Goal: Download file/media

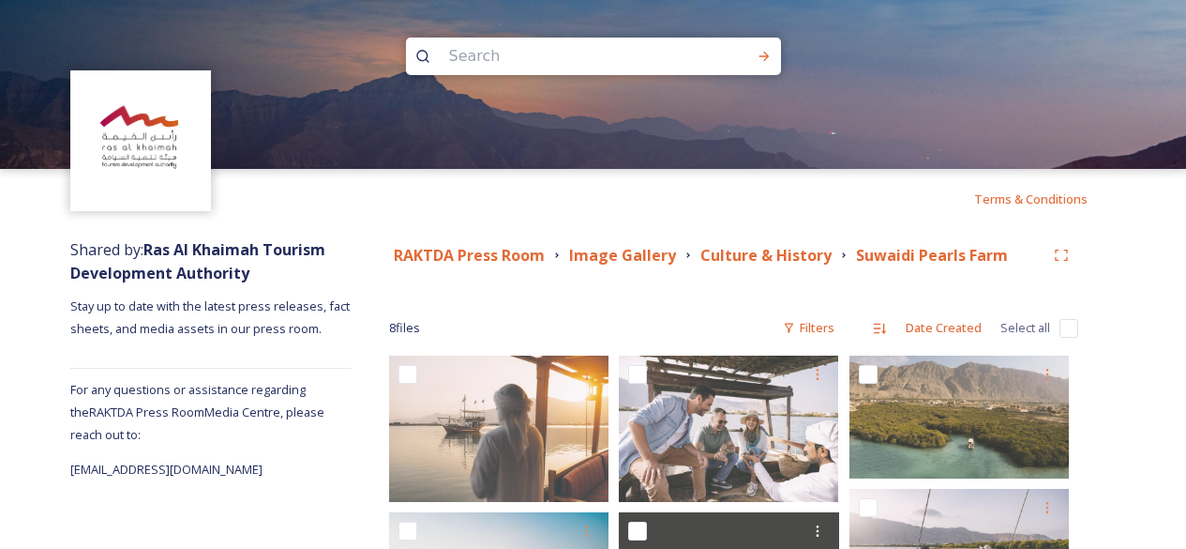
scroll to position [312, 0]
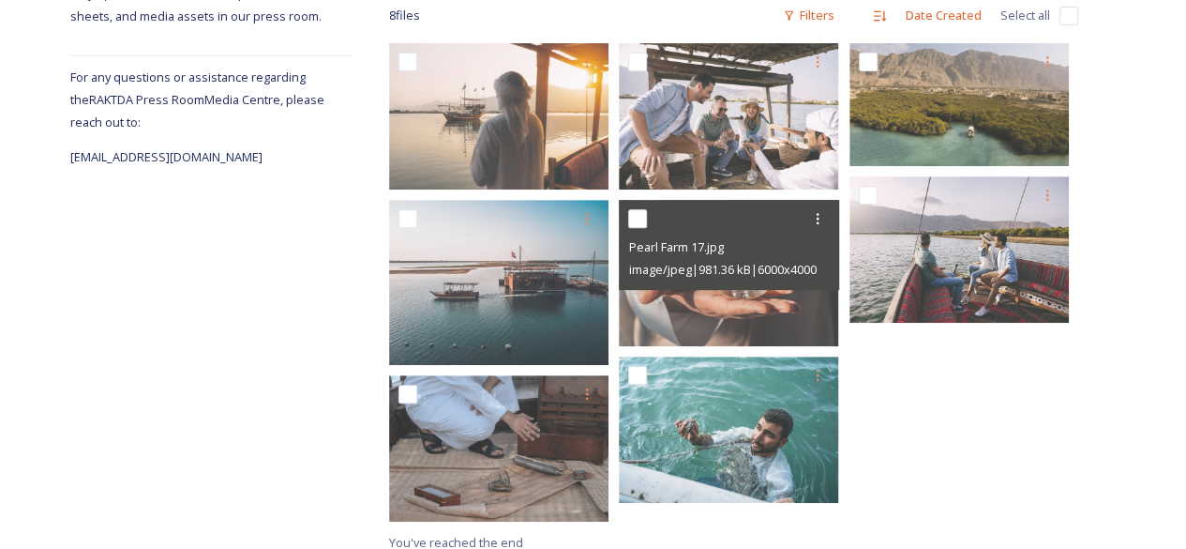
click at [939, 445] on div at bounding box center [963, 287] width 229 height 488
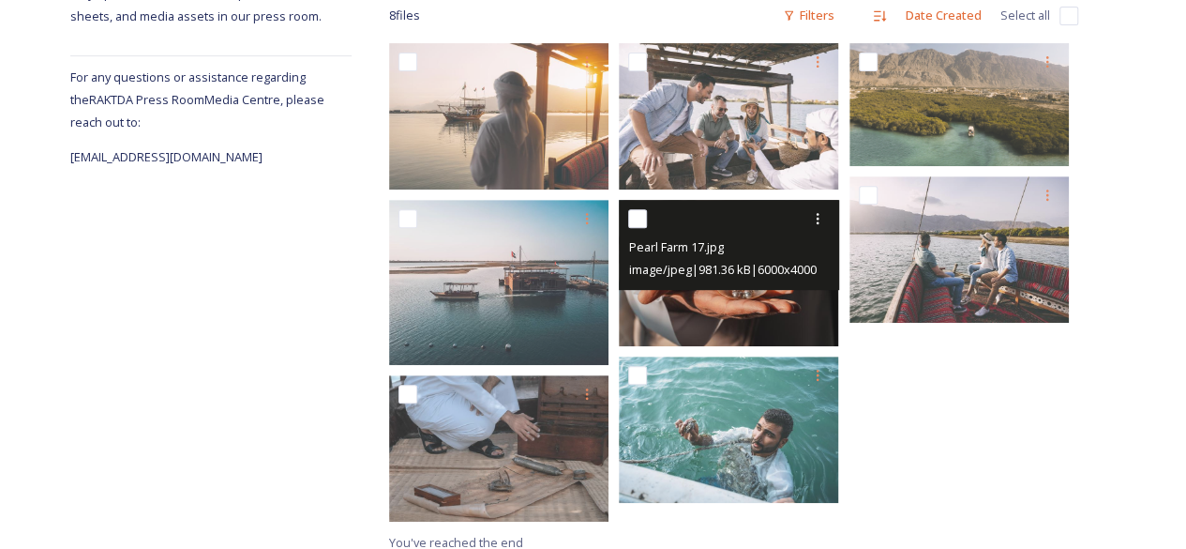
click at [703, 292] on img at bounding box center [728, 273] width 219 height 146
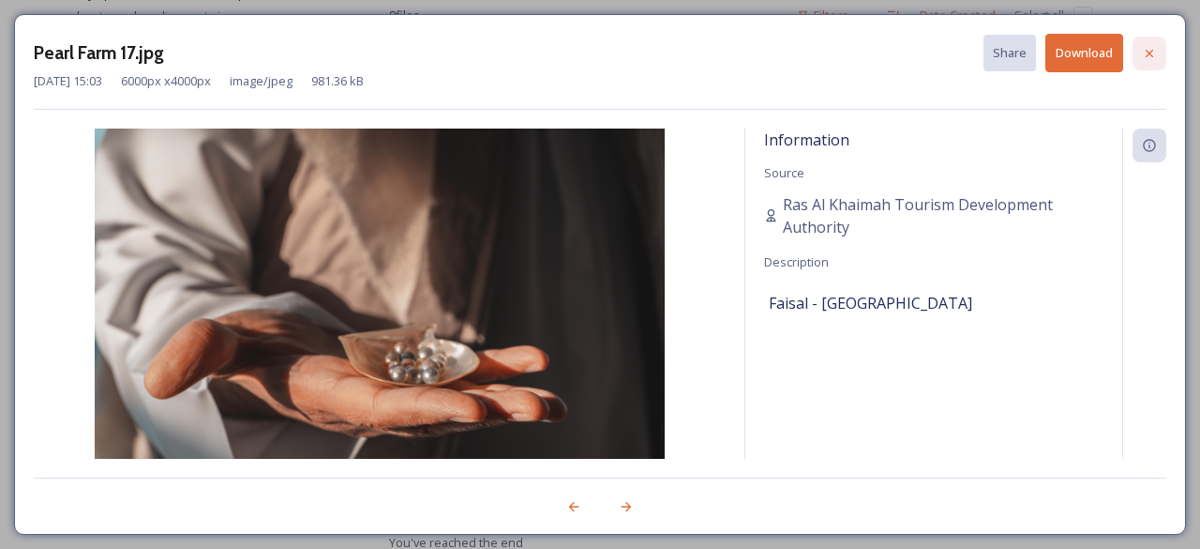
click at [1148, 48] on icon at bounding box center [1149, 53] width 15 height 15
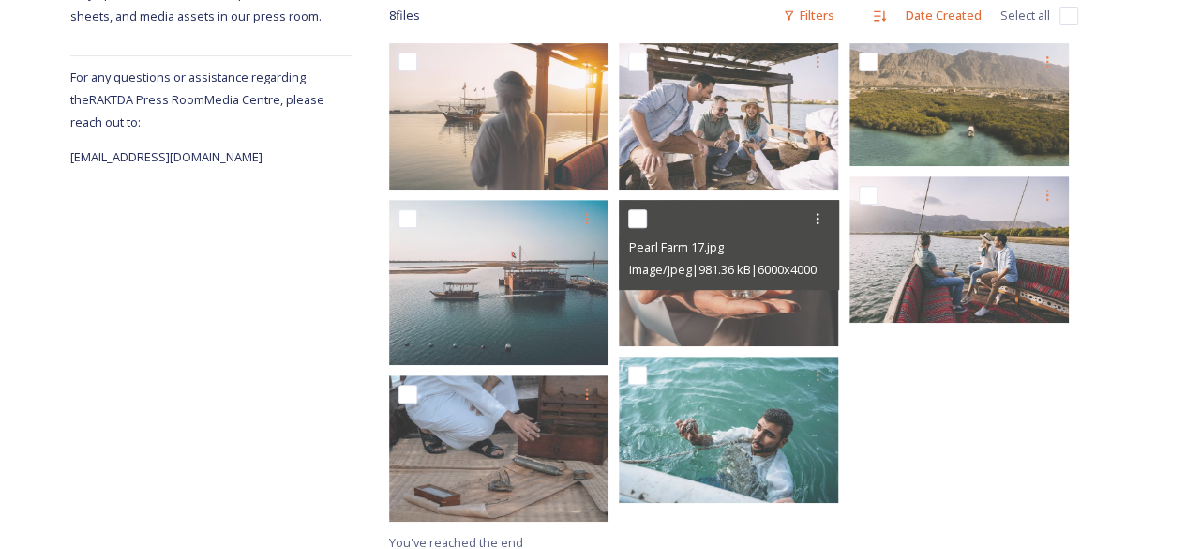
click at [1000, 391] on div at bounding box center [963, 287] width 229 height 488
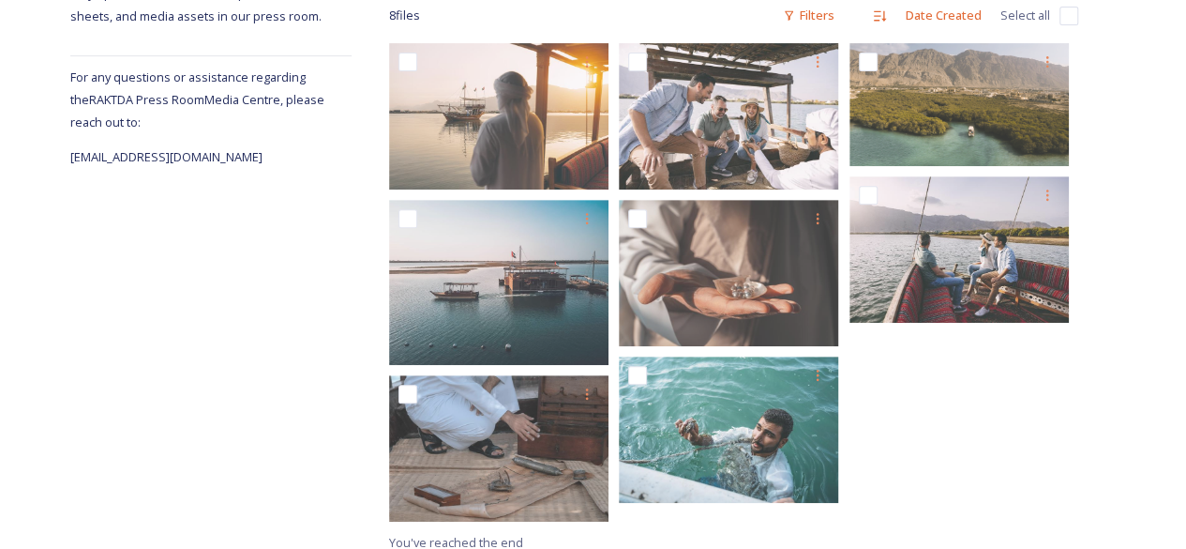
click at [907, 466] on div at bounding box center [963, 287] width 229 height 488
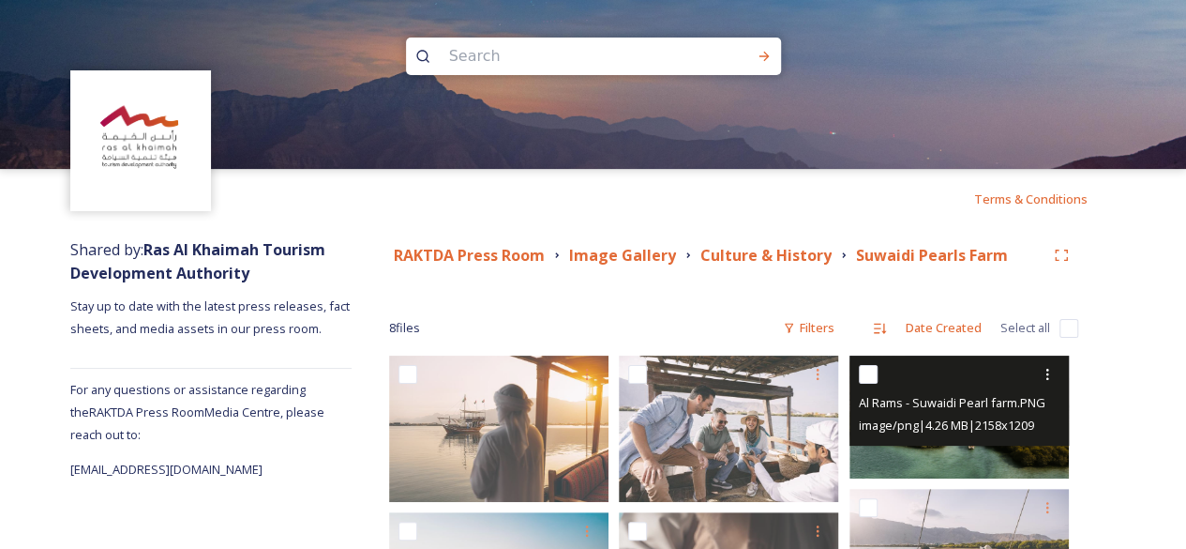
click at [958, 429] on span "image/png | 4.26 MB | 2158 x 1209" at bounding box center [946, 424] width 175 height 17
click at [964, 421] on span "image/png | 4.26 MB | 2158 x 1209" at bounding box center [946, 424] width 175 height 17
click at [956, 400] on span "Al Rams - Suwaidi Pearl farm.PNG" at bounding box center [952, 402] width 187 height 17
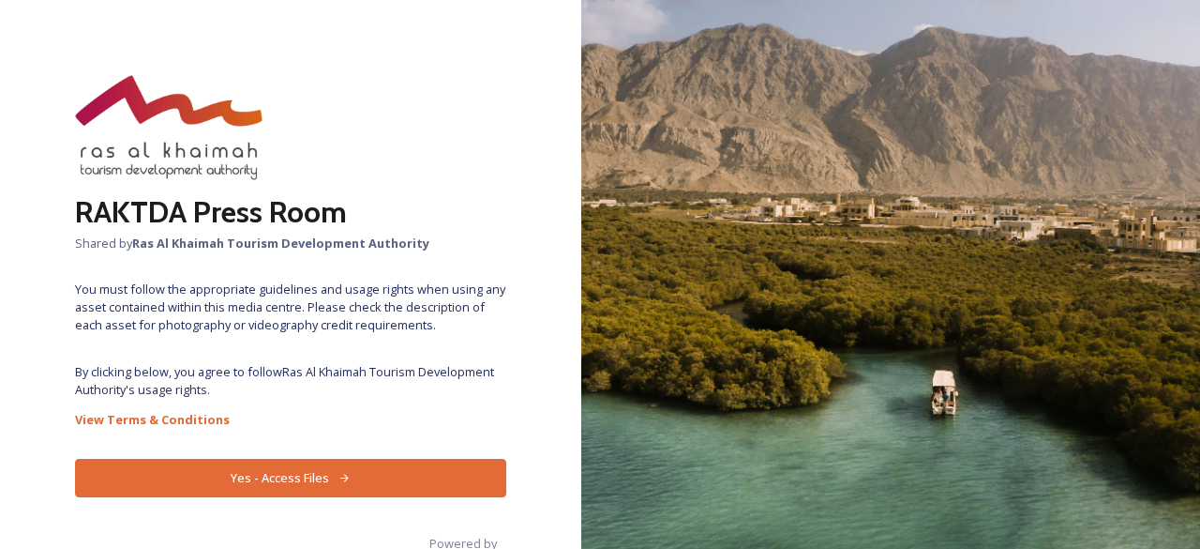
click at [234, 472] on button "Yes - Access Files" at bounding box center [290, 478] width 431 height 38
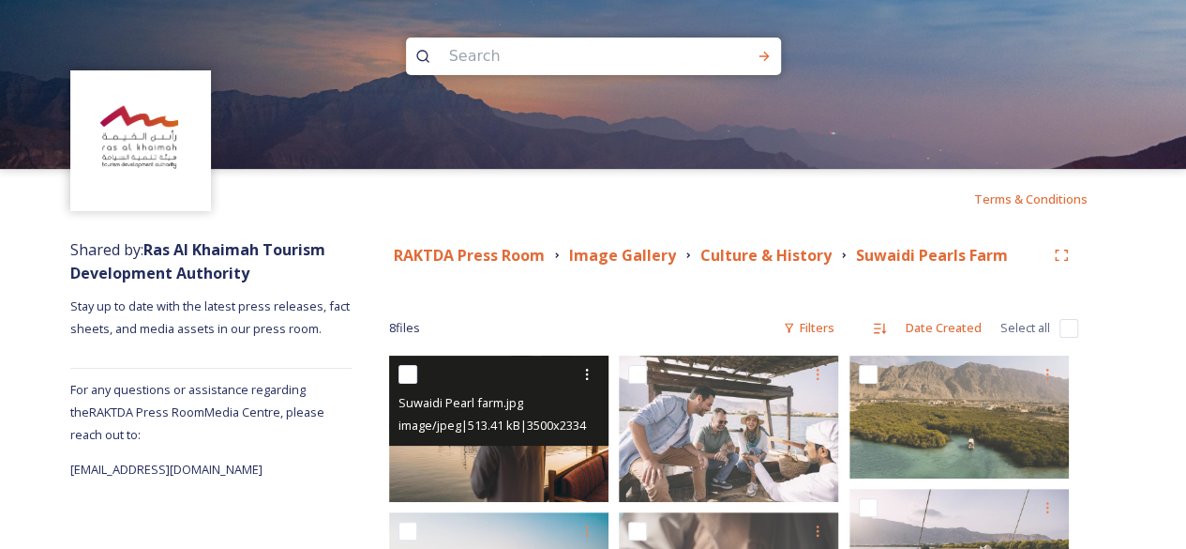
scroll to position [312, 0]
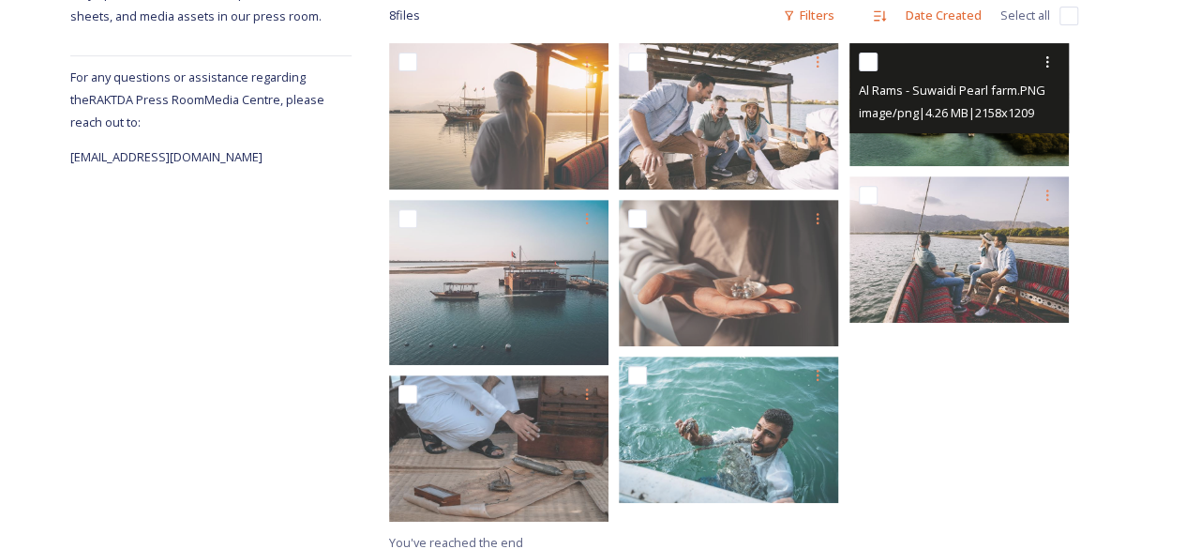
click at [955, 153] on img at bounding box center [958, 104] width 219 height 123
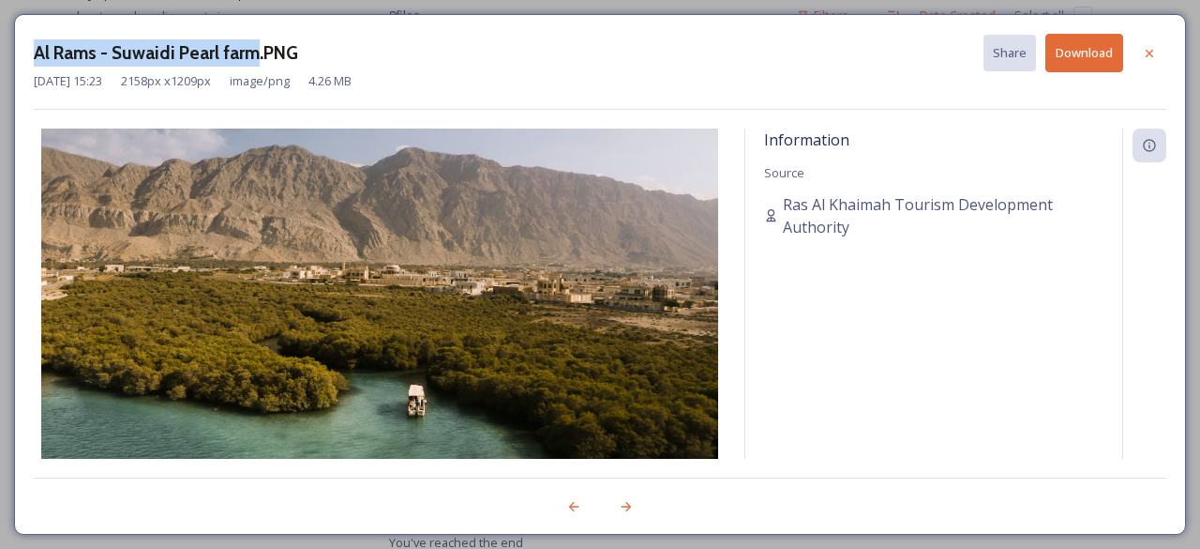
drag, startPoint x: 32, startPoint y: 46, endPoint x: 251, endPoint y: 62, distance: 220.0
click at [251, 62] on div "Al Rams - Suwaidi Pearl farm.PNG Share Download May 25 2022 15:23 2158 px x 120…" at bounding box center [600, 274] width 1172 height 520
copy h3 "Al Rams - Suwaidi Pearl farm"
click at [1076, 55] on button "Download" at bounding box center [1084, 53] width 78 height 38
click at [1142, 55] on icon at bounding box center [1149, 53] width 15 height 15
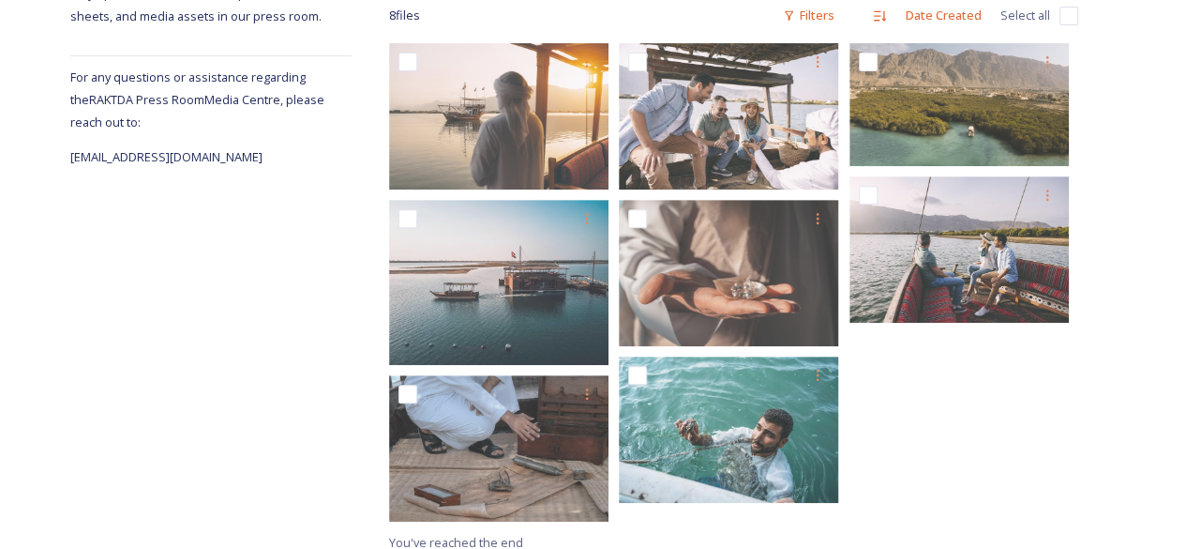
click at [880, 466] on div at bounding box center [963, 287] width 229 height 488
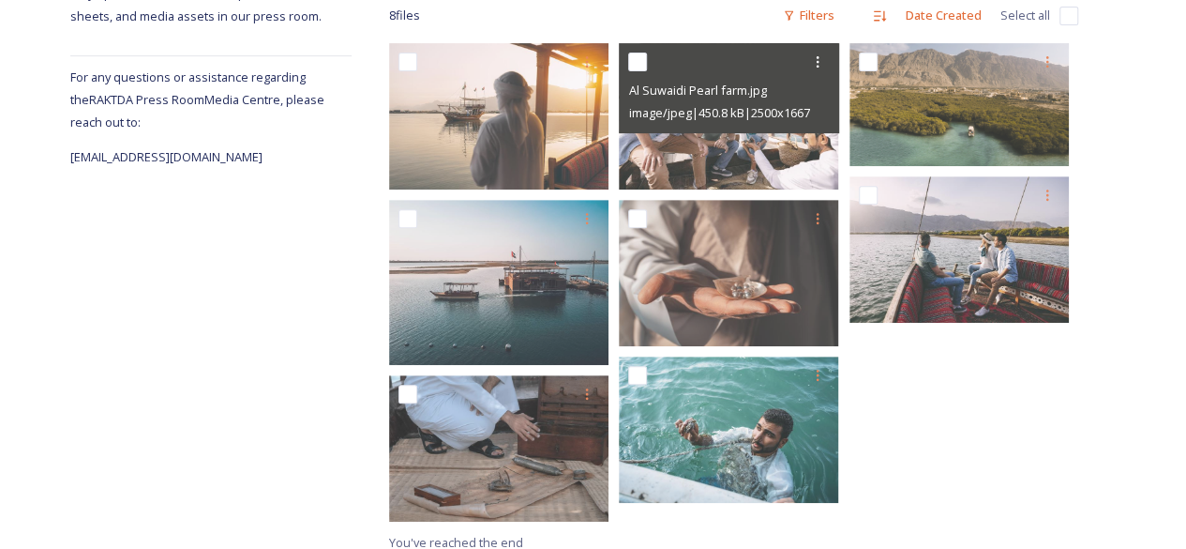
scroll to position [0, 0]
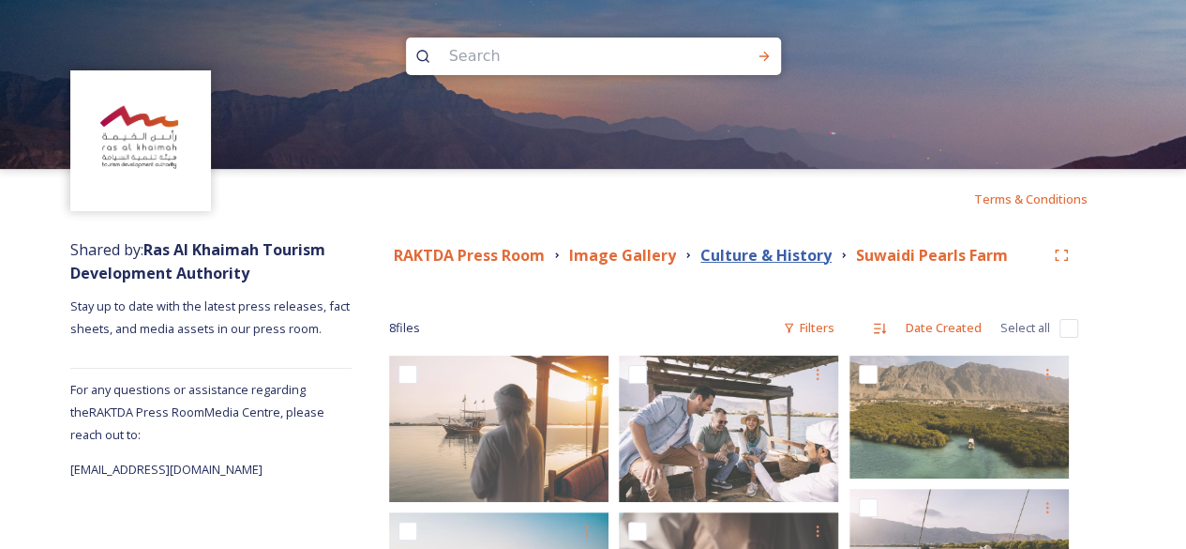
click at [788, 252] on strong "Culture & History" at bounding box center [765, 255] width 131 height 21
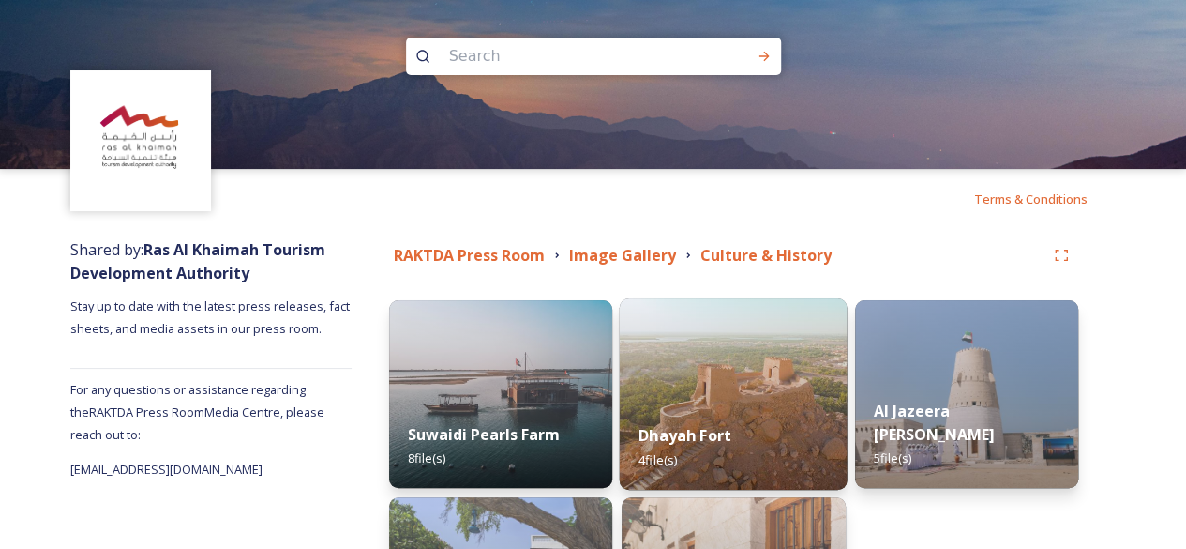
click at [688, 422] on div "Dhayah Fort 4 file(s)" at bounding box center [734, 446] width 228 height 85
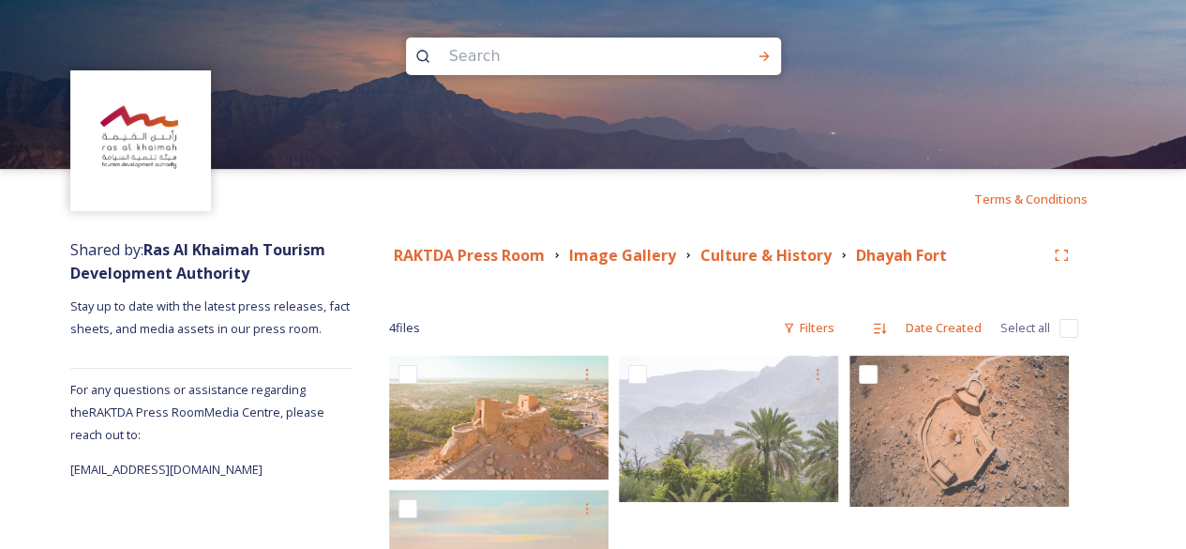
scroll to position [128, 0]
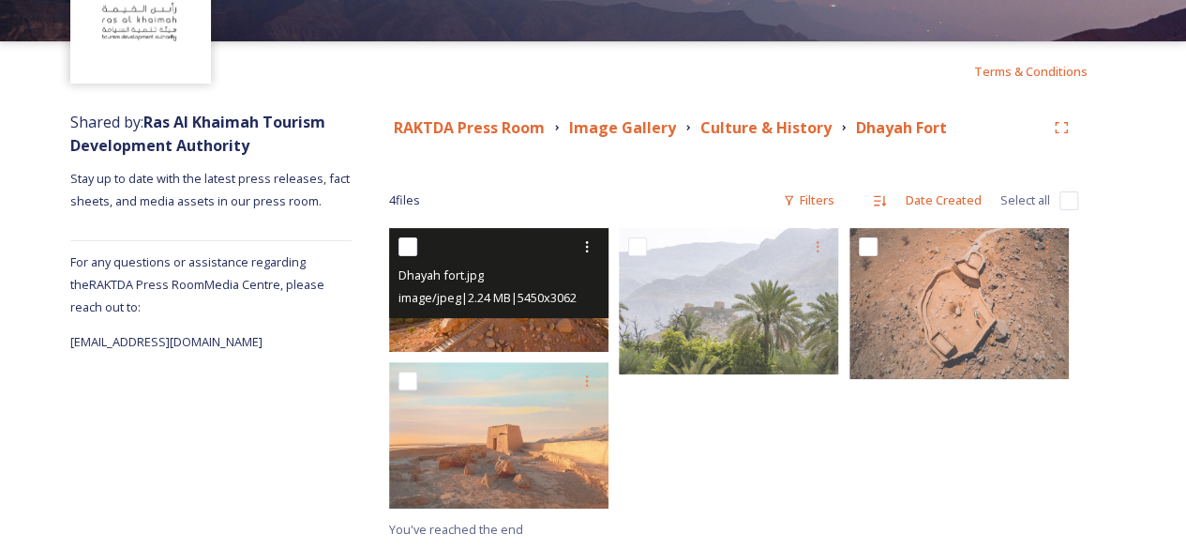
click at [553, 272] on div "Dhayah fort.jpg" at bounding box center [500, 274] width 205 height 23
click at [553, 271] on div "Dhayah fort.jpg" at bounding box center [500, 274] width 205 height 23
click at [589, 242] on icon at bounding box center [586, 246] width 15 height 15
click at [569, 327] on span "Download" at bounding box center [564, 324] width 57 height 18
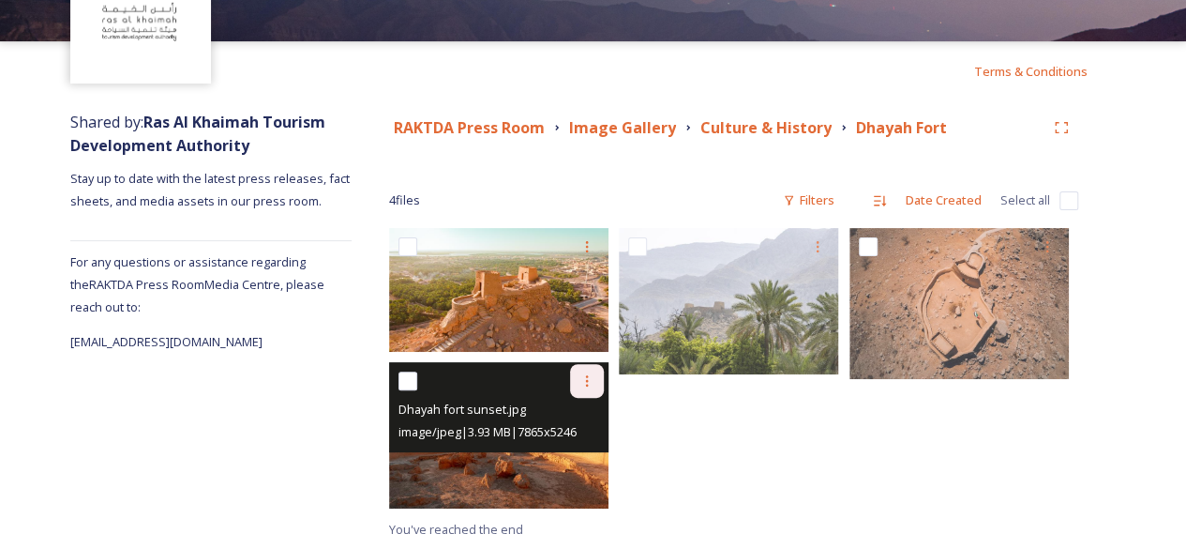
click at [585, 376] on icon at bounding box center [586, 380] width 15 height 15
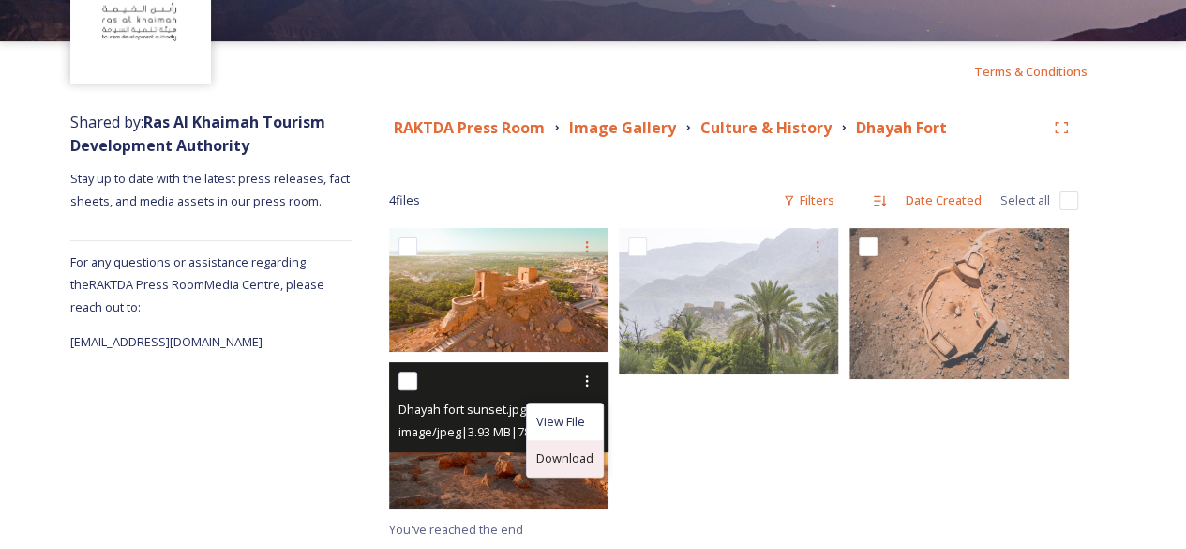
click at [567, 459] on span "Download" at bounding box center [564, 458] width 57 height 18
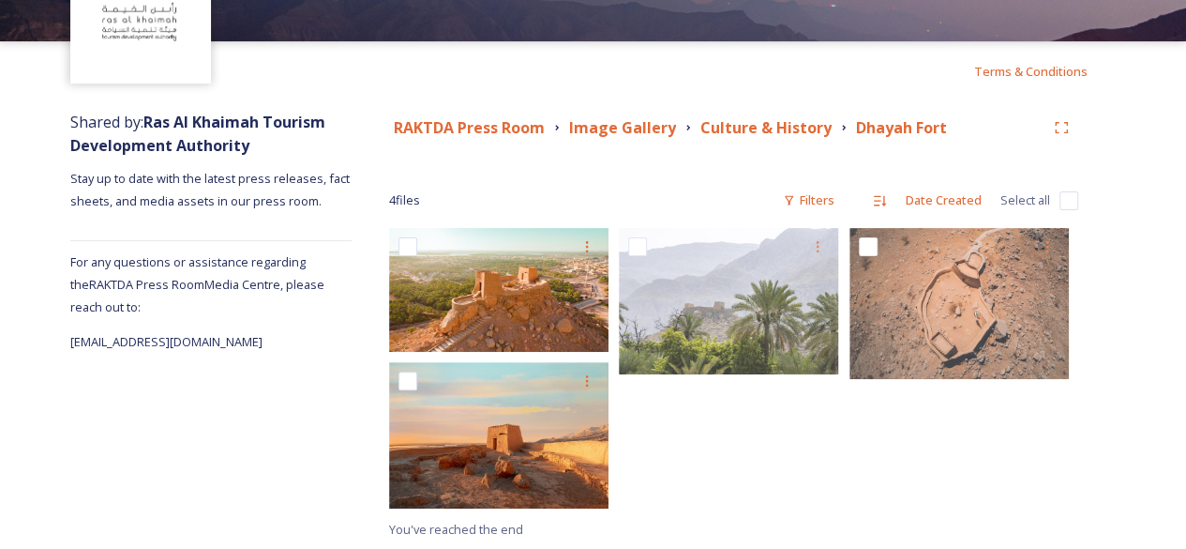
click at [684, 475] on div at bounding box center [733, 373] width 229 height 290
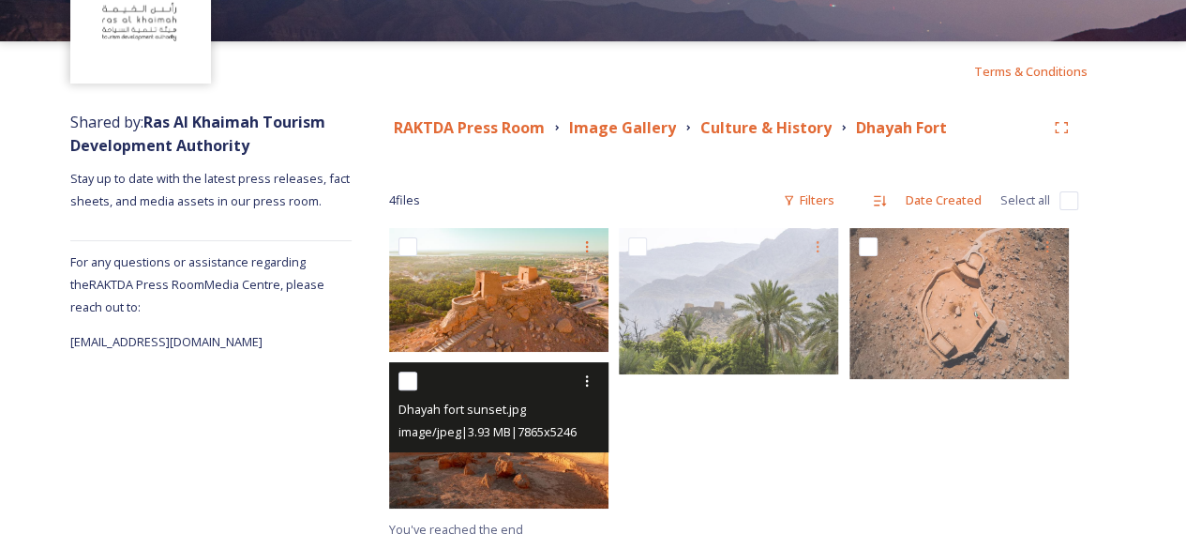
click at [572, 439] on span "image/jpeg | 3.93 MB | 7865 x 5246" at bounding box center [487, 431] width 178 height 17
click at [557, 474] on img at bounding box center [498, 435] width 219 height 146
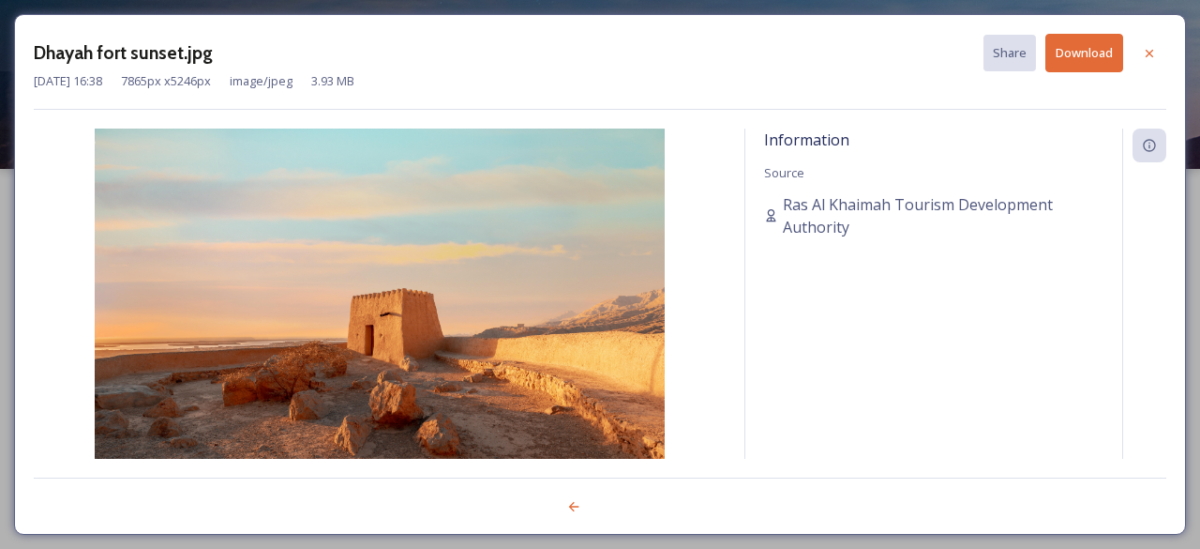
click at [1147, 57] on icon at bounding box center [1149, 53] width 15 height 15
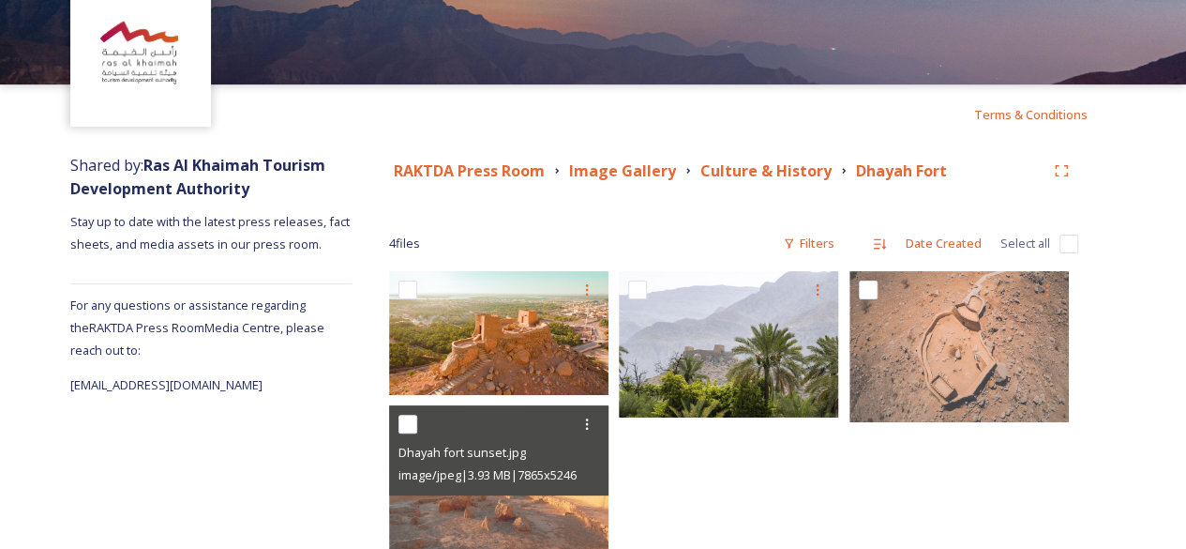
scroll to position [128, 0]
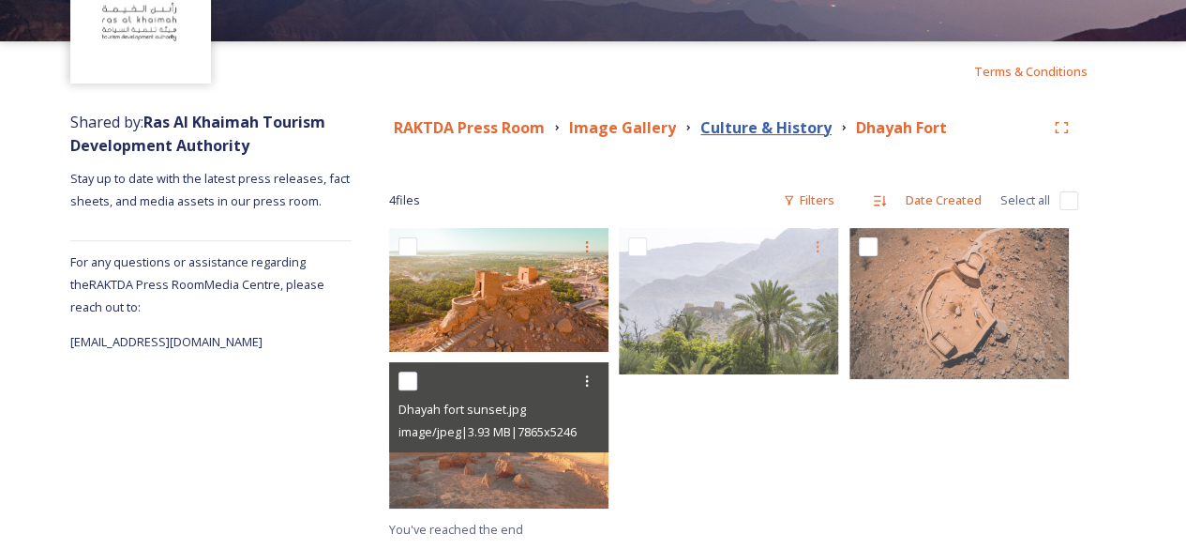
click at [741, 130] on strong "Culture & History" at bounding box center [765, 127] width 131 height 21
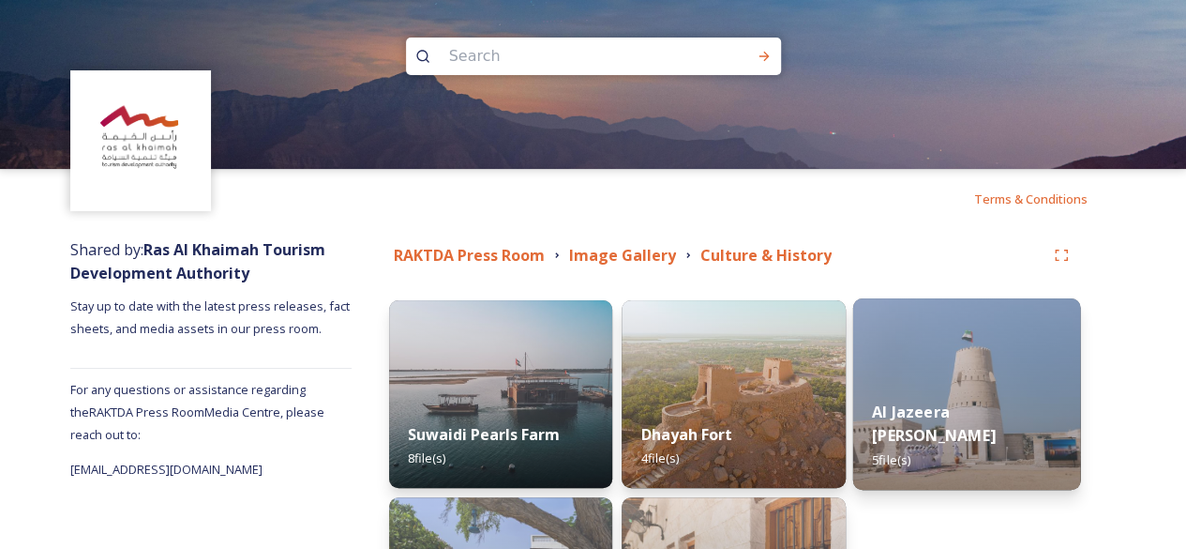
click at [941, 402] on img at bounding box center [966, 393] width 228 height 191
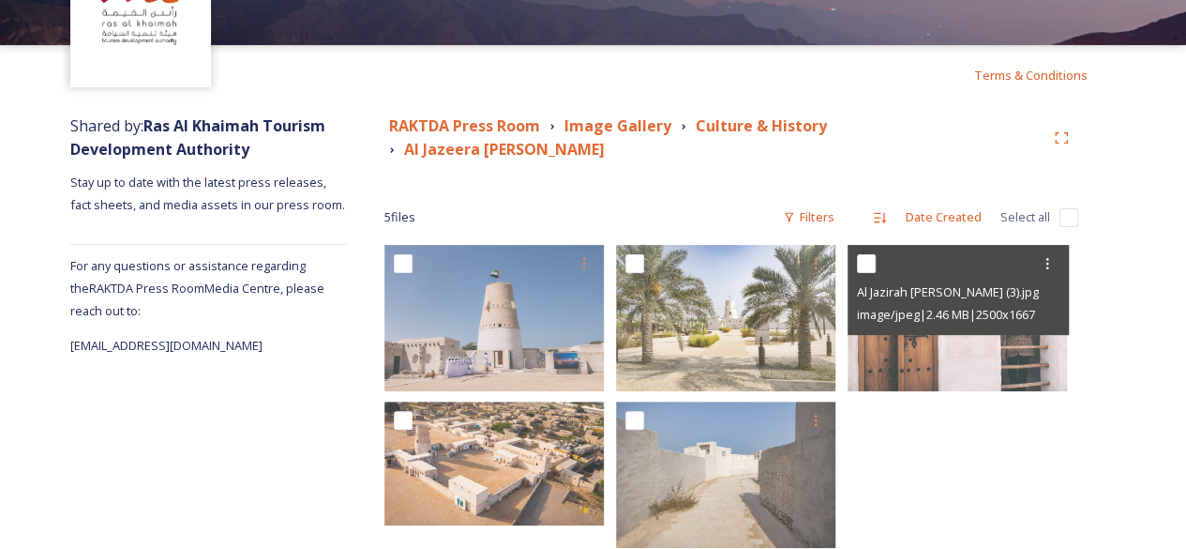
scroll to position [150, 0]
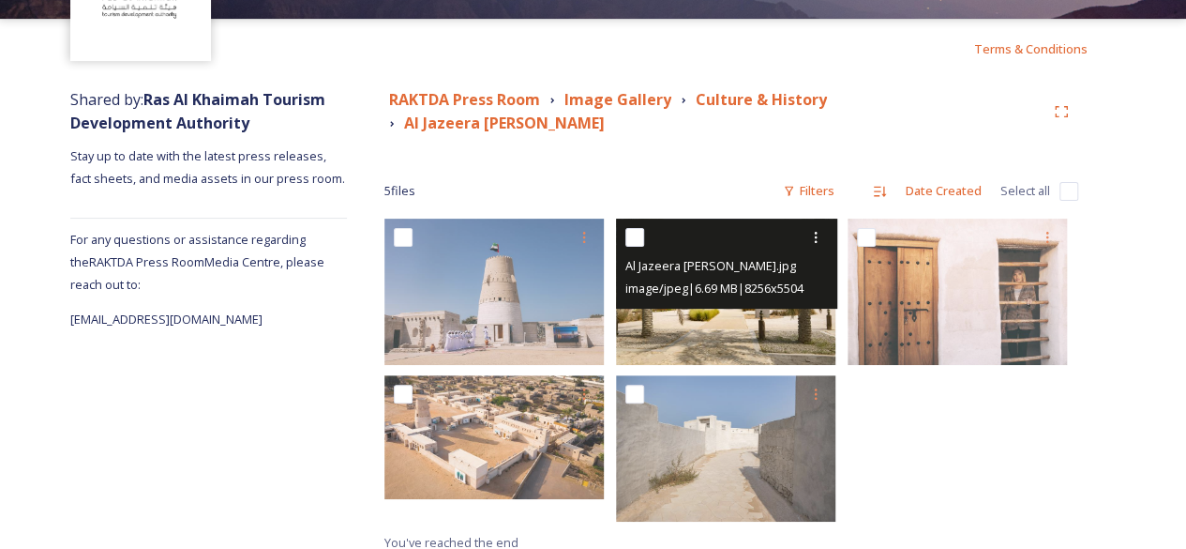
click at [672, 321] on img at bounding box center [725, 291] width 219 height 146
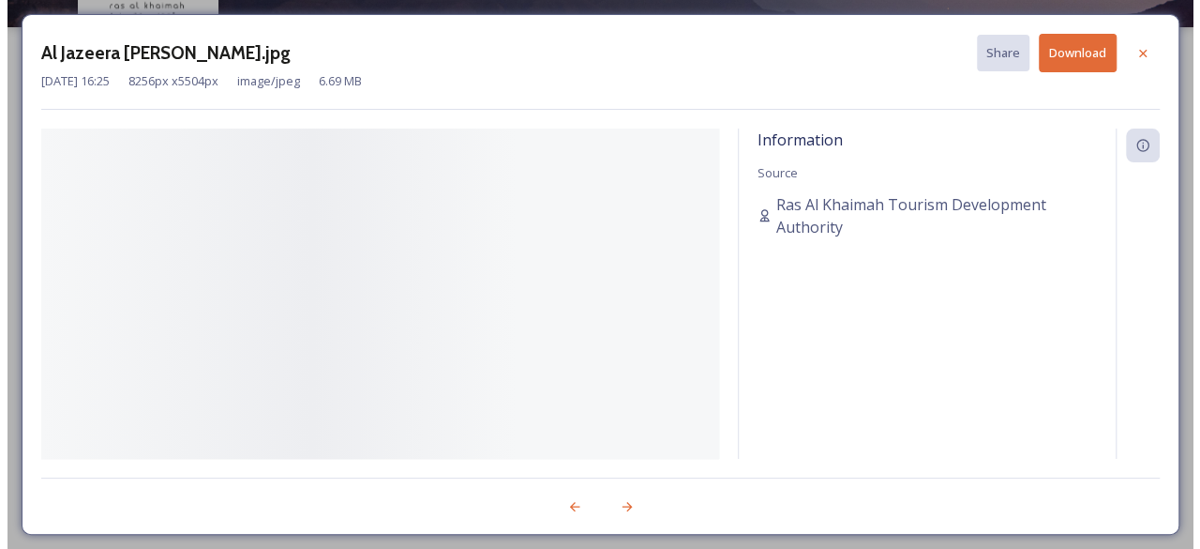
scroll to position [128, 0]
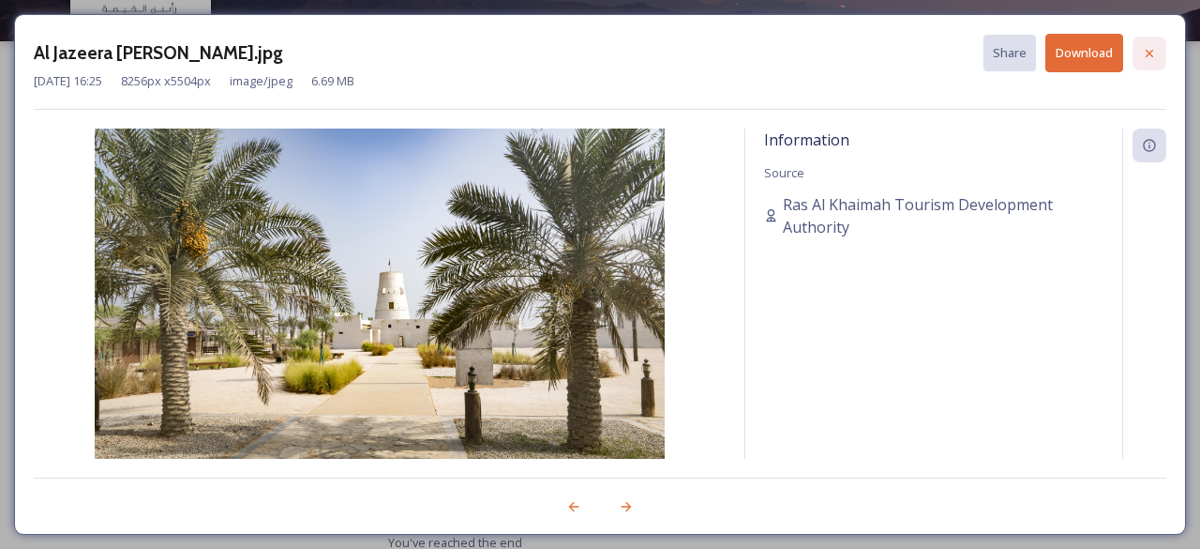
click at [1150, 55] on icon at bounding box center [1149, 53] width 15 height 15
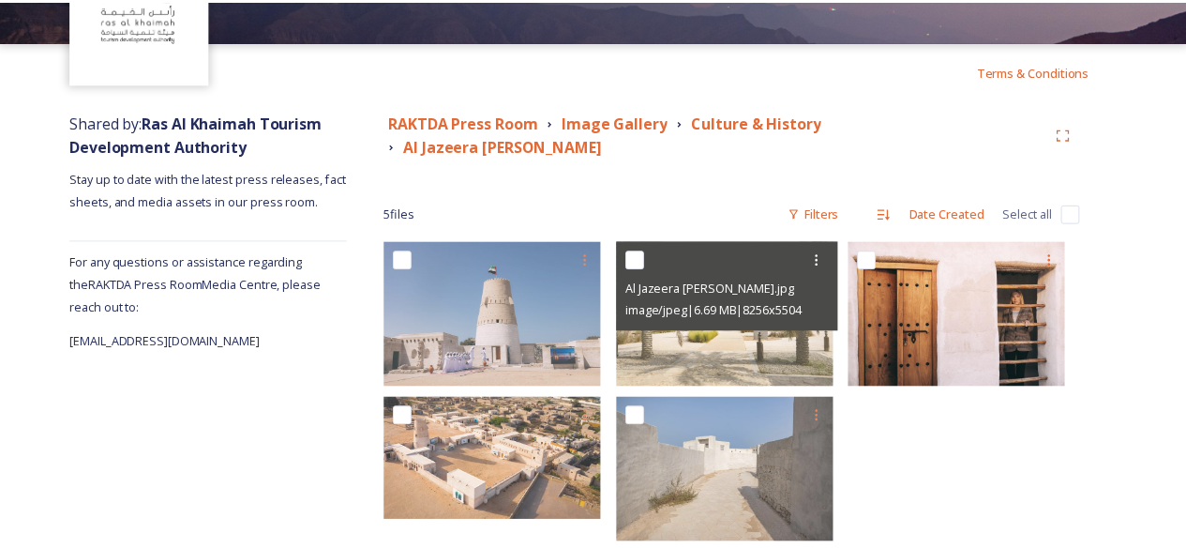
scroll to position [150, 0]
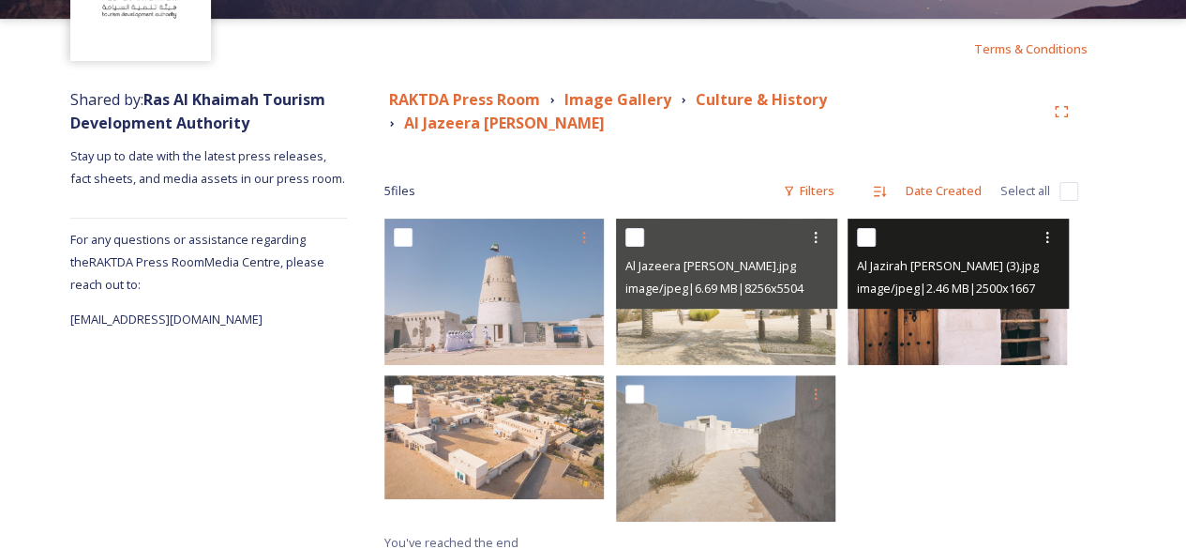
click at [1005, 307] on img at bounding box center [957, 291] width 219 height 146
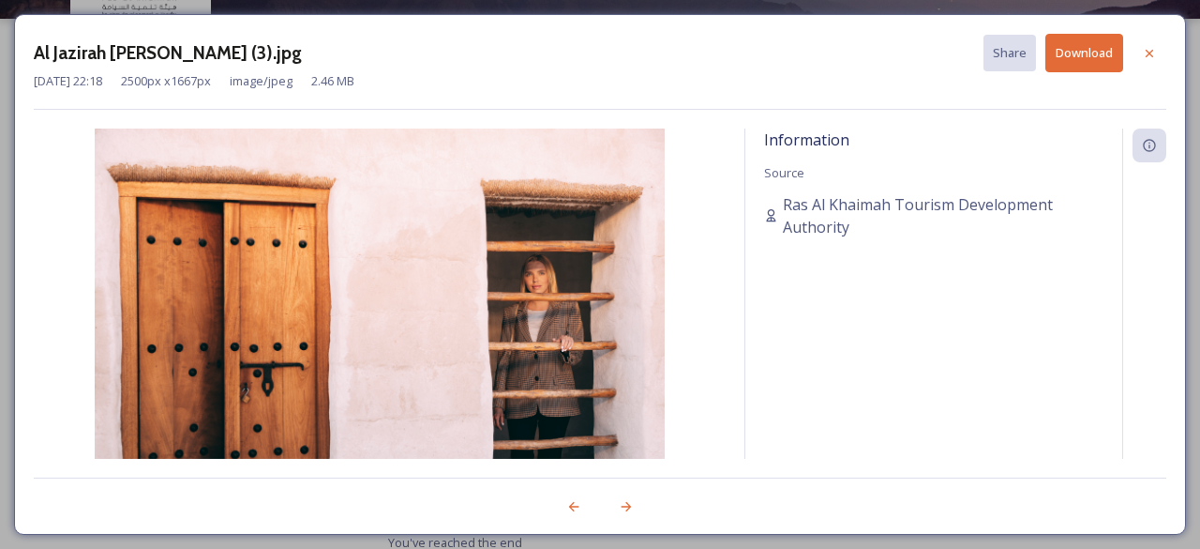
click at [1147, 55] on icon at bounding box center [1149, 53] width 15 height 15
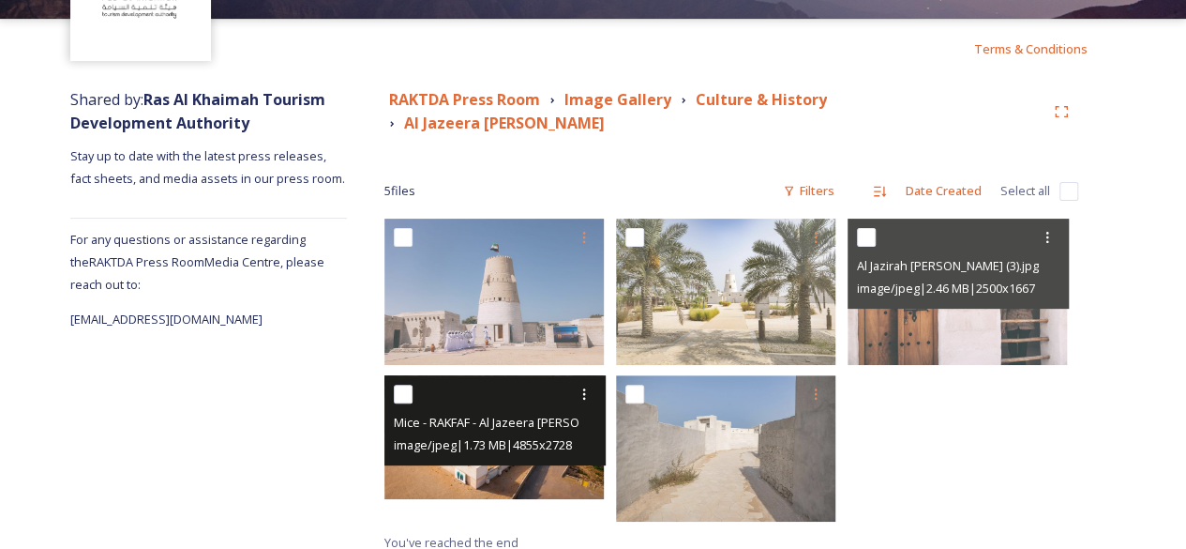
click at [495, 457] on img at bounding box center [493, 436] width 219 height 123
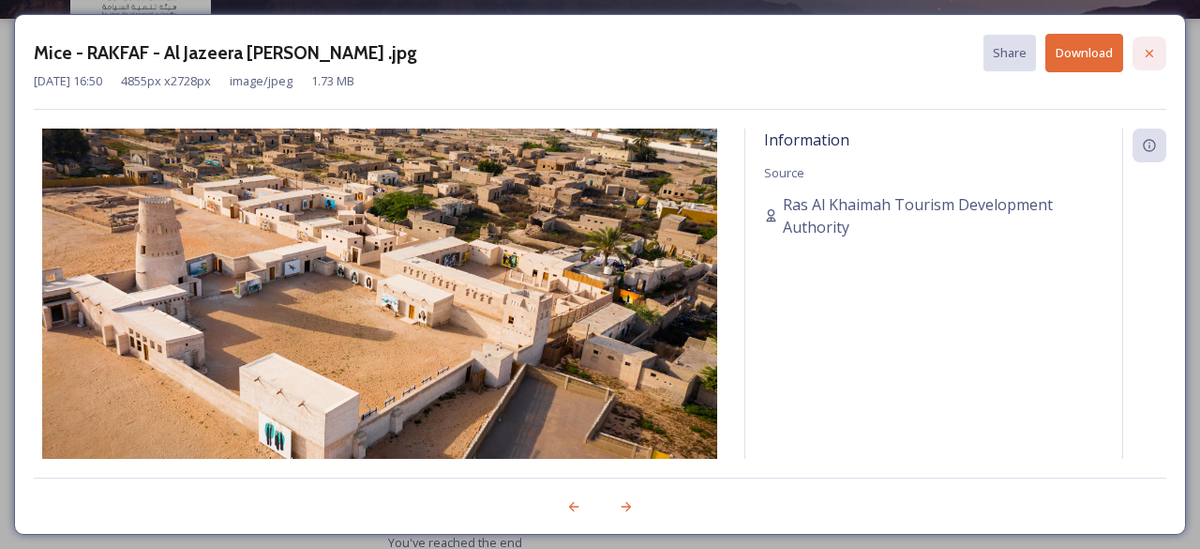
click at [1155, 50] on icon at bounding box center [1149, 53] width 15 height 15
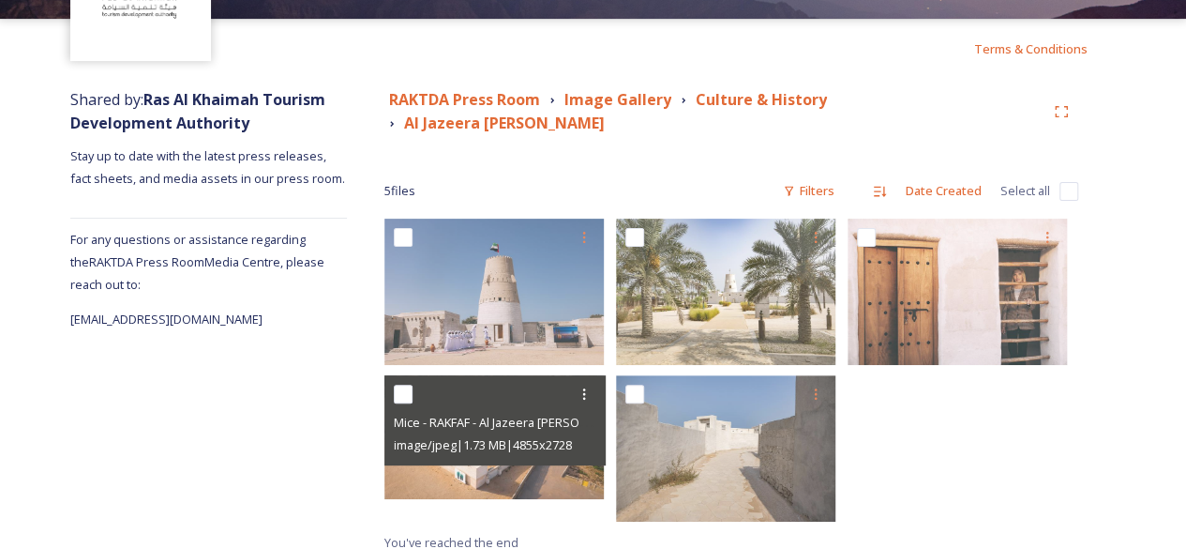
click at [939, 452] on div at bounding box center [963, 374] width 231 height 312
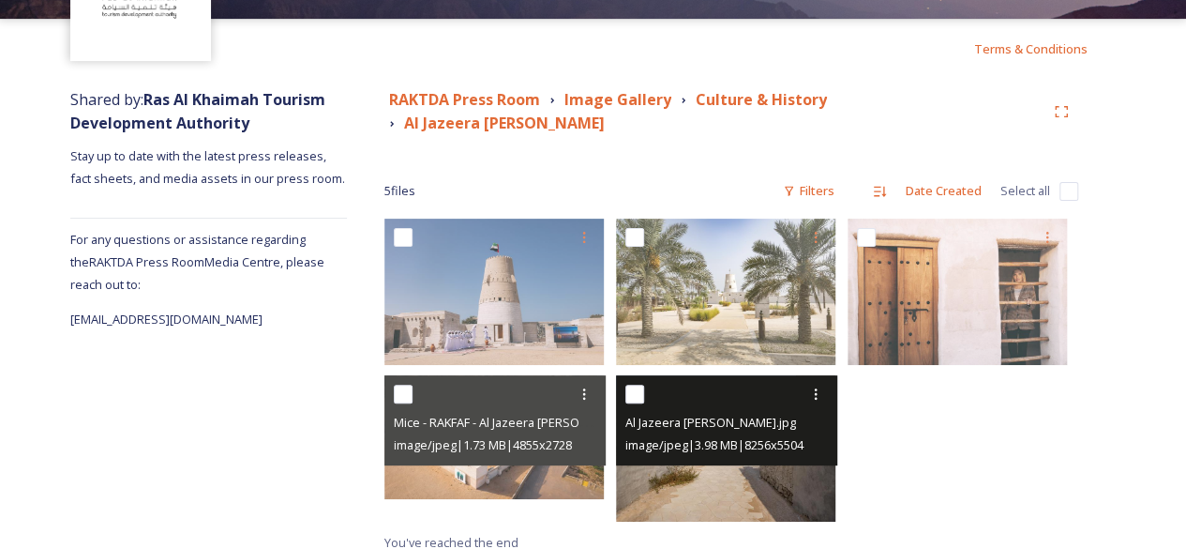
click at [791, 436] on span "image/jpeg | 3.98 MB | 8256 x 5504" at bounding box center [714, 444] width 178 height 17
click at [765, 482] on img at bounding box center [725, 448] width 219 height 146
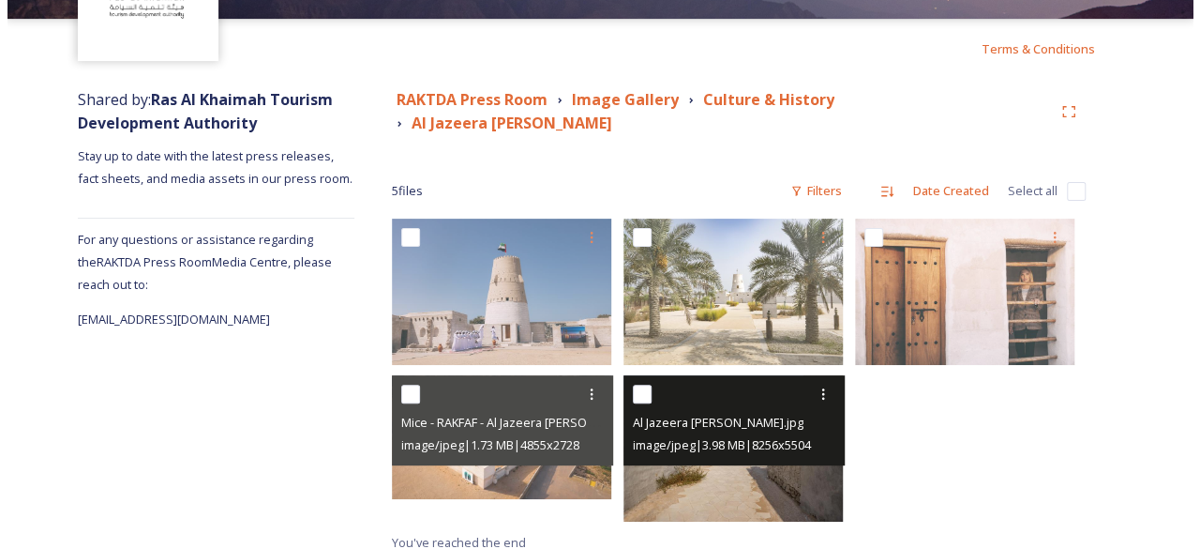
scroll to position [128, 0]
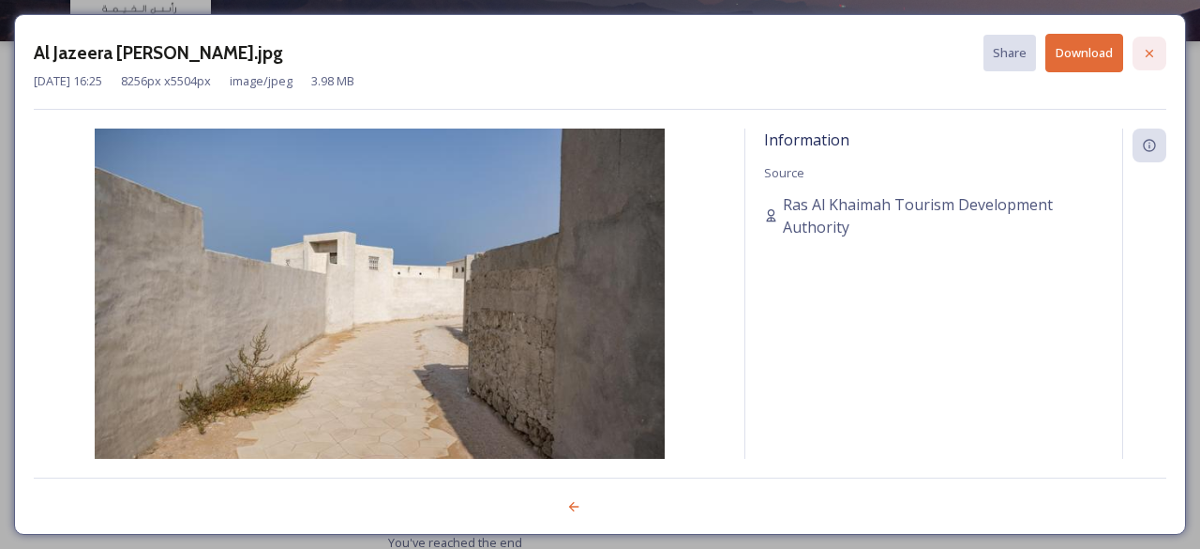
click at [1158, 57] on div at bounding box center [1150, 54] width 34 height 34
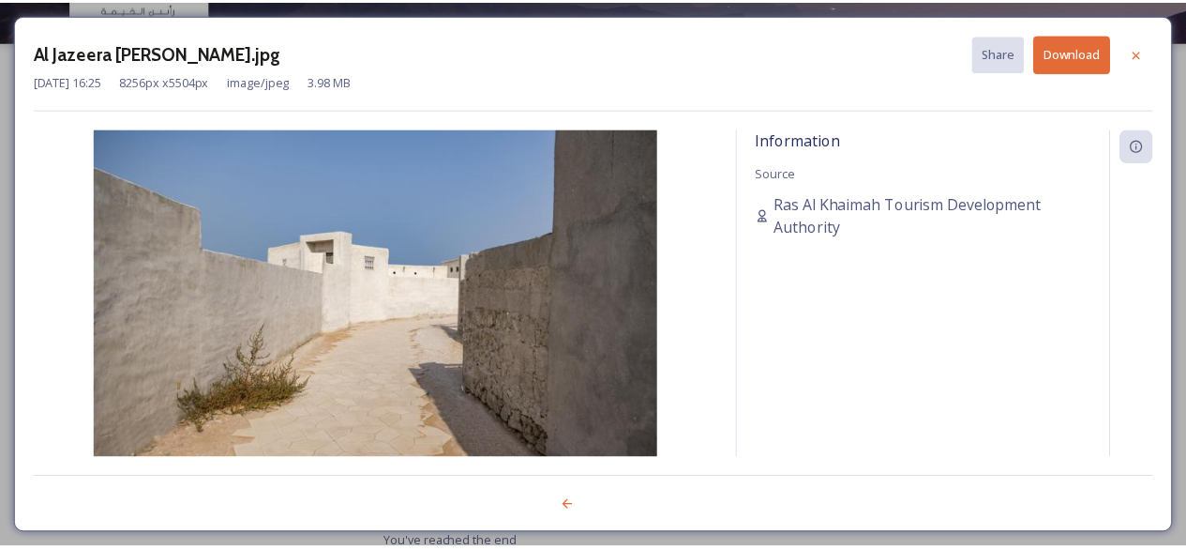
scroll to position [150, 0]
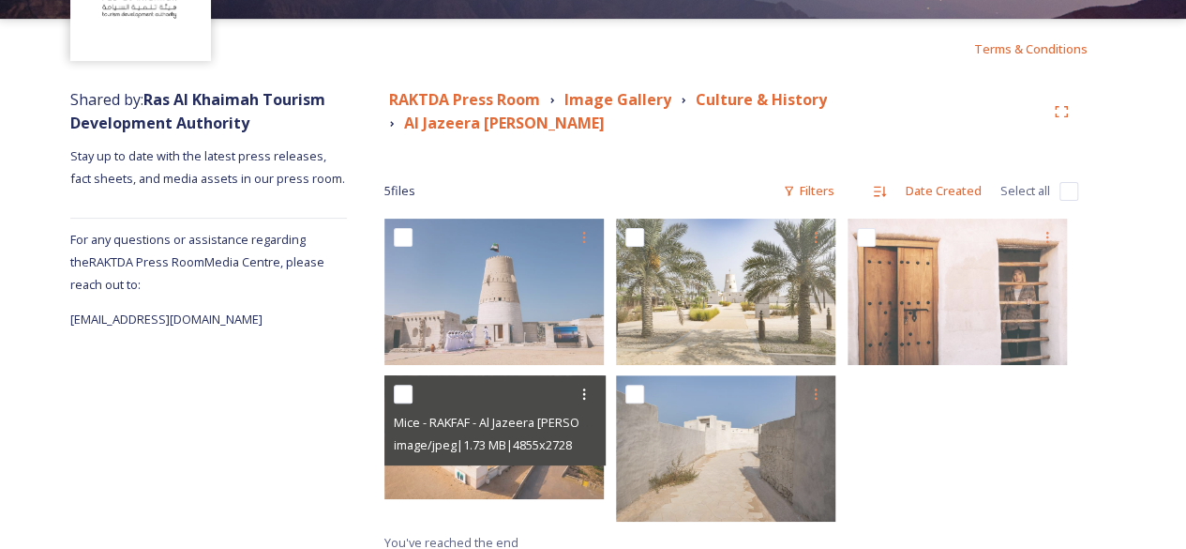
click at [943, 445] on div at bounding box center [963, 374] width 231 height 312
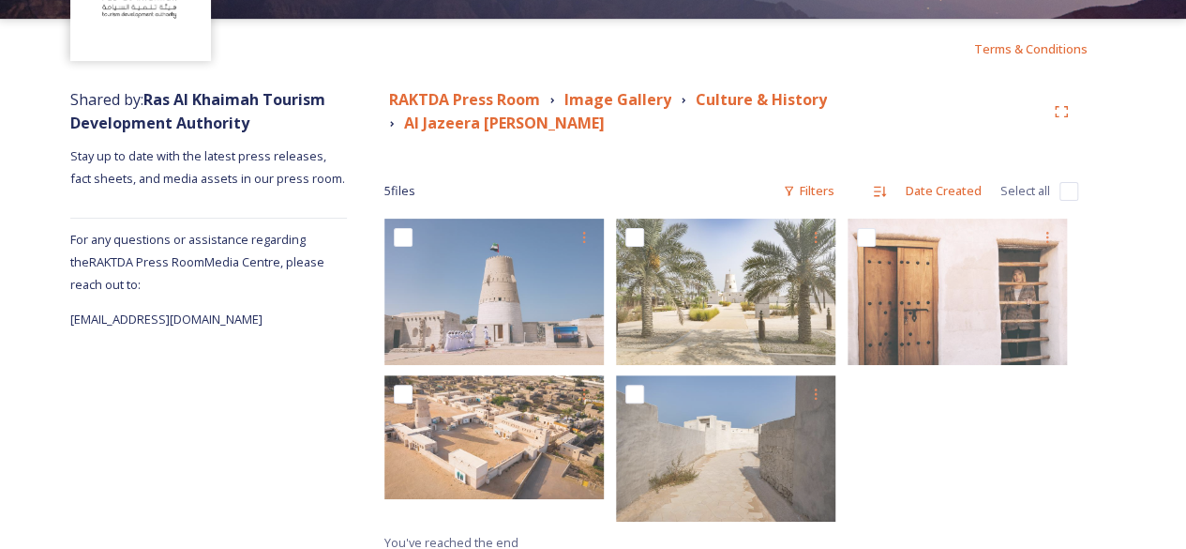
click at [326, 433] on div "Shared by: Ras Al Khaimah Tourism Development Authority Stay up to date with th…" at bounding box center [208, 321] width 277 height 484
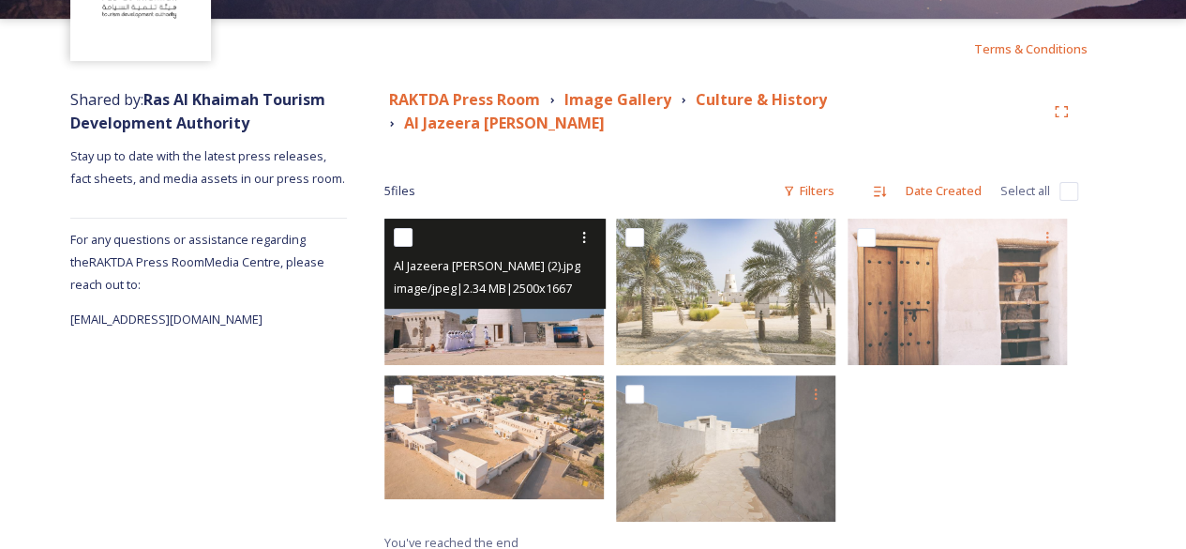
click at [505, 314] on img at bounding box center [493, 291] width 219 height 146
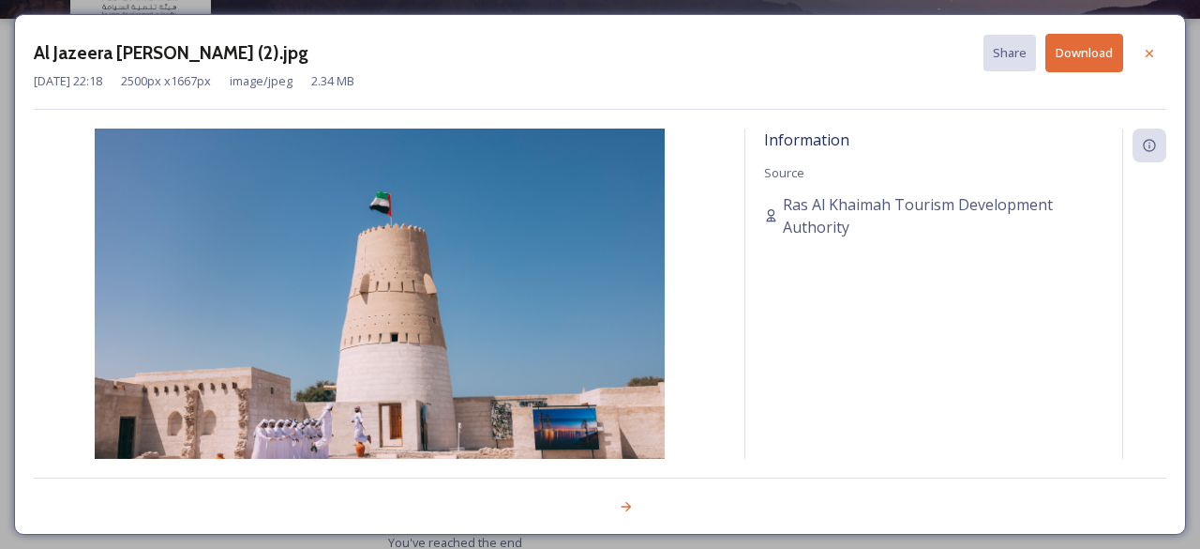
click at [1094, 53] on button "Download" at bounding box center [1084, 53] width 78 height 38
drag, startPoint x: 1152, startPoint y: 59, endPoint x: 1144, endPoint y: 54, distance: 9.7
click at [1151, 56] on icon at bounding box center [1149, 53] width 15 height 15
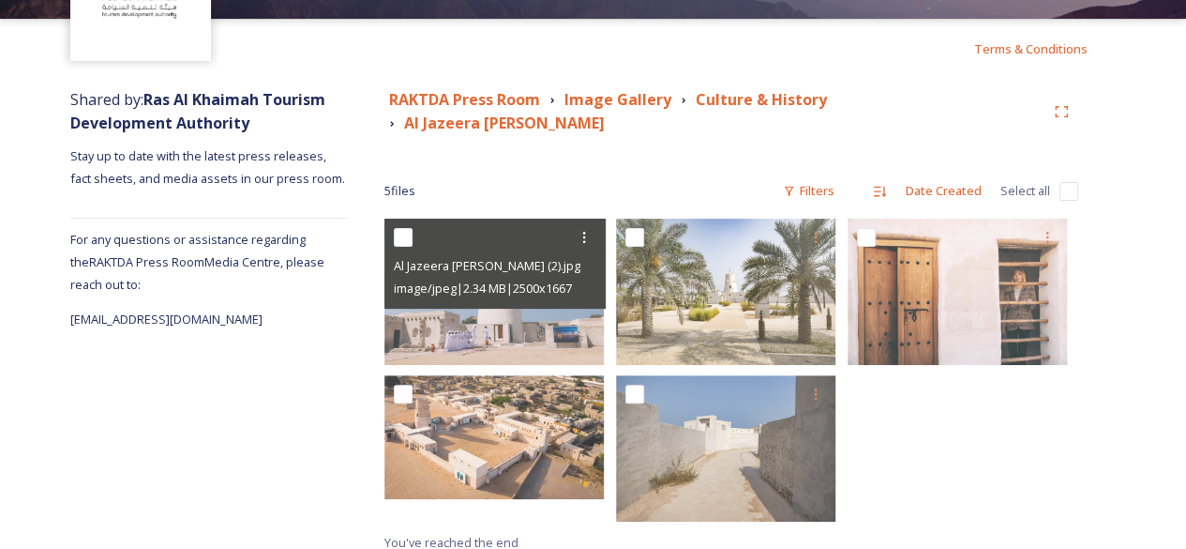
drag, startPoint x: 323, startPoint y: 477, endPoint x: 238, endPoint y: 169, distance: 320.1
click at [306, 442] on div "Shared by: Ras Al Khaimah Tourism Development Authority Stay up to date with th…" at bounding box center [208, 321] width 277 height 484
click at [640, 99] on strong "Image Gallery" at bounding box center [617, 99] width 107 height 21
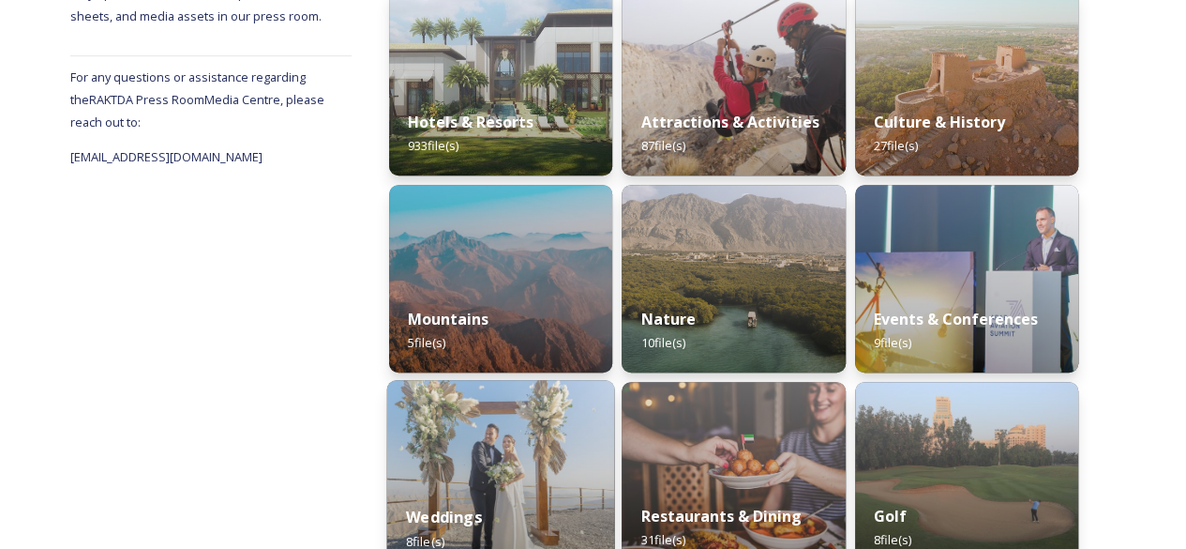
scroll to position [617, 0]
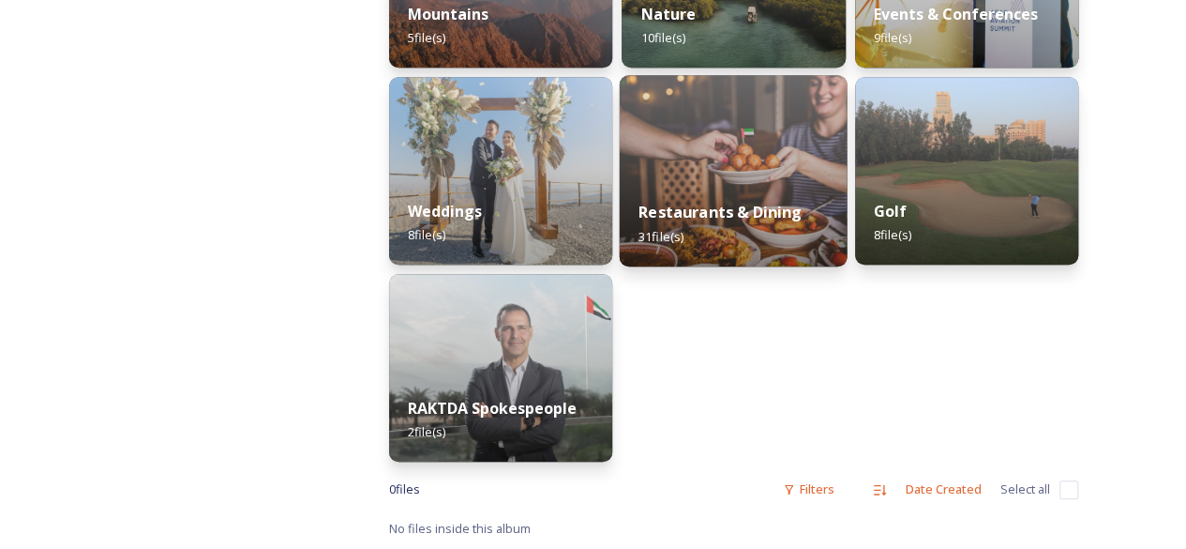
click at [715, 166] on img at bounding box center [734, 170] width 228 height 191
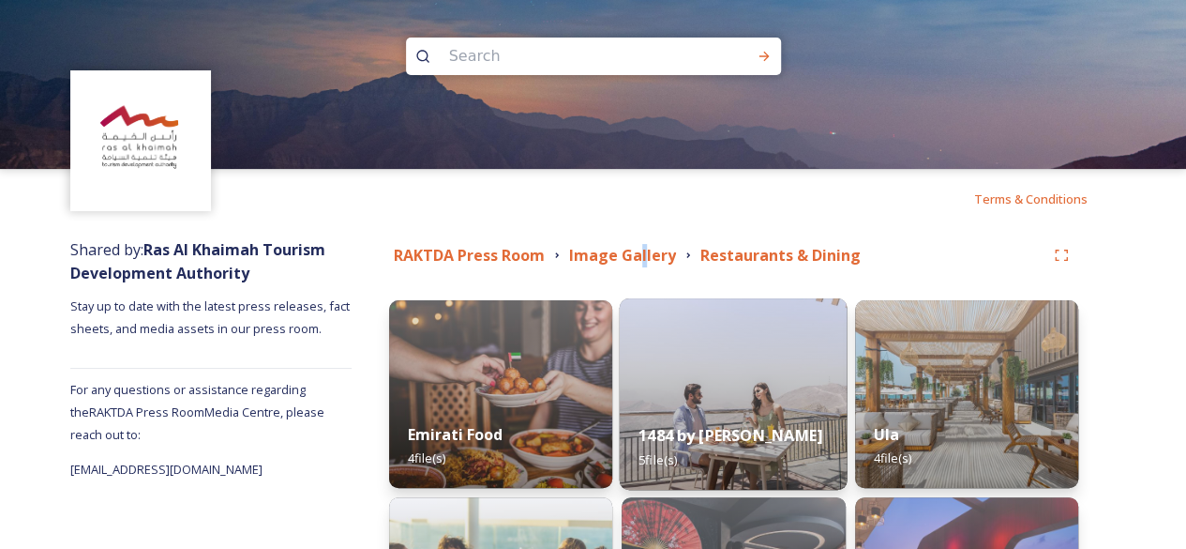
scroll to position [312, 0]
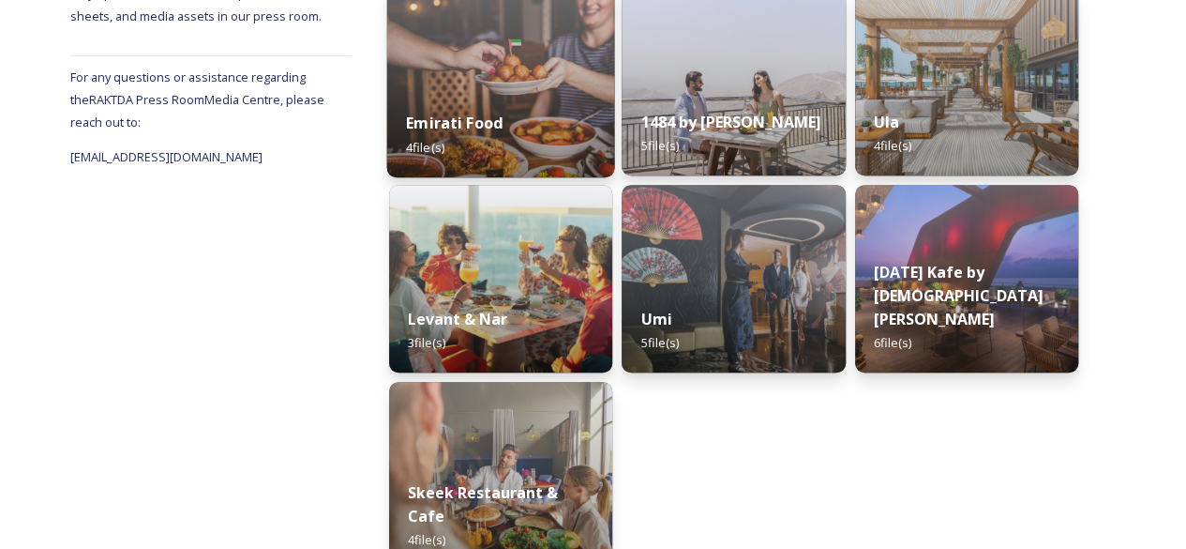
click at [591, 99] on div "Emirati Food 4 file(s)" at bounding box center [501, 134] width 228 height 85
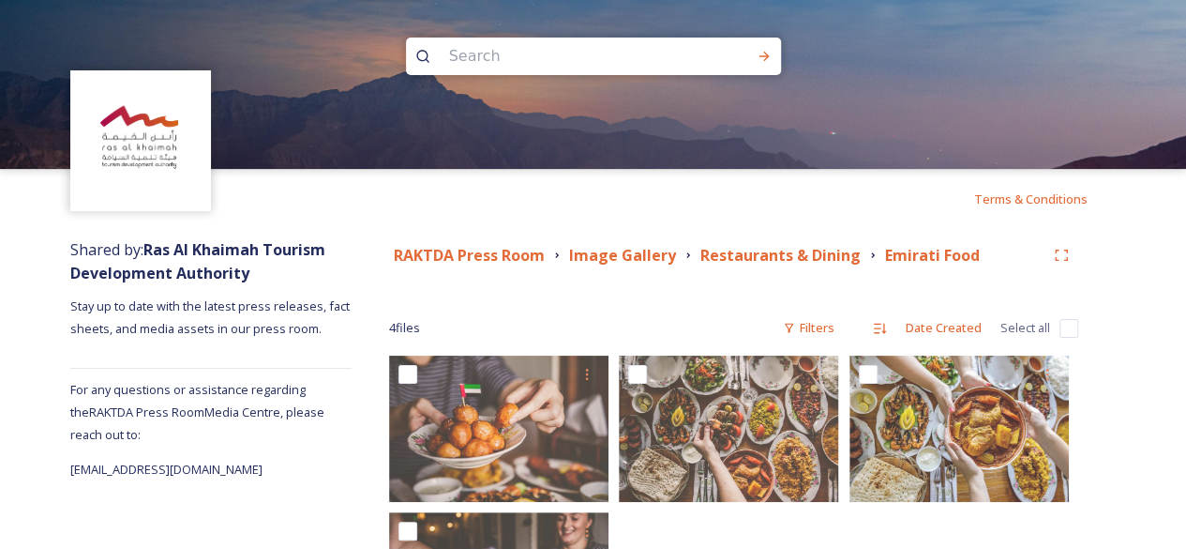
scroll to position [150, 0]
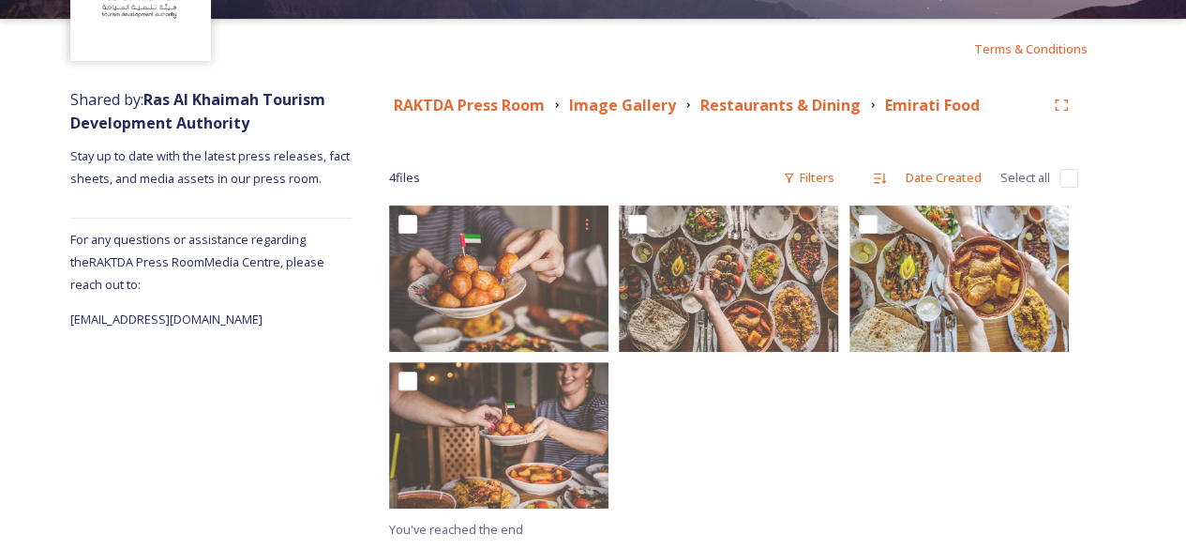
click at [801, 428] on div at bounding box center [733, 361] width 229 height 312
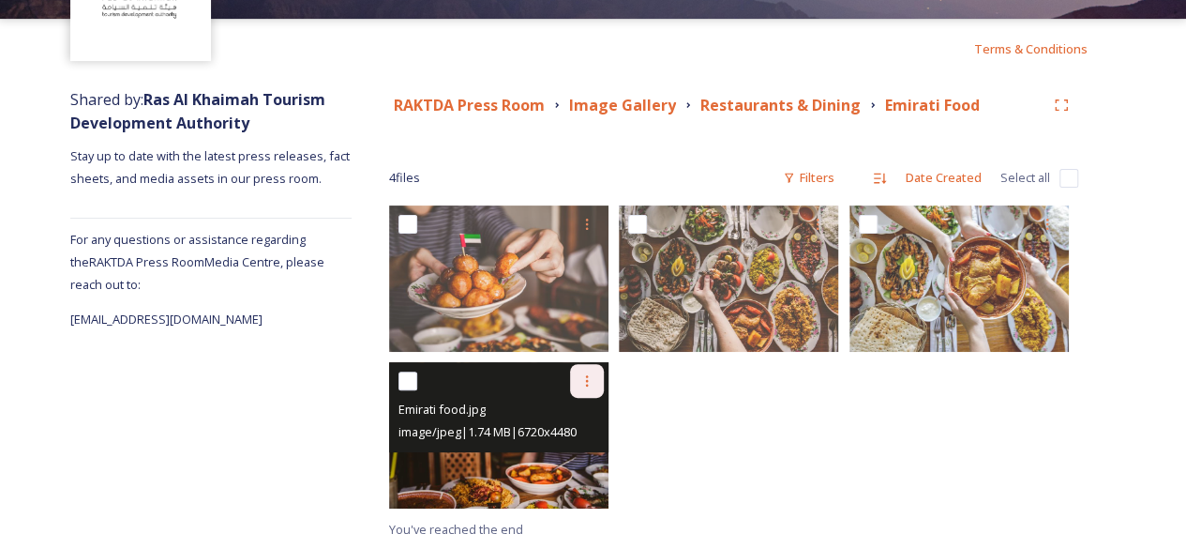
click at [594, 385] on icon at bounding box center [586, 380] width 15 height 15
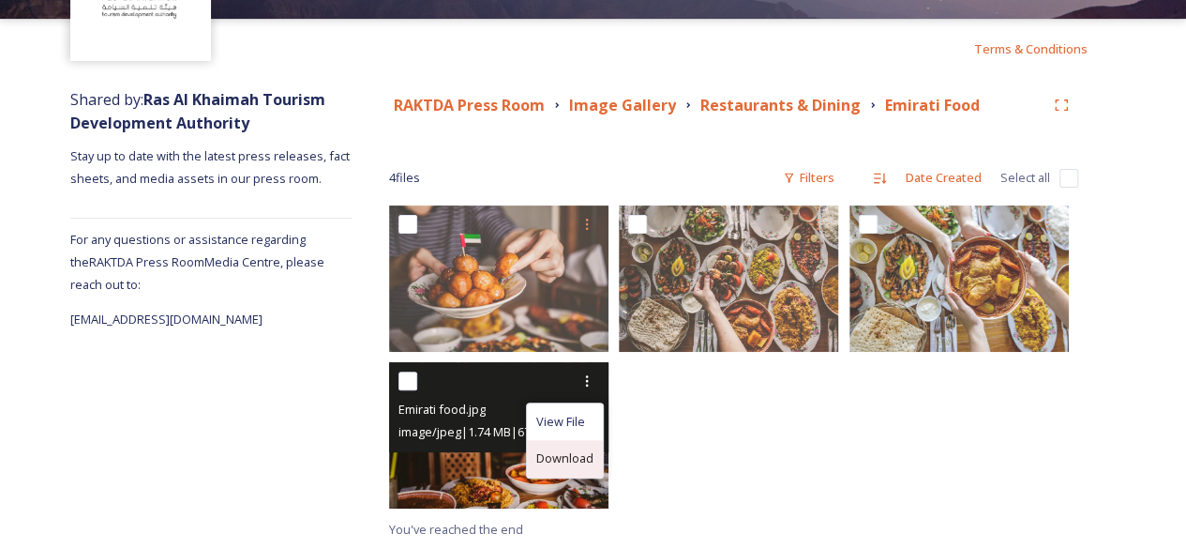
click at [549, 462] on span "Download" at bounding box center [564, 458] width 57 height 18
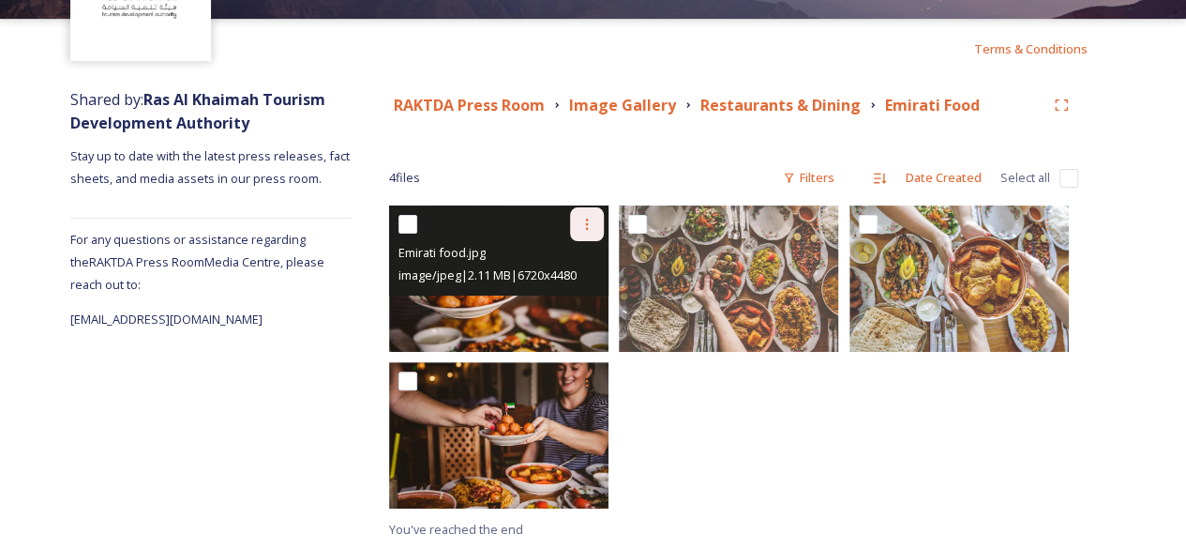
click at [591, 230] on icon at bounding box center [586, 224] width 15 height 15
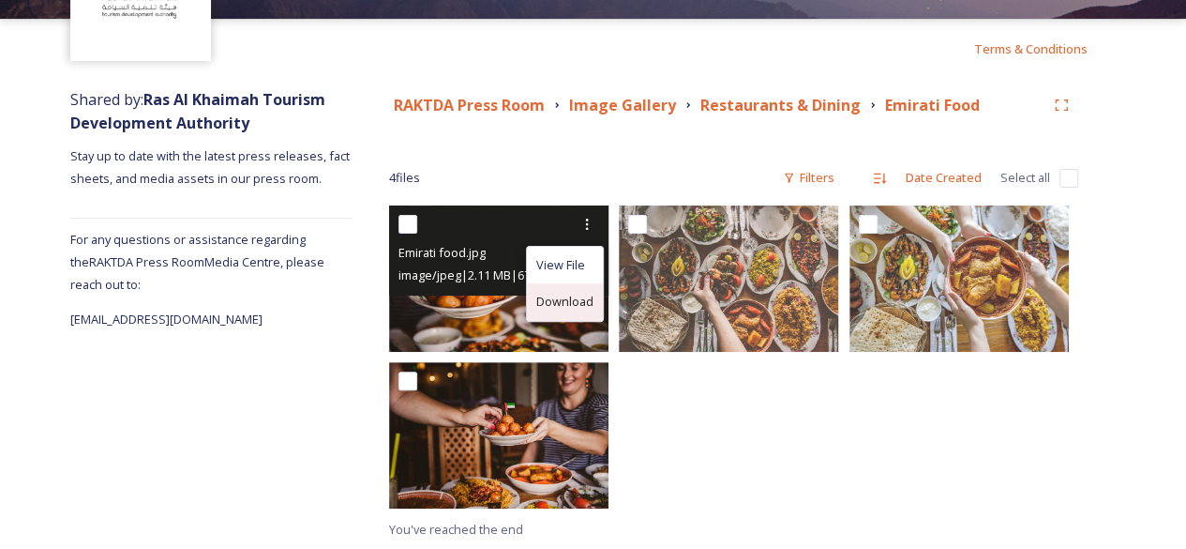
click at [577, 305] on span "Download" at bounding box center [564, 302] width 57 height 18
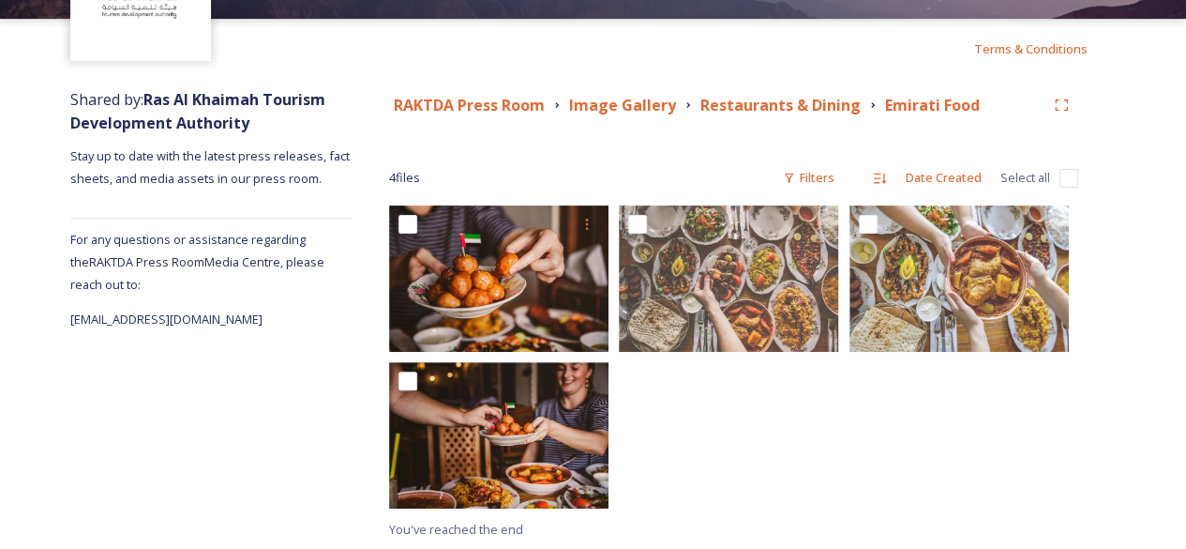
click at [681, 142] on div "RAKTDA Press Room Image Gallery Restaurants & Dining Emirati Food 4 file s Filt…" at bounding box center [734, 314] width 764 height 471
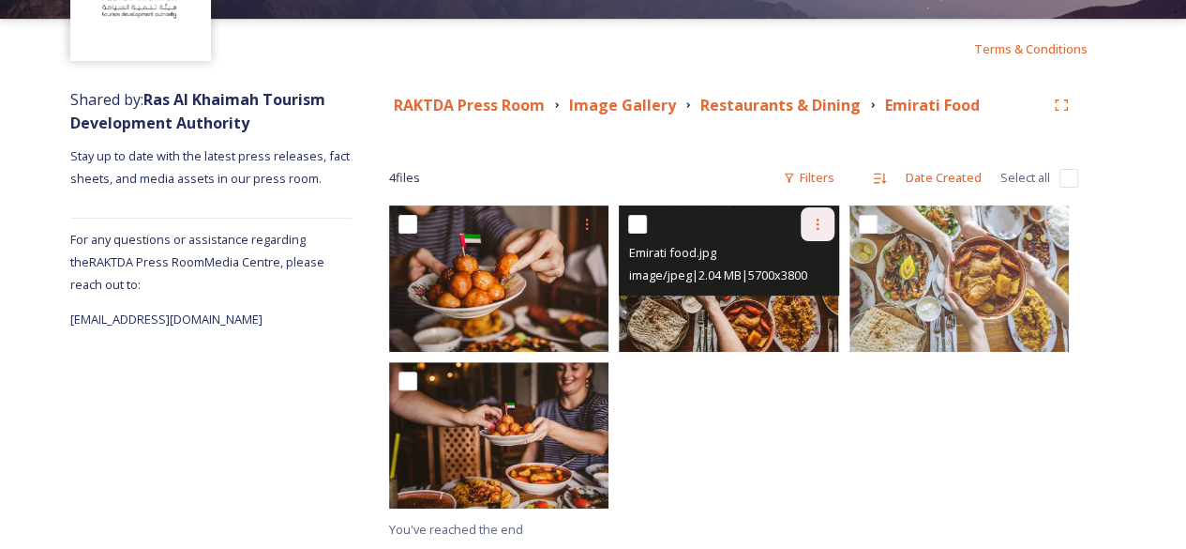
click at [823, 222] on icon at bounding box center [817, 224] width 15 height 15
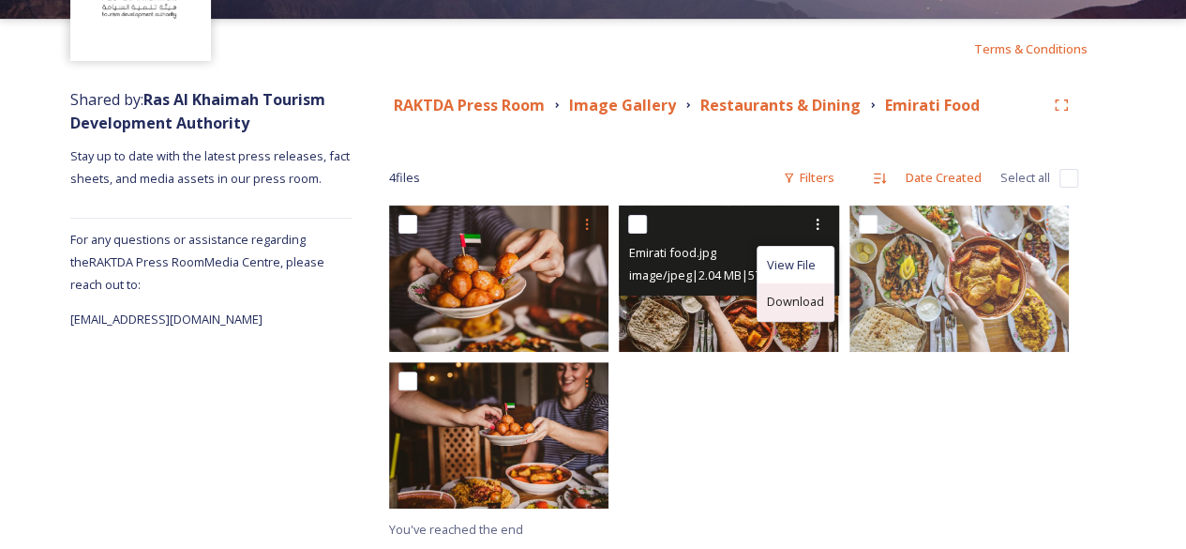
click at [805, 307] on span "Download" at bounding box center [795, 302] width 57 height 18
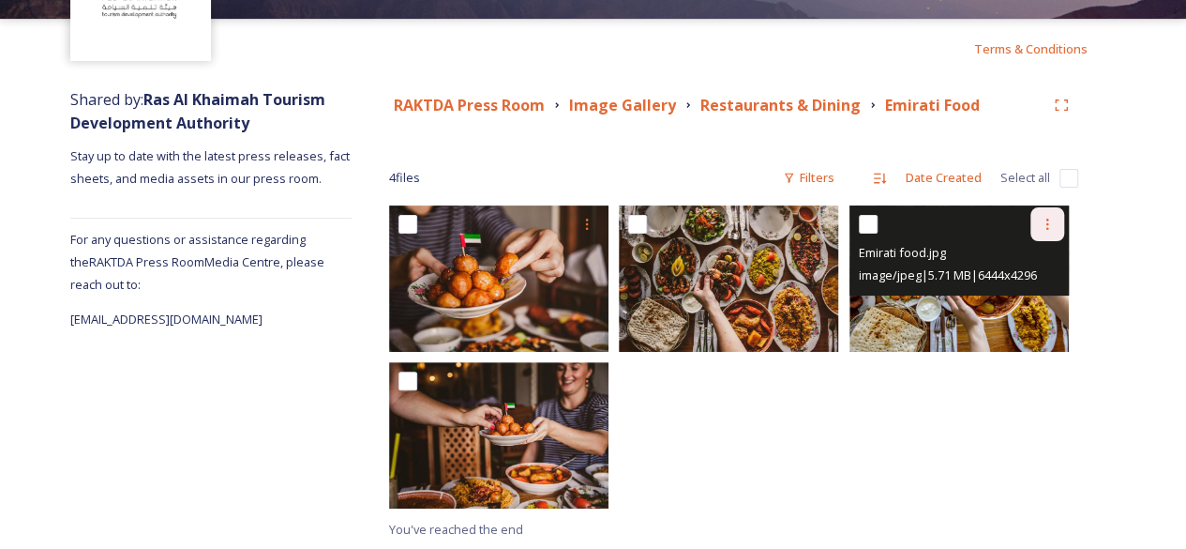
click at [1055, 224] on div at bounding box center [1047, 224] width 34 height 34
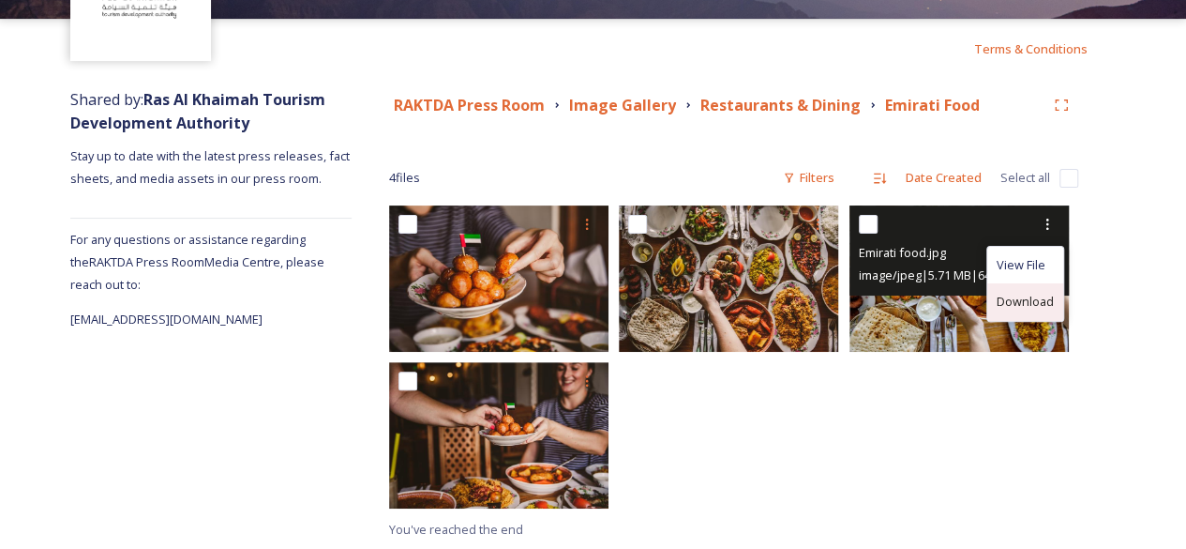
click at [1036, 297] on span "Download" at bounding box center [1025, 302] width 57 height 18
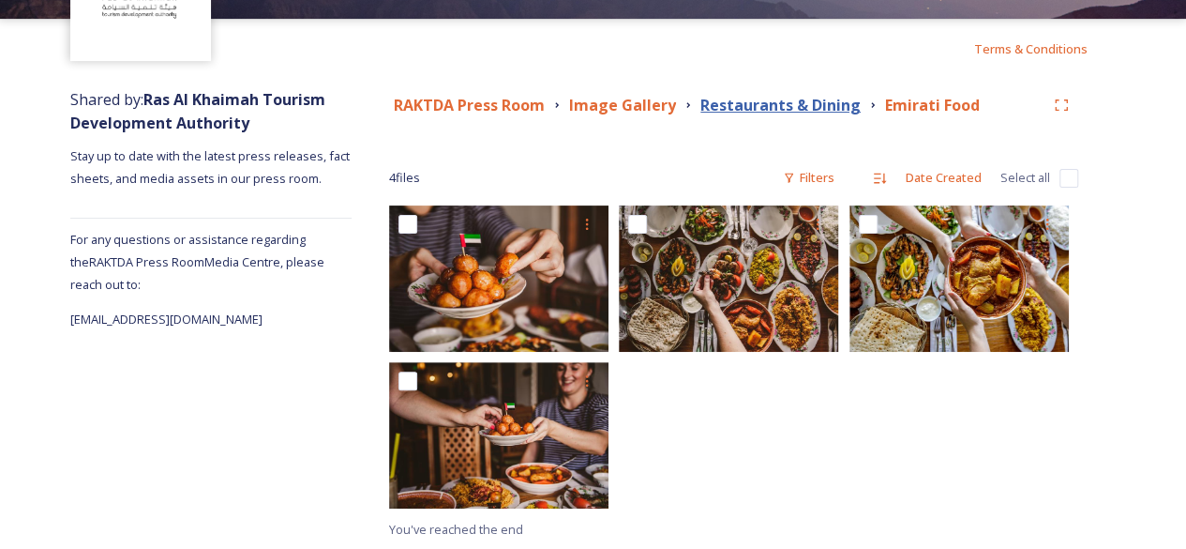
click at [810, 113] on strong "Restaurants & Dining" at bounding box center [780, 105] width 160 height 21
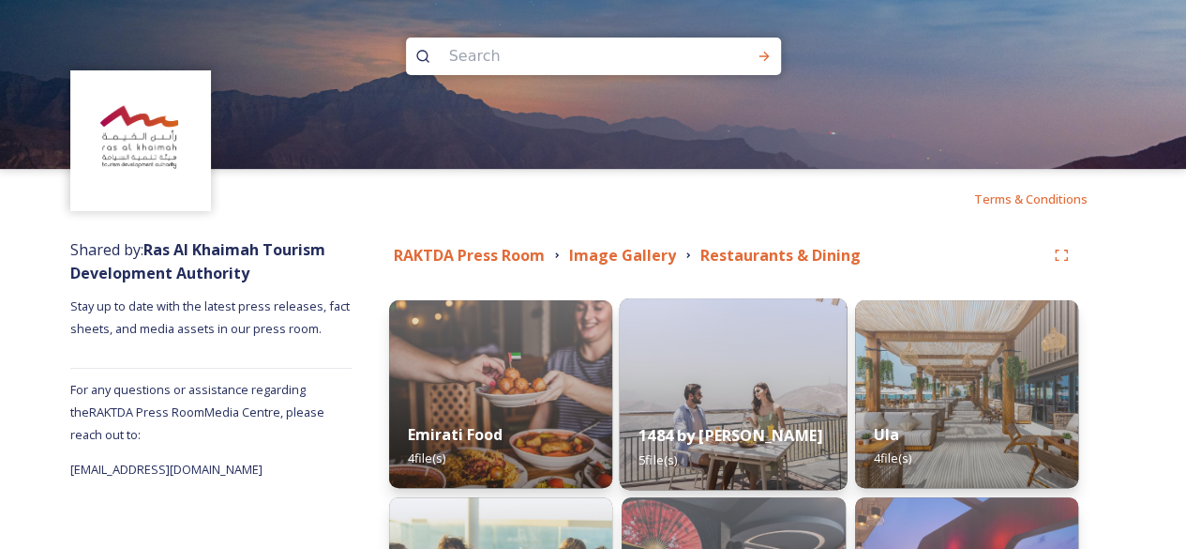
click at [748, 398] on img at bounding box center [734, 393] width 228 height 191
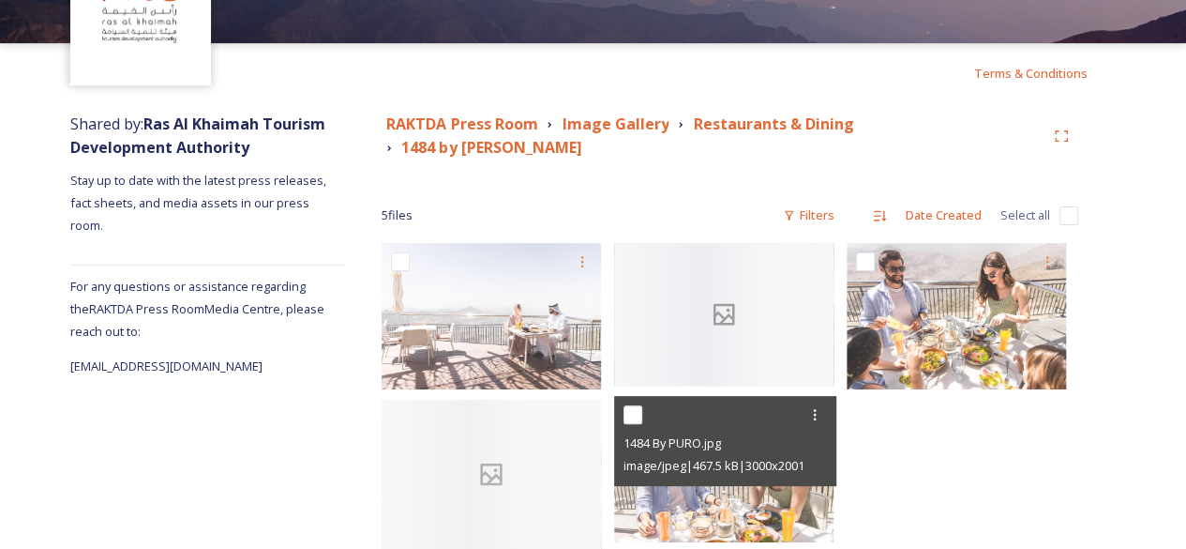
scroll to position [153, 0]
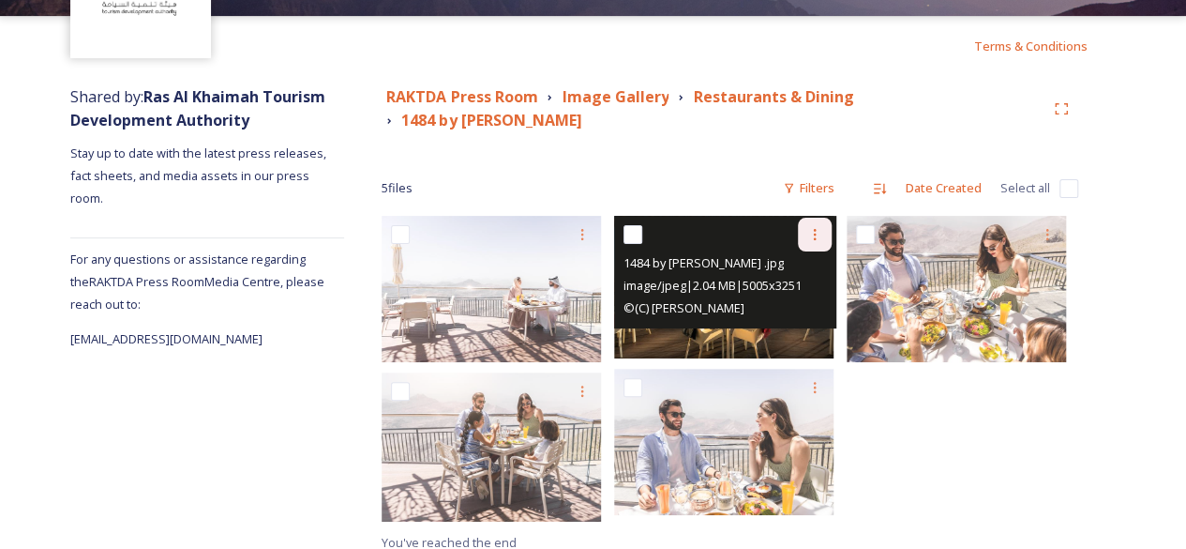
click at [816, 228] on icon at bounding box center [814, 234] width 15 height 15
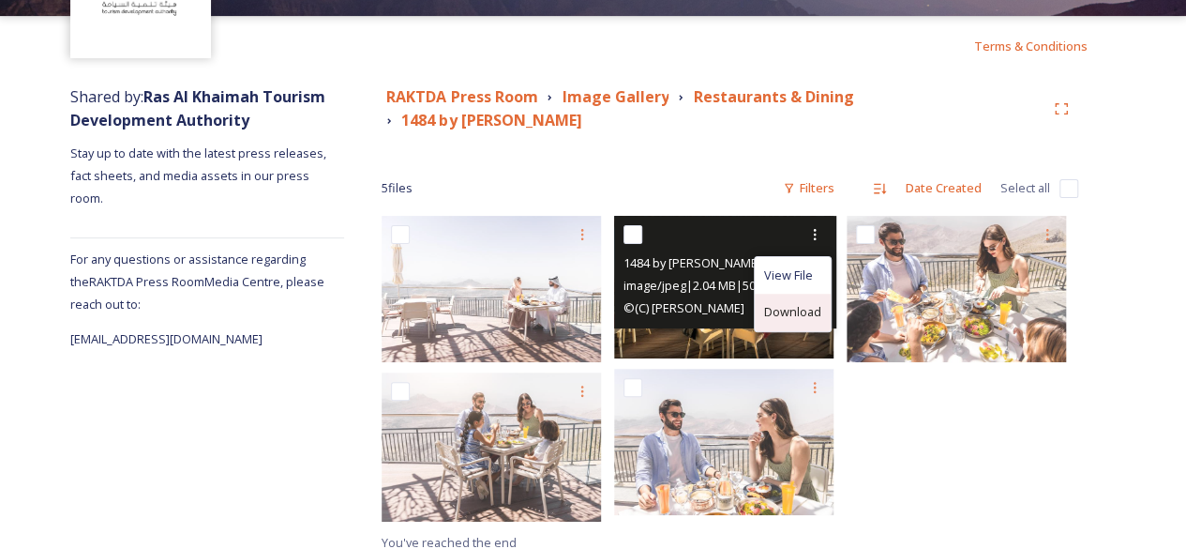
click at [812, 303] on span "Download" at bounding box center [792, 312] width 57 height 18
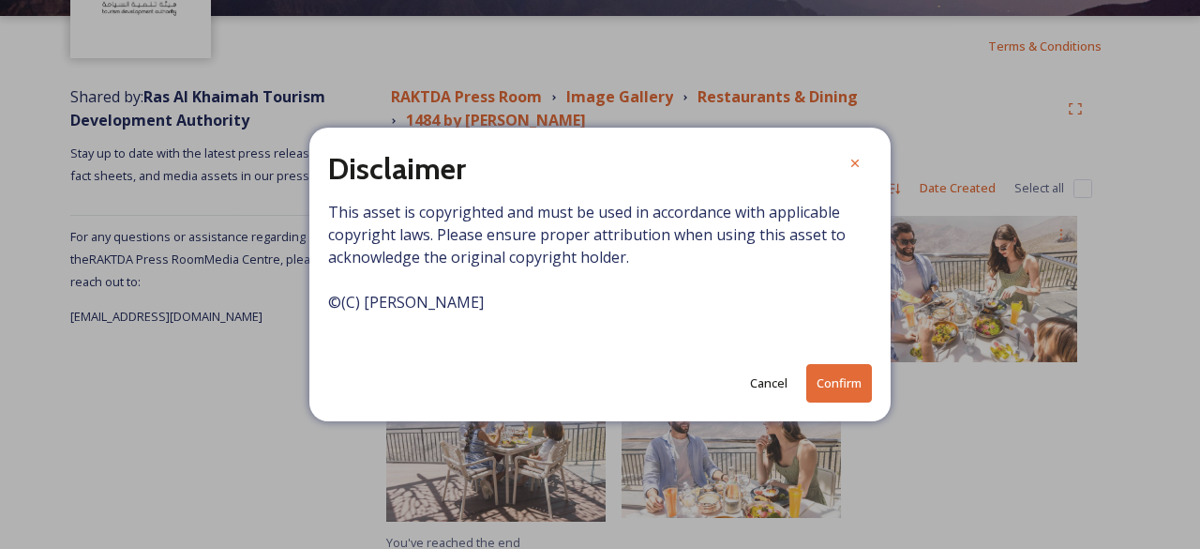
click at [819, 376] on button "Confirm" at bounding box center [839, 383] width 66 height 38
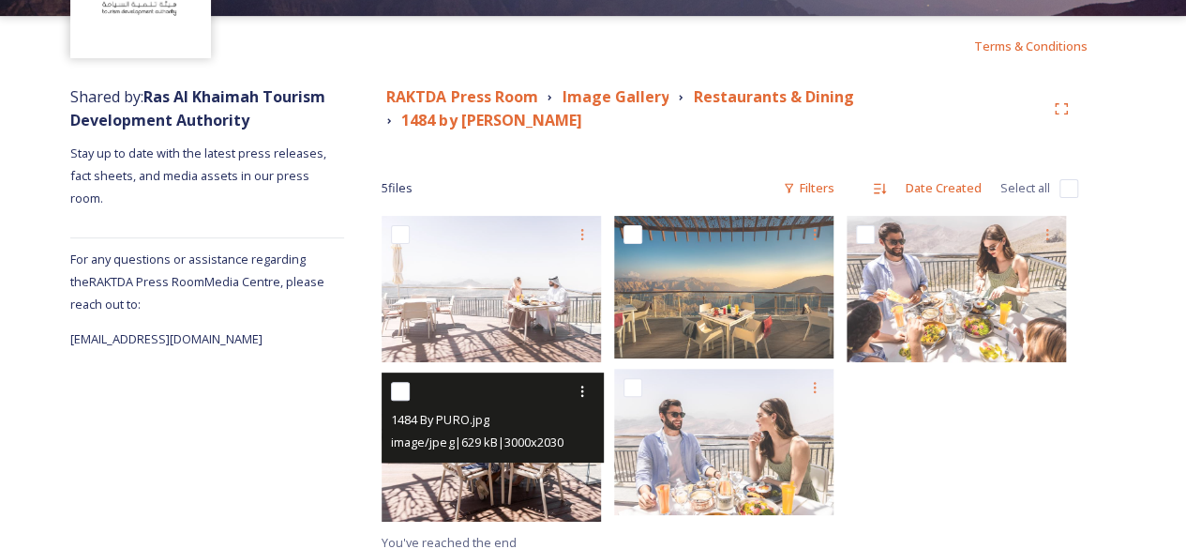
click at [533, 466] on img at bounding box center [491, 446] width 219 height 148
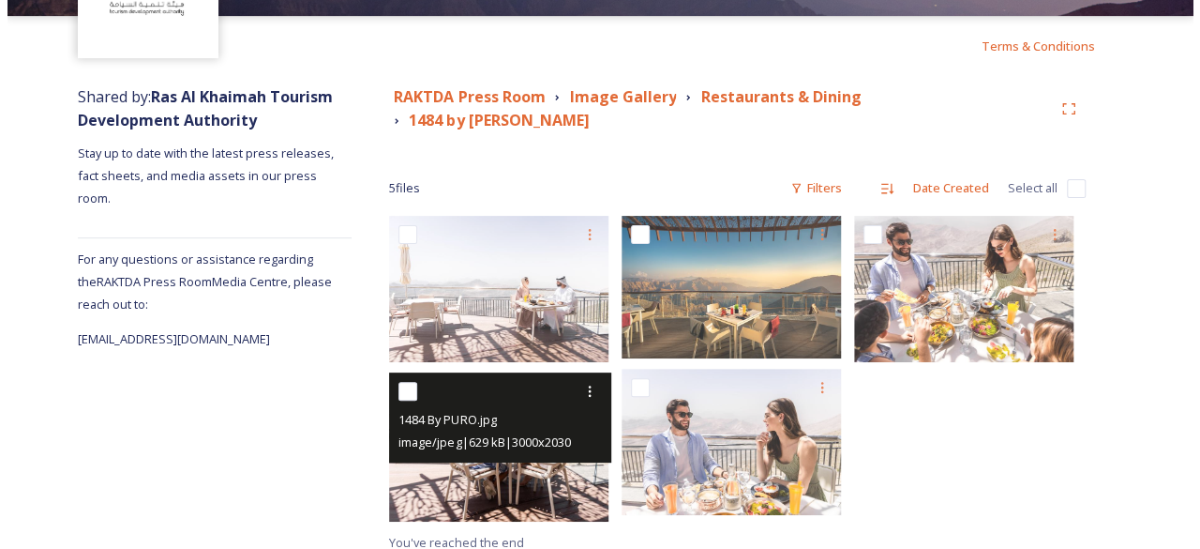
scroll to position [146, 0]
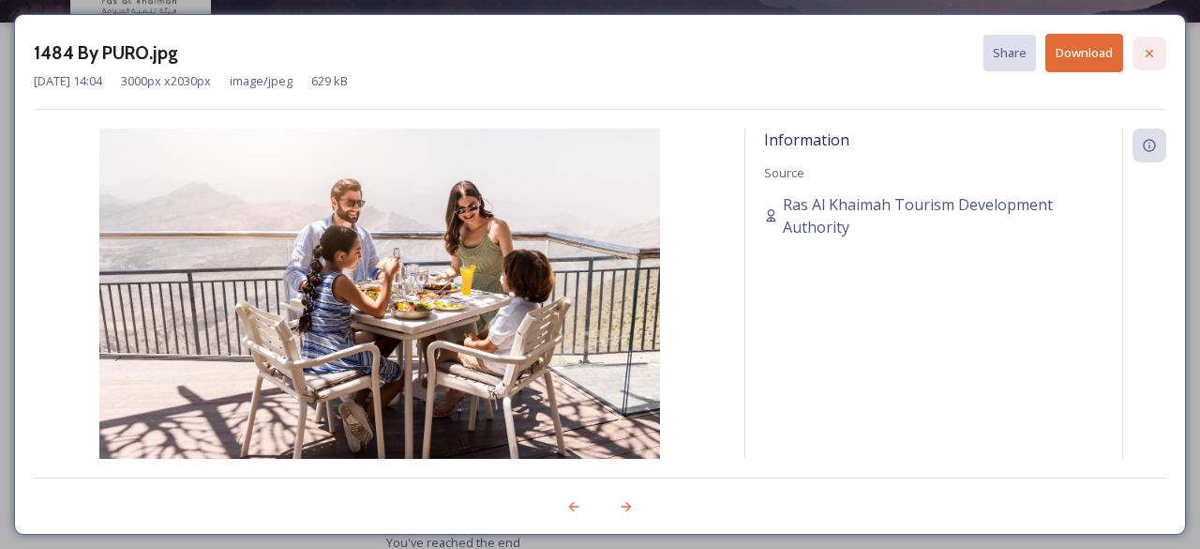
click at [1160, 44] on div at bounding box center [1150, 54] width 34 height 34
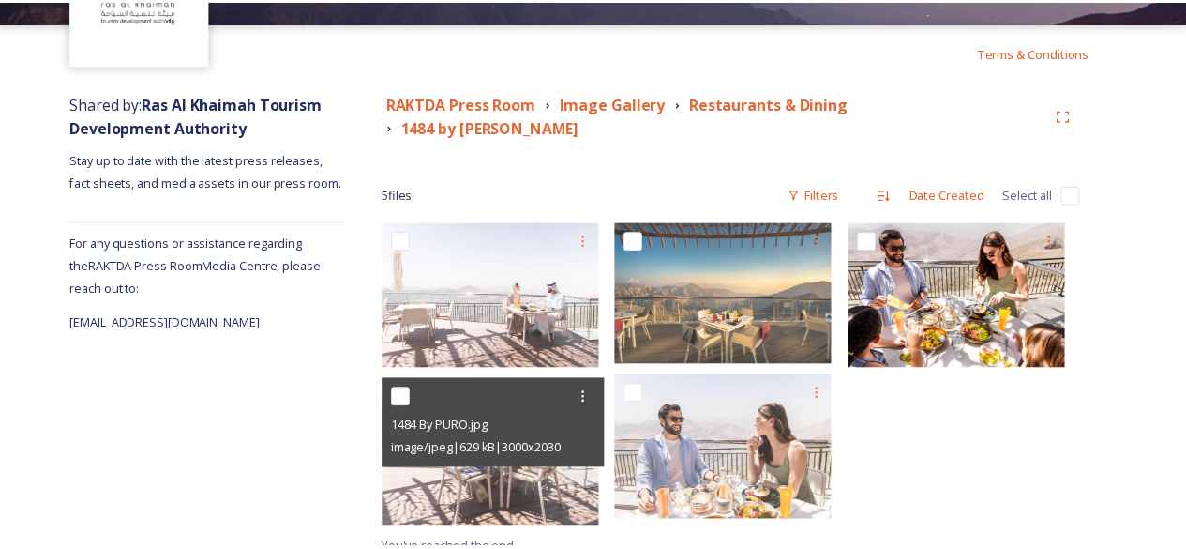
scroll to position [153, 0]
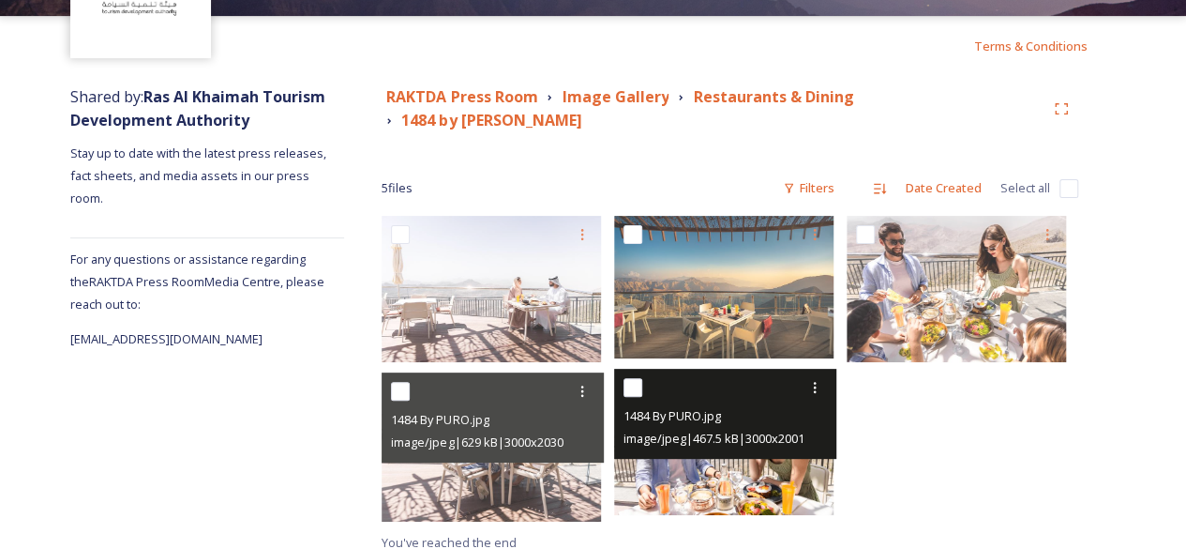
click at [715, 479] on img at bounding box center [723, 441] width 219 height 146
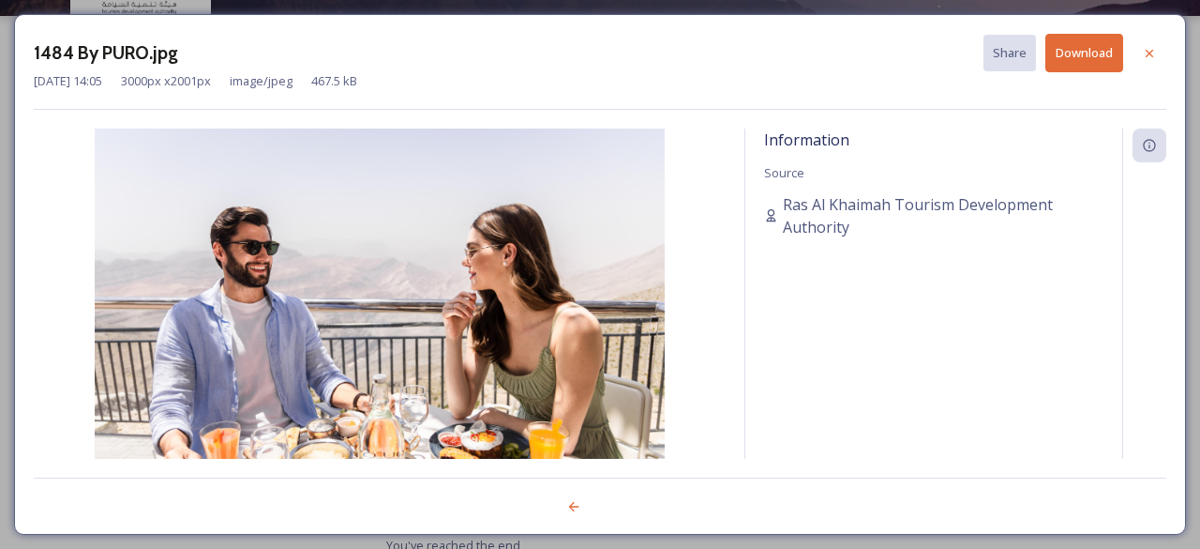
click at [1037, 413] on div "Information Source Ras Al Khaimah Tourism Development Authority" at bounding box center [933, 293] width 377 height 330
click at [1152, 55] on icon at bounding box center [1150, 53] width 8 height 8
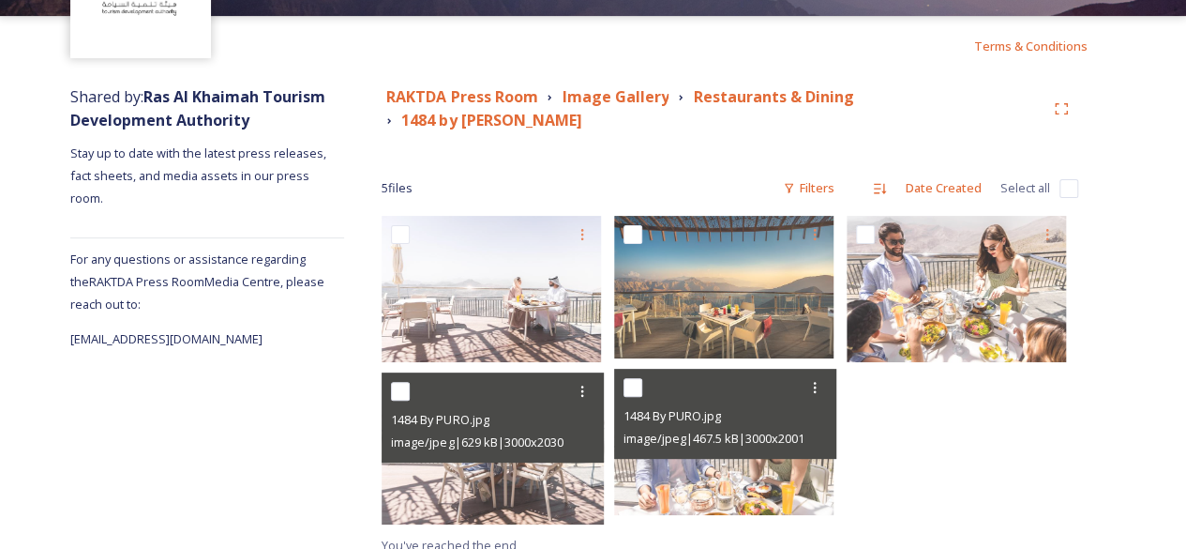
click at [1013, 459] on div at bounding box center [963, 375] width 232 height 318
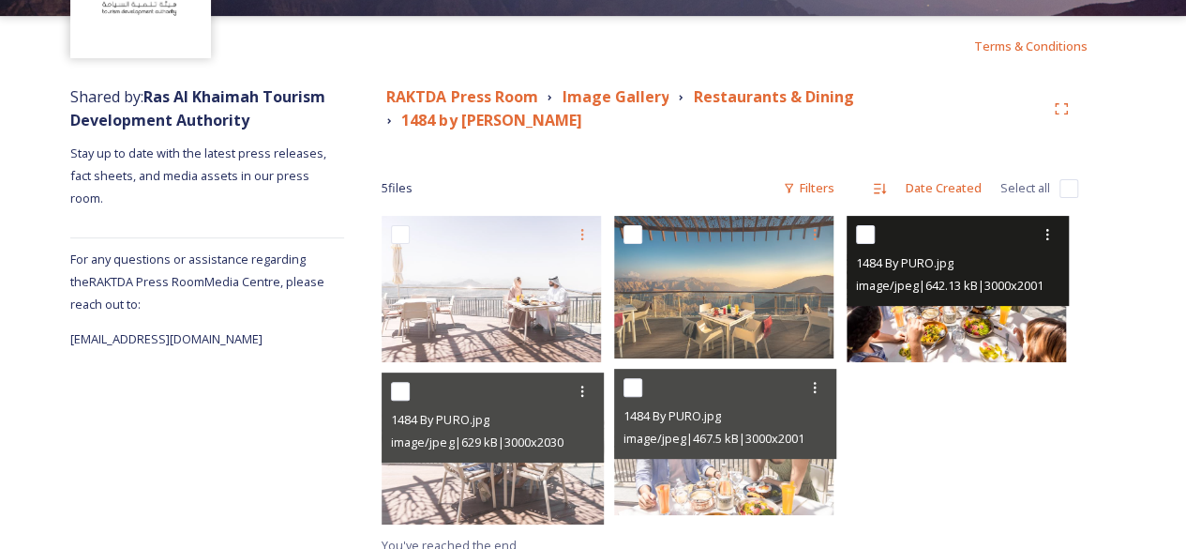
click at [1026, 278] on span "image/jpeg | 642.13 kB | 3000 x 2001" at bounding box center [950, 285] width 188 height 17
click at [998, 319] on img at bounding box center [956, 289] width 219 height 146
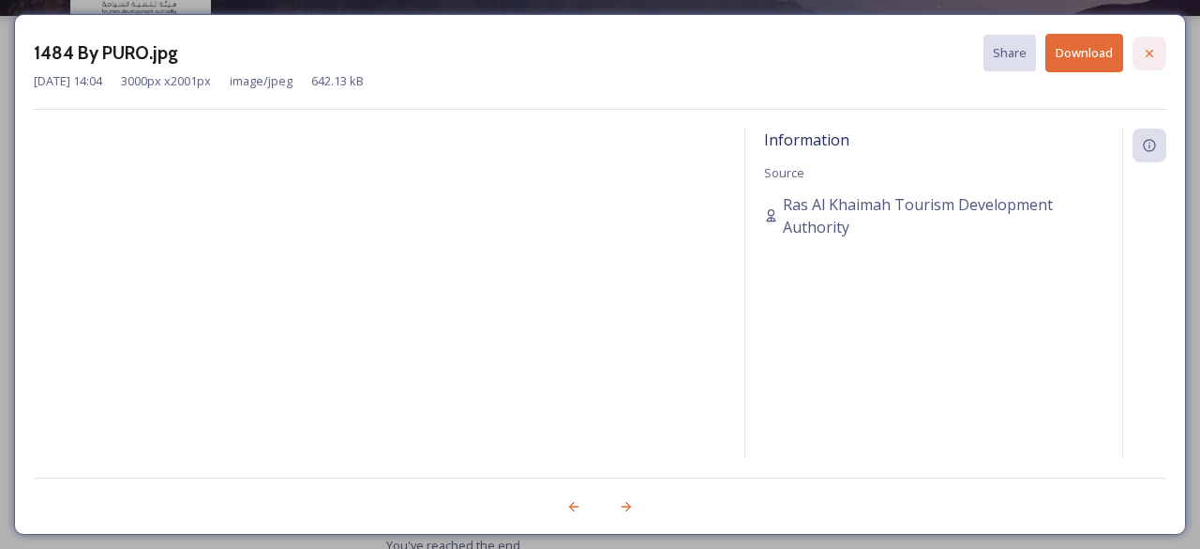
click at [1155, 58] on icon at bounding box center [1149, 53] width 15 height 15
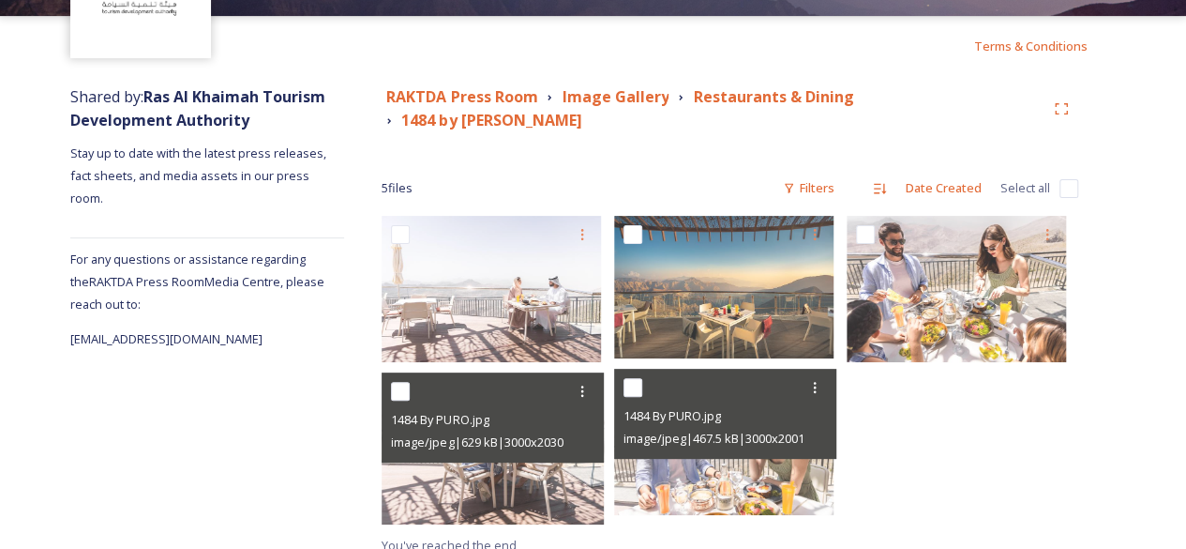
click at [975, 464] on div at bounding box center [963, 375] width 232 height 318
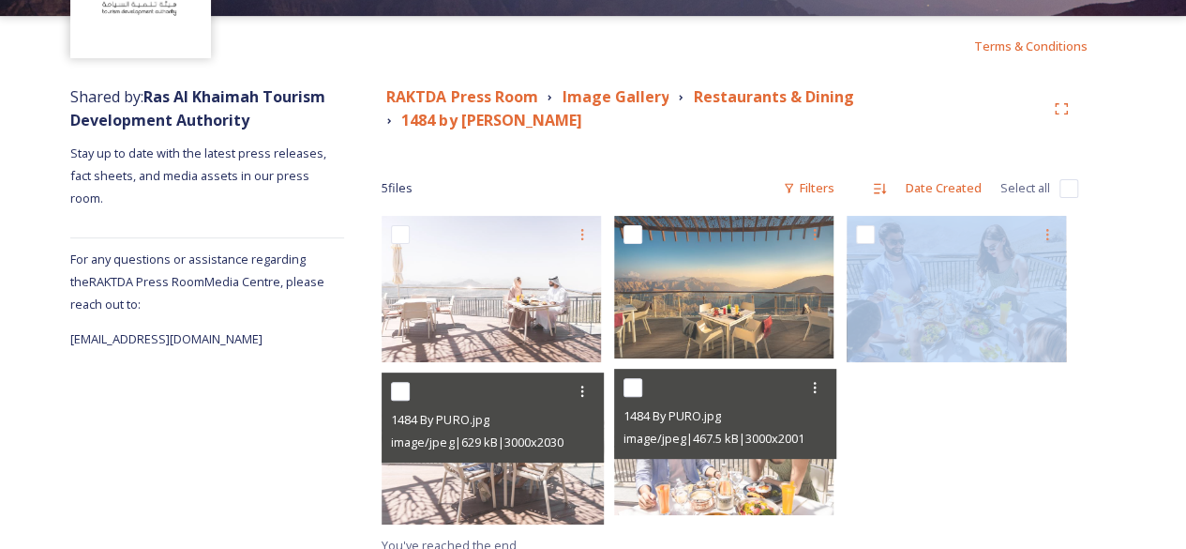
drag, startPoint x: 975, startPoint y: 464, endPoint x: 940, endPoint y: 459, distance: 36.1
click at [971, 464] on div at bounding box center [963, 375] width 232 height 318
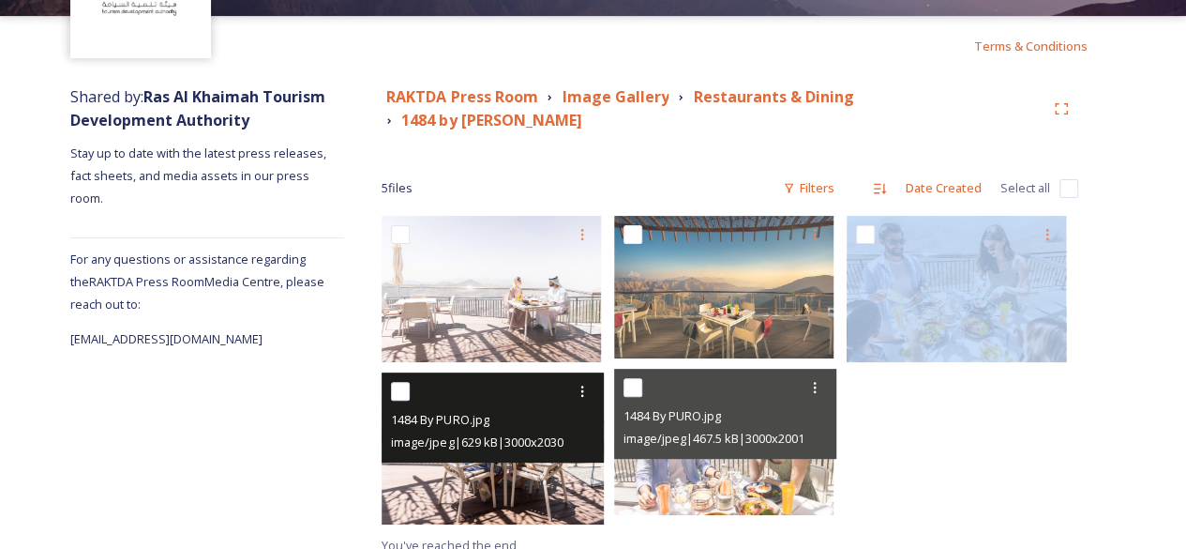
click at [517, 470] on img at bounding box center [494, 448] width 224 height 152
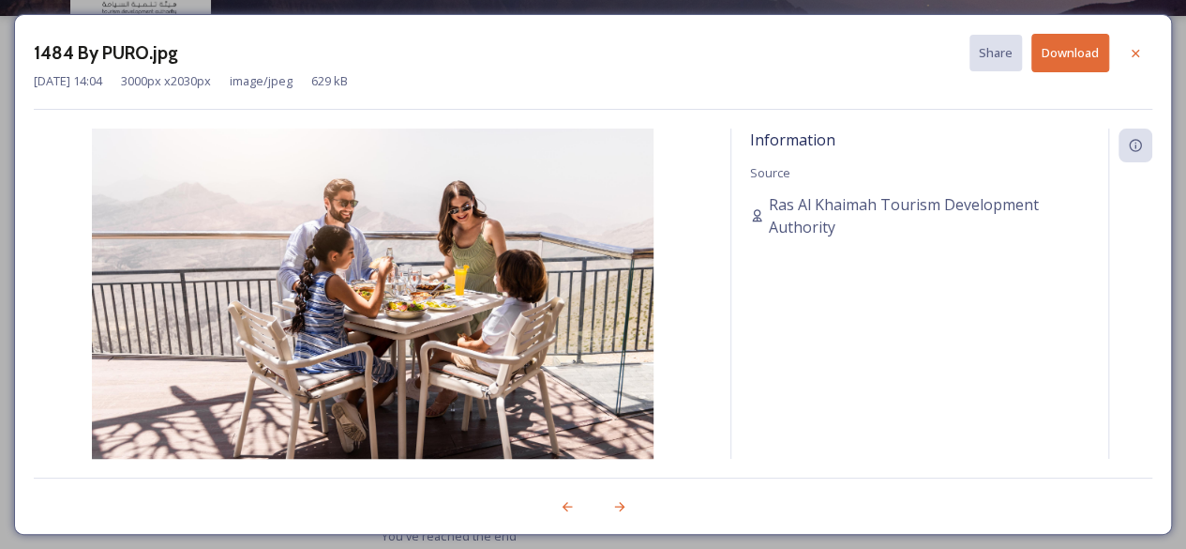
scroll to position [146, 0]
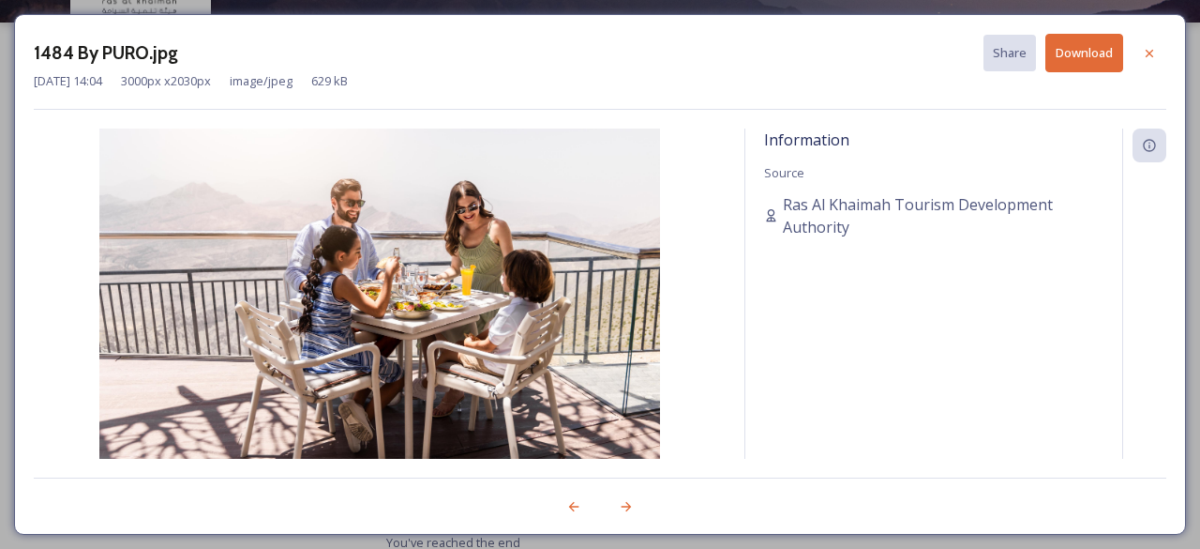
click at [1115, 53] on button "Download" at bounding box center [1084, 53] width 78 height 38
click at [1150, 58] on icon at bounding box center [1149, 53] width 15 height 15
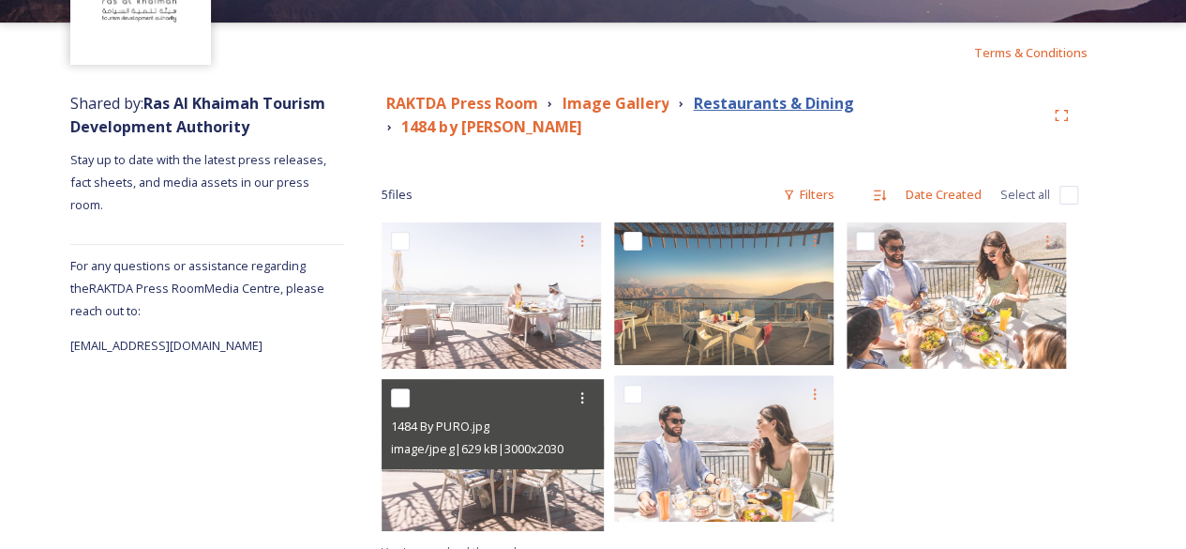
click at [799, 113] on strong "Restaurants & Dining" at bounding box center [773, 103] width 160 height 21
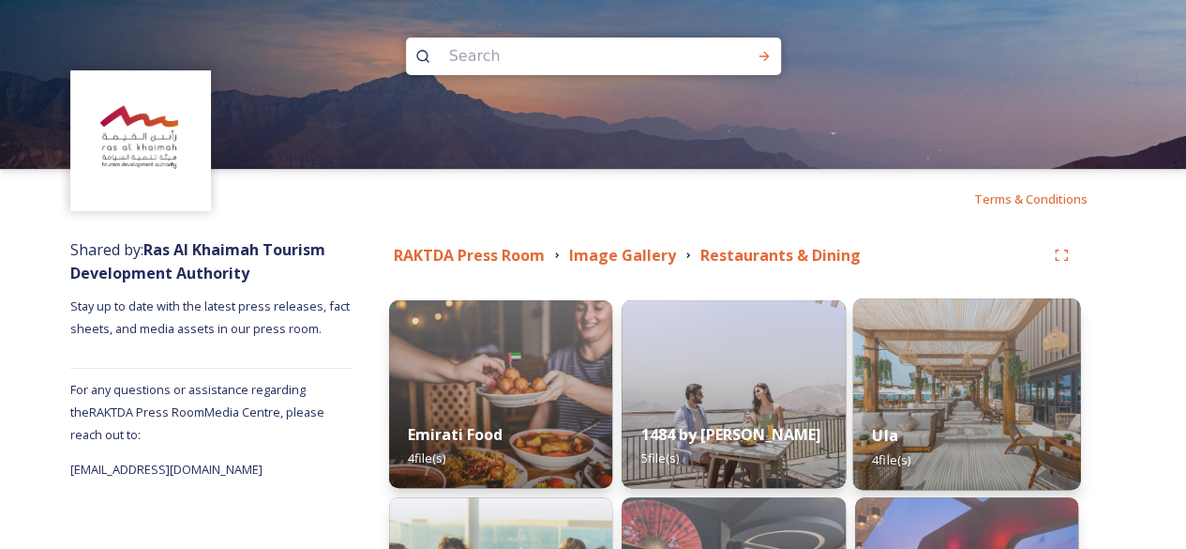
click at [1024, 440] on div "Ula 4 file(s)" at bounding box center [966, 446] width 228 height 85
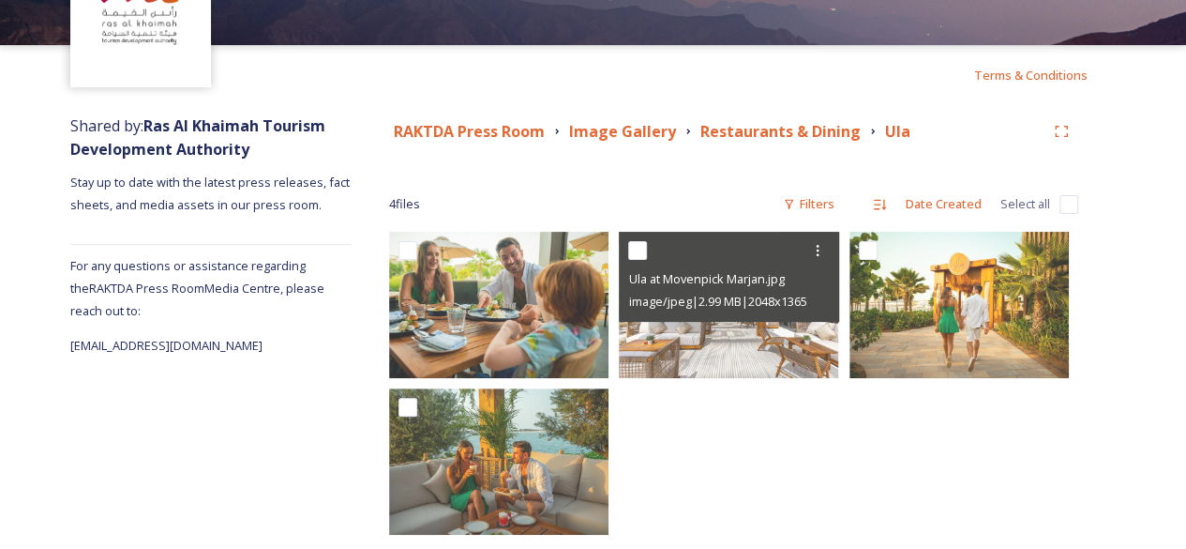
scroll to position [151, 0]
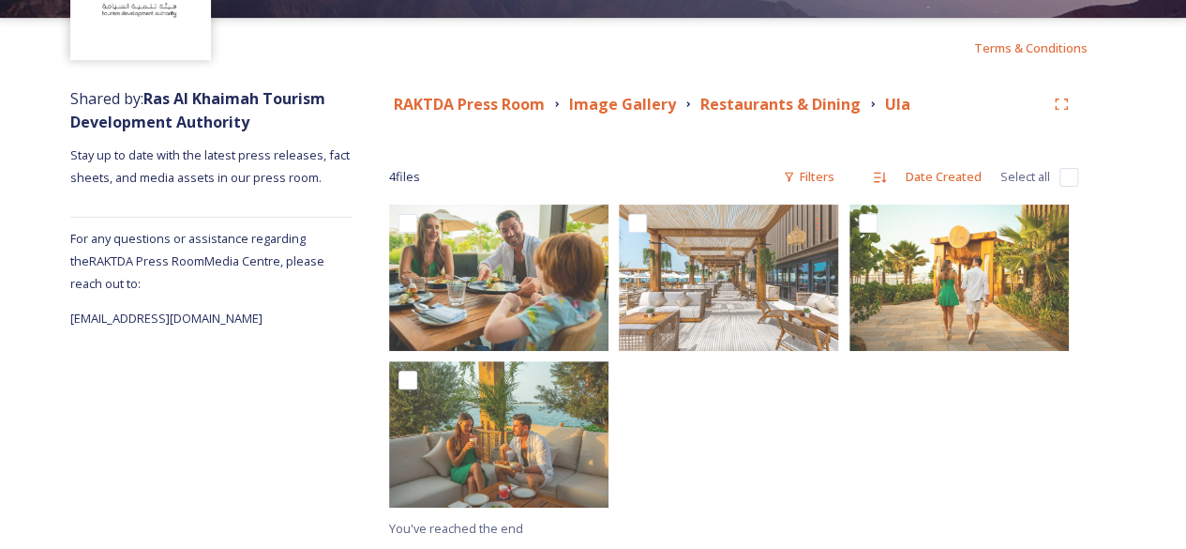
click at [821, 444] on div at bounding box center [733, 360] width 229 height 312
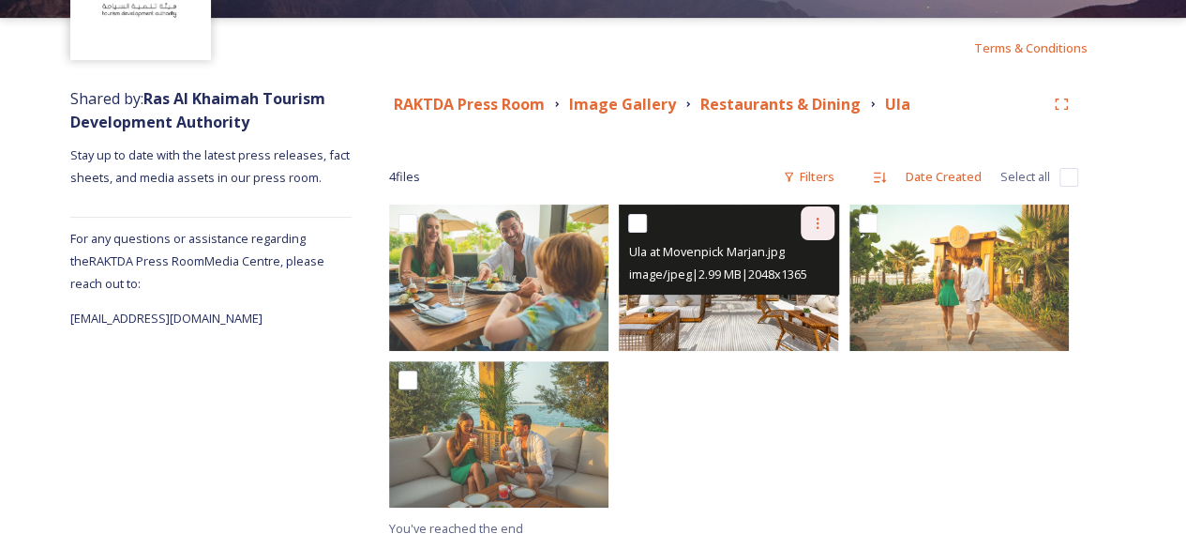
click at [816, 233] on div at bounding box center [818, 223] width 34 height 34
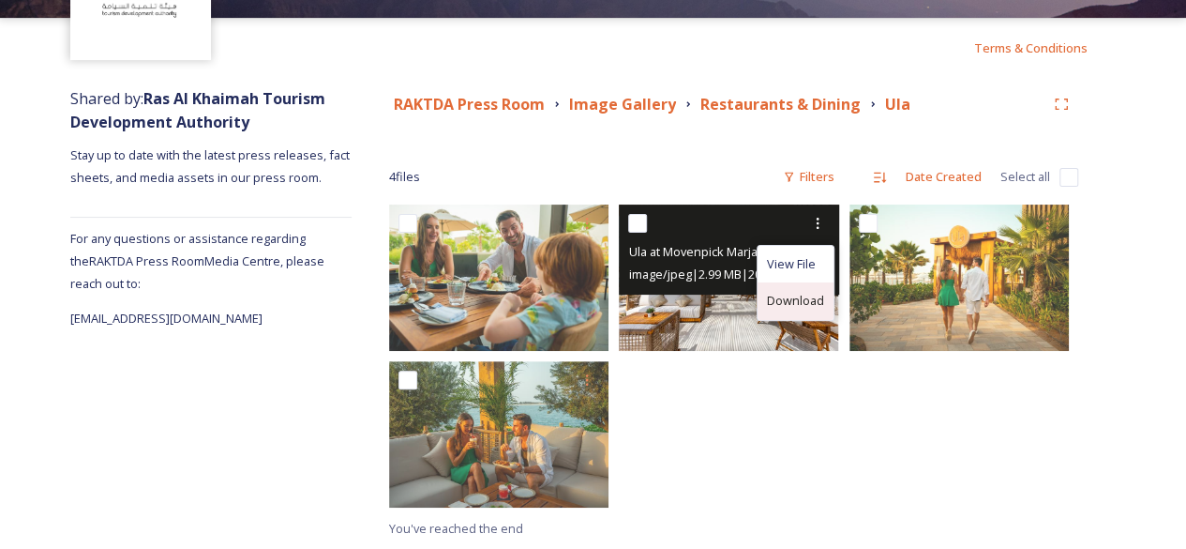
click at [808, 308] on span "Download" at bounding box center [795, 301] width 57 height 18
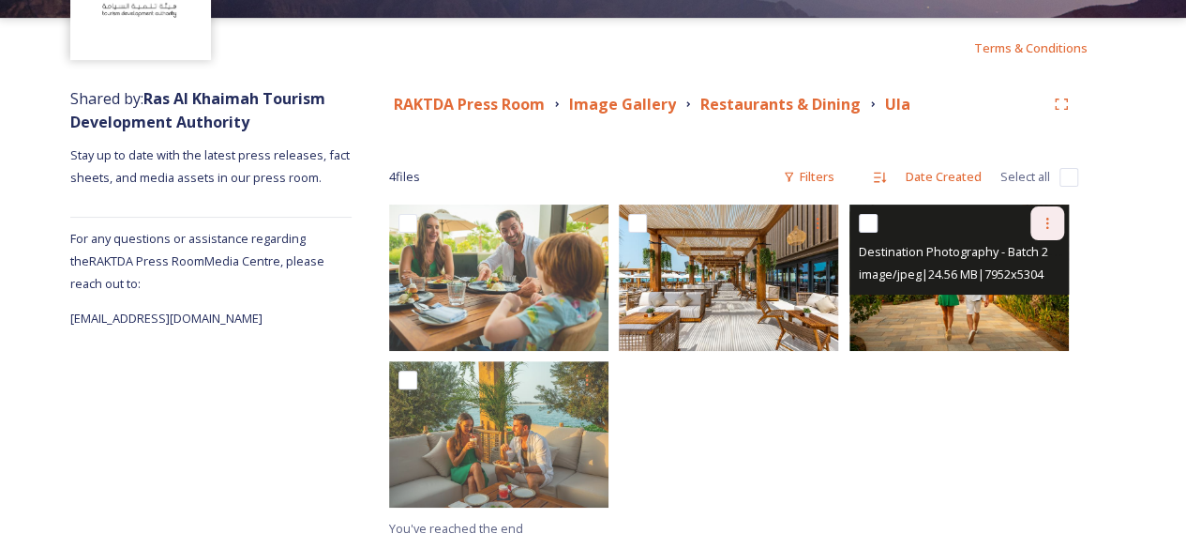
click at [1048, 222] on icon at bounding box center [1047, 223] width 15 height 15
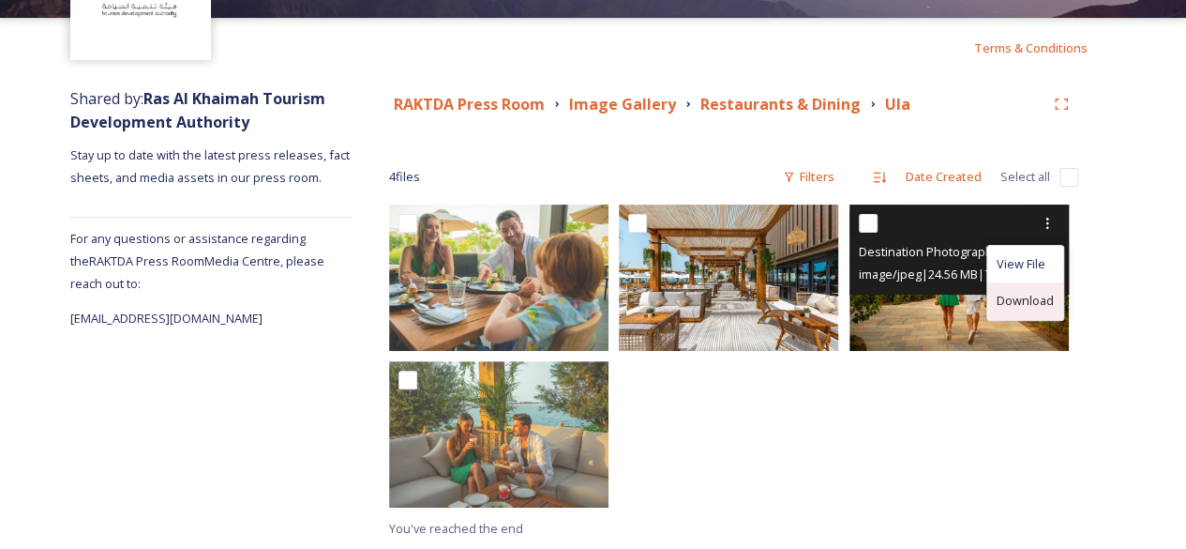
click at [1000, 299] on span "Download" at bounding box center [1025, 301] width 57 height 18
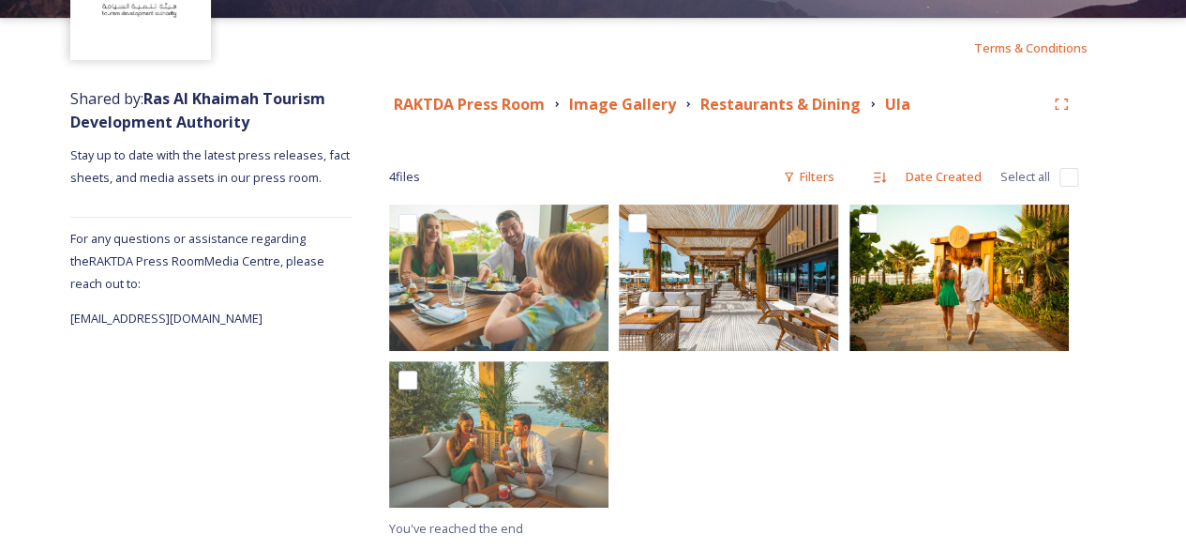
click at [750, 474] on div at bounding box center [733, 360] width 229 height 312
click at [718, 99] on strong "Restaurants & Dining" at bounding box center [780, 104] width 160 height 21
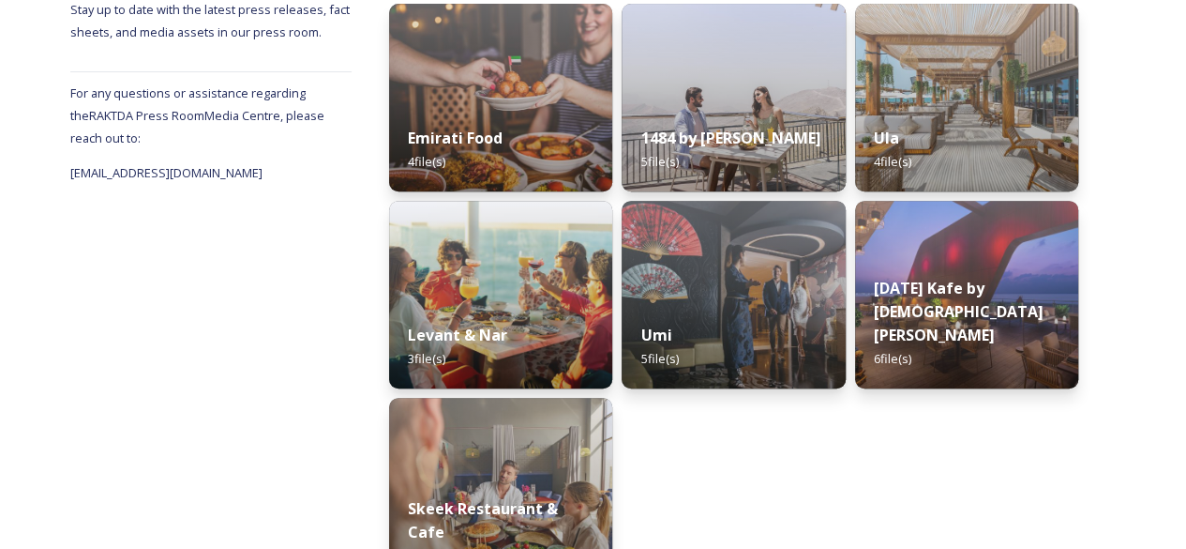
scroll to position [312, 0]
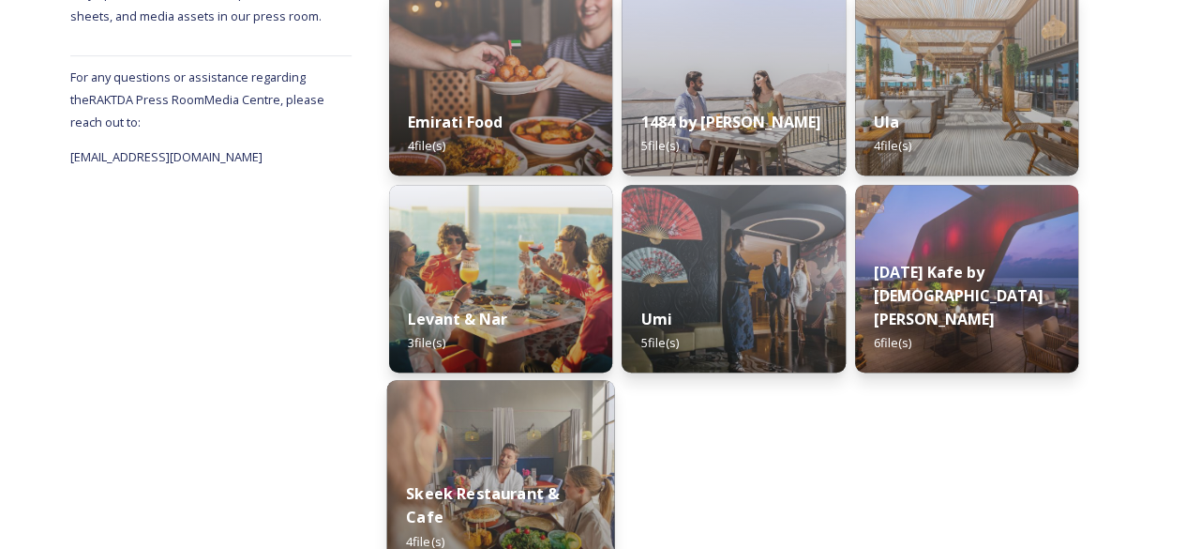
click at [504, 509] on strong "Skeek Restaurant & Cafe" at bounding box center [482, 504] width 153 height 45
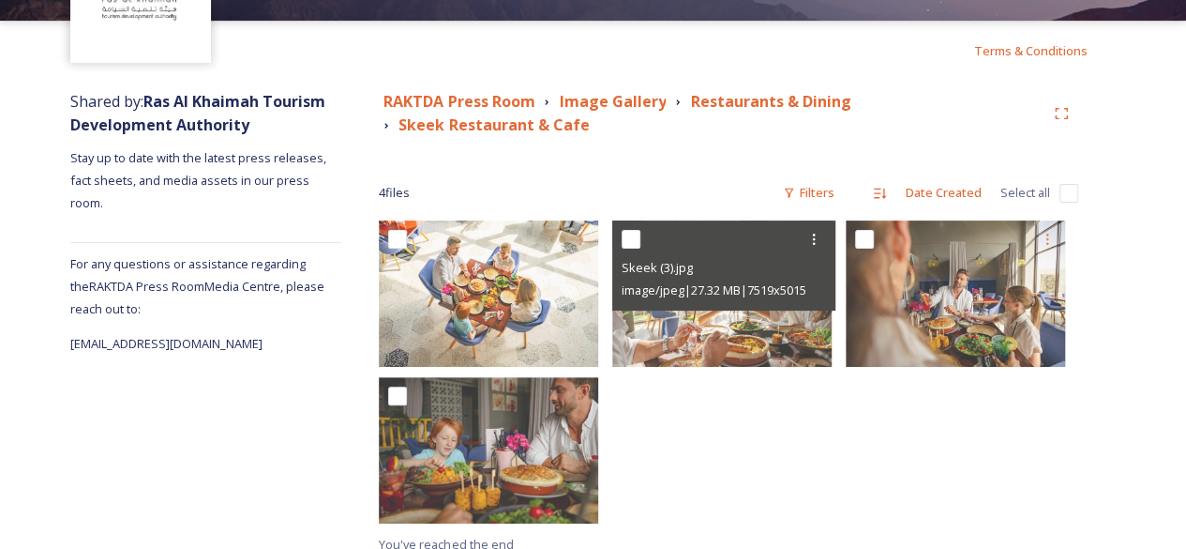
scroll to position [163, 0]
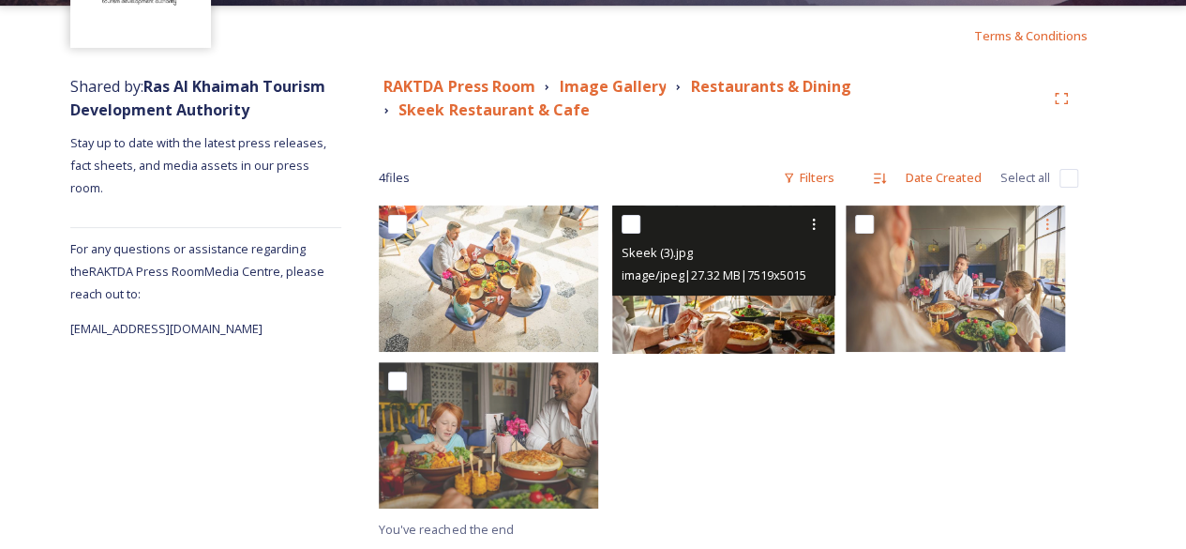
click at [756, 290] on div "Skeek (3).jpg image/jpeg | 27.32 MB | 7519 x 5015" at bounding box center [723, 250] width 223 height 90
click at [744, 320] on img at bounding box center [723, 279] width 222 height 148
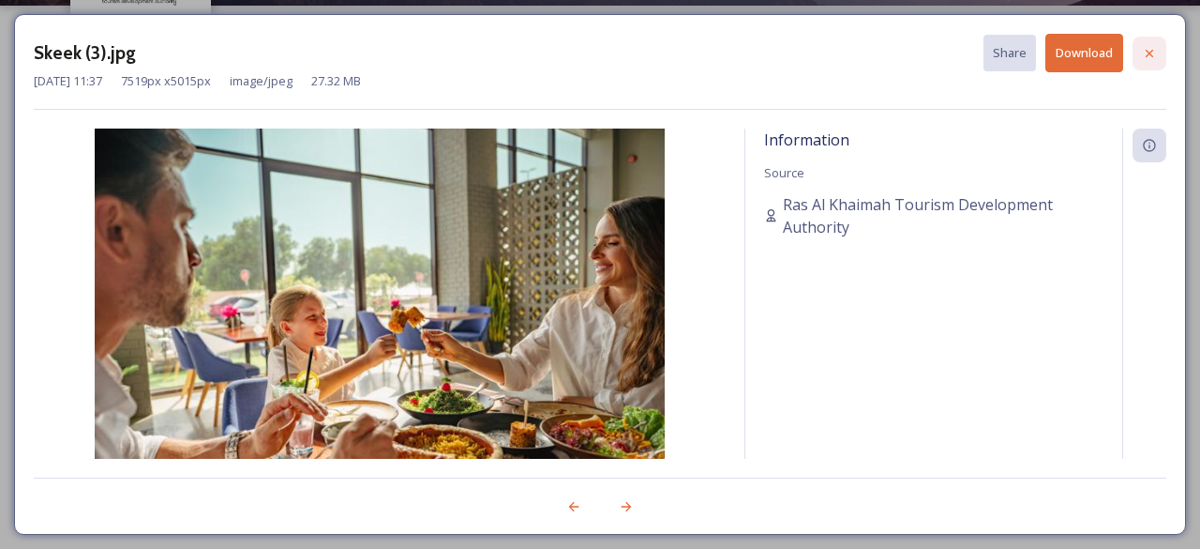
click at [1141, 57] on div at bounding box center [1150, 54] width 34 height 34
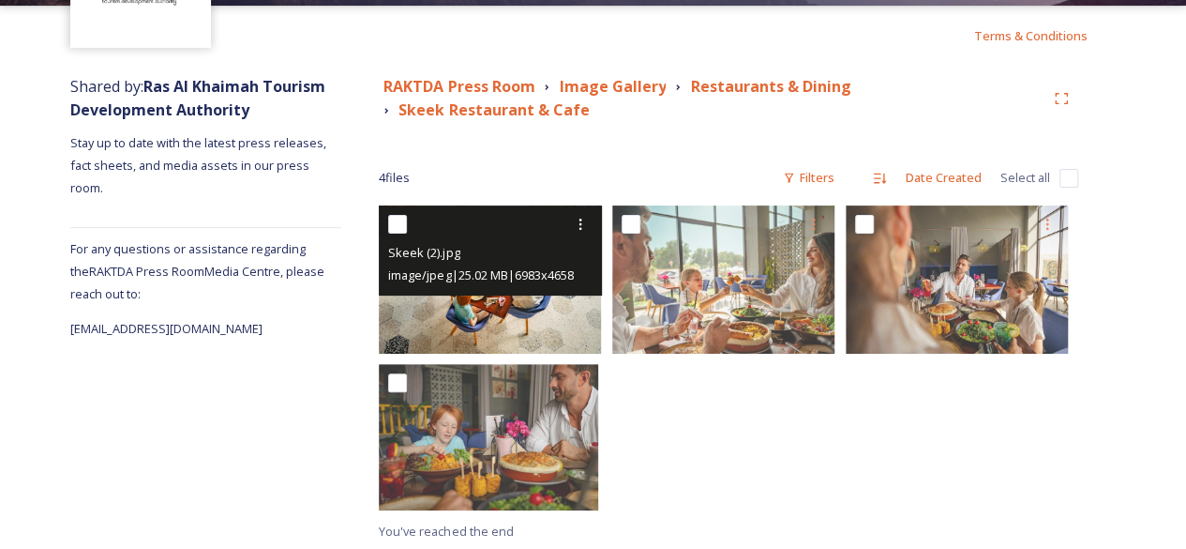
click at [521, 278] on span "image/jpeg | 25.02 MB | 6983 x 4658" at bounding box center [480, 274] width 185 height 17
click at [509, 329] on img at bounding box center [490, 279] width 222 height 148
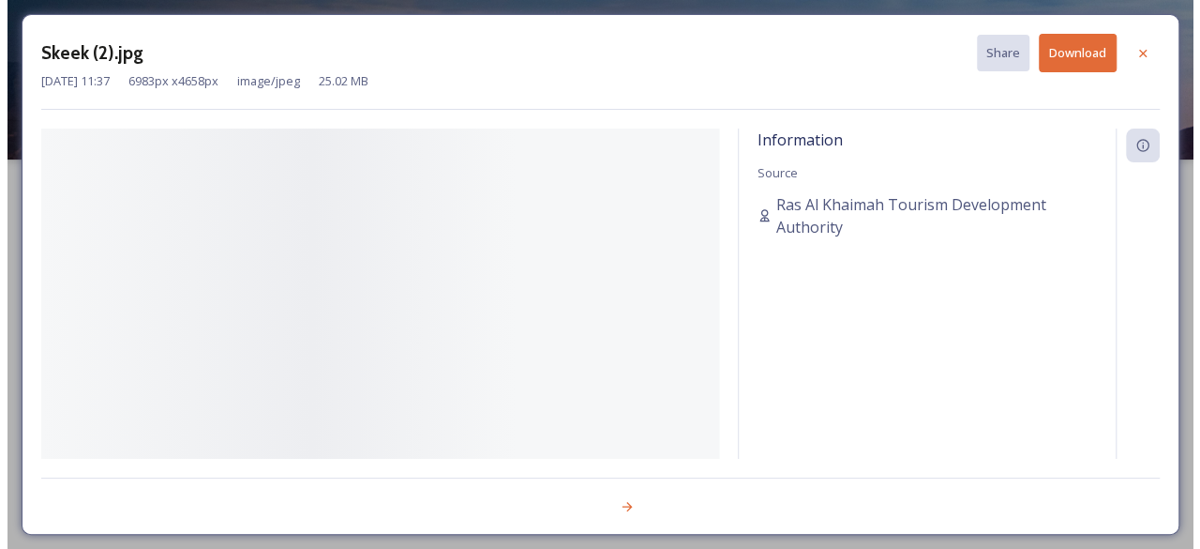
scroll to position [8, 0]
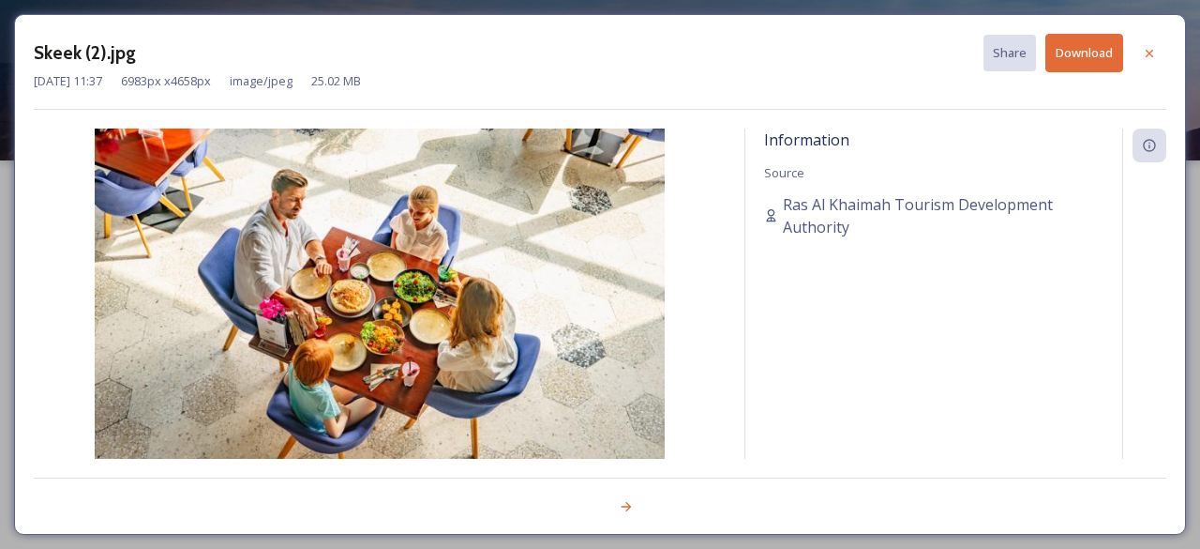
click at [877, 354] on div "Information Source Ras Al Khaimah Tourism Development Authority" at bounding box center [933, 293] width 377 height 330
click at [1157, 51] on div at bounding box center [1150, 54] width 34 height 34
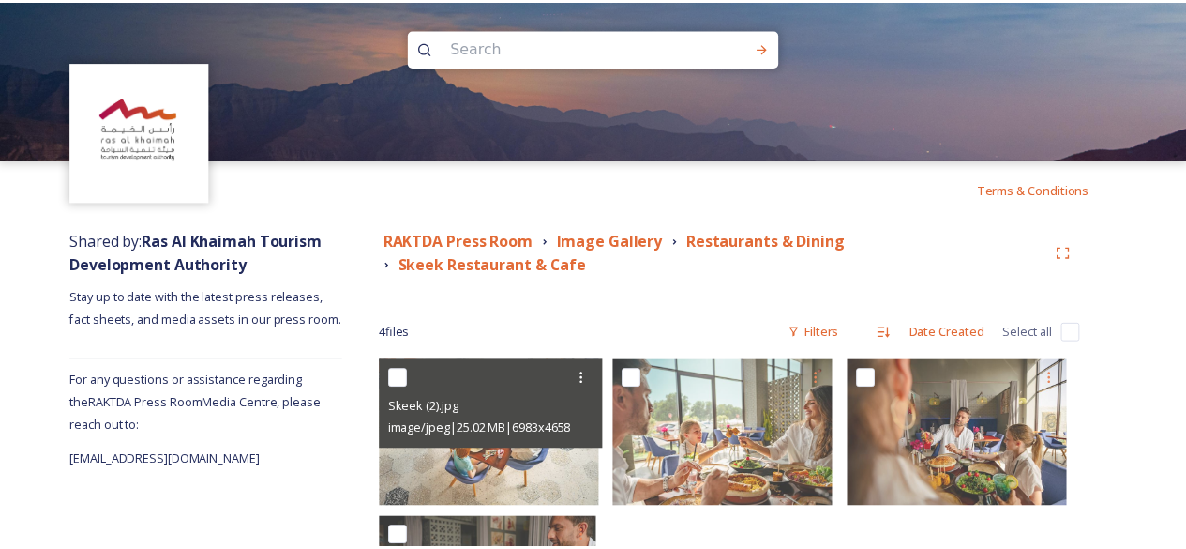
scroll to position [163, 0]
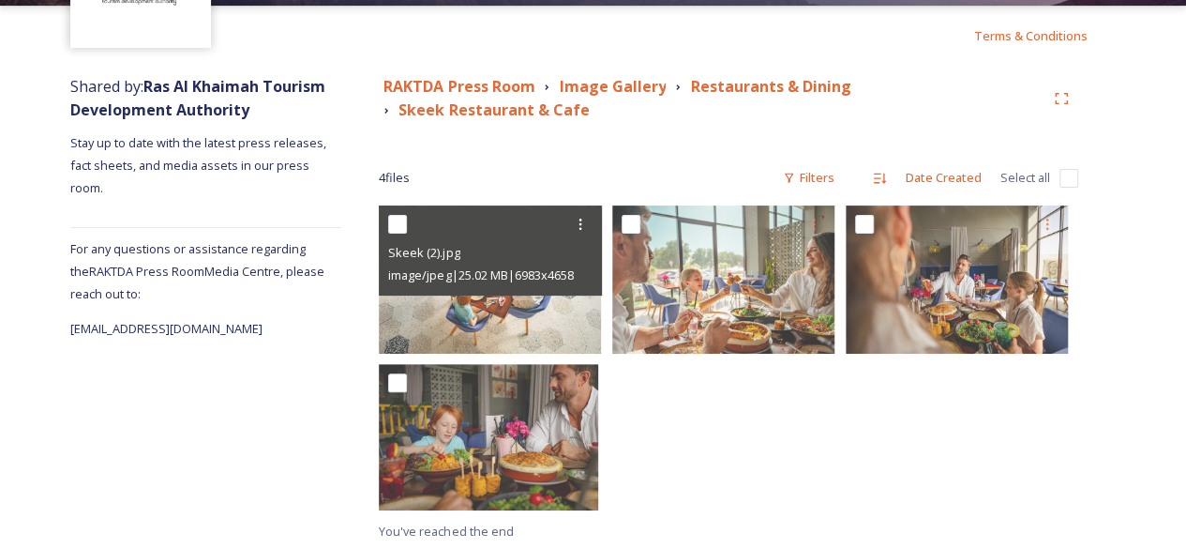
drag, startPoint x: 975, startPoint y: 415, endPoint x: 983, endPoint y: 398, distance: 19.3
click at [975, 413] on div at bounding box center [962, 362] width 233 height 314
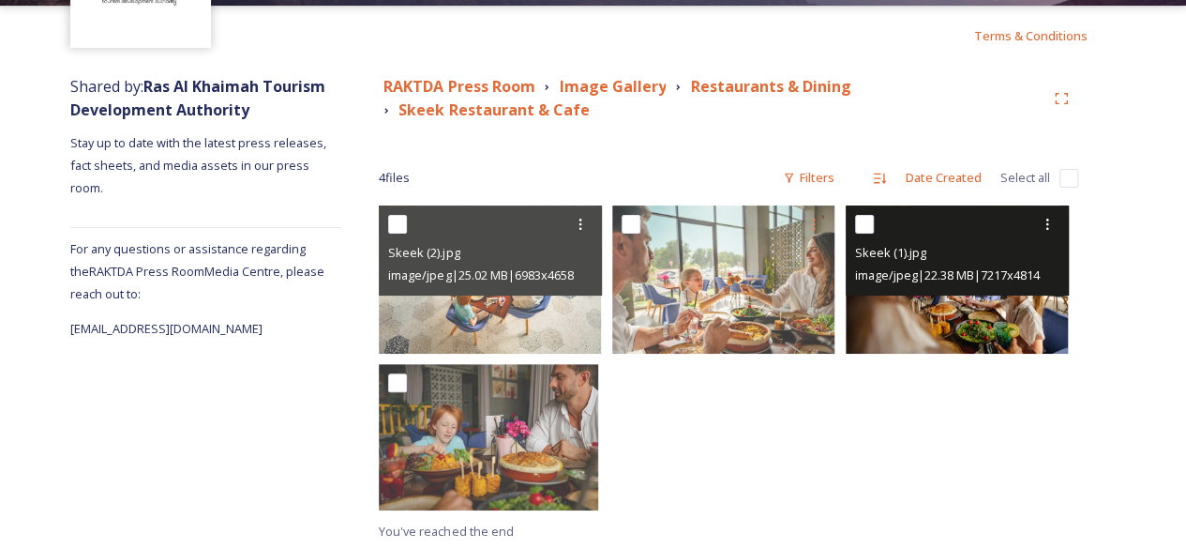
click at [1020, 290] on div "Skeek (1).jpg image/jpeg | 22.38 MB | 7217 x 4814" at bounding box center [957, 250] width 223 height 90
click at [1009, 310] on img at bounding box center [957, 279] width 222 height 148
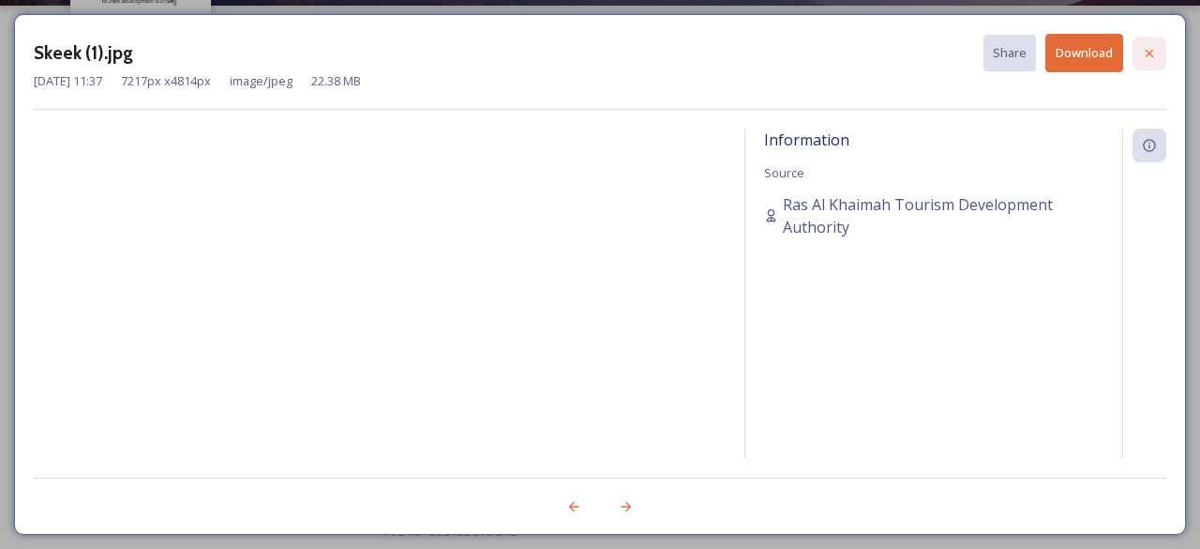
click at [1140, 60] on div at bounding box center [1150, 54] width 34 height 34
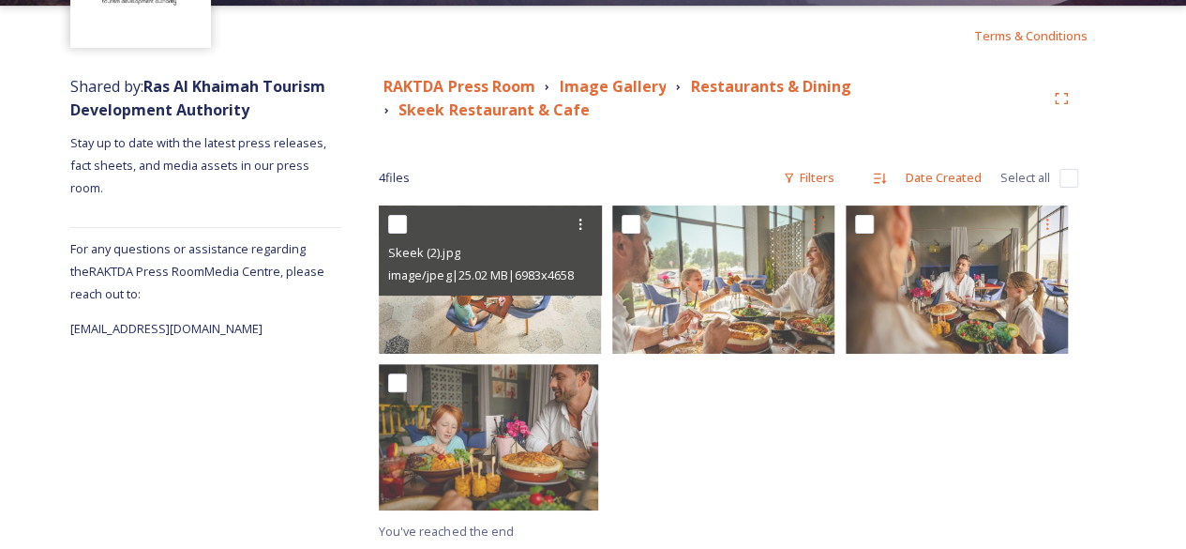
scroll to position [165, 0]
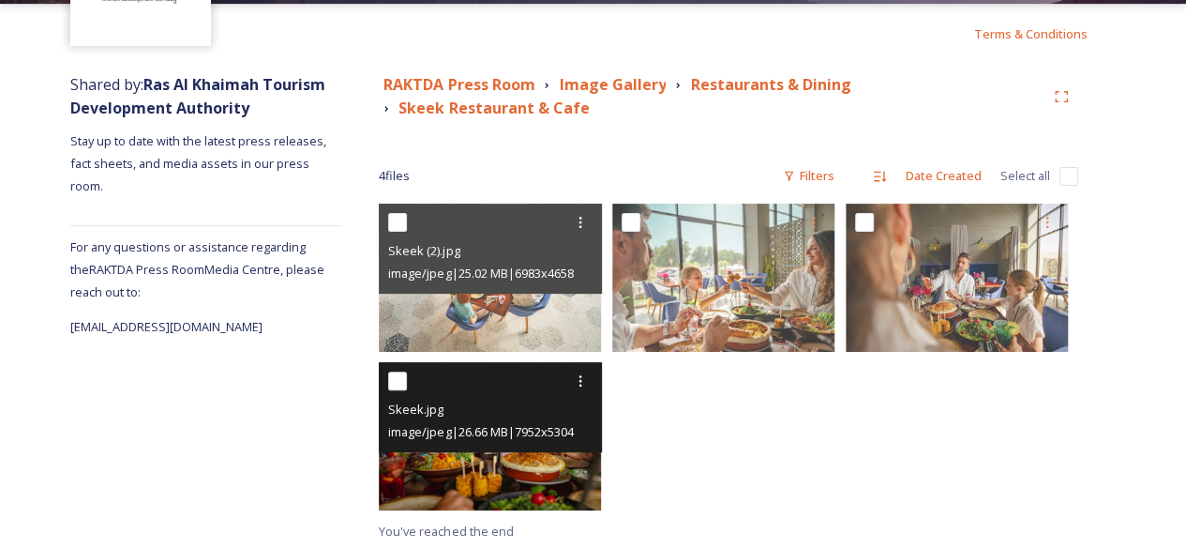
click at [525, 459] on img at bounding box center [490, 436] width 222 height 148
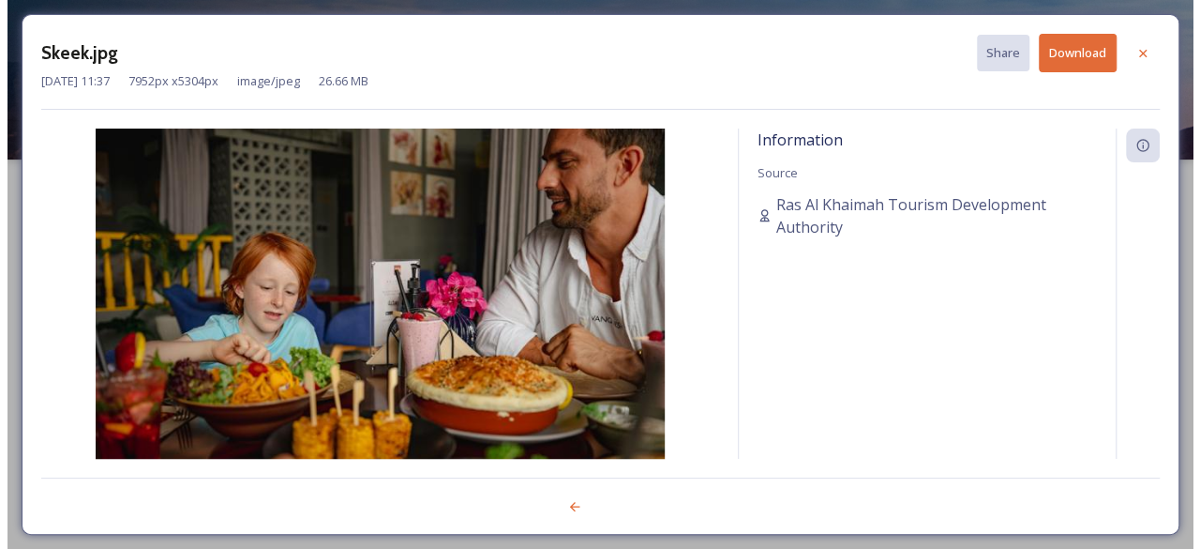
scroll to position [8, 0]
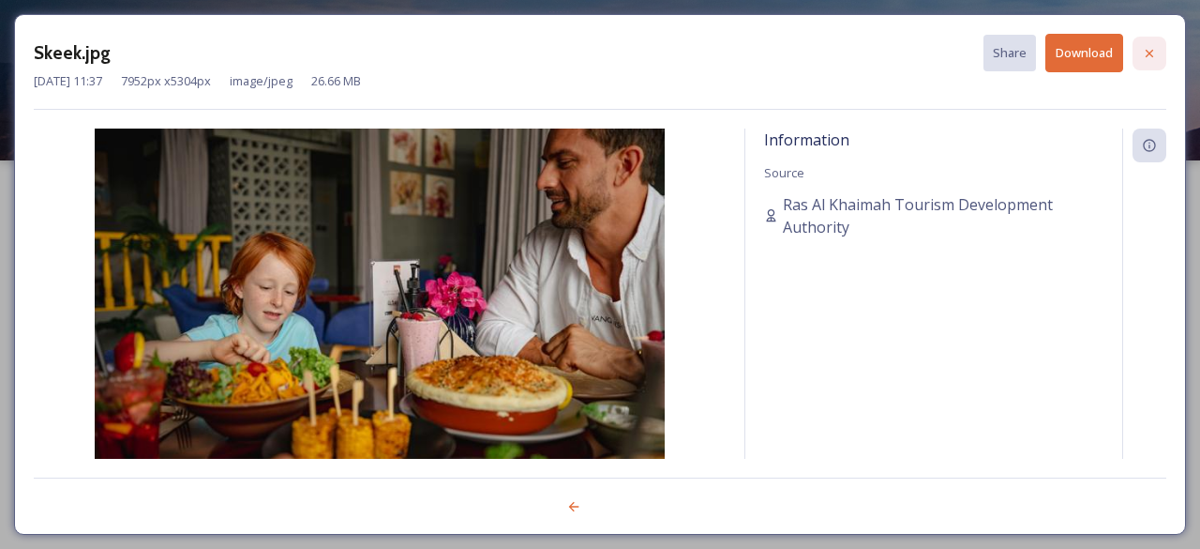
click at [1150, 58] on icon at bounding box center [1149, 53] width 15 height 15
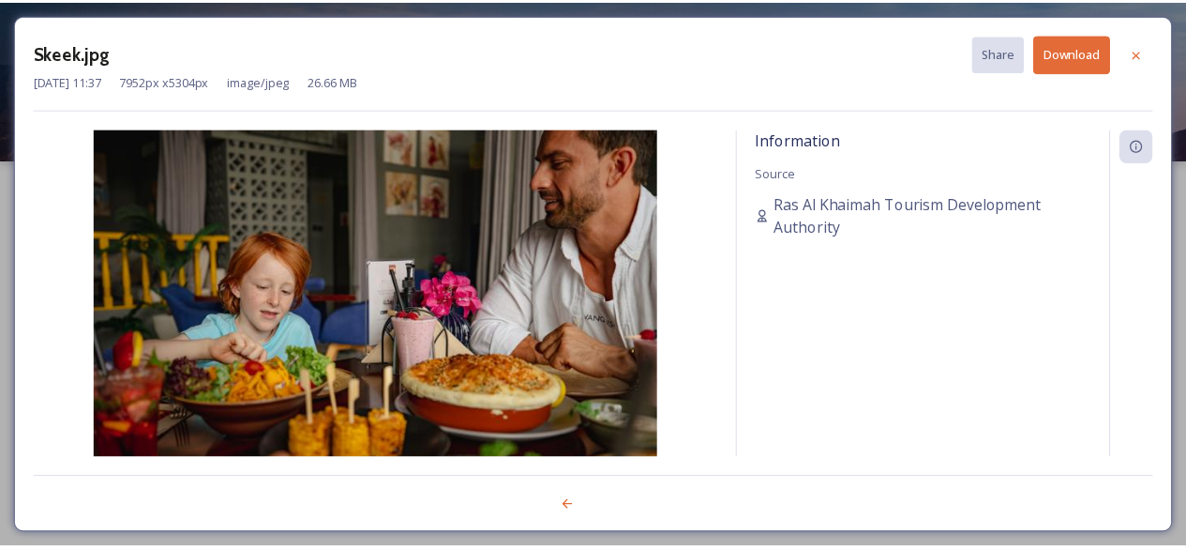
scroll to position [165, 0]
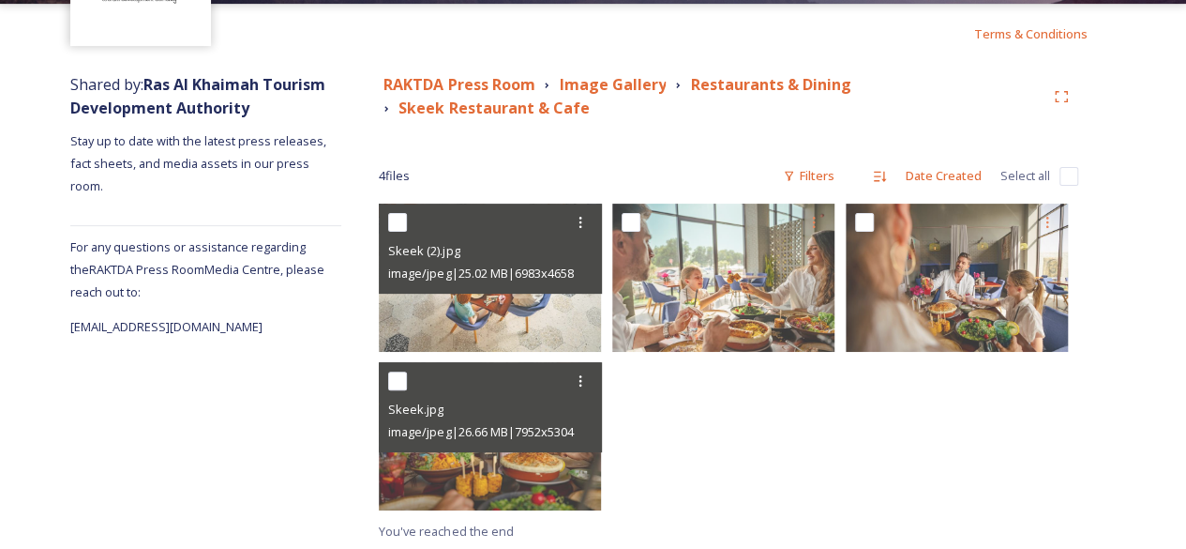
drag, startPoint x: 833, startPoint y: 437, endPoint x: 647, endPoint y: 378, distance: 194.8
click at [828, 432] on div at bounding box center [728, 361] width 233 height 316
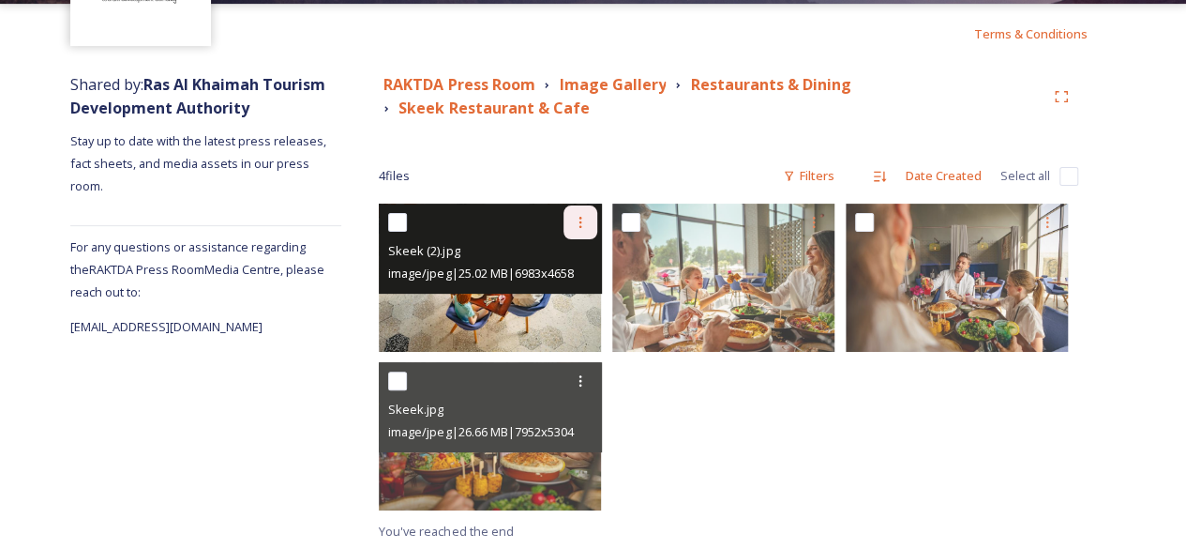
click at [587, 233] on div at bounding box center [581, 222] width 34 height 34
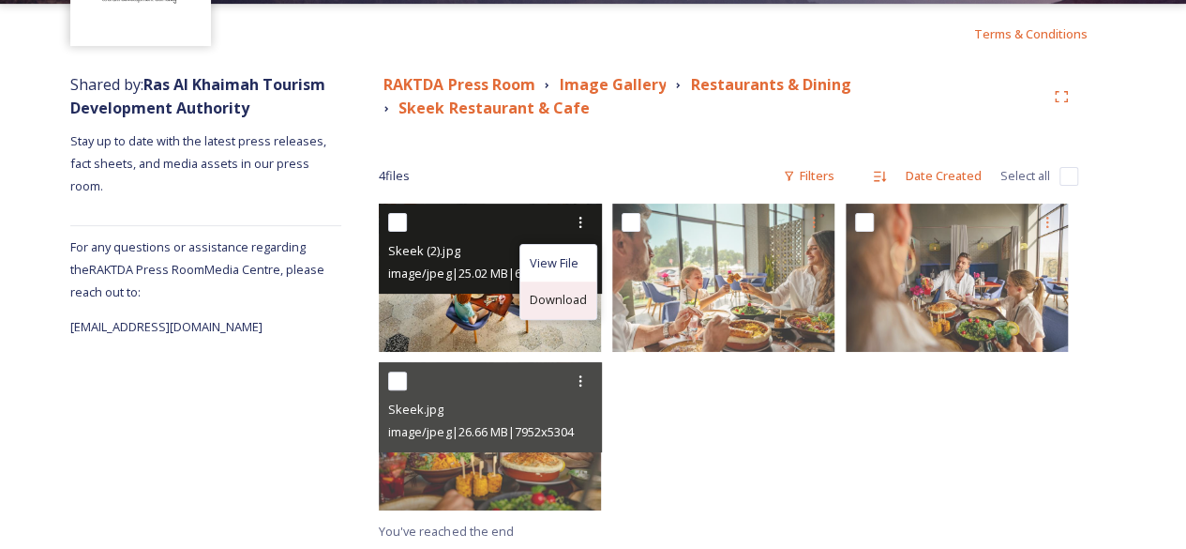
click at [574, 292] on span "Download" at bounding box center [558, 300] width 57 height 18
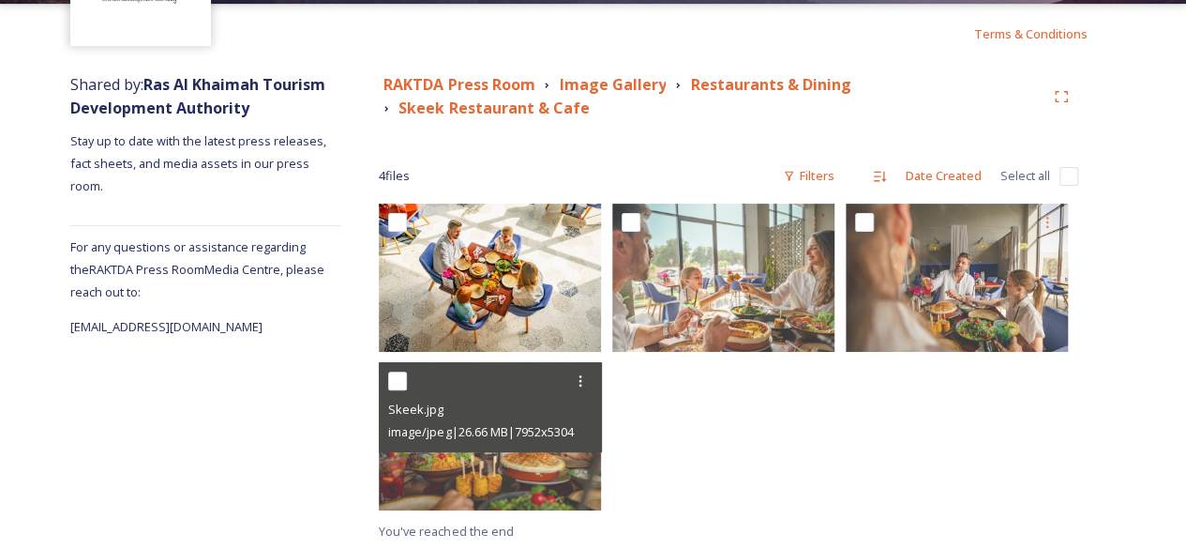
click at [644, 79] on strong "Image Gallery" at bounding box center [612, 84] width 107 height 21
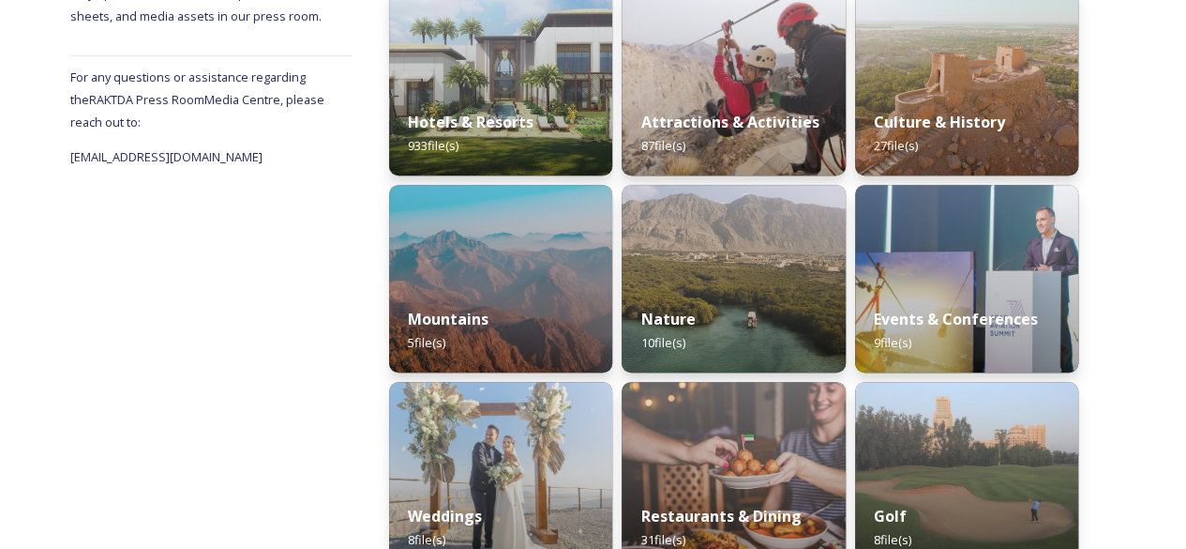
scroll to position [617, 0]
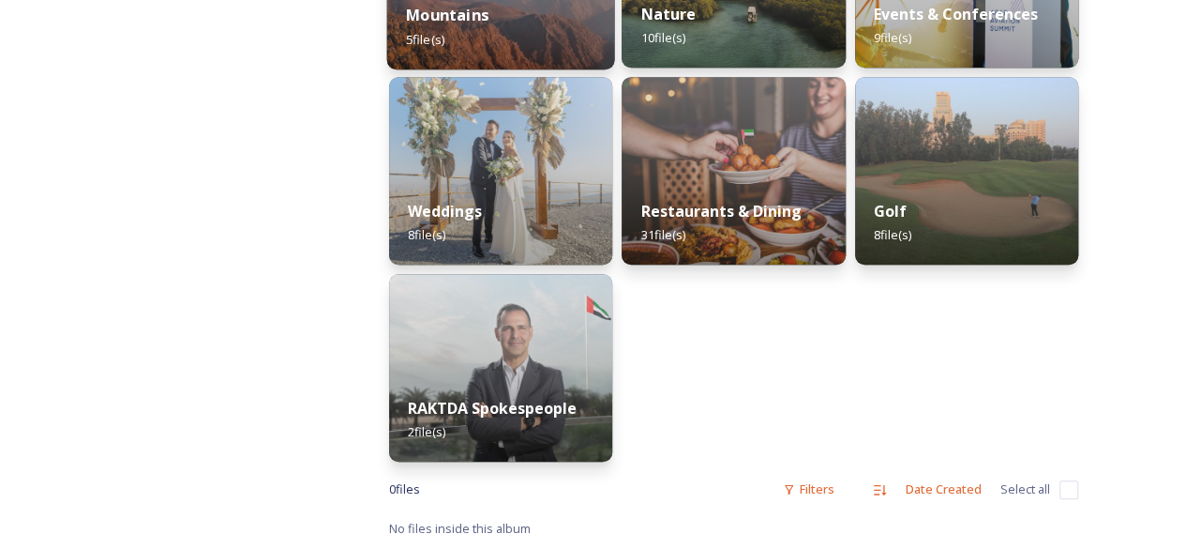
click at [504, 43] on div "Mountains 5 file(s)" at bounding box center [501, 26] width 228 height 85
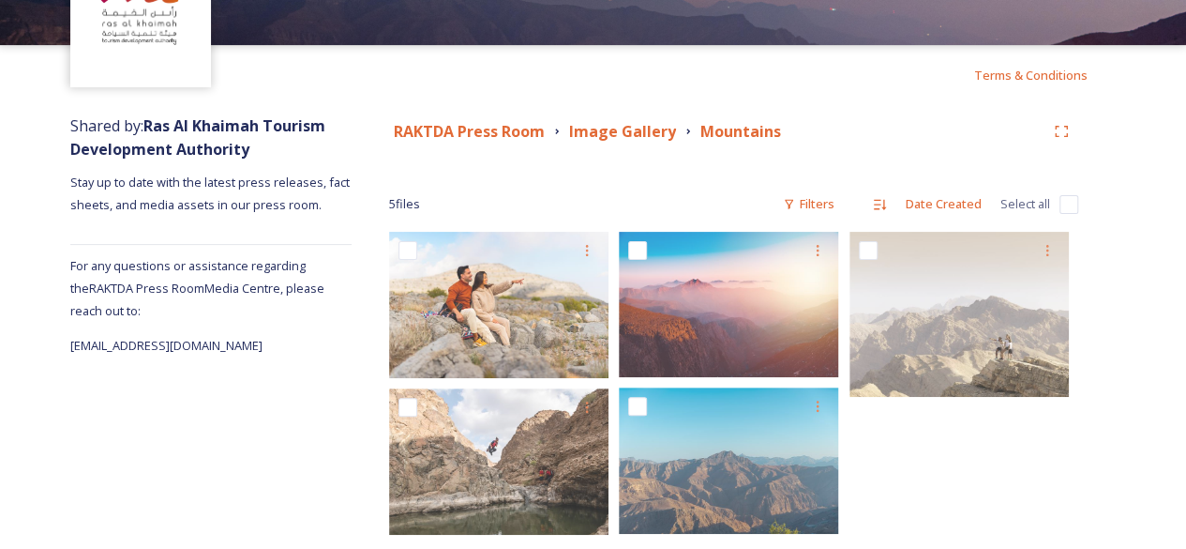
scroll to position [151, 0]
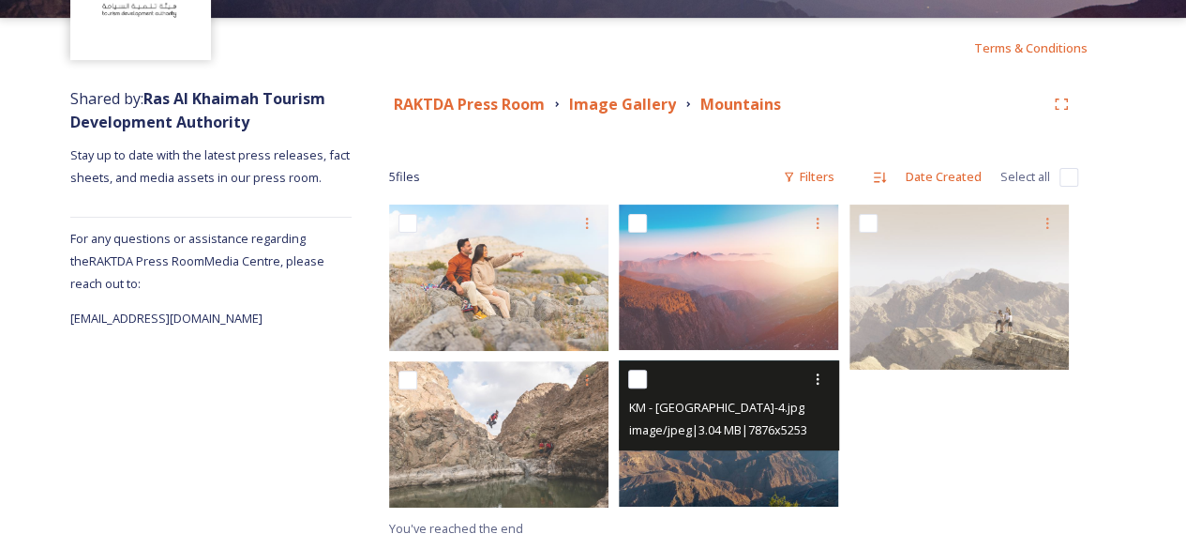
click at [731, 497] on img at bounding box center [728, 433] width 219 height 146
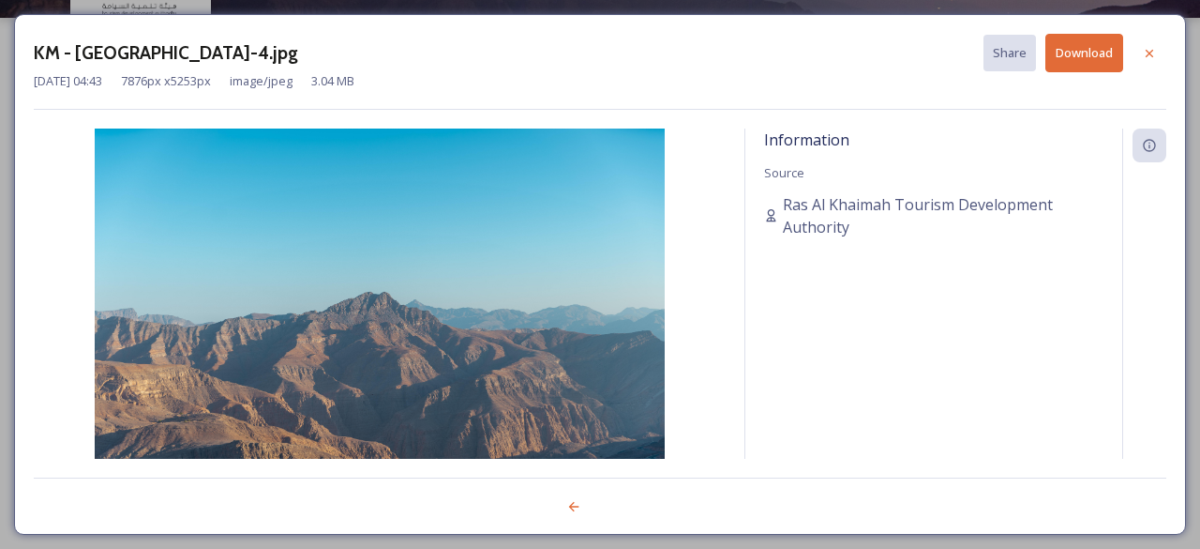
click at [760, 460] on div "KM - Jebel Jais-4.jpg Share Download Oct 24 2020 04:43 7876 px x 5253 px image/…" at bounding box center [600, 274] width 1172 height 520
click at [749, 478] on div at bounding box center [600, 496] width 1133 height 38
click at [1150, 60] on div at bounding box center [1150, 54] width 34 height 34
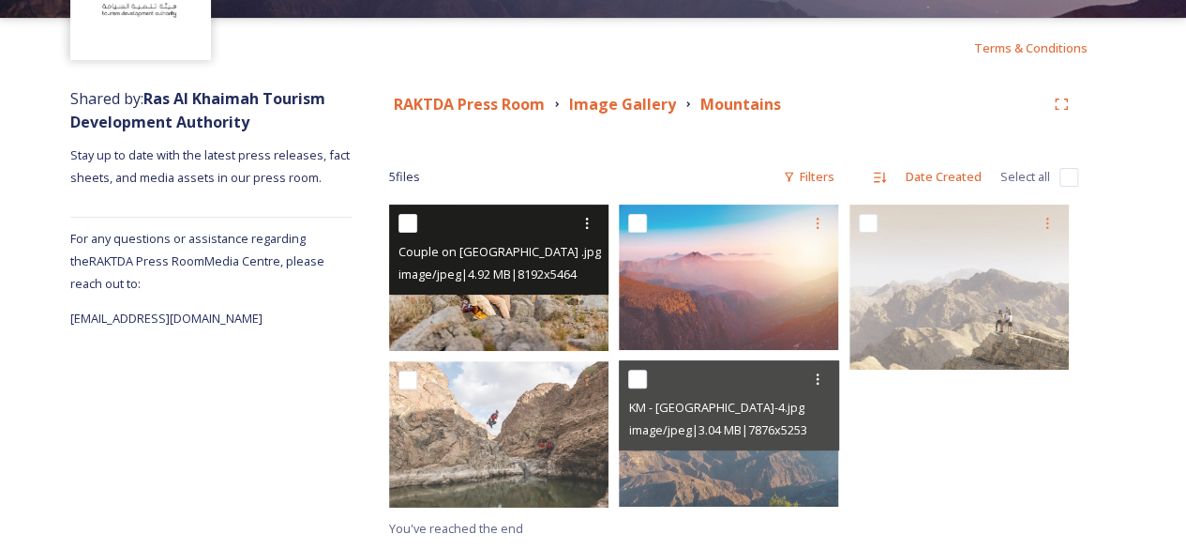
click at [564, 303] on img at bounding box center [498, 277] width 219 height 146
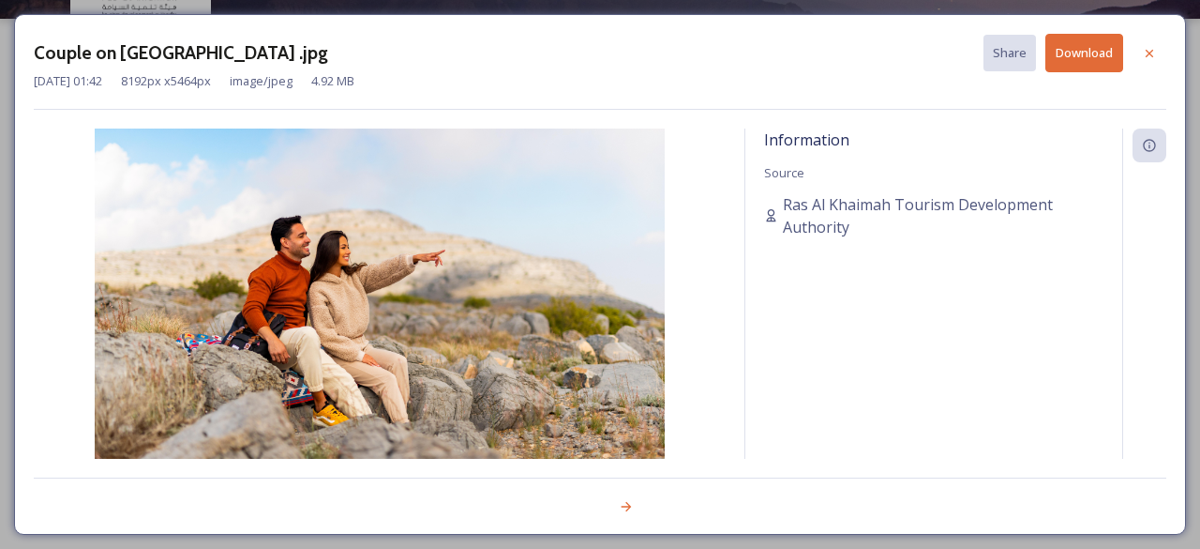
click at [1080, 55] on button "Download" at bounding box center [1084, 53] width 78 height 38
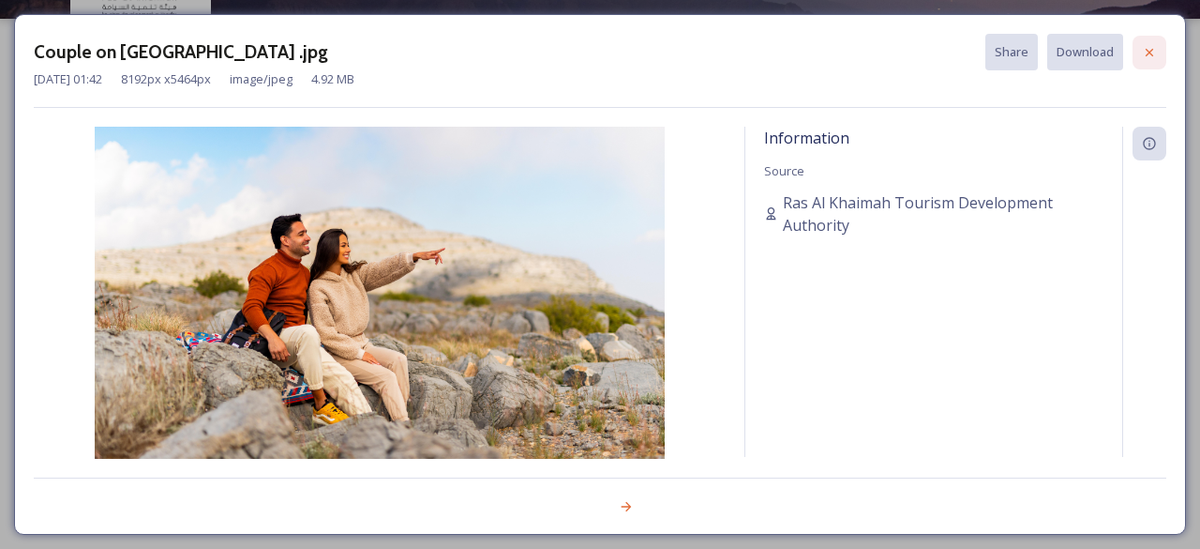
click at [1146, 53] on icon at bounding box center [1149, 52] width 15 height 15
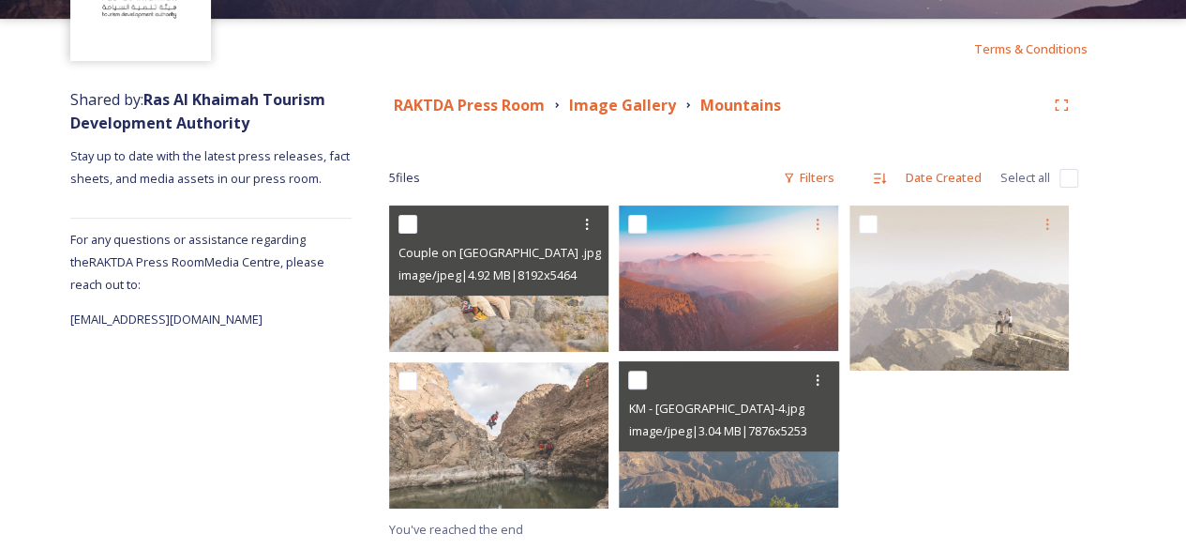
click at [636, 140] on div "RAKTDA Press Room Image Gallery Mountains 5 file s Filters Date Created Select …" at bounding box center [734, 314] width 764 height 471
click at [637, 113] on strong "Image Gallery" at bounding box center [622, 105] width 107 height 21
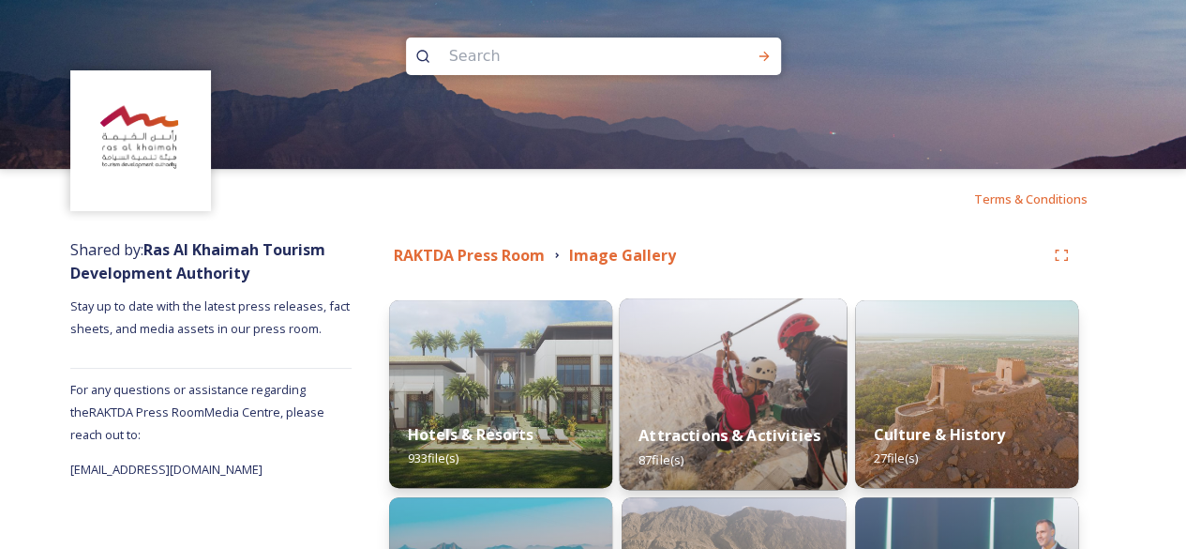
click at [717, 382] on img at bounding box center [734, 393] width 228 height 191
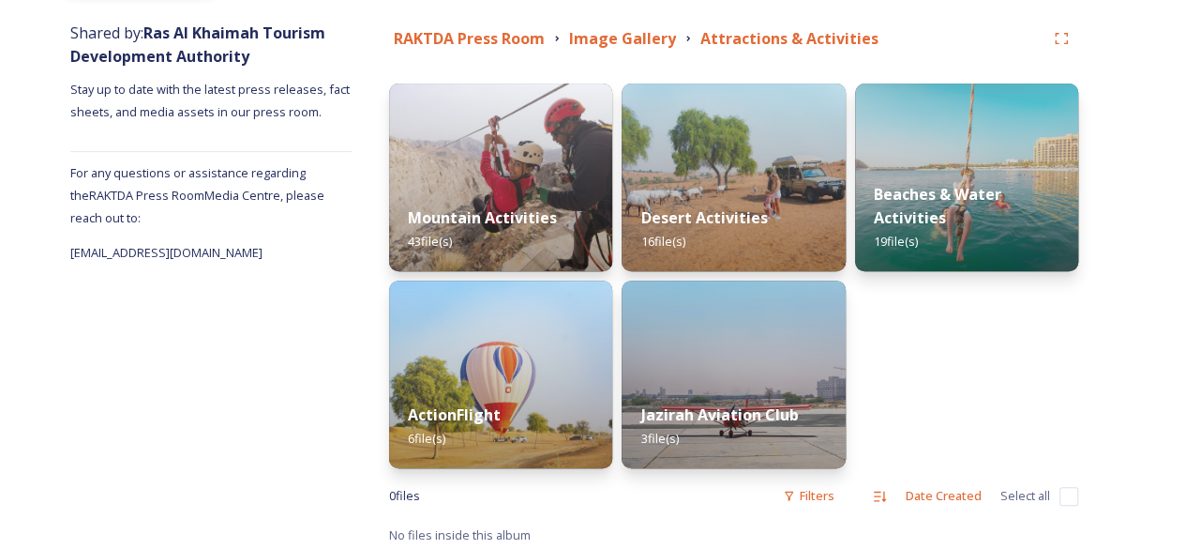
scroll to position [223, 0]
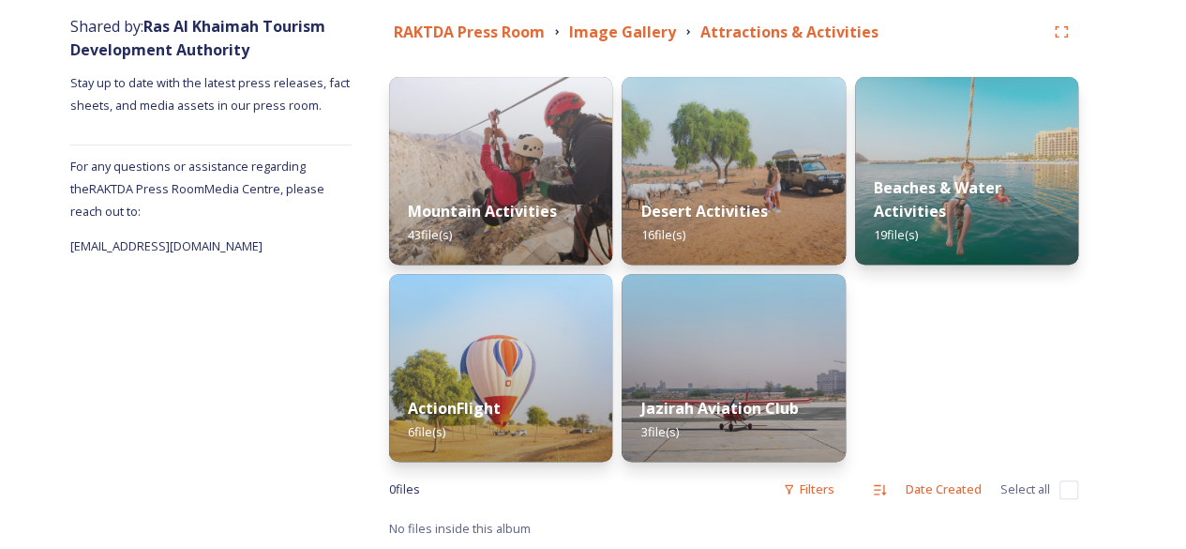
click at [909, 357] on div "Beaches & Water Activities 19 file(s)" at bounding box center [966, 269] width 223 height 384
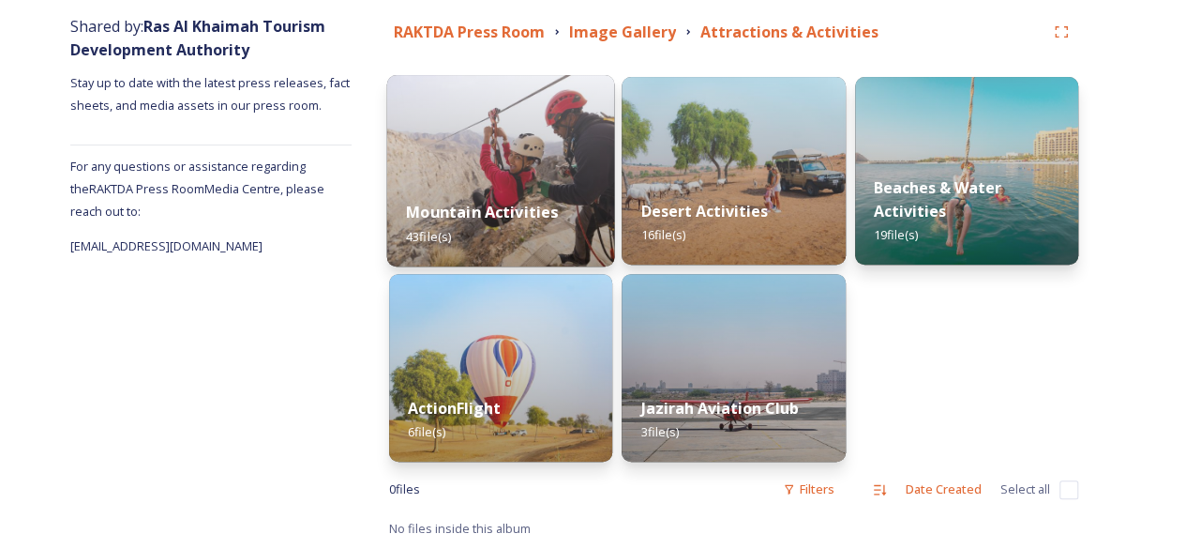
click at [491, 196] on div "Mountain Activities 43 file(s)" at bounding box center [501, 223] width 228 height 85
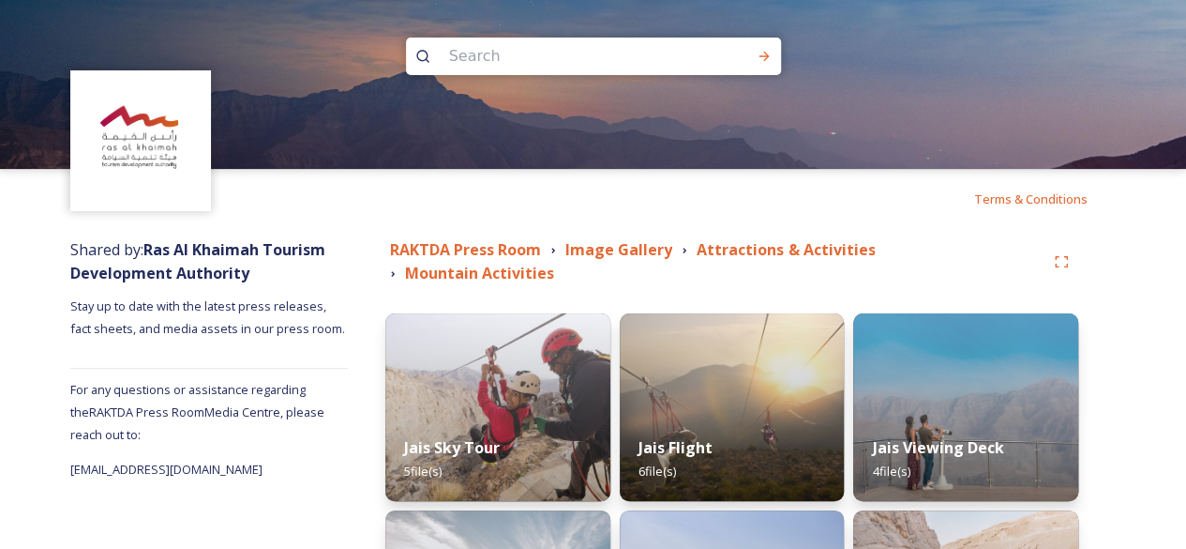
scroll to position [312, 0]
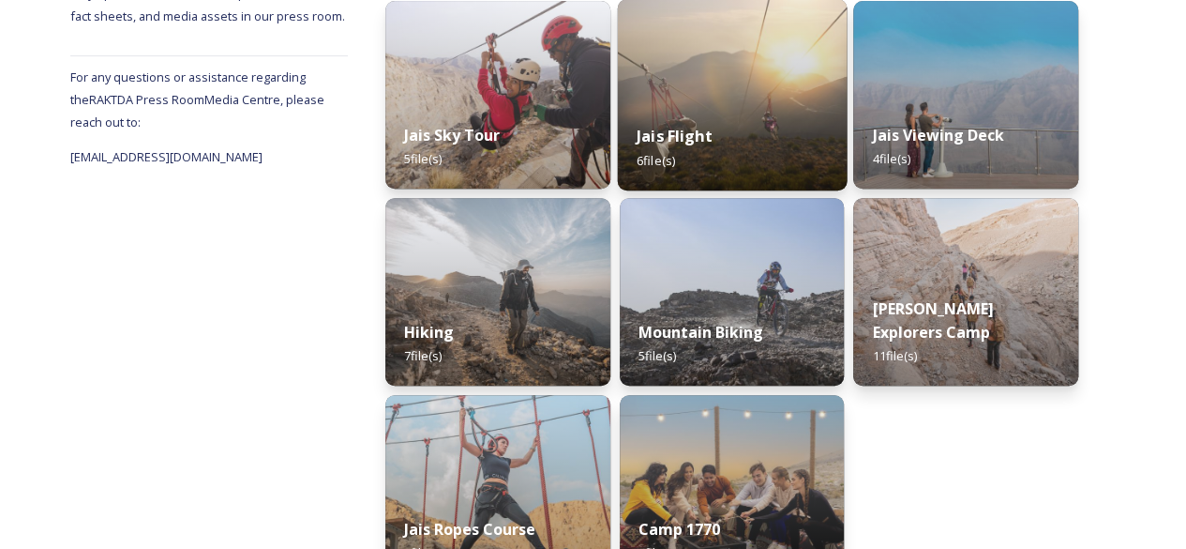
click at [798, 92] on img at bounding box center [731, 94] width 229 height 191
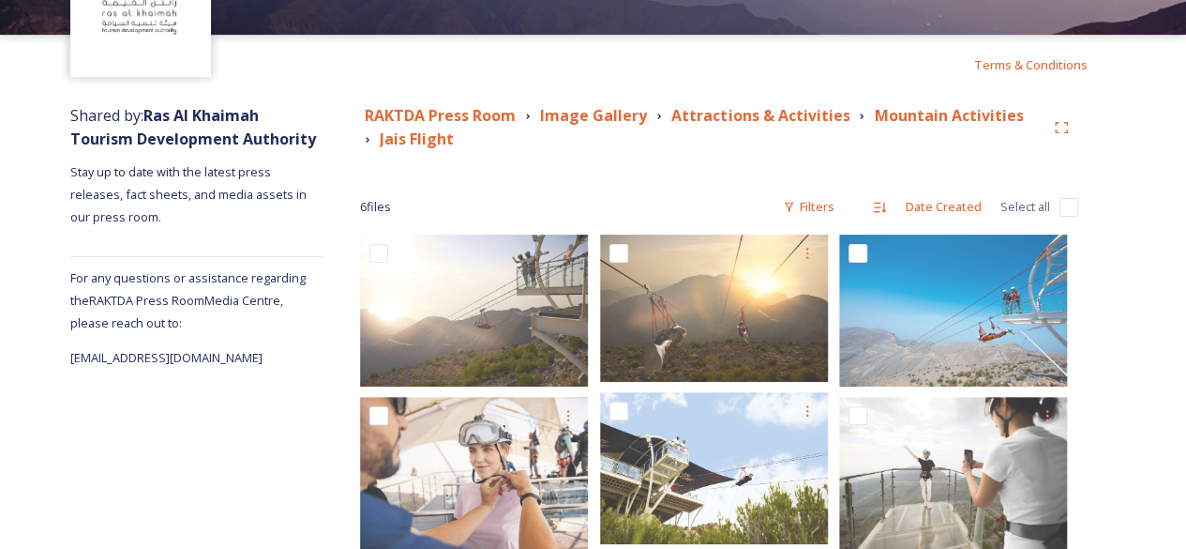
scroll to position [174, 0]
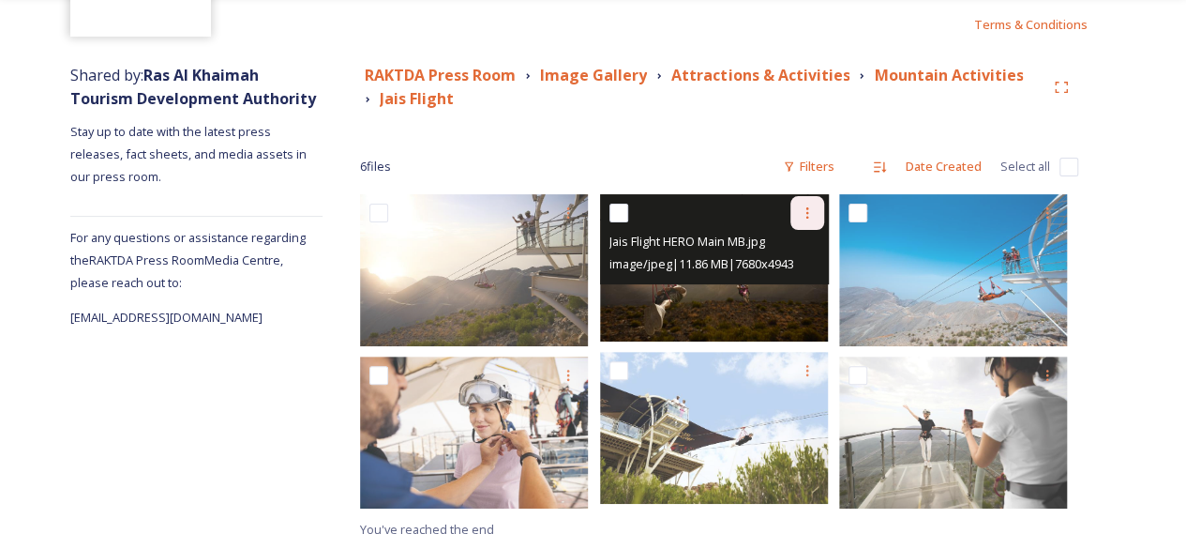
click at [804, 203] on div at bounding box center [807, 213] width 34 height 34
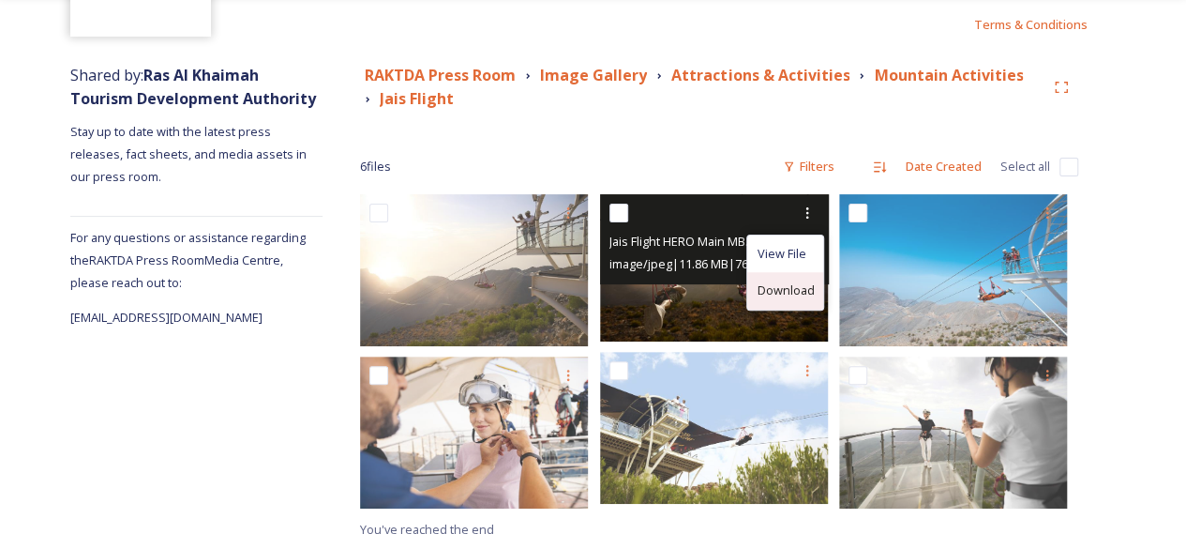
click at [780, 284] on span "Download" at bounding box center [785, 290] width 57 height 18
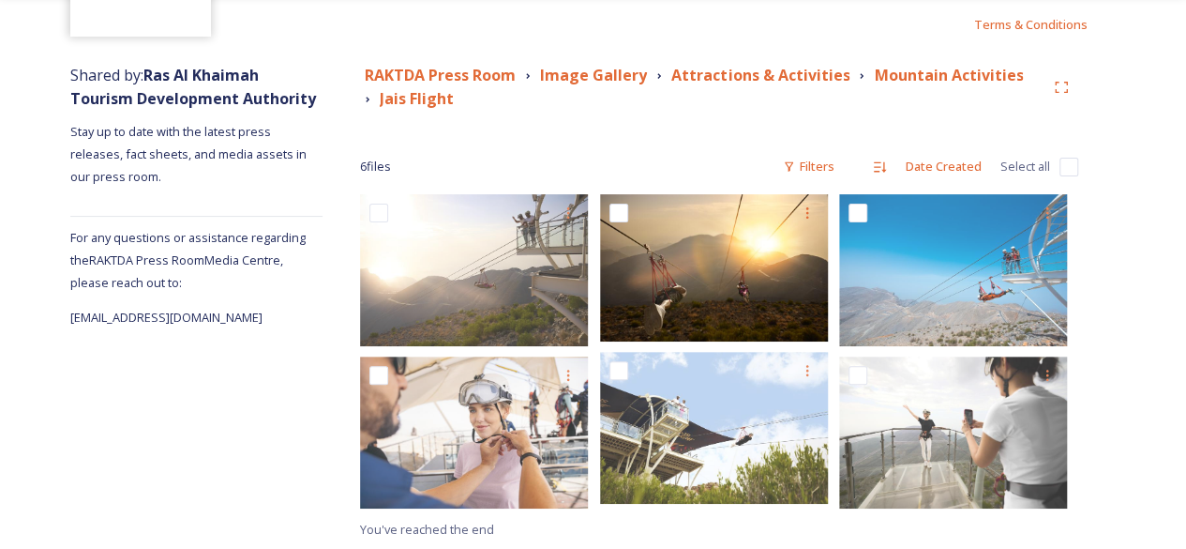
click at [1151, 473] on div "Shared by: Ras Al Khaimah Tourism Development Authority Stay up to date with th…" at bounding box center [593, 301] width 1186 height 495
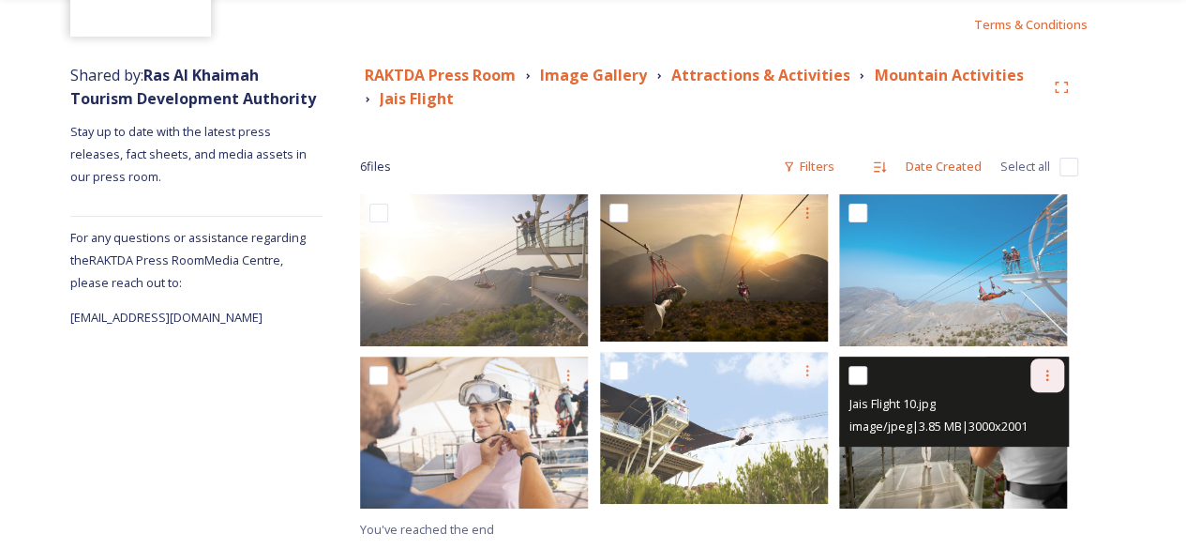
click at [1043, 377] on icon at bounding box center [1047, 375] width 15 height 15
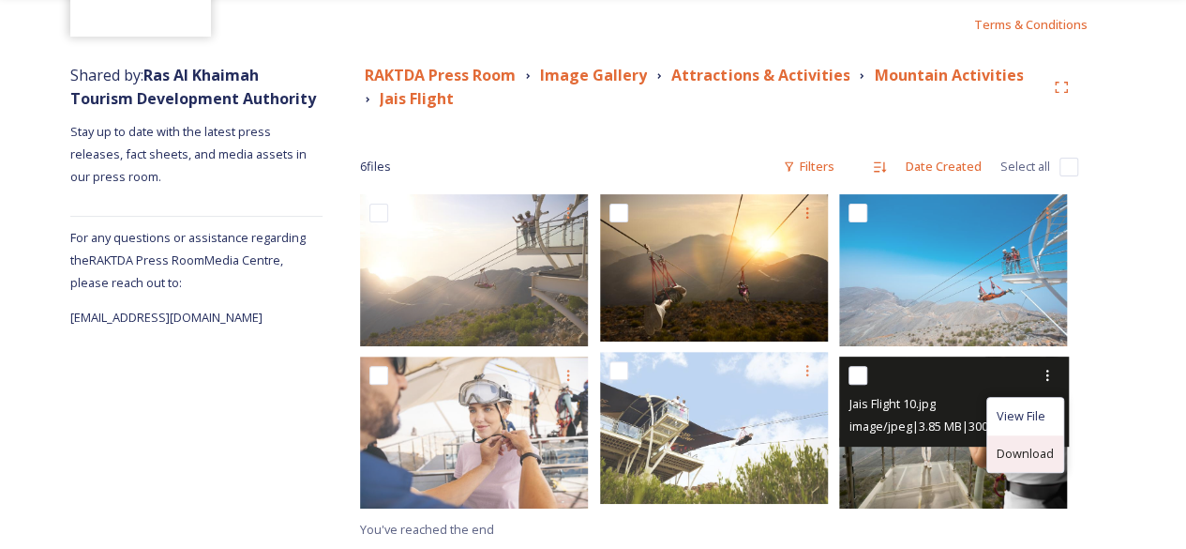
click at [1034, 444] on span "Download" at bounding box center [1025, 453] width 57 height 18
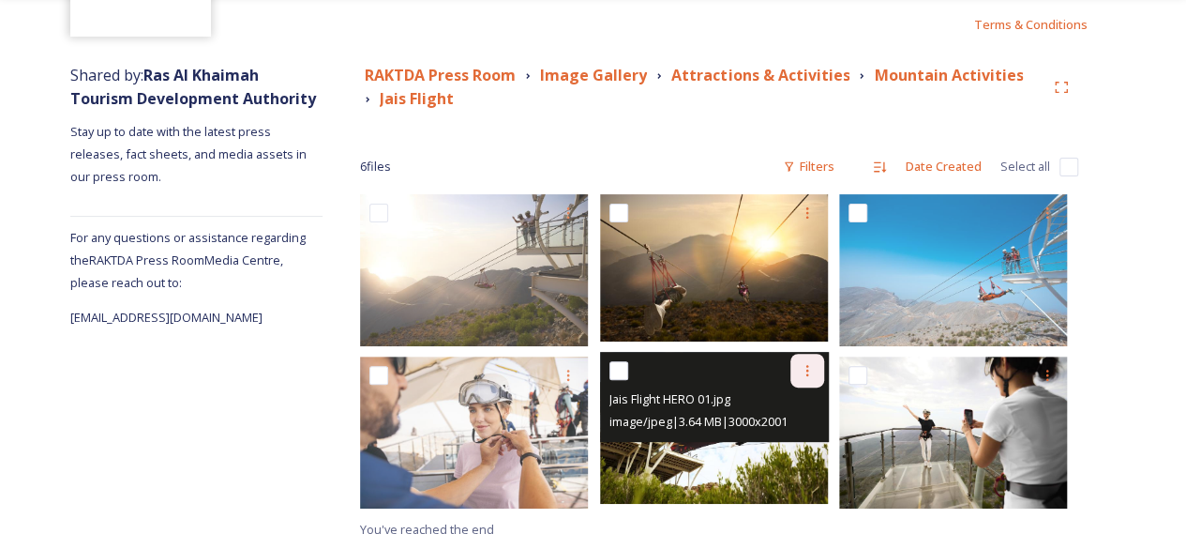
click at [804, 364] on icon at bounding box center [807, 370] width 15 height 15
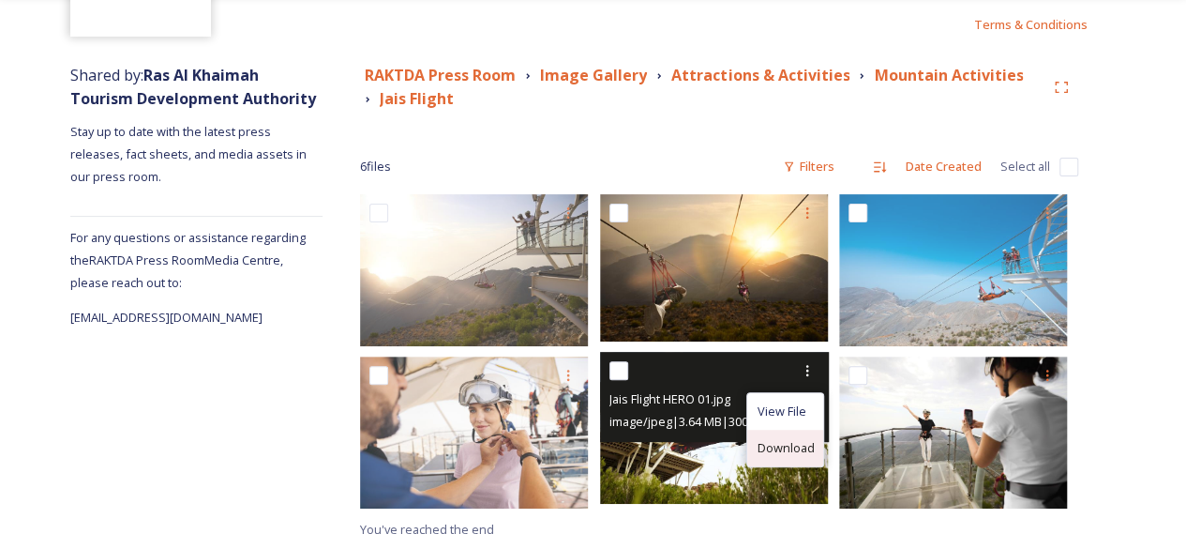
click at [797, 446] on span "Download" at bounding box center [785, 448] width 57 height 18
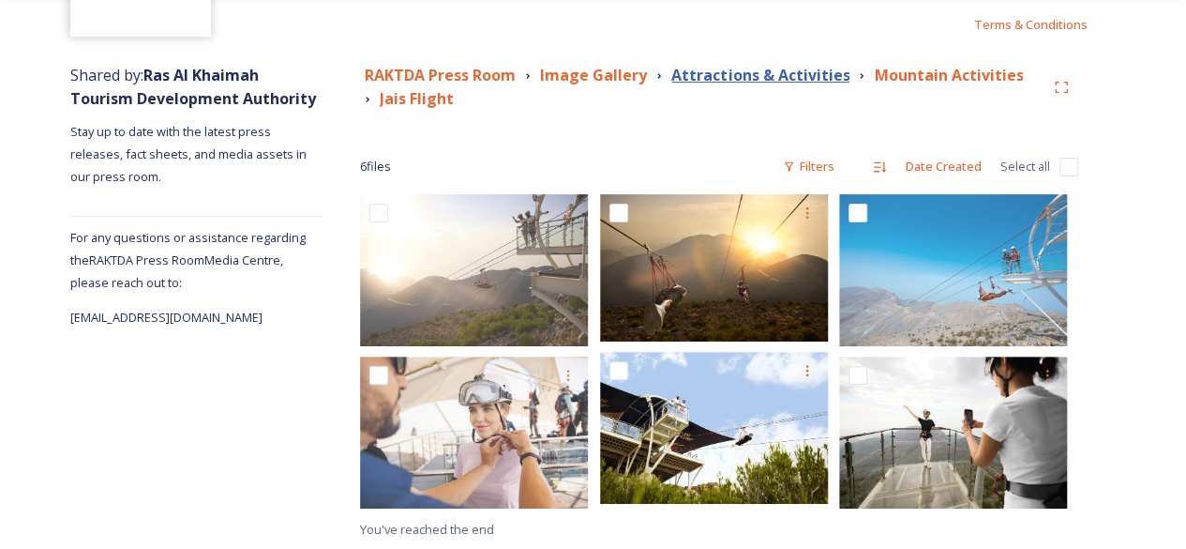
click at [801, 70] on strong "Attractions & Activities" at bounding box center [760, 75] width 178 height 21
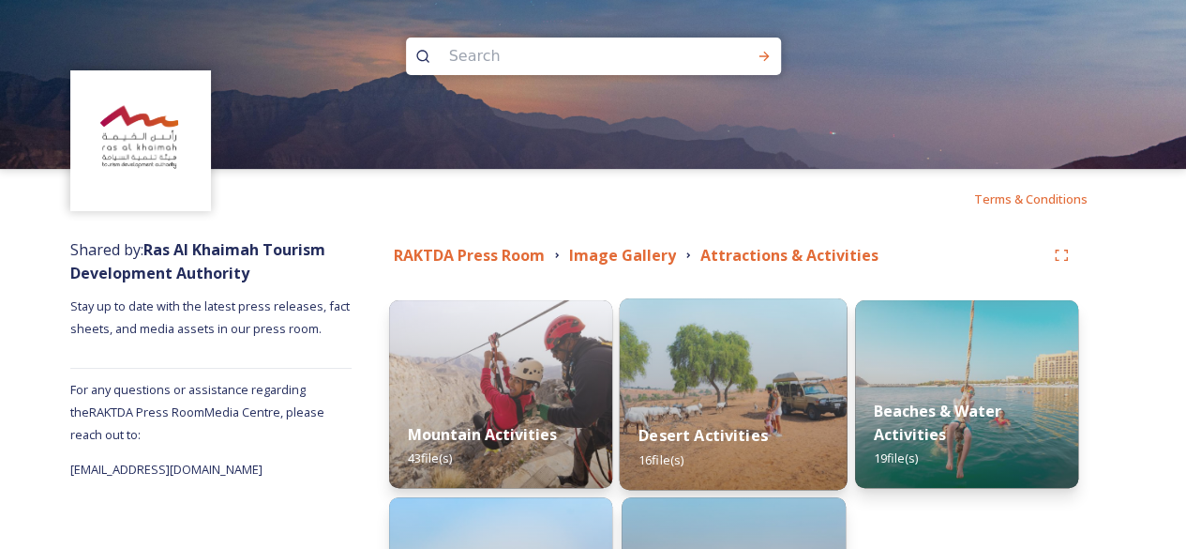
scroll to position [223, 0]
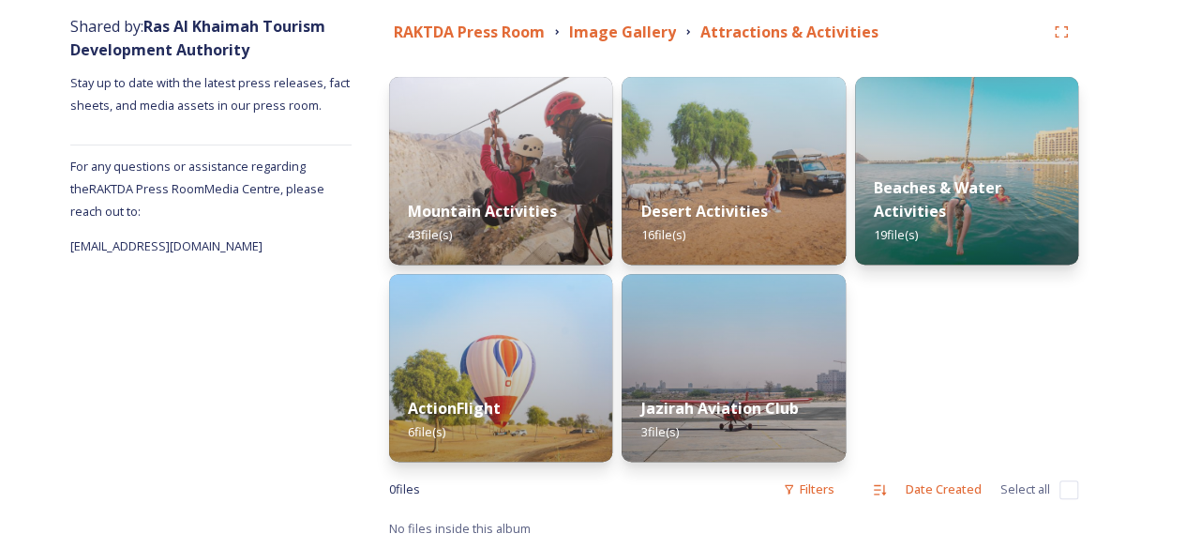
click at [421, 117] on img at bounding box center [500, 171] width 223 height 188
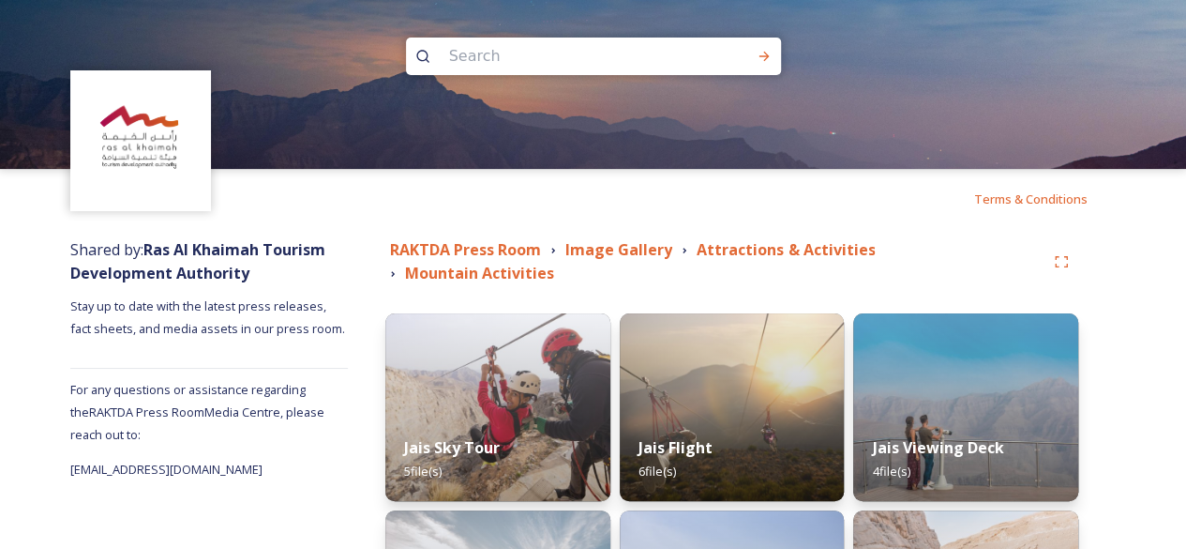
scroll to position [312, 0]
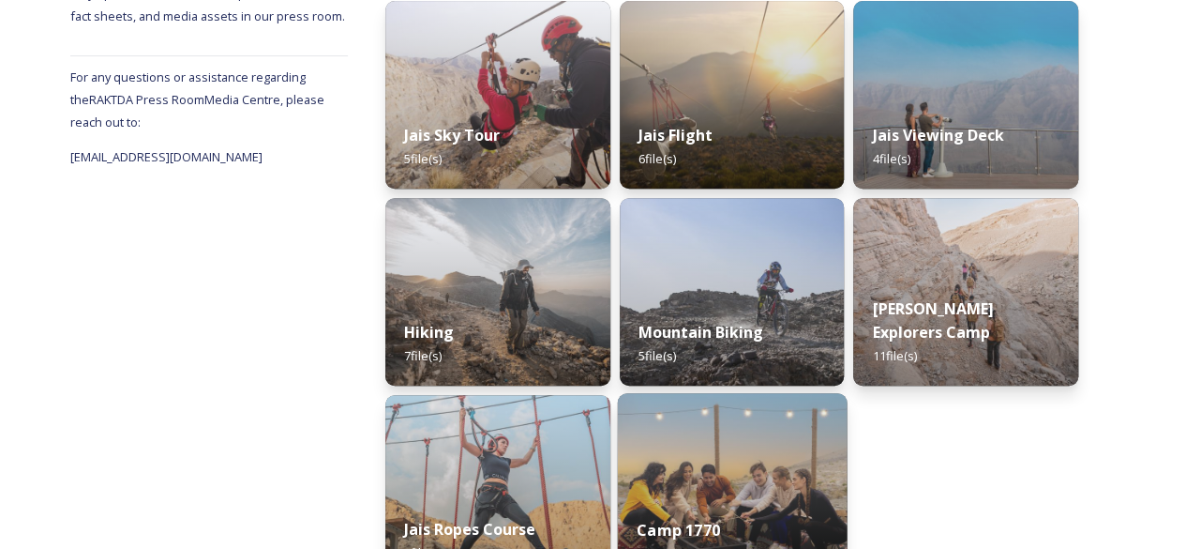
click at [699, 499] on div "Camp 1770 1 file(s)" at bounding box center [731, 541] width 229 height 85
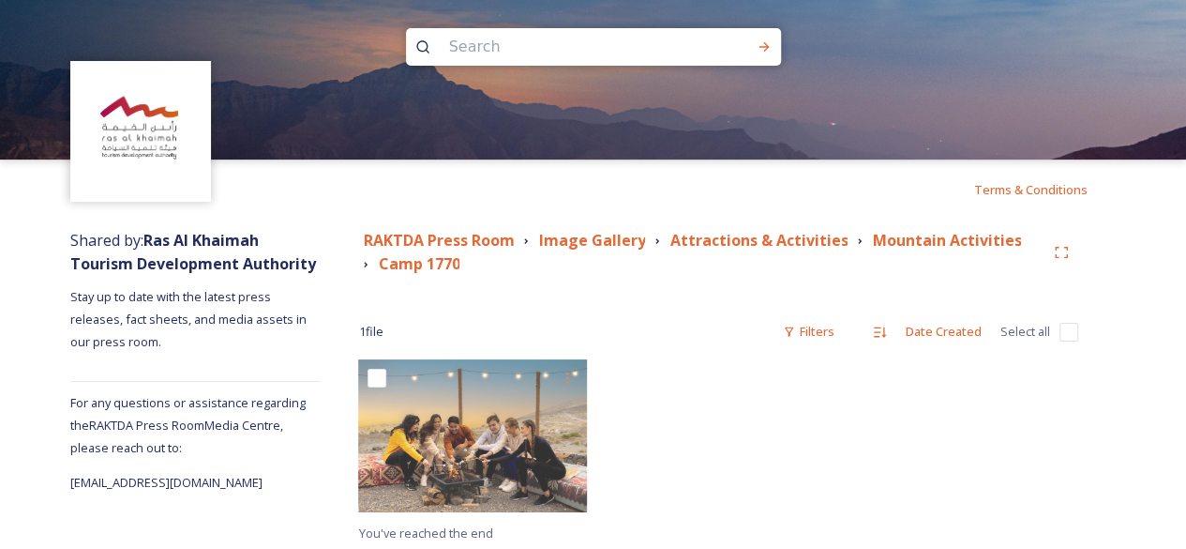
scroll to position [13, 0]
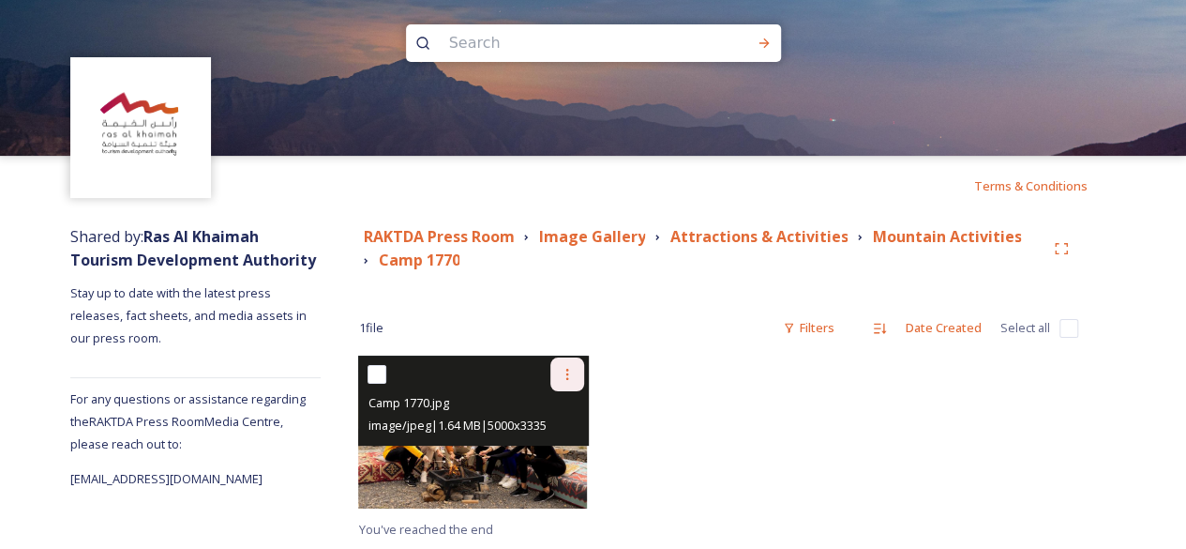
click at [566, 372] on icon at bounding box center [567, 374] width 15 height 15
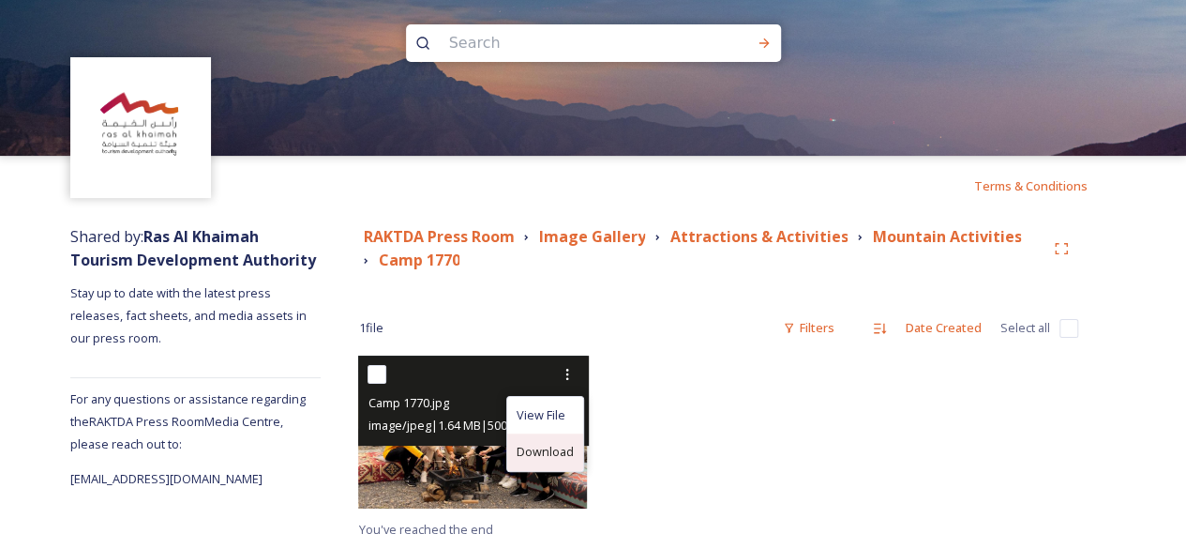
click at [550, 451] on span "Download" at bounding box center [545, 452] width 57 height 18
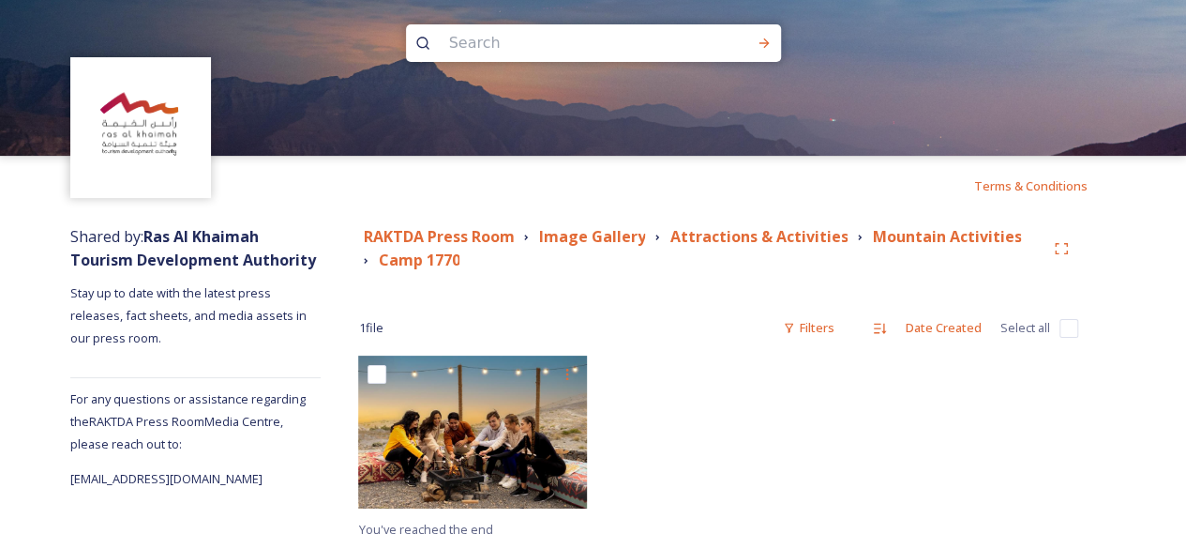
click at [688, 231] on strong "Attractions & Activities" at bounding box center [758, 236] width 178 height 21
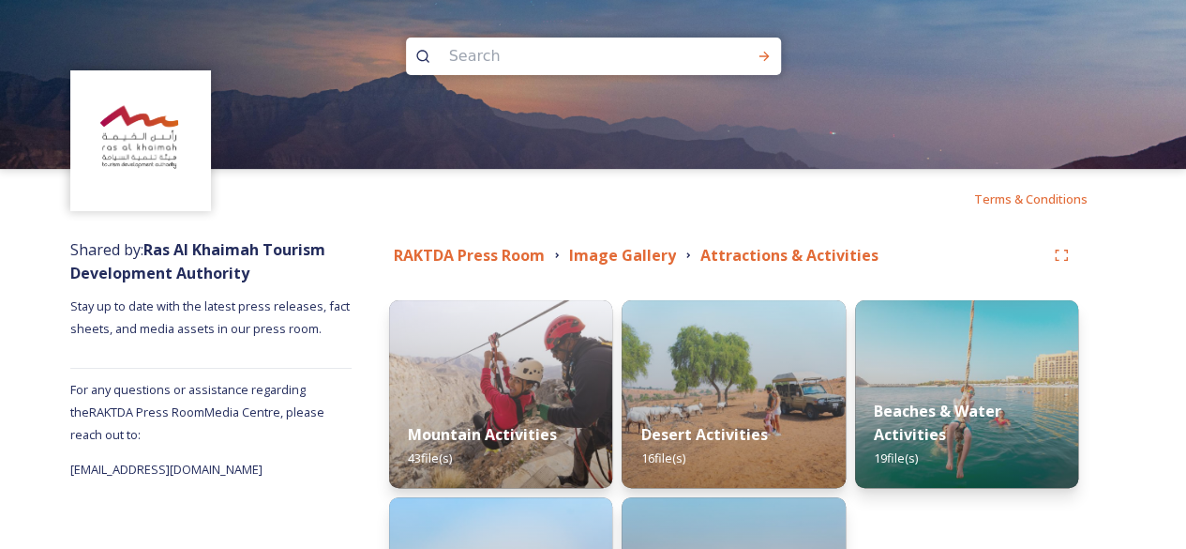
scroll to position [223, 0]
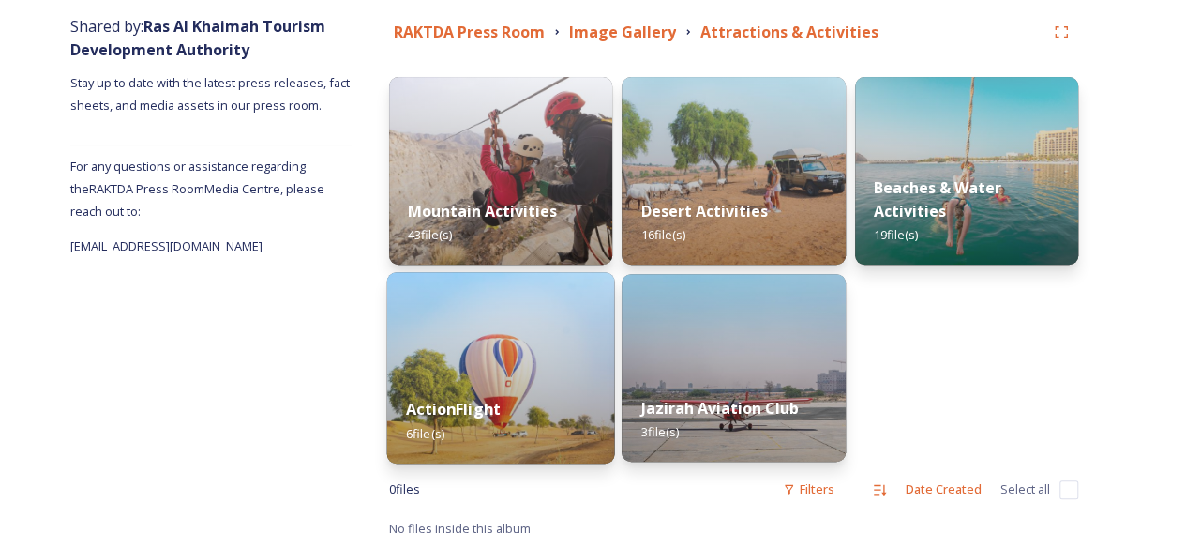
click at [550, 398] on div "ActionFlight 6 file(s)" at bounding box center [501, 420] width 228 height 85
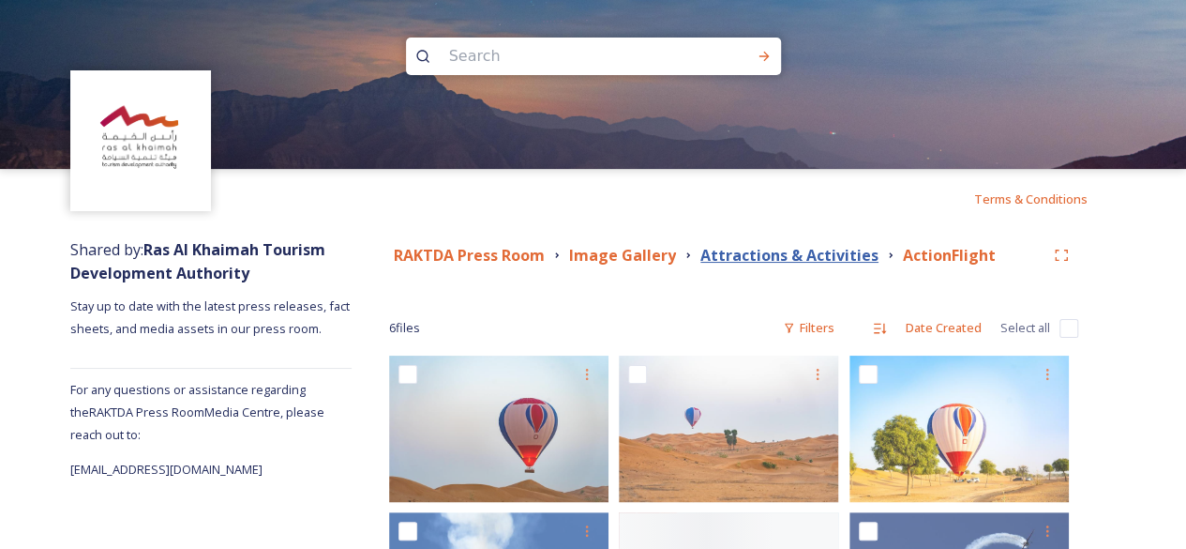
click at [778, 252] on strong "Attractions & Activities" at bounding box center [789, 255] width 178 height 21
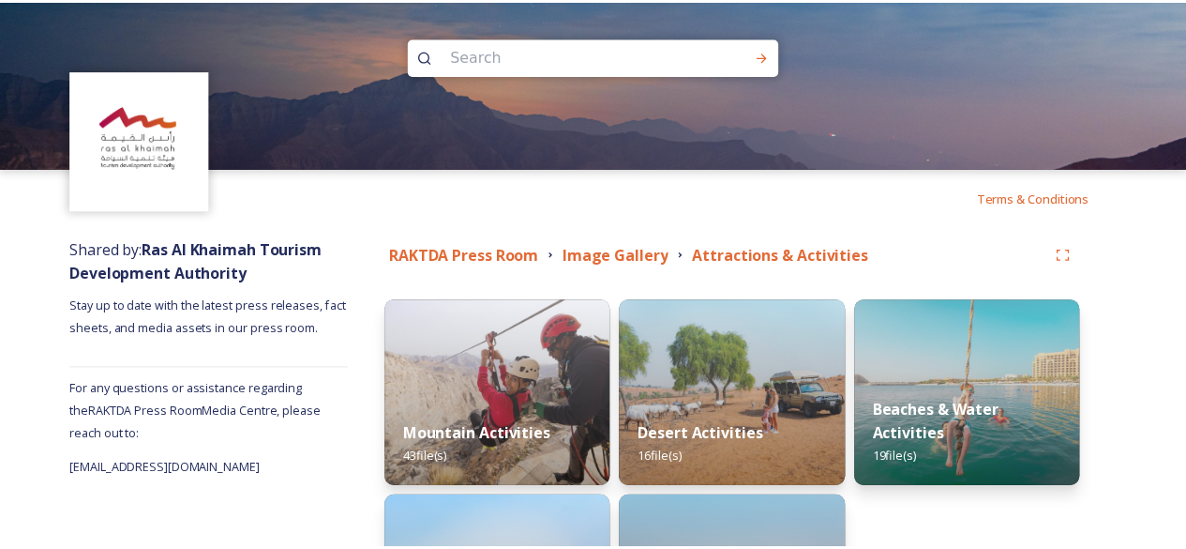
scroll to position [223, 0]
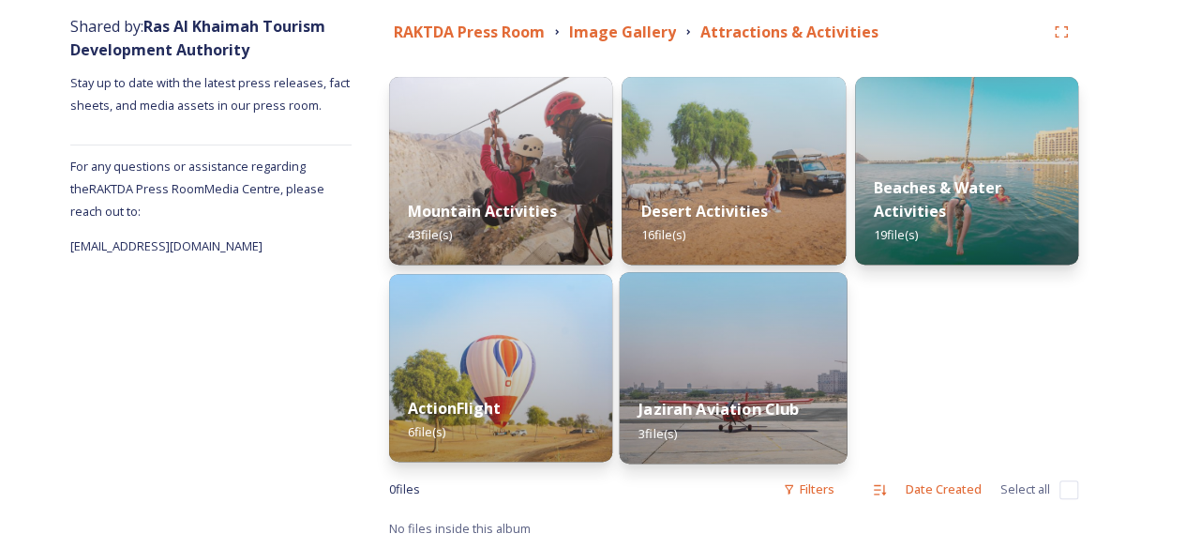
click at [776, 350] on img at bounding box center [734, 367] width 228 height 191
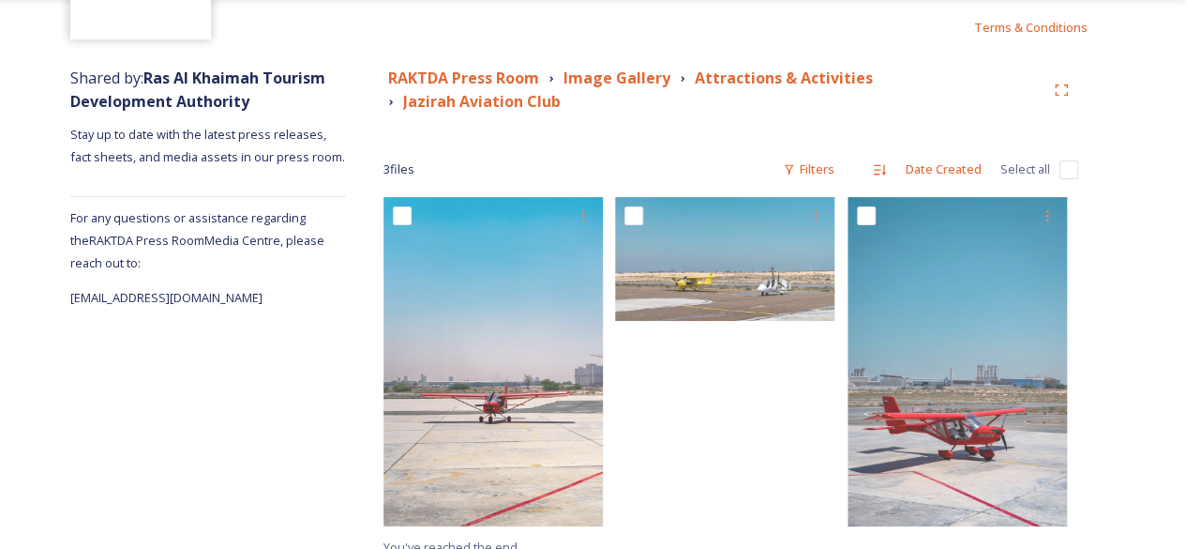
scroll to position [189, 0]
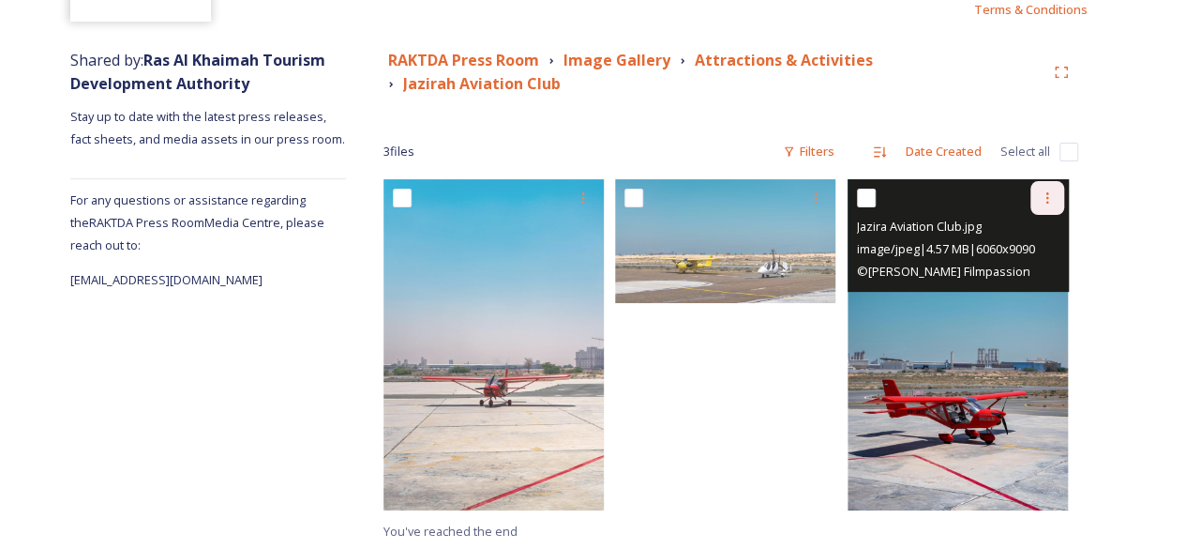
click at [1044, 210] on div at bounding box center [1047, 198] width 34 height 34
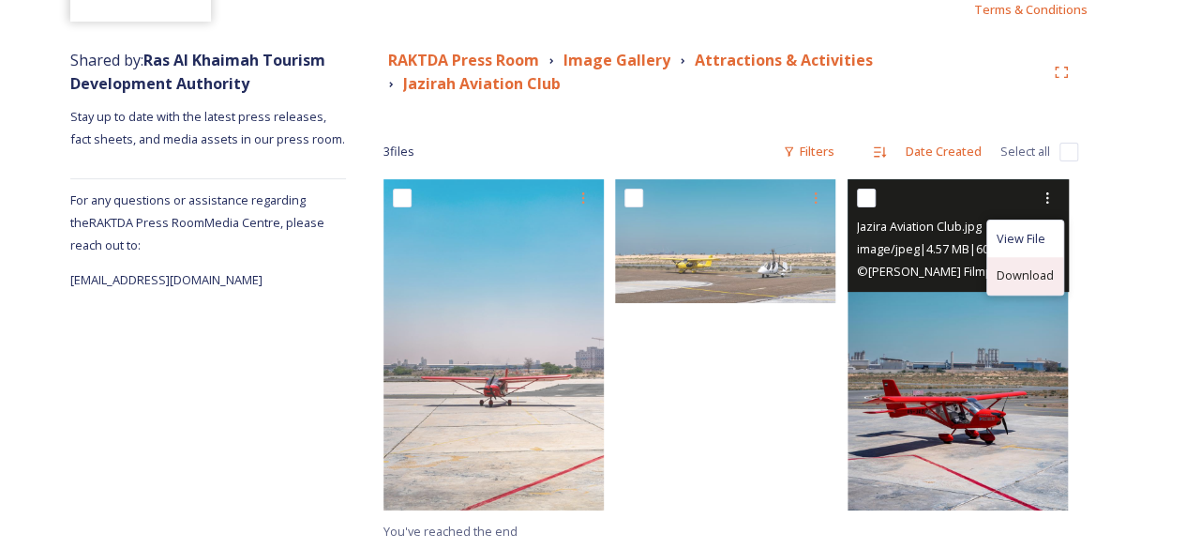
click at [1027, 275] on span "Download" at bounding box center [1025, 275] width 57 height 18
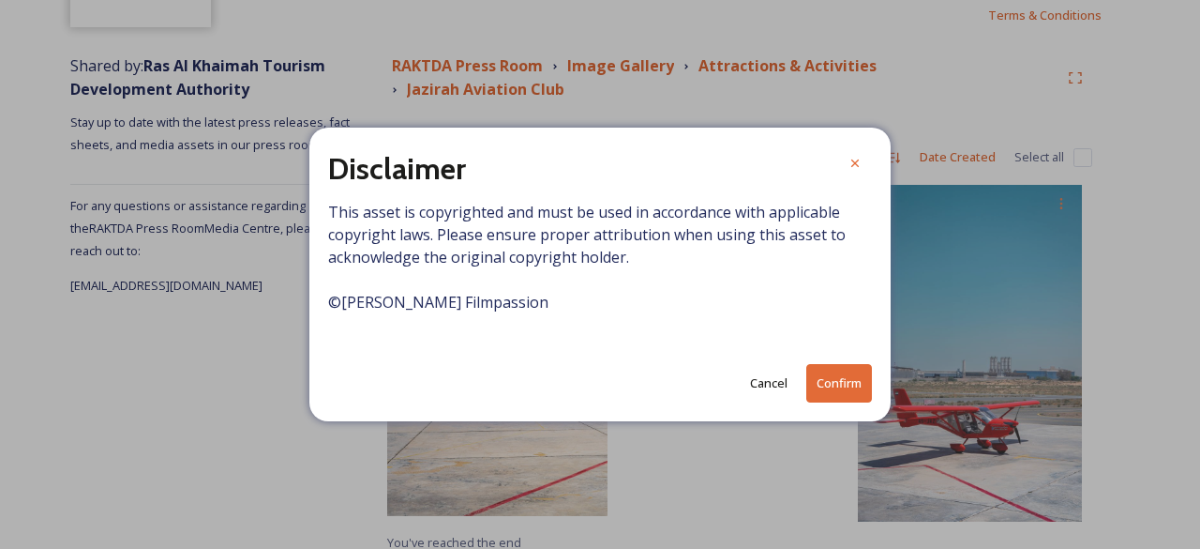
click at [810, 376] on button "Confirm" at bounding box center [839, 383] width 66 height 38
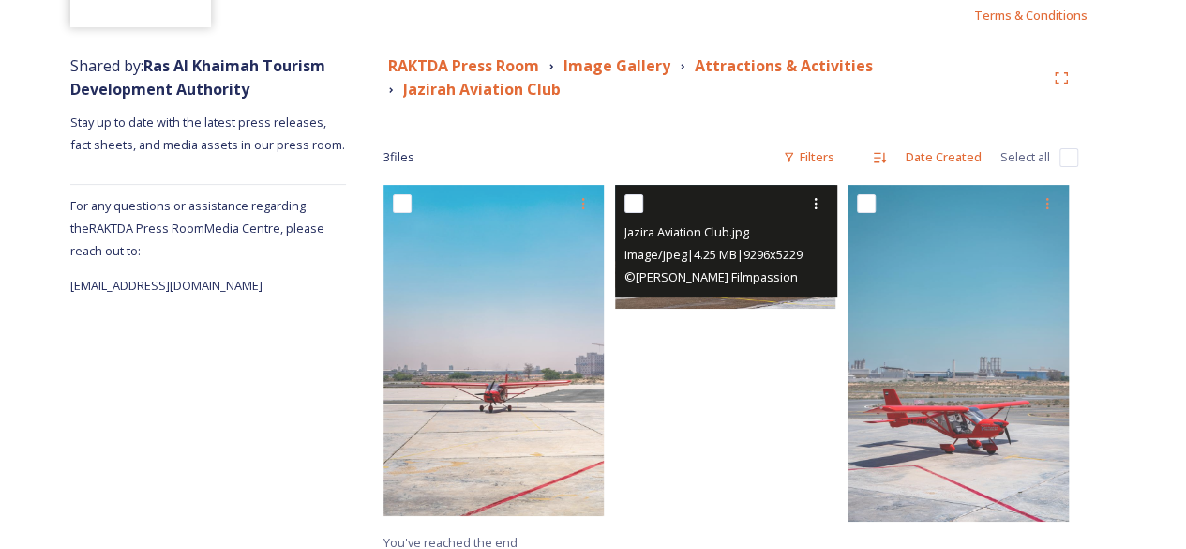
click at [763, 272] on span "© Pascal Richter Filmpassion" at bounding box center [710, 276] width 173 height 17
click at [750, 293] on div "Jazira Aviation Club.jpg image/jpeg | 4.25 MB | 9296 x 5229 © Pascal Richter Fi…" at bounding box center [725, 241] width 221 height 113
click at [812, 203] on icon at bounding box center [815, 203] width 15 height 15
click at [804, 279] on span "Download" at bounding box center [793, 281] width 57 height 18
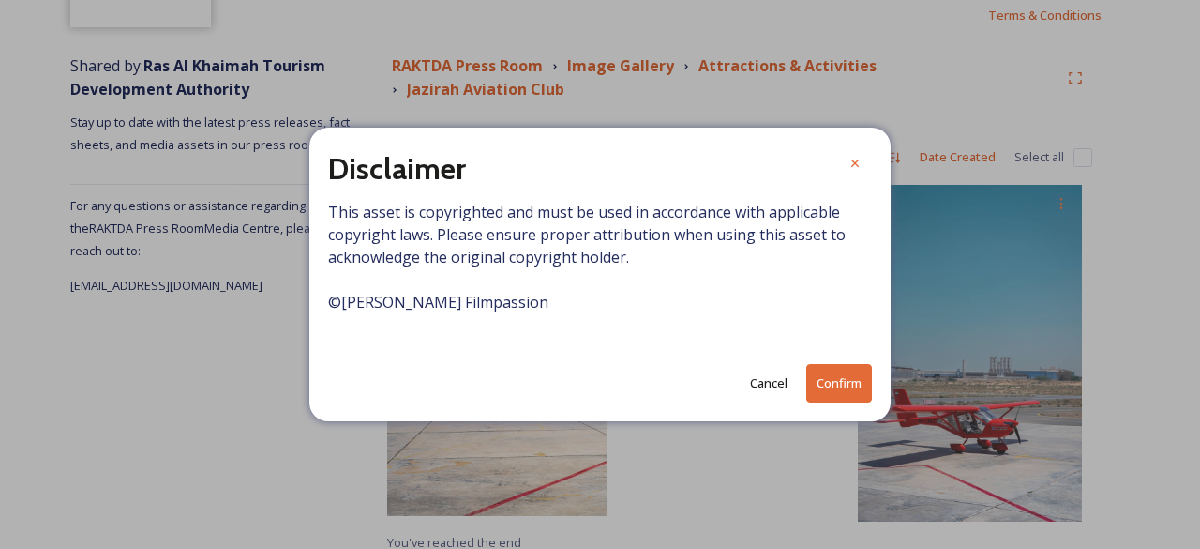
click at [853, 389] on button "Confirm" at bounding box center [839, 383] width 66 height 38
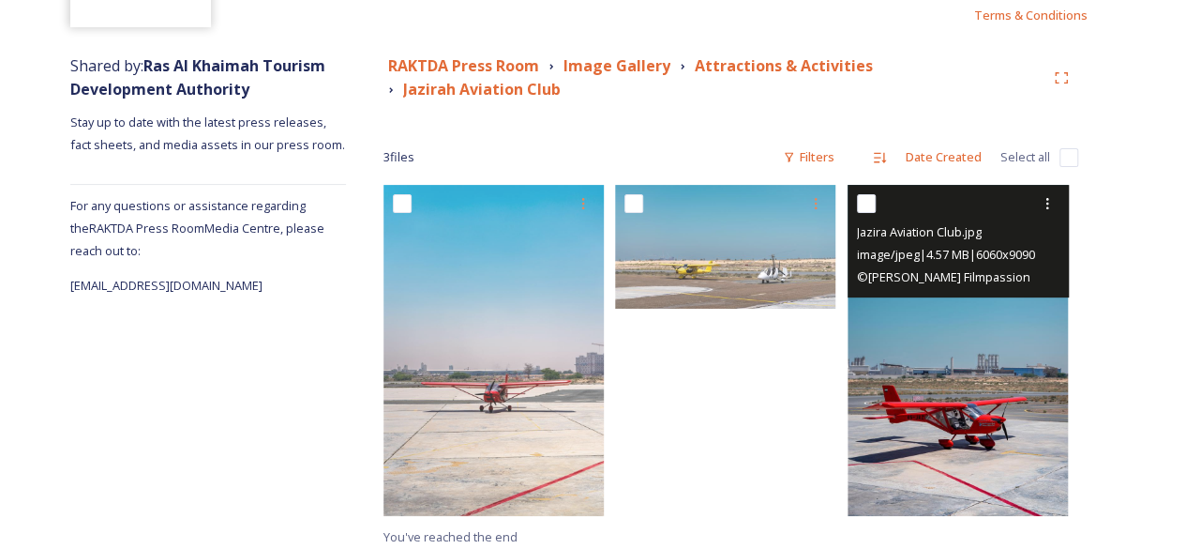
click at [990, 460] on img at bounding box center [958, 350] width 220 height 331
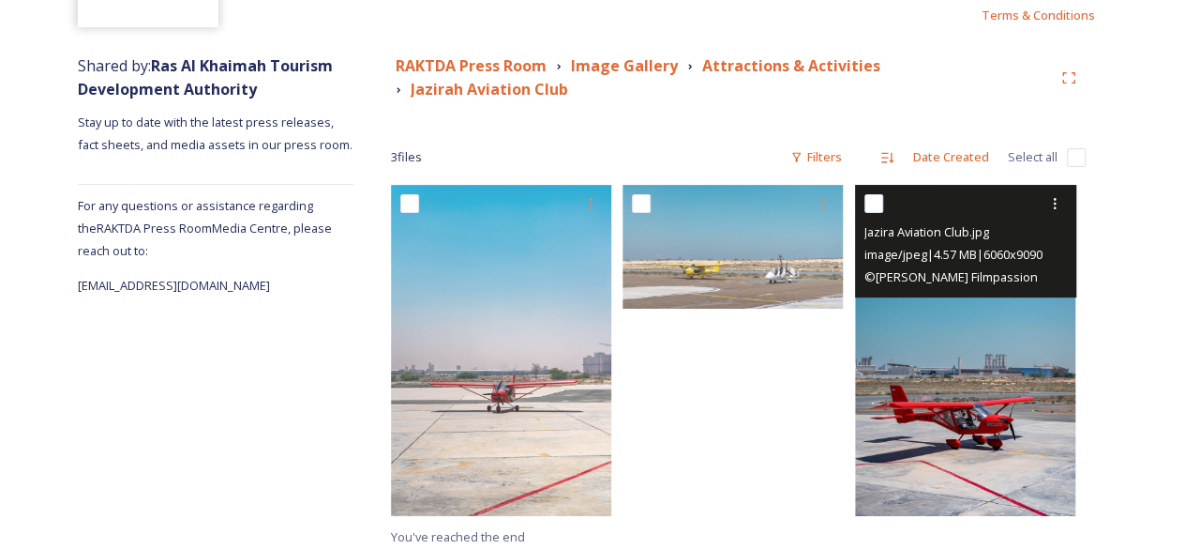
scroll to position [178, 0]
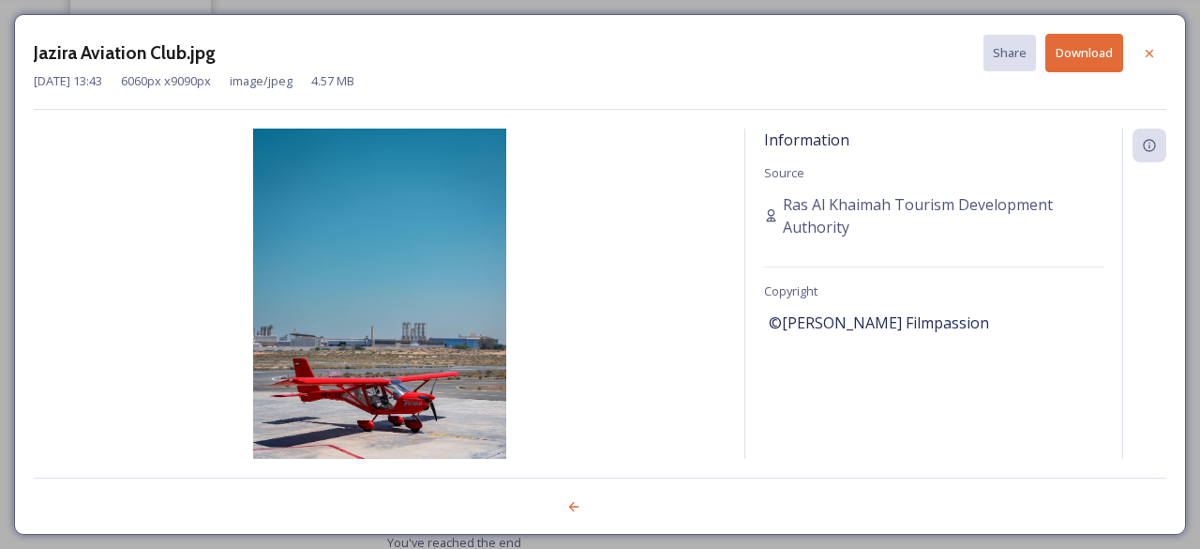
drag, startPoint x: 963, startPoint y: 316, endPoint x: 784, endPoint y: 318, distance: 179.1
click at [784, 318] on div "©Pascal Richter Filmpassion" at bounding box center [934, 323] width 330 height 32
copy span "Pascal Richter Filmpassion"
click at [1154, 50] on icon at bounding box center [1149, 53] width 15 height 15
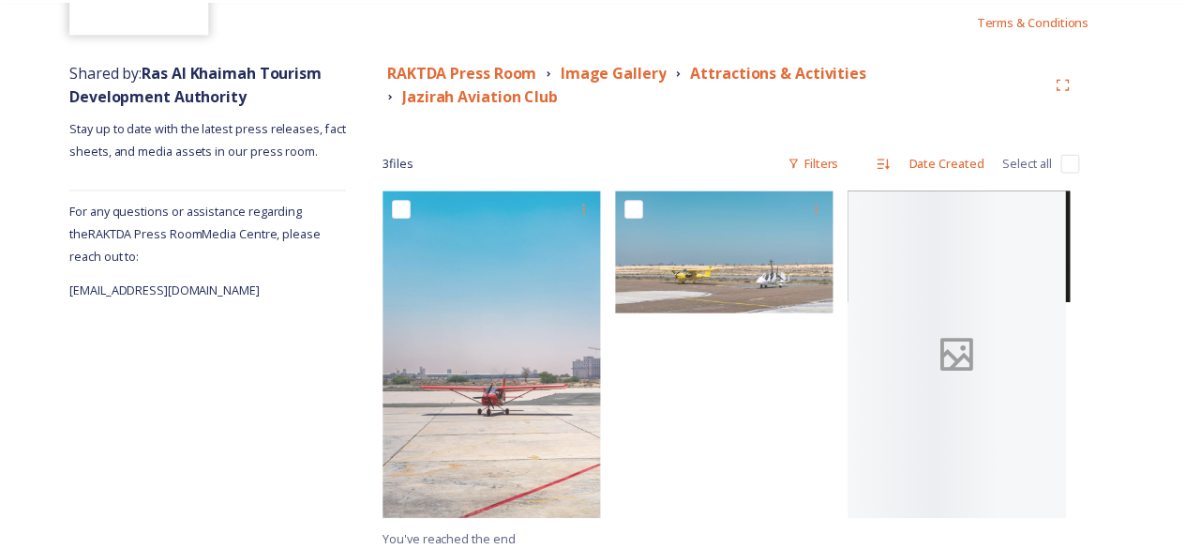
scroll to position [184, 0]
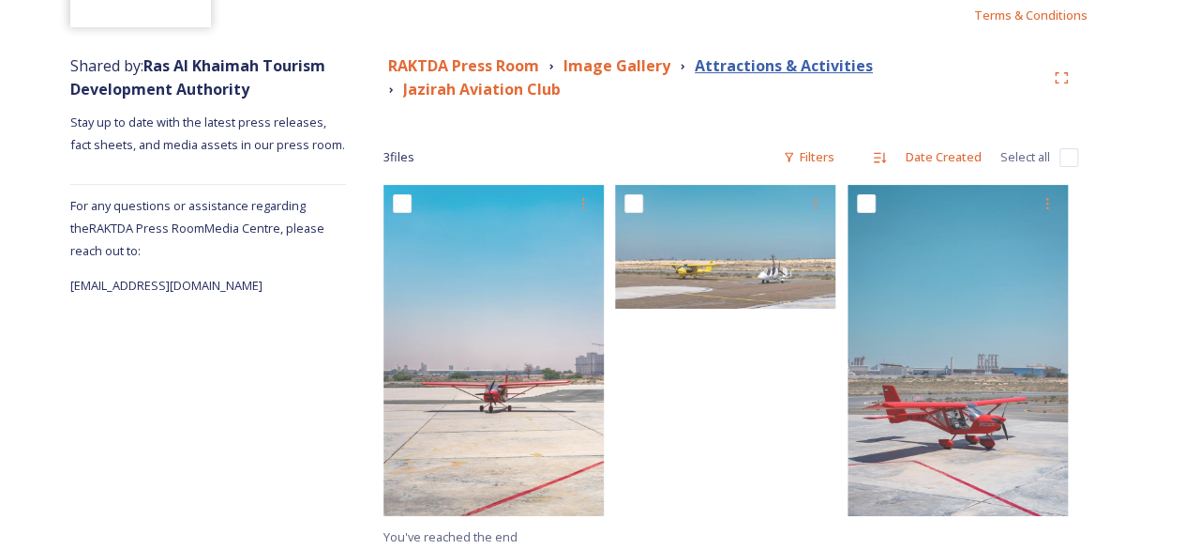
click at [732, 70] on strong "Attractions & Activities" at bounding box center [784, 65] width 178 height 21
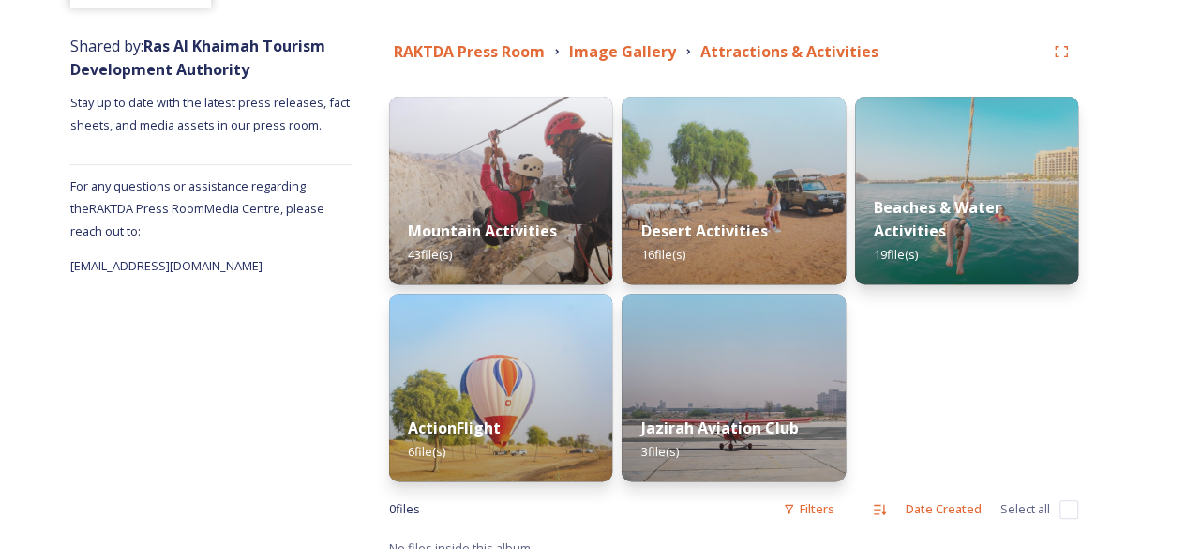
scroll to position [223, 0]
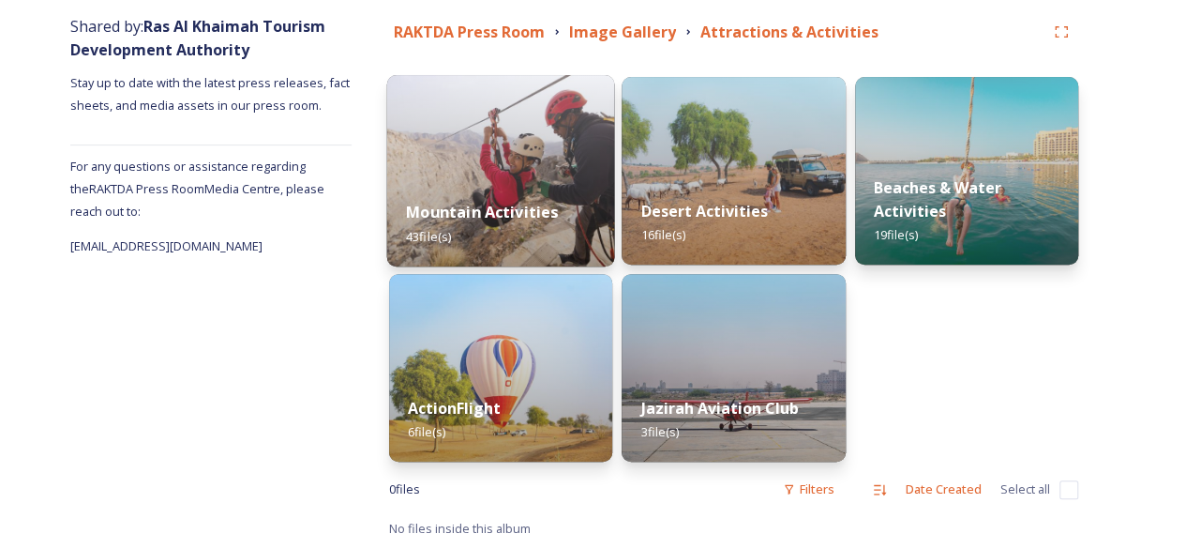
click at [541, 213] on strong "Mountain Activities" at bounding box center [482, 212] width 152 height 21
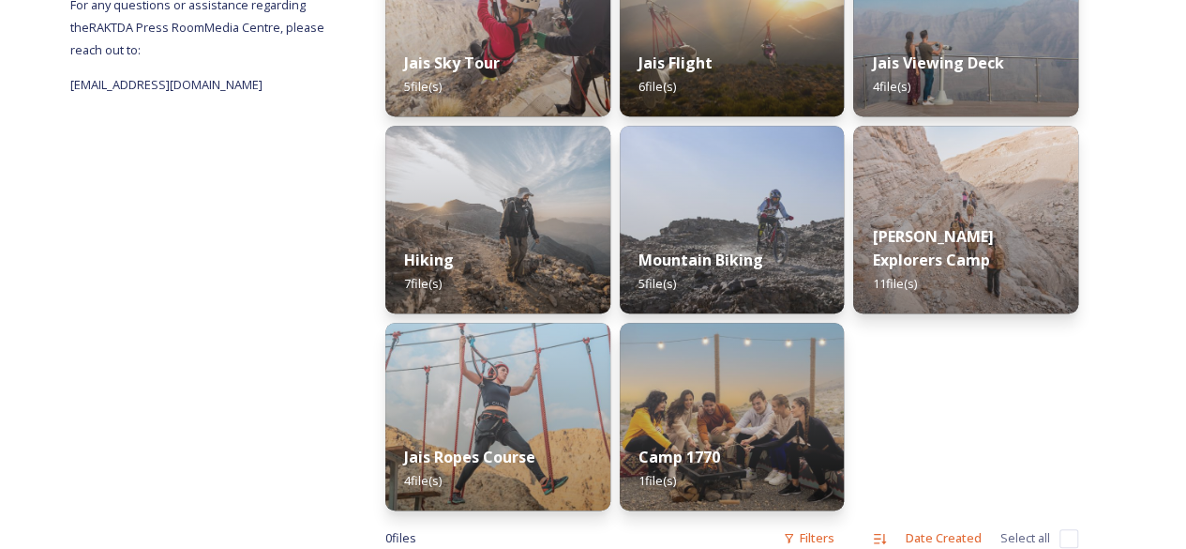
scroll to position [432, 0]
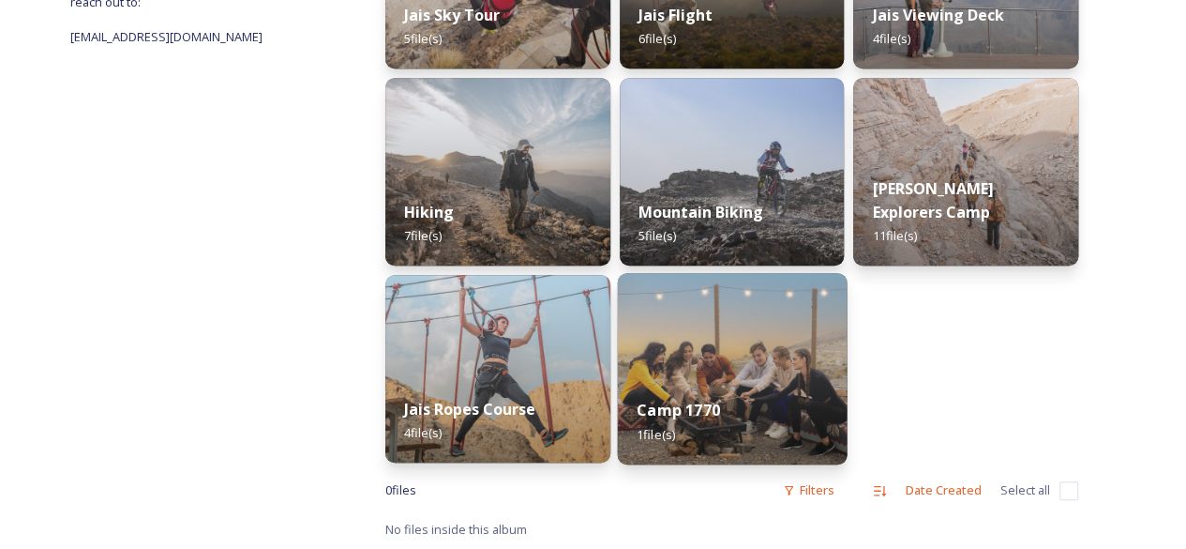
click at [693, 412] on strong "Camp 1770" at bounding box center [678, 409] width 83 height 21
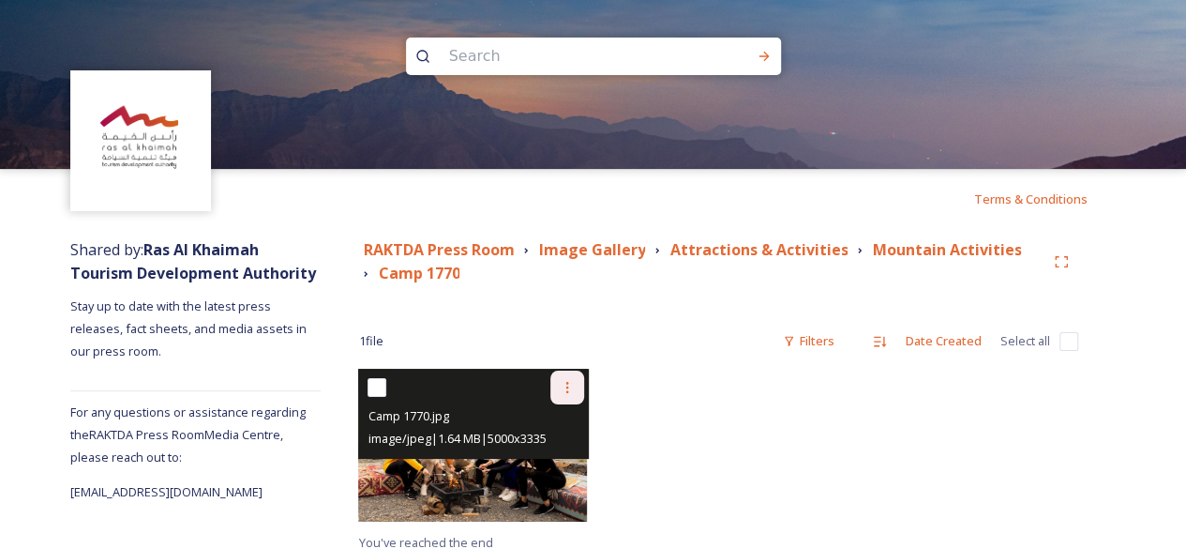
click at [565, 385] on icon at bounding box center [567, 387] width 15 height 15
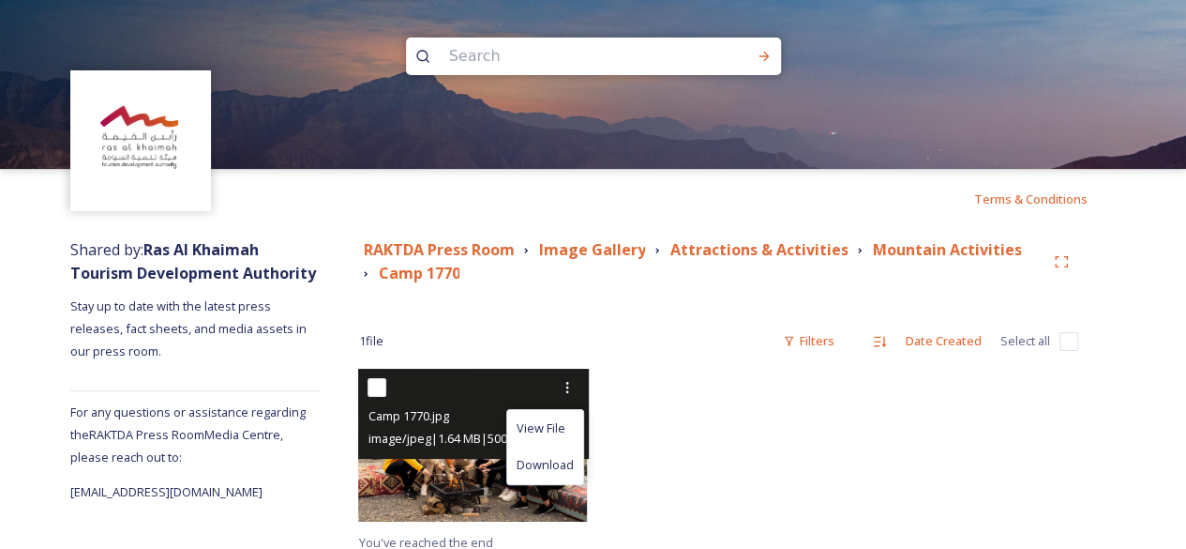
click at [512, 407] on div "Camp 1770.jpg" at bounding box center [476, 415] width 216 height 23
click at [463, 473] on img at bounding box center [472, 444] width 229 height 153
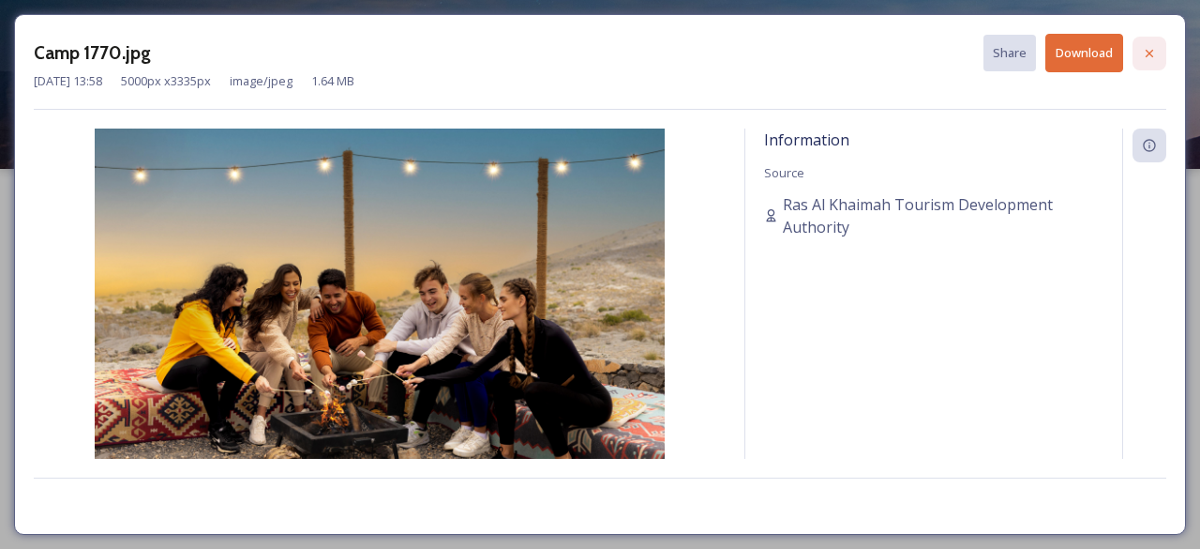
click at [1153, 49] on icon at bounding box center [1149, 53] width 15 height 15
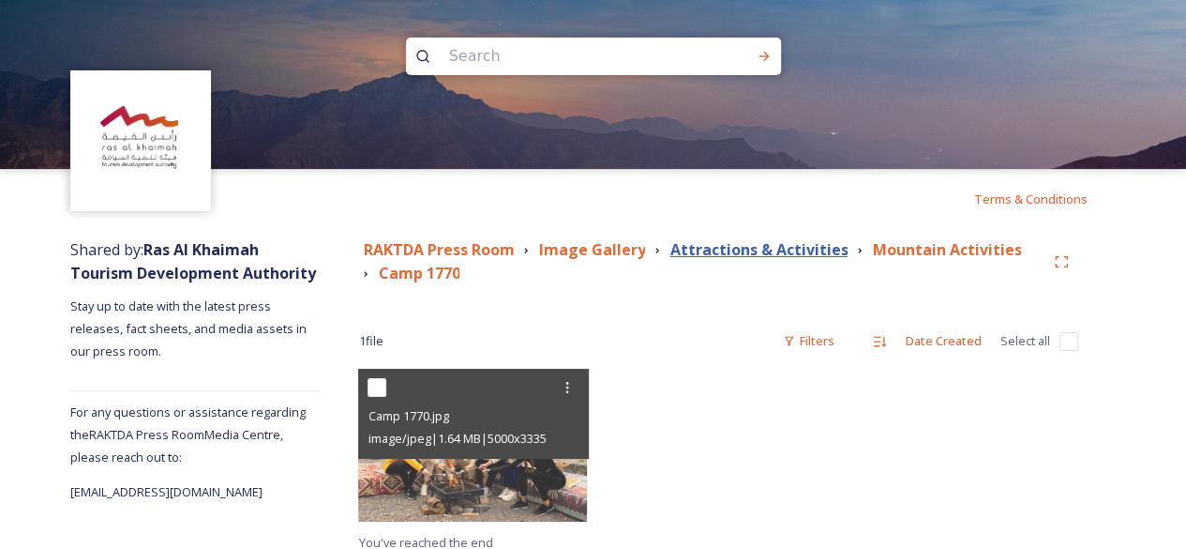
click at [771, 251] on strong "Attractions & Activities" at bounding box center [758, 249] width 178 height 21
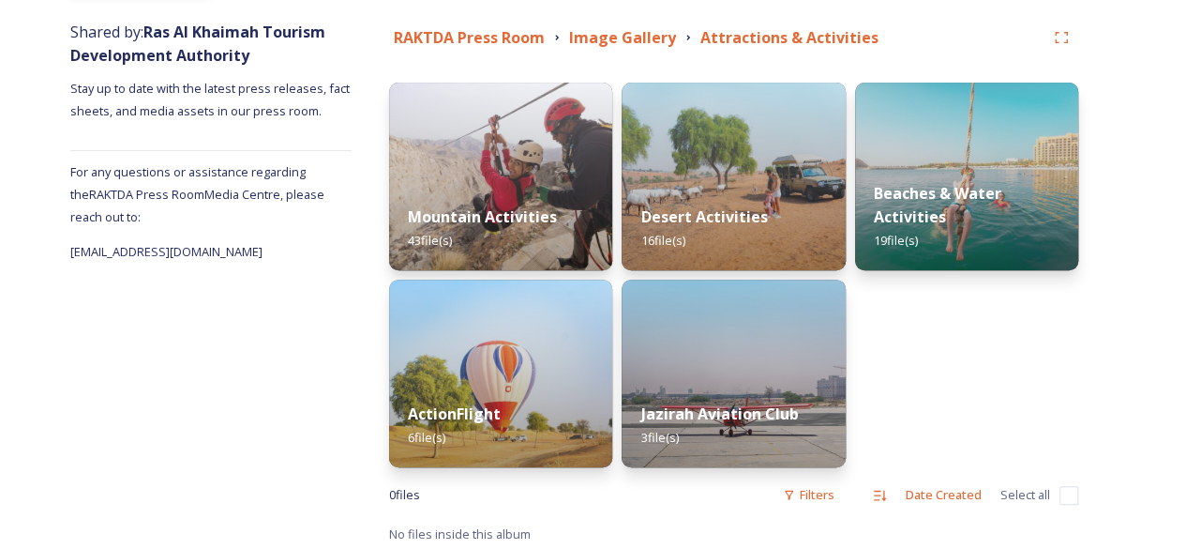
scroll to position [223, 0]
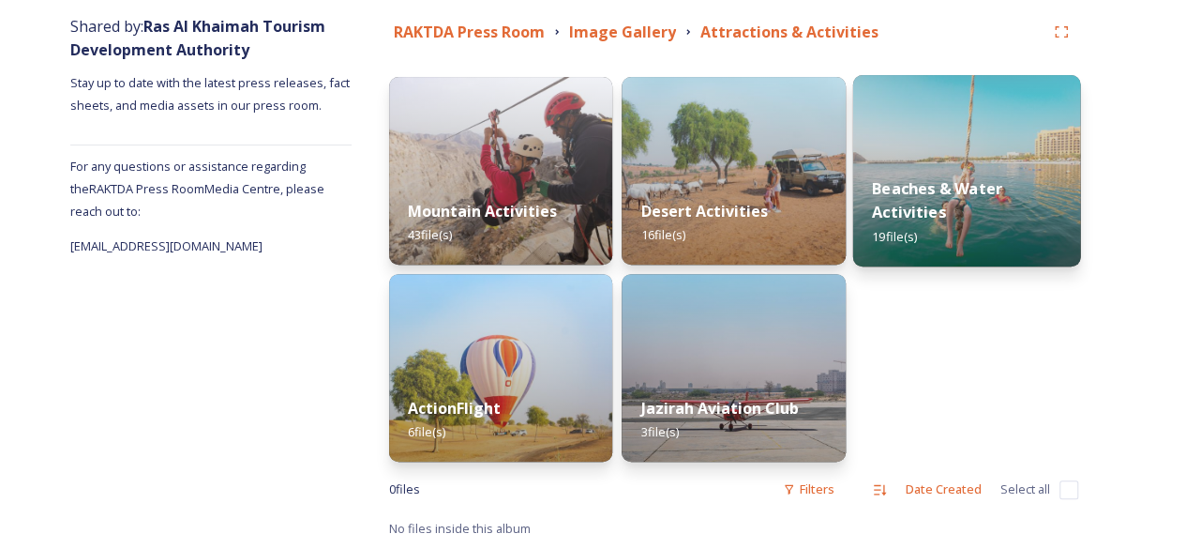
click at [928, 222] on div "Beaches & Water Activities 19 file(s)" at bounding box center [966, 212] width 228 height 109
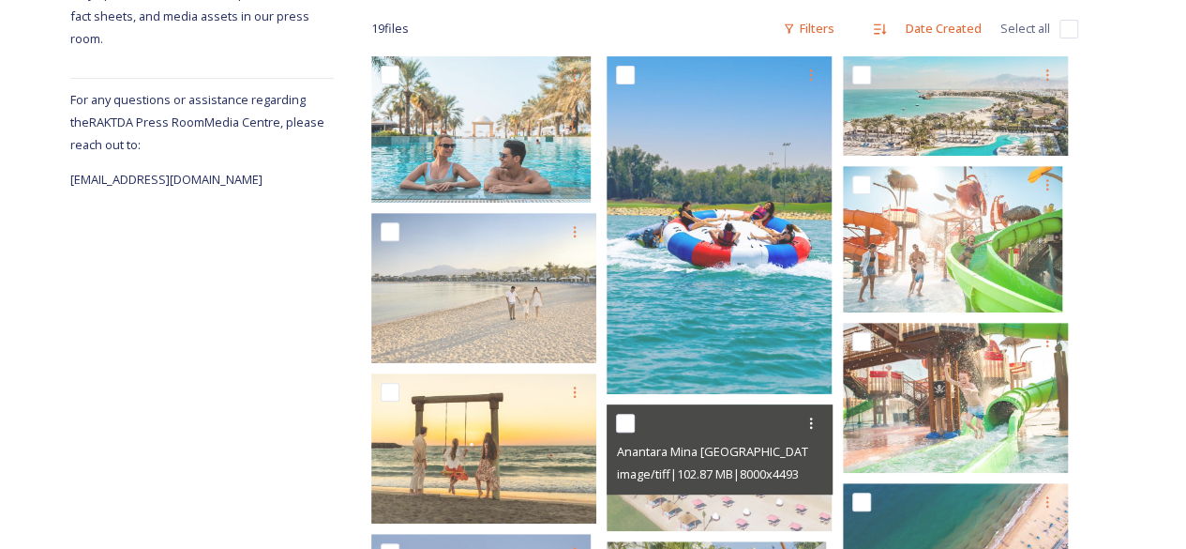
scroll to position [624, 0]
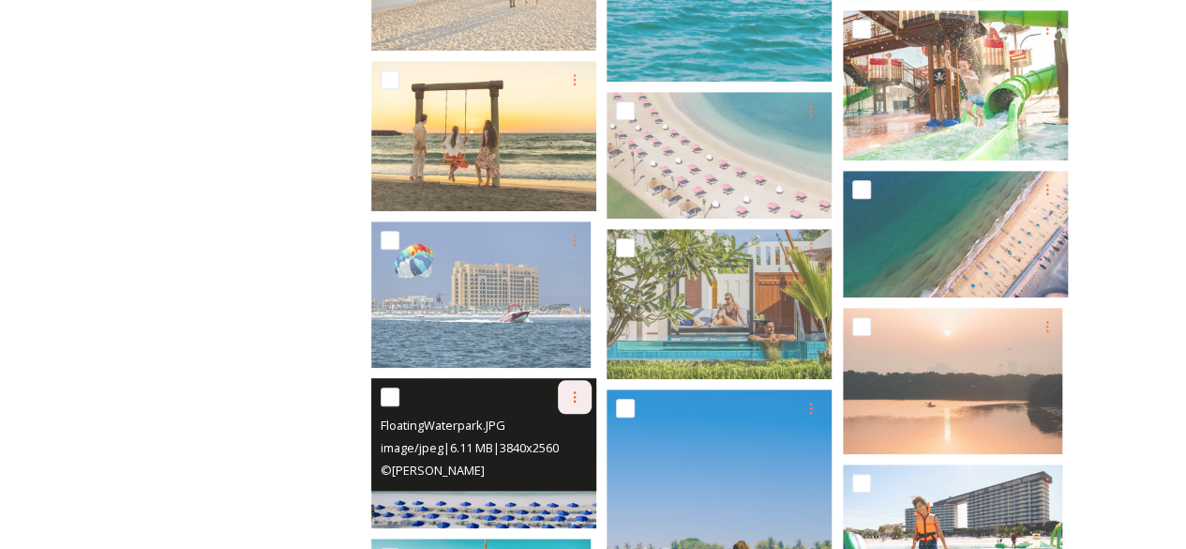
click at [574, 404] on div at bounding box center [575, 397] width 34 height 34
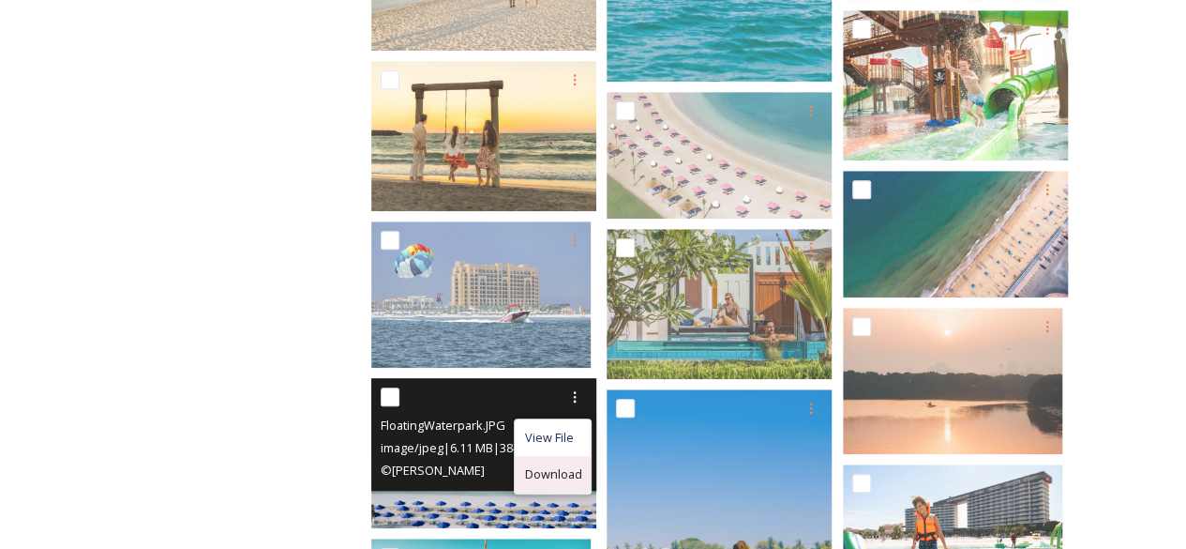
click at [557, 466] on span "Download" at bounding box center [552, 474] width 57 height 18
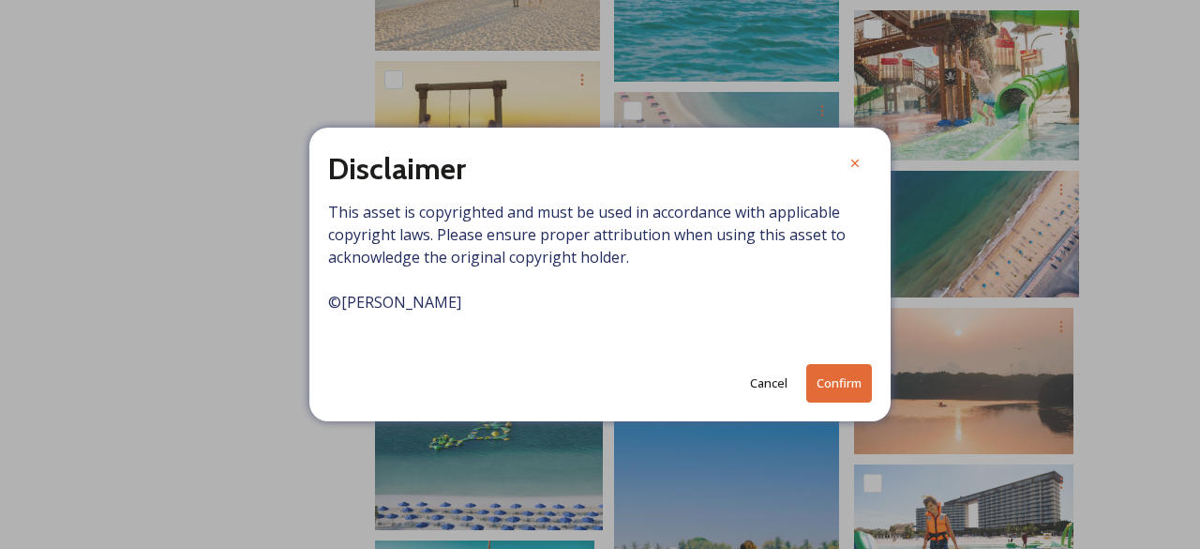
click at [846, 383] on button "Confirm" at bounding box center [839, 383] width 66 height 38
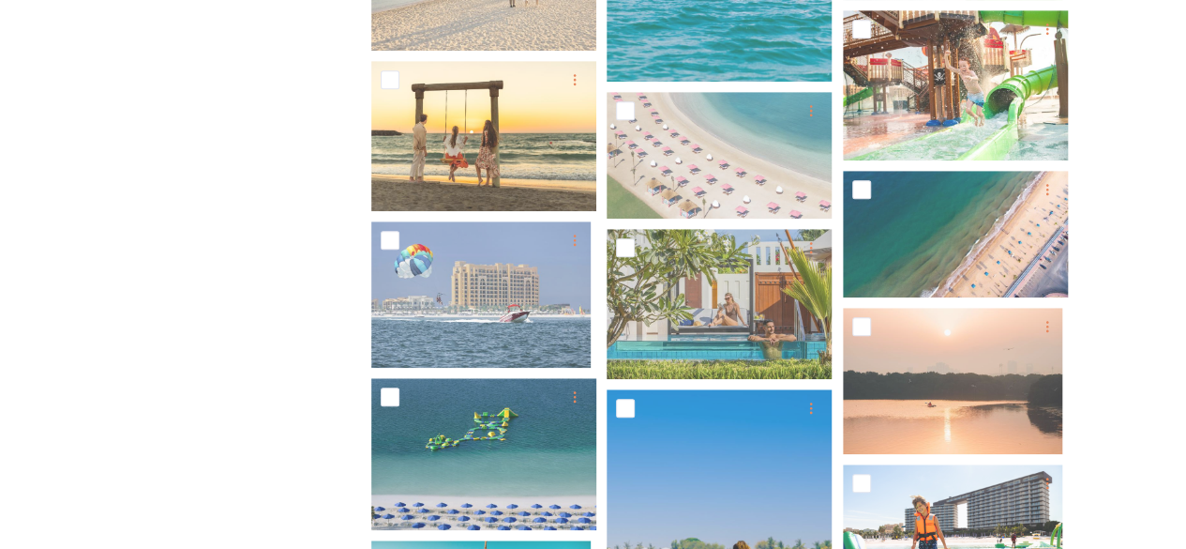
scroll to position [938, 0]
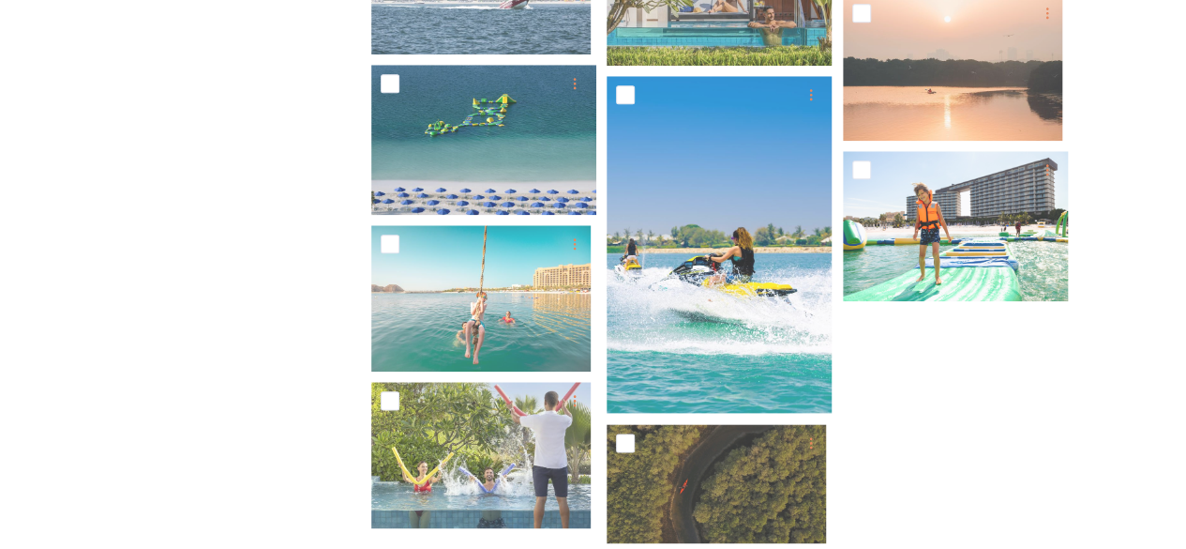
click at [1107, 207] on div "RAKTDA Press Room Image Gallery Attractions & Activities Beaches & Water Activi…" at bounding box center [725, 16] width 782 height 1450
click at [964, 353] on div at bounding box center [960, 70] width 235 height 1278
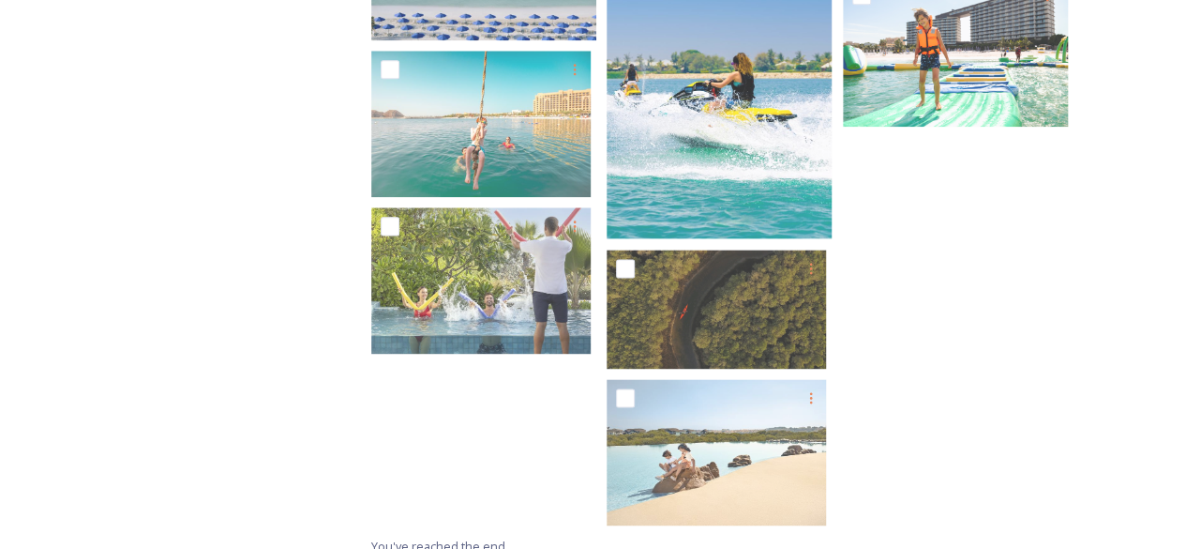
scroll to position [1129, 0]
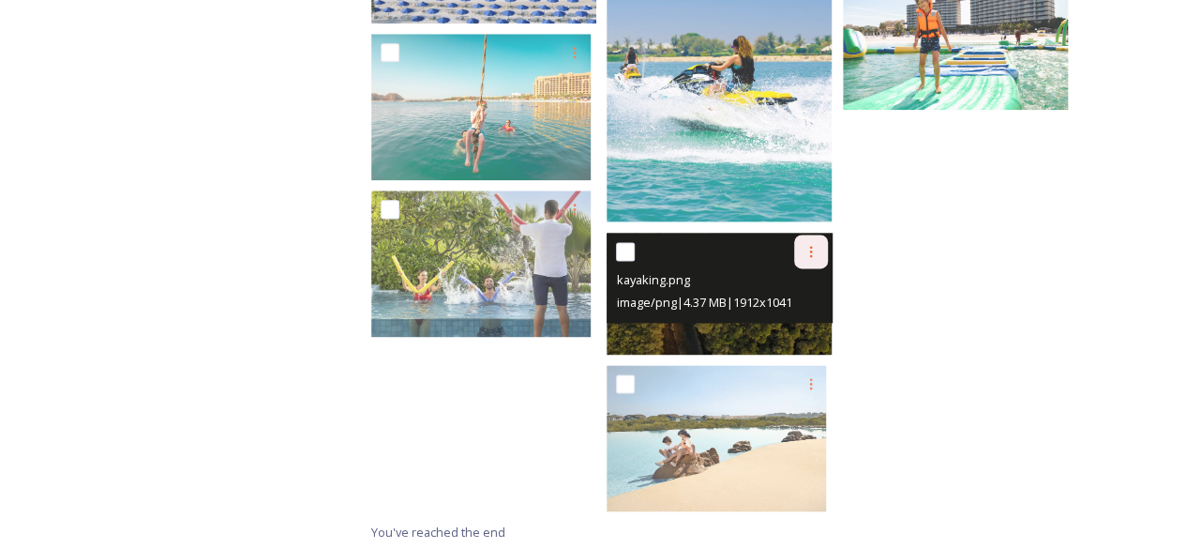
click at [813, 252] on icon at bounding box center [811, 251] width 15 height 15
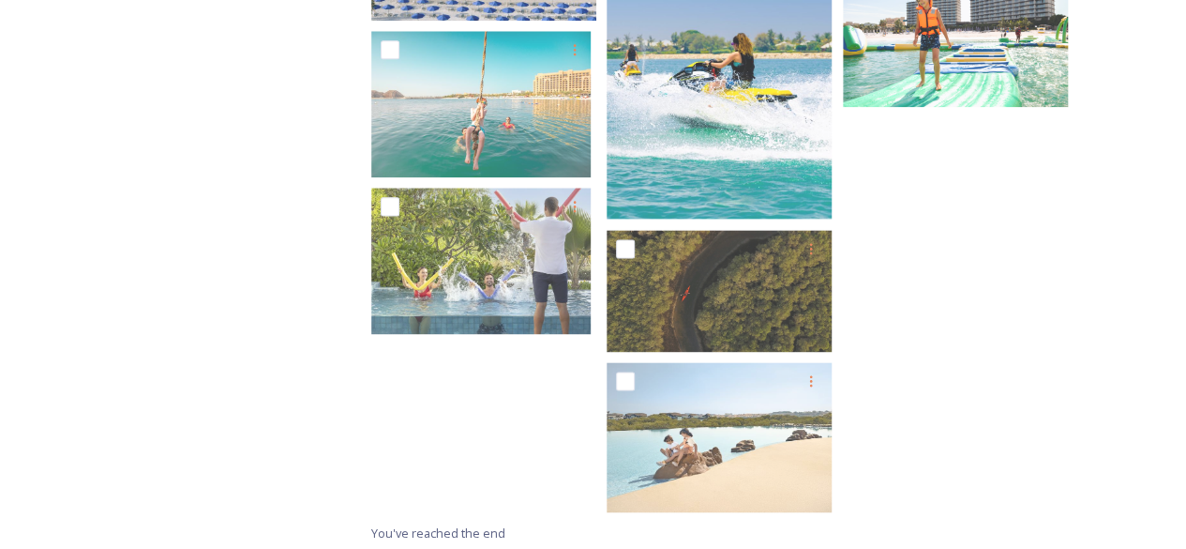
drag, startPoint x: 973, startPoint y: 424, endPoint x: 977, endPoint y: 303, distance: 121.0
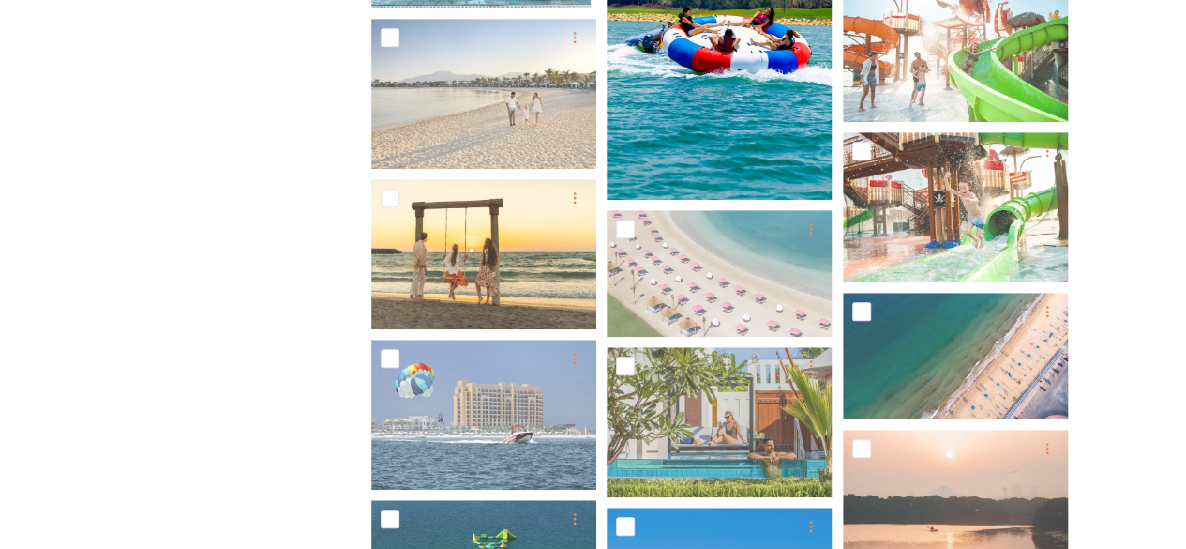
scroll to position [194, 0]
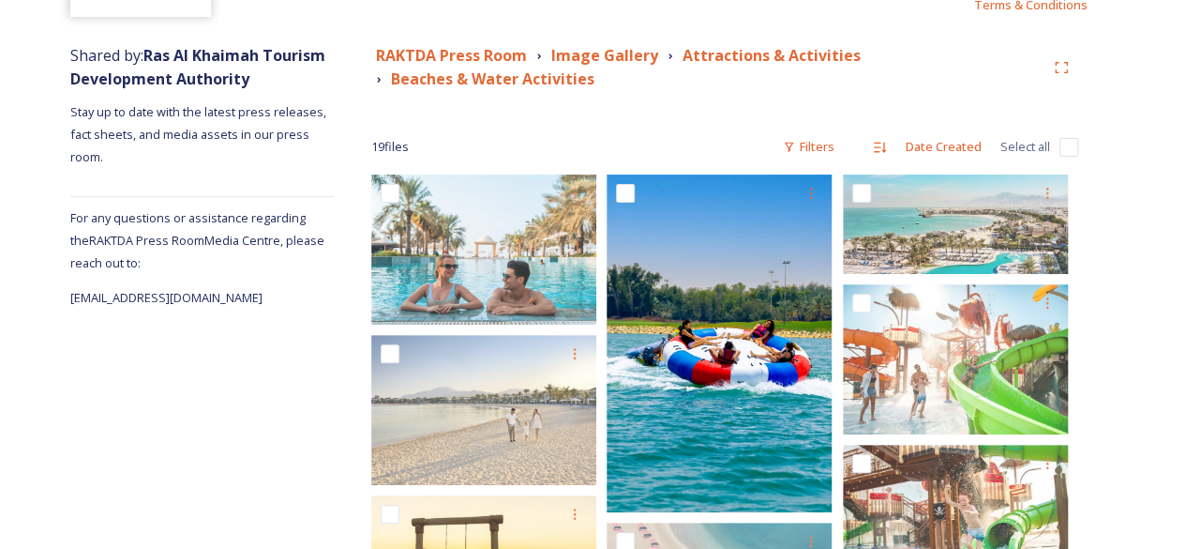
drag, startPoint x: 711, startPoint y: 48, endPoint x: 823, endPoint y: 128, distance: 138.4
click at [711, 47] on strong "Attractions & Activities" at bounding box center [772, 55] width 178 height 21
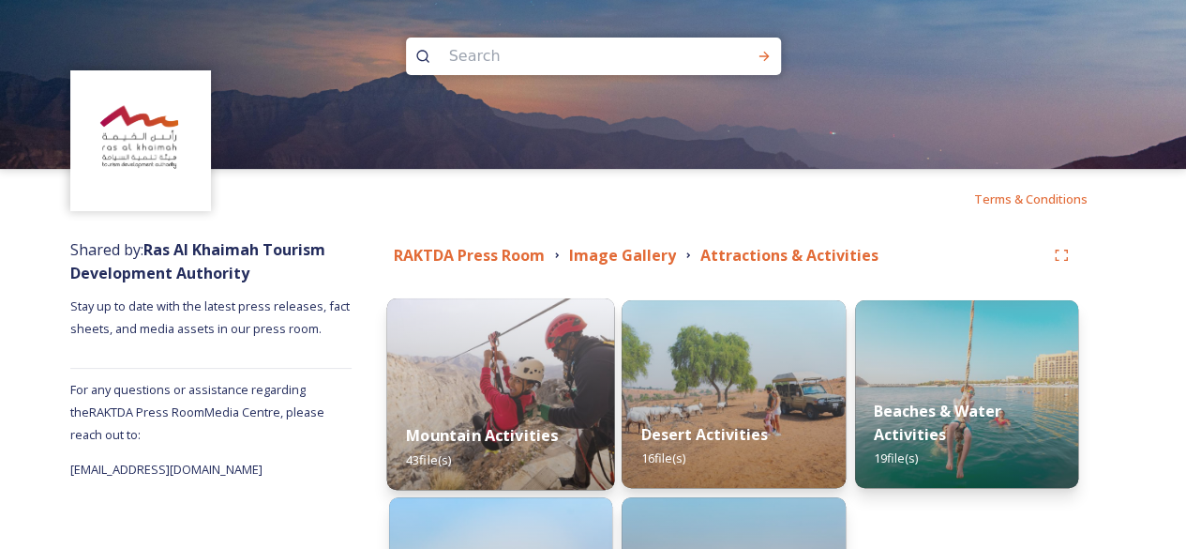
click at [487, 447] on div "Mountain Activities 43 file(s)" at bounding box center [501, 446] width 228 height 85
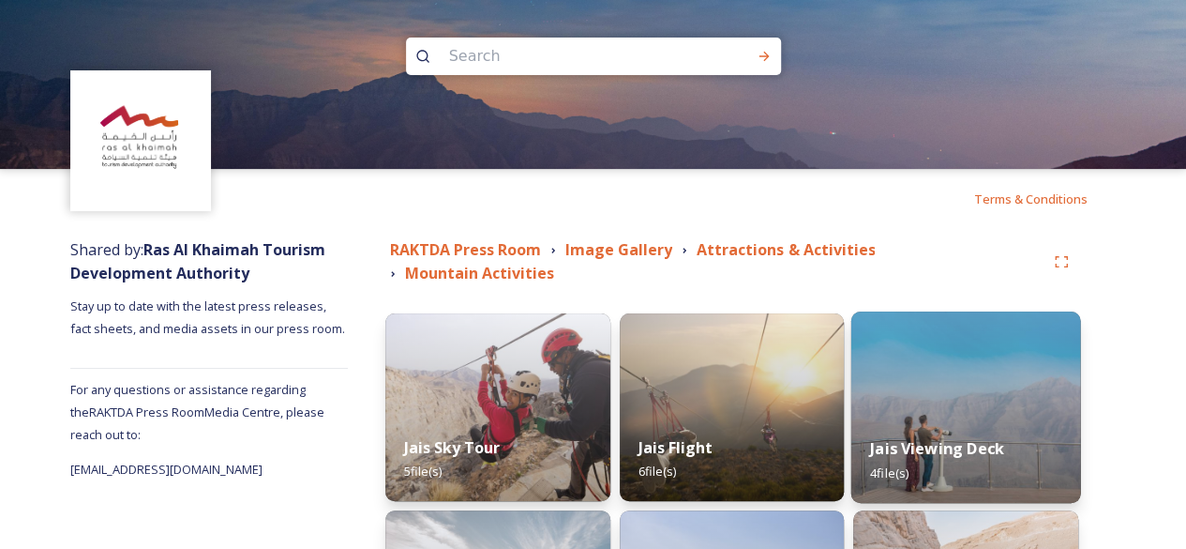
click at [934, 430] on div "Jais Viewing Deck 4 file(s)" at bounding box center [965, 459] width 229 height 85
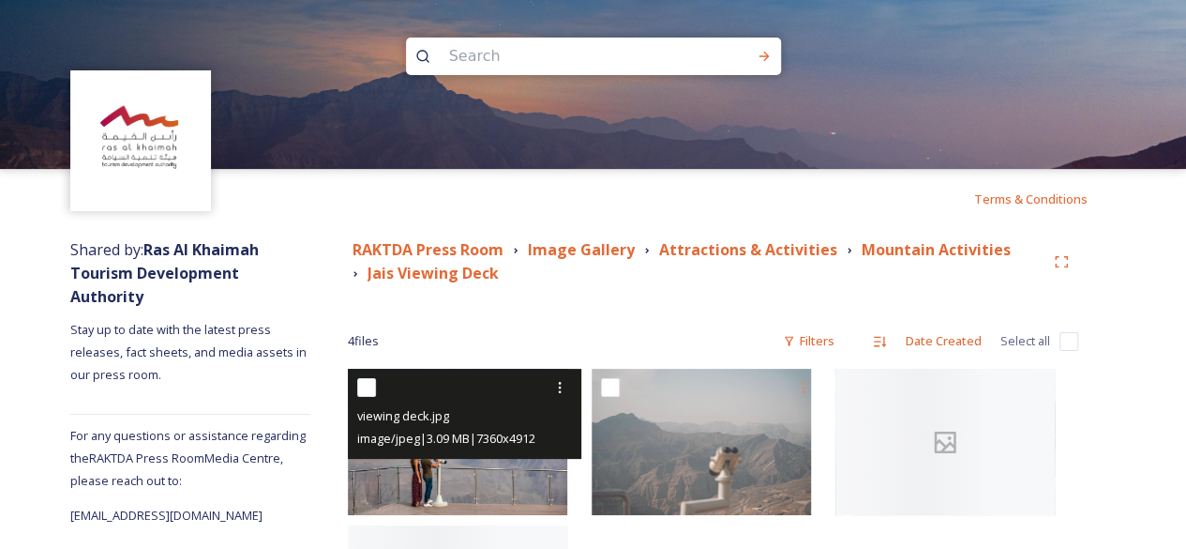
click at [444, 407] on div "viewing deck.jpg" at bounding box center [466, 415] width 219 height 23
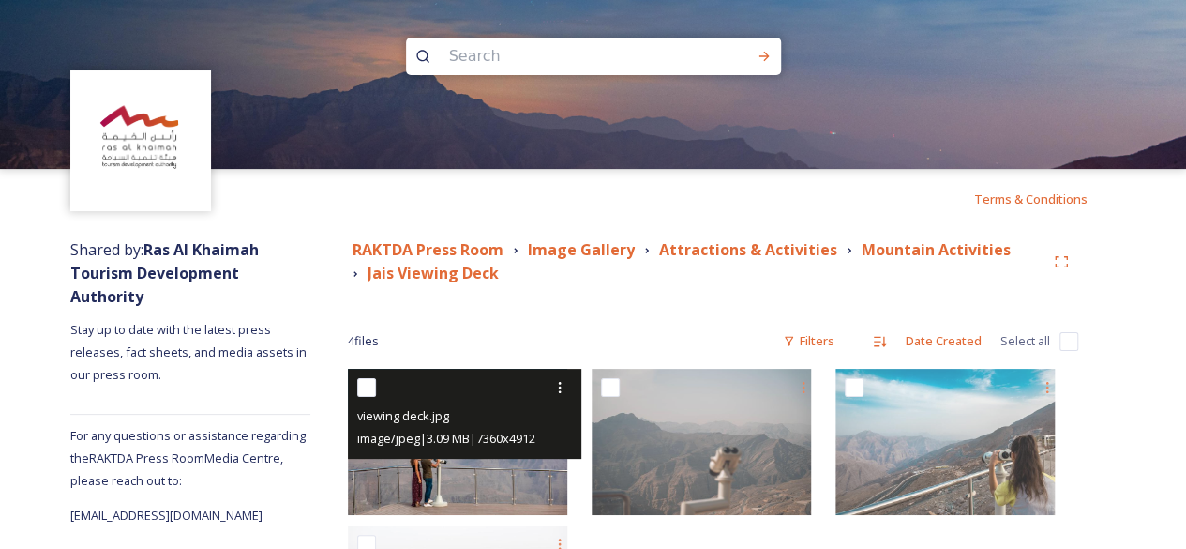
click at [444, 407] on div "viewing deck.jpg" at bounding box center [466, 415] width 219 height 23
click at [517, 477] on img at bounding box center [457, 441] width 219 height 146
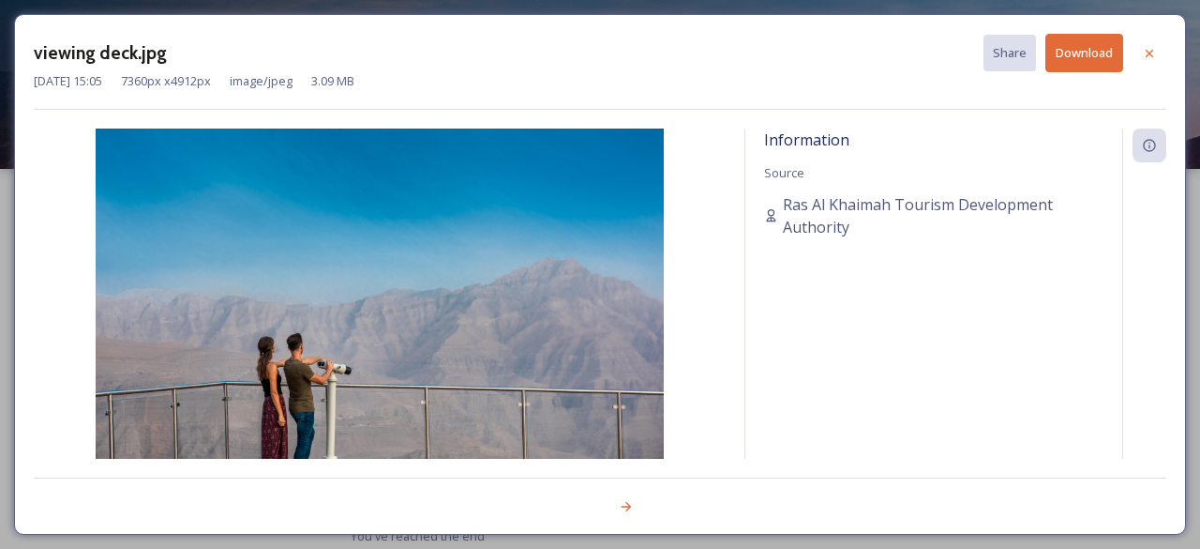
click at [1158, 51] on div at bounding box center [1150, 54] width 34 height 34
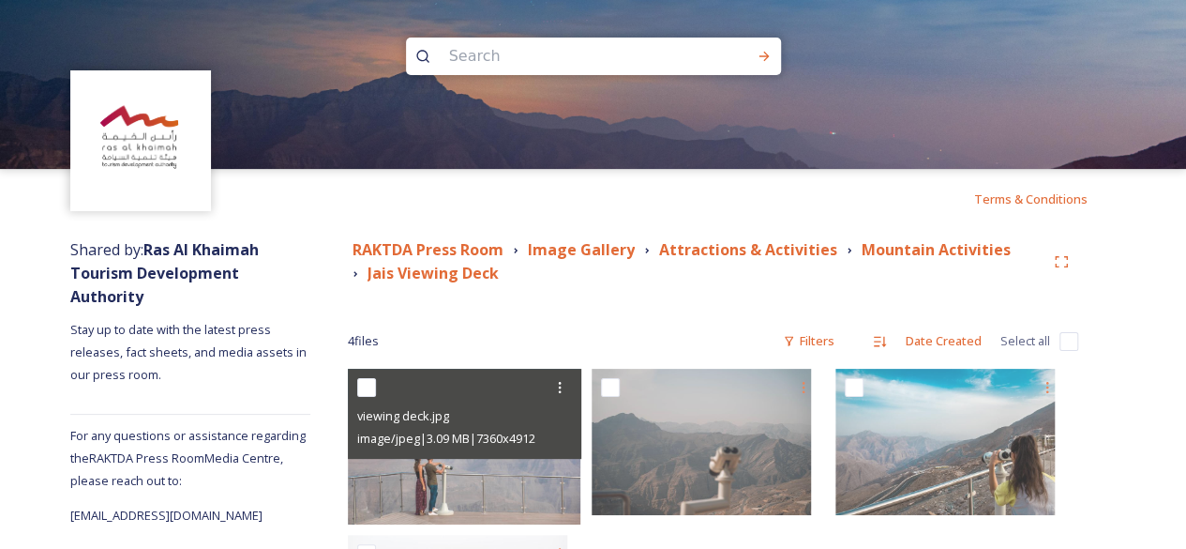
scroll to position [173, 0]
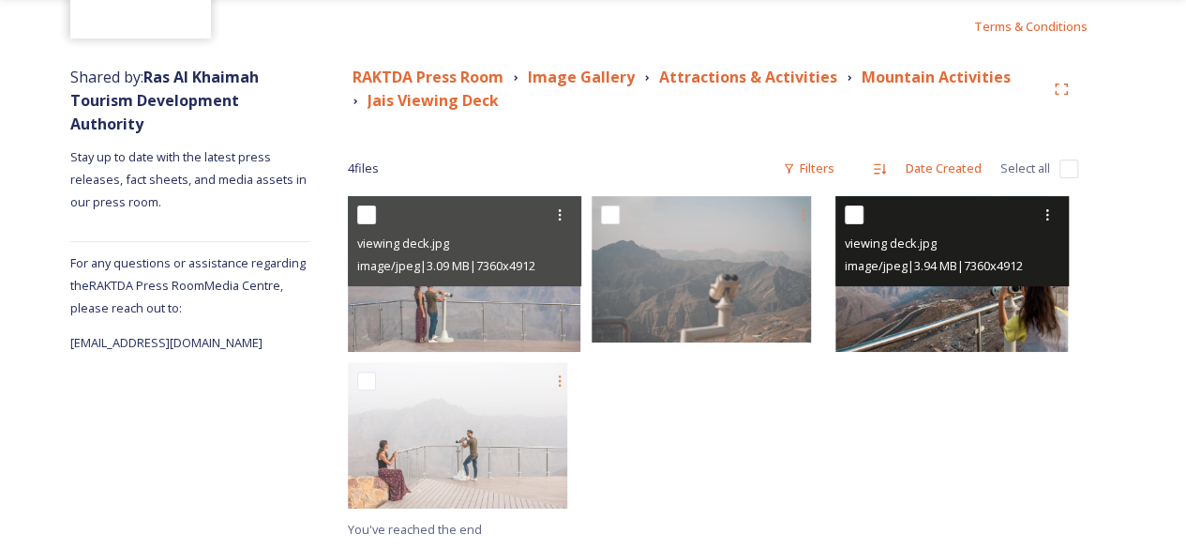
click at [917, 322] on img at bounding box center [951, 273] width 233 height 155
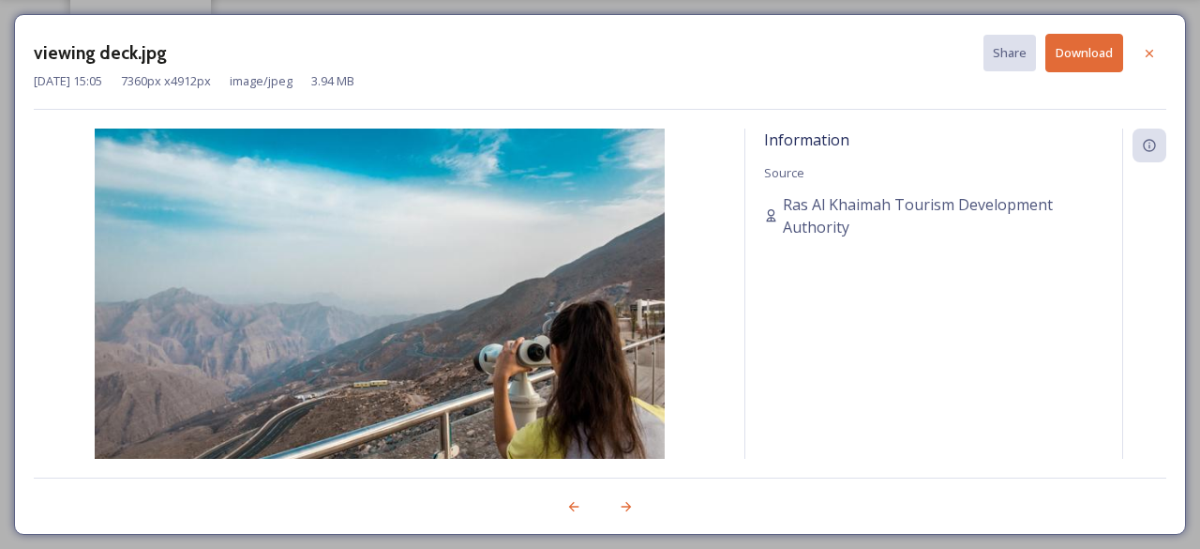
drag, startPoint x: 1150, startPoint y: 55, endPoint x: 1101, endPoint y: 67, distance: 50.0
click at [1148, 55] on icon at bounding box center [1149, 53] width 15 height 15
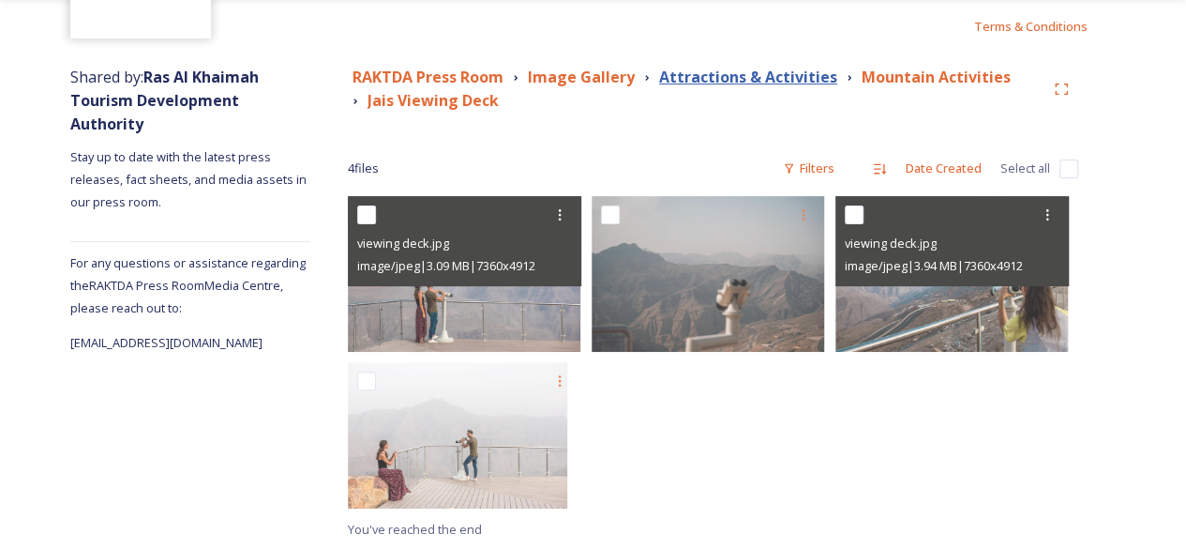
click at [724, 76] on strong "Attractions & Activities" at bounding box center [748, 77] width 178 height 21
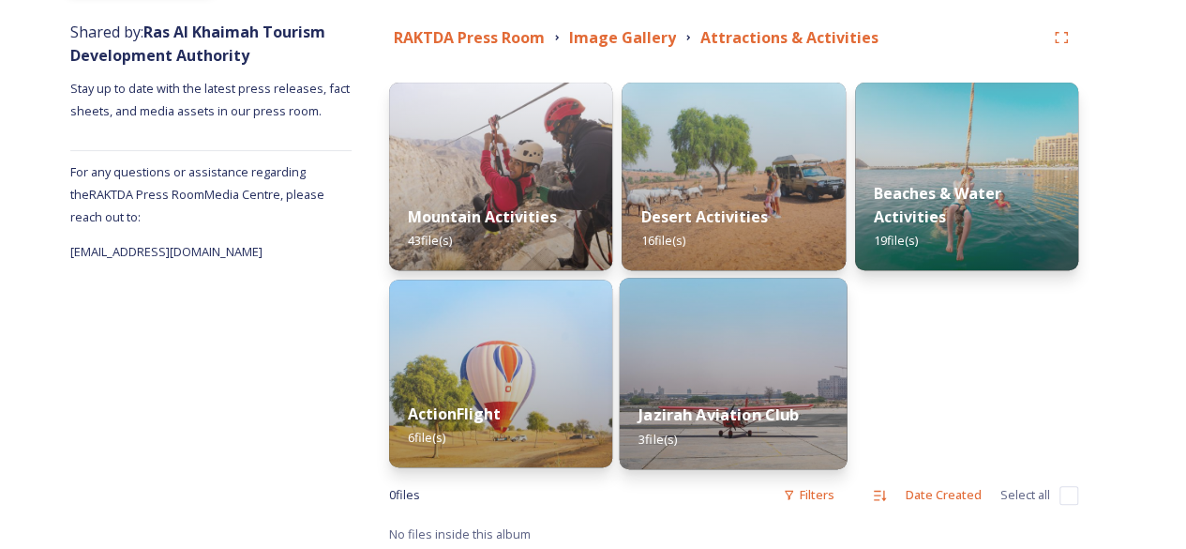
scroll to position [223, 0]
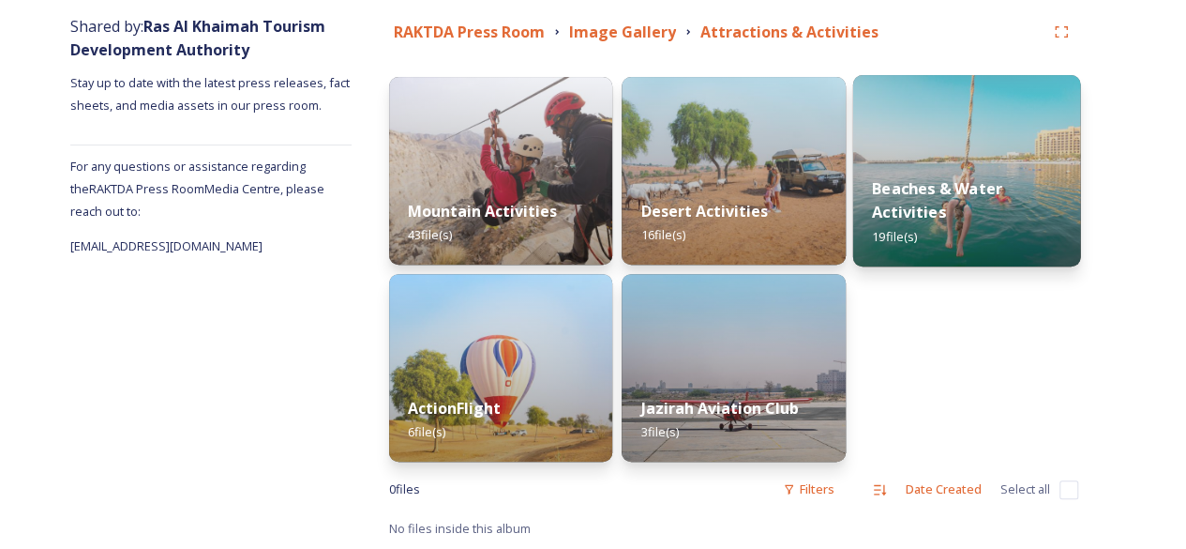
click at [945, 171] on div "Beaches & Water Activities 19 file(s)" at bounding box center [966, 212] width 228 height 109
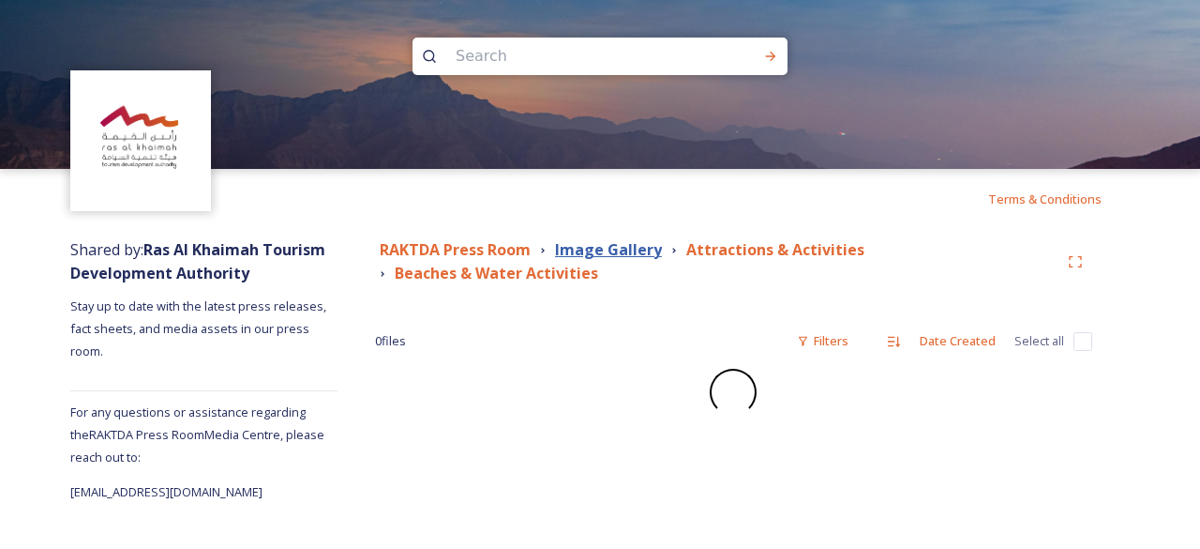
click at [609, 251] on strong "Image Gallery" at bounding box center [608, 249] width 107 height 21
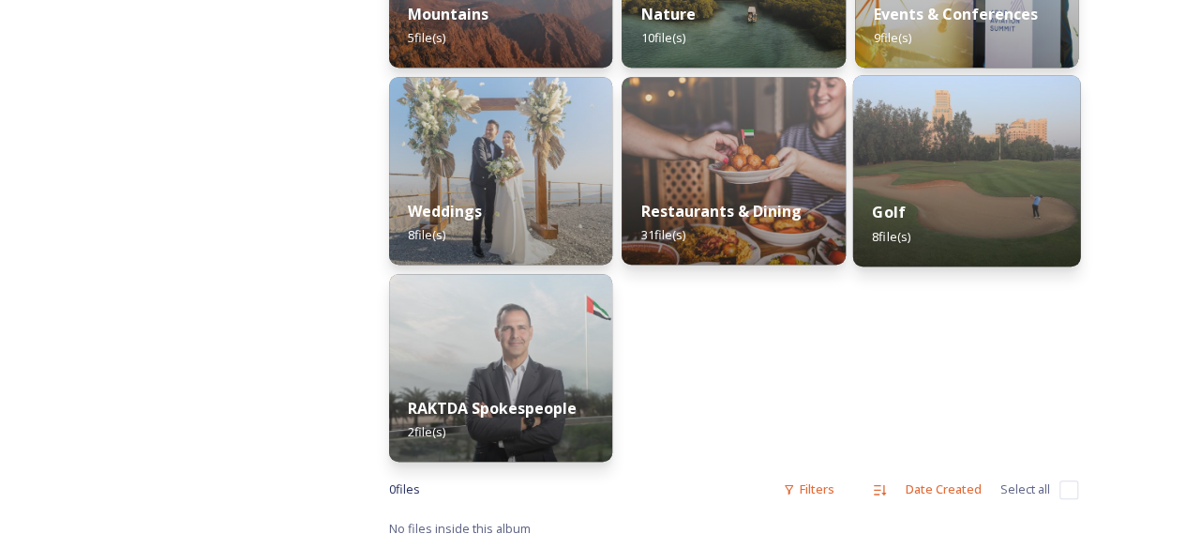
scroll to position [304, 0]
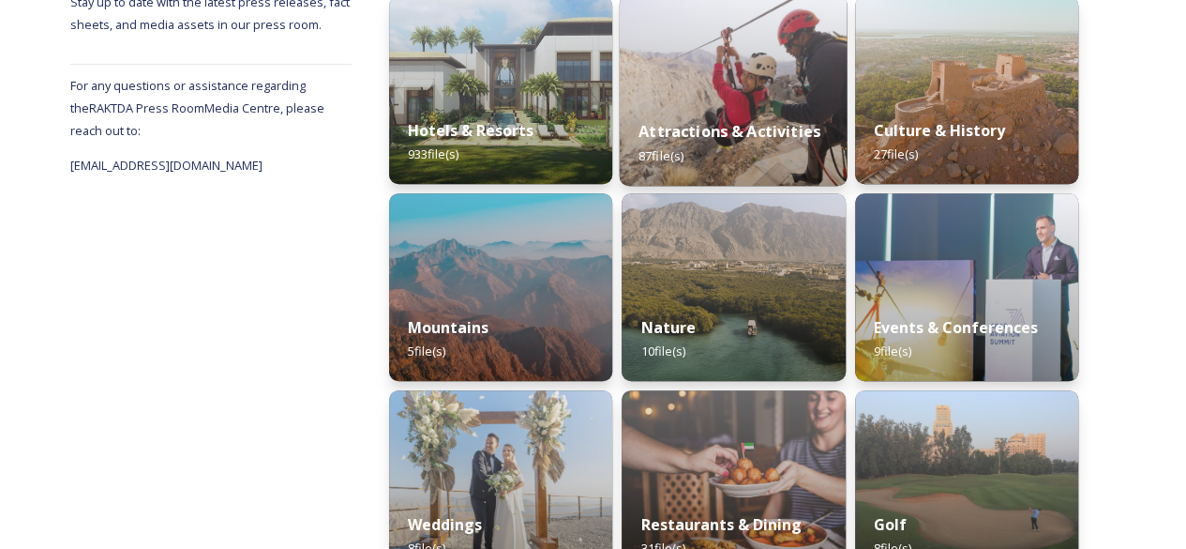
click at [747, 127] on strong "Attractions & Activities" at bounding box center [730, 131] width 182 height 21
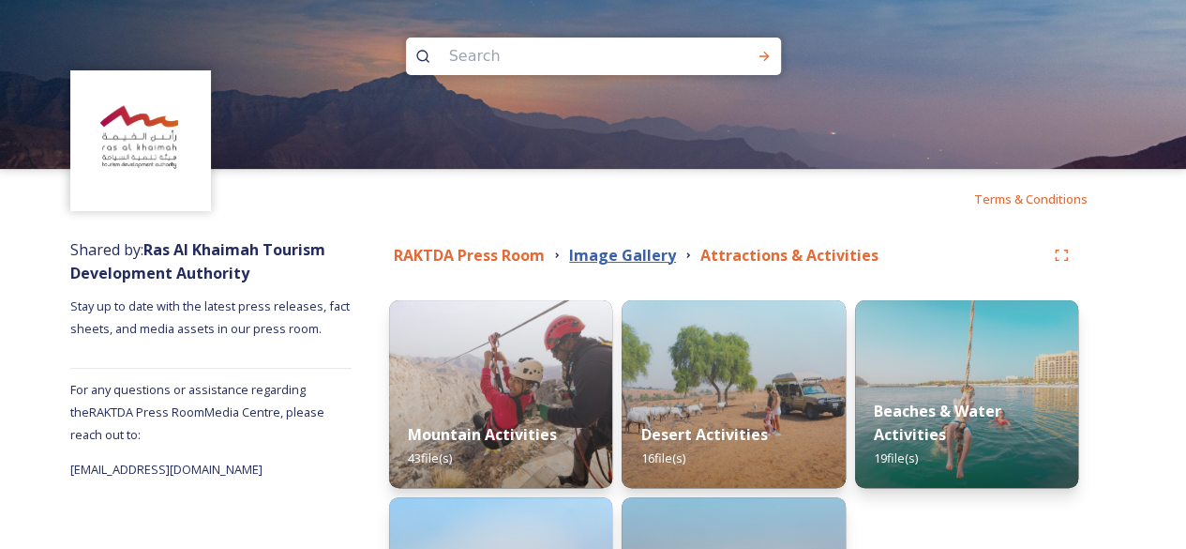
click at [642, 249] on strong "Image Gallery" at bounding box center [622, 255] width 107 height 21
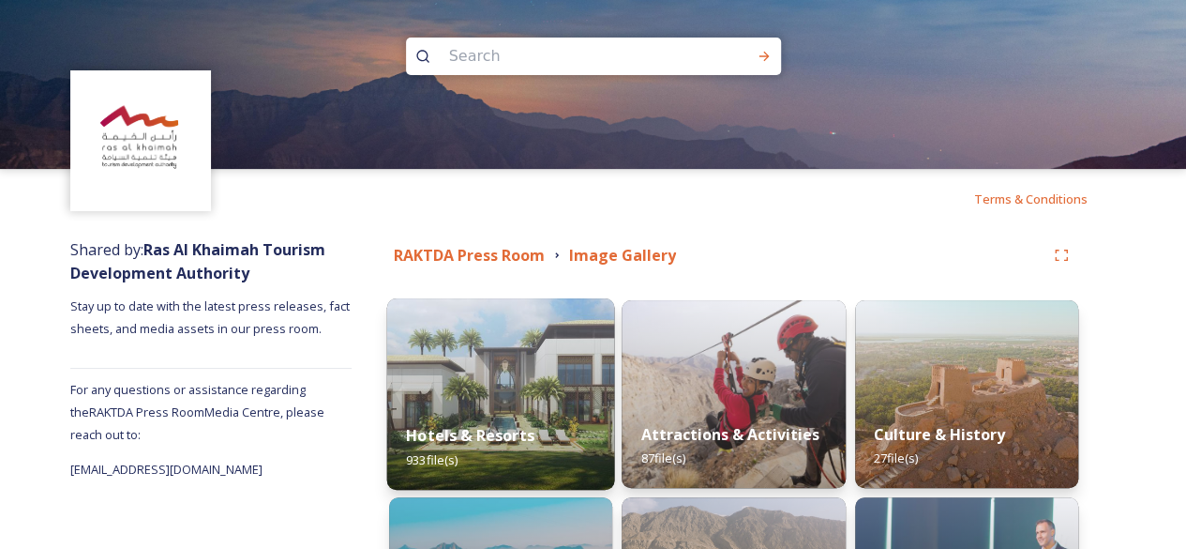
click at [507, 383] on img at bounding box center [501, 393] width 228 height 191
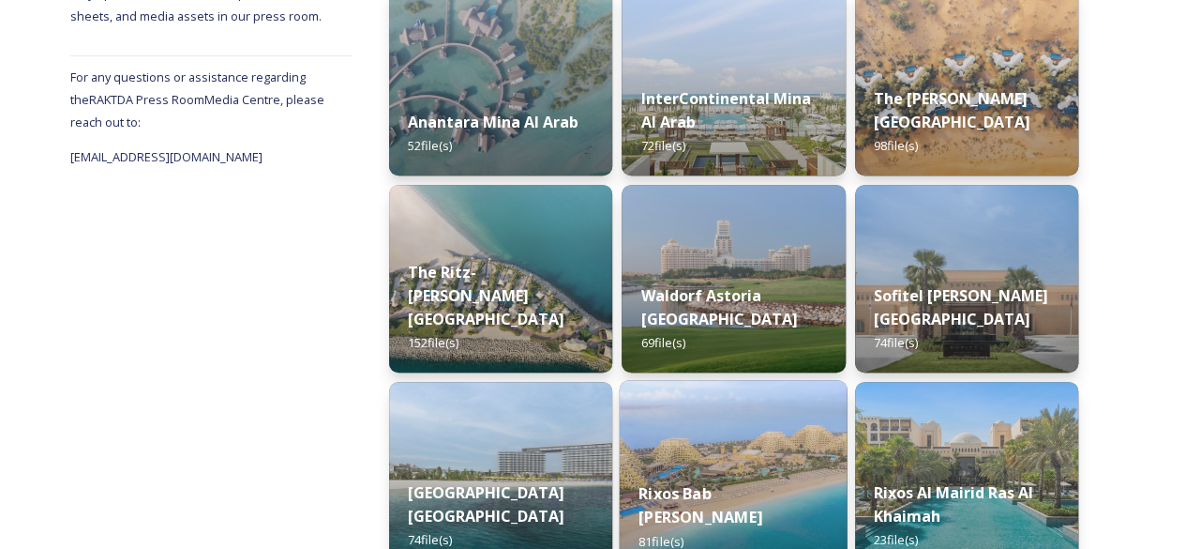
scroll to position [624, 0]
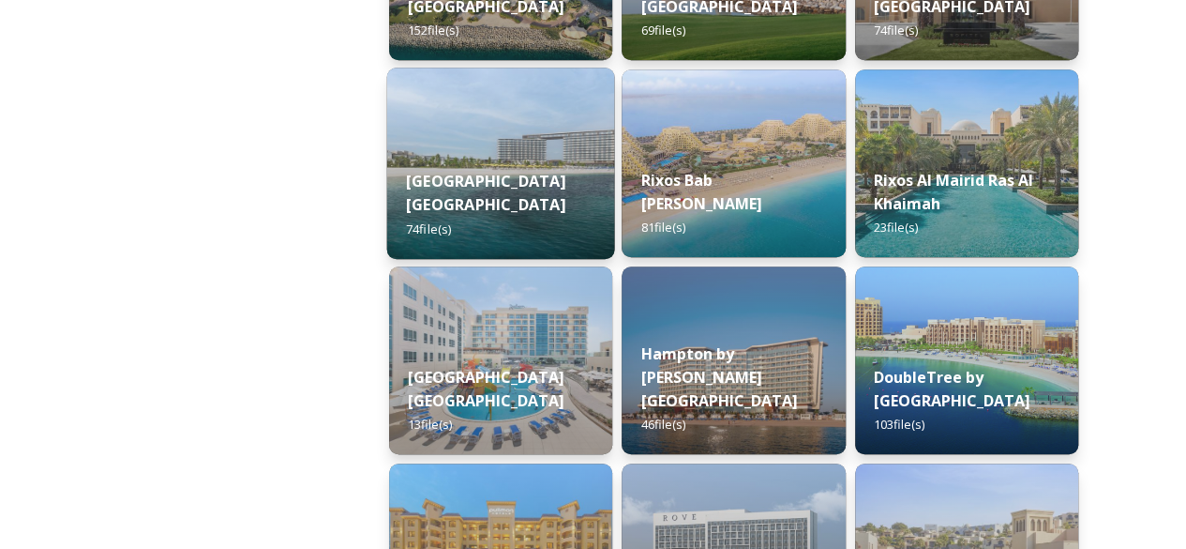
click at [544, 194] on div "Mövenpick Resort Al Marjan Island 74 file(s)" at bounding box center [501, 204] width 228 height 109
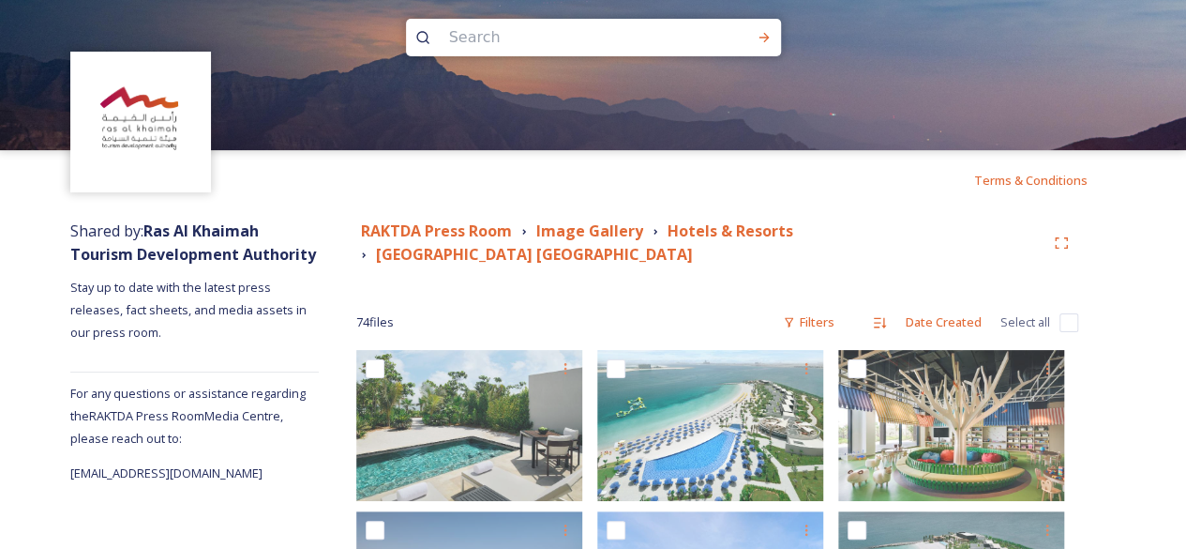
scroll to position [312, 0]
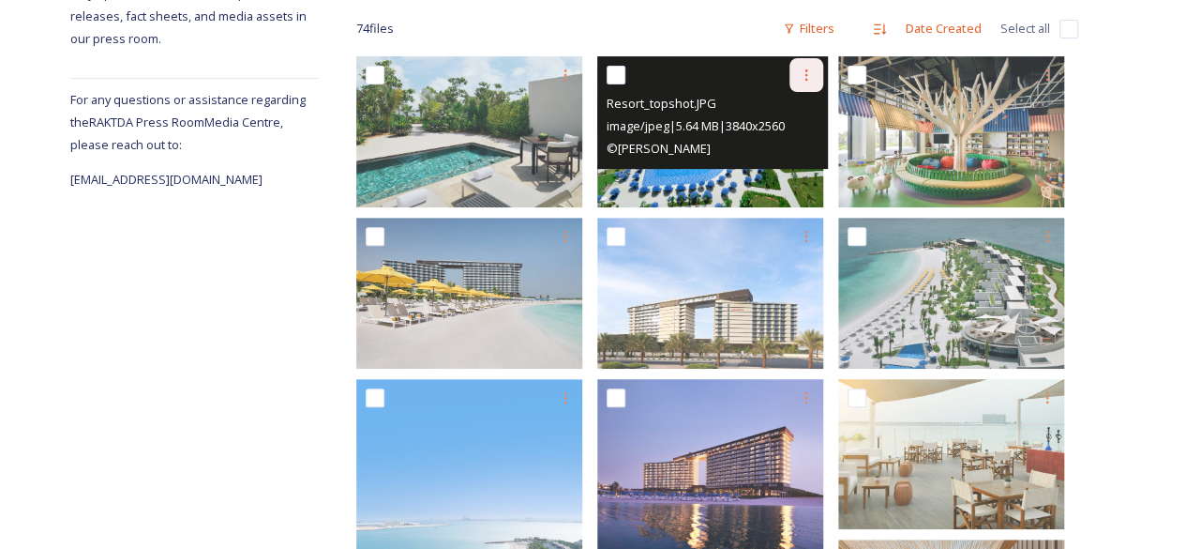
click at [802, 75] on div at bounding box center [806, 75] width 34 height 34
click at [788, 156] on span "Download" at bounding box center [784, 152] width 57 height 18
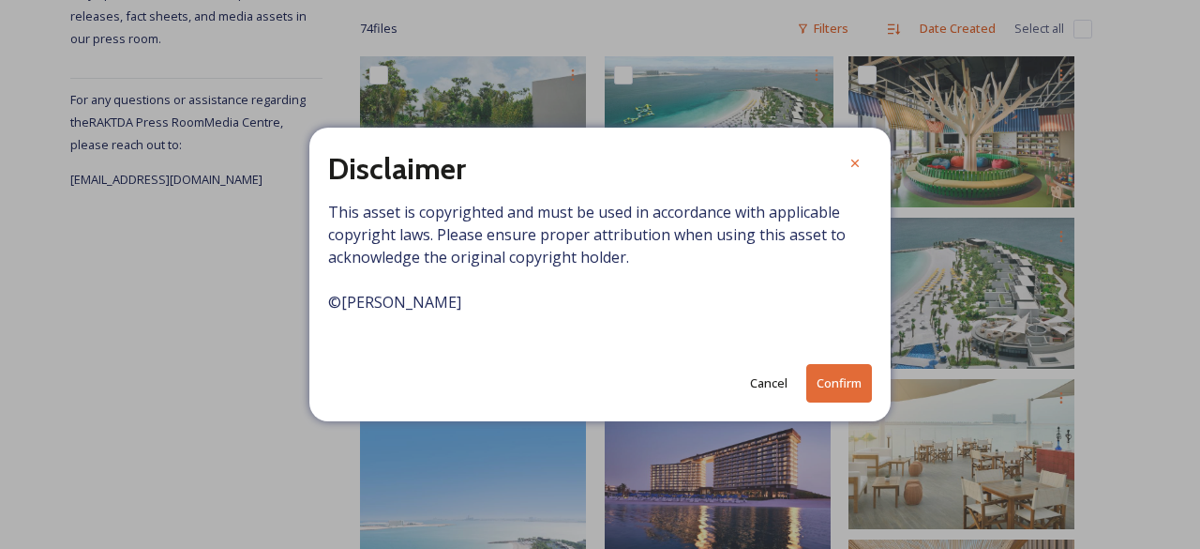
click at [840, 381] on button "Confirm" at bounding box center [839, 383] width 66 height 38
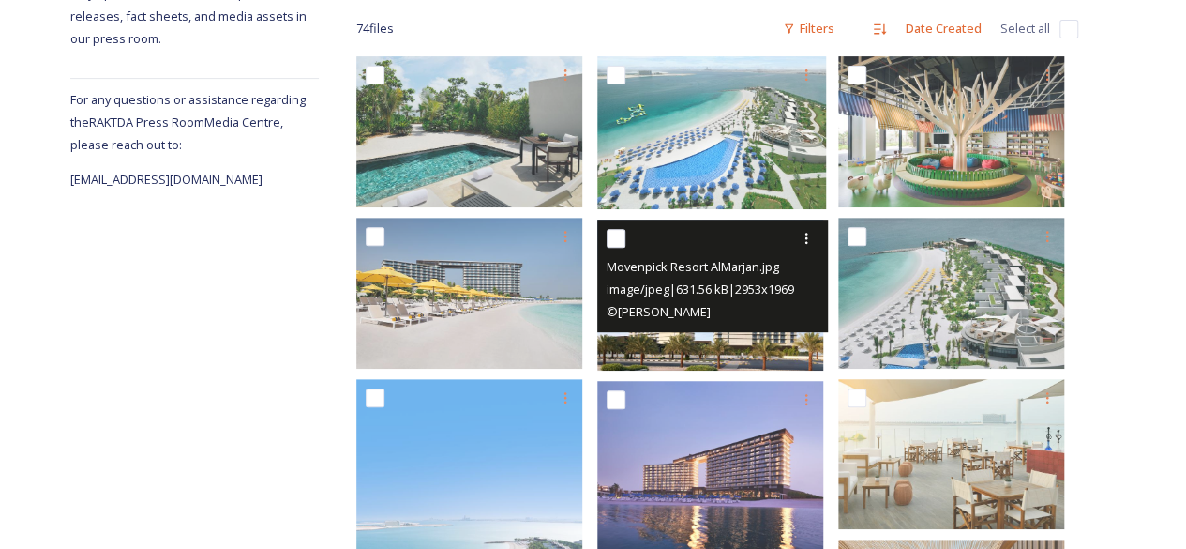
scroll to position [624, 0]
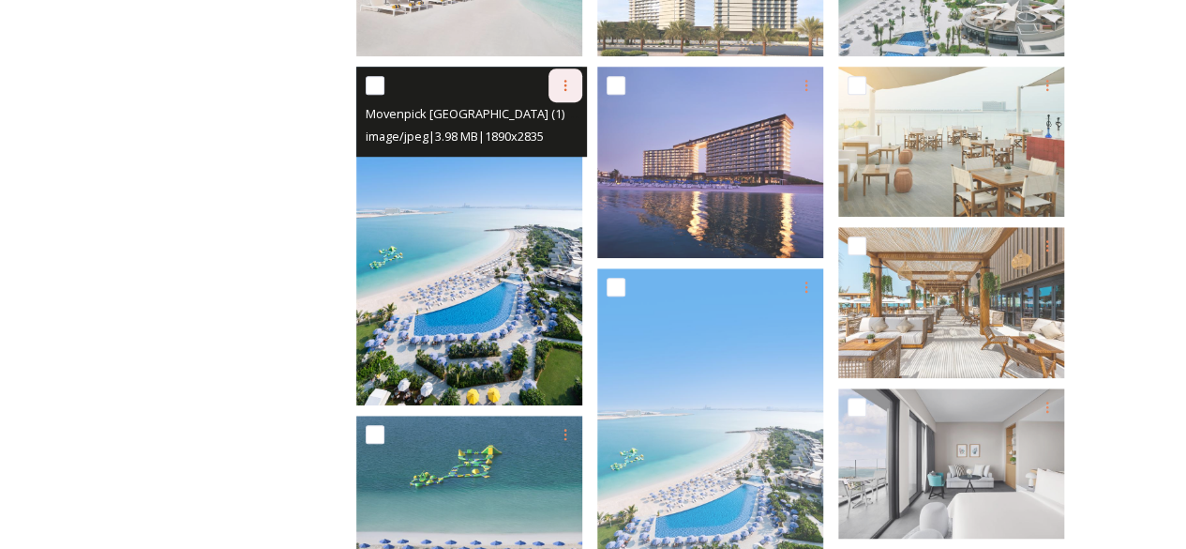
click at [573, 84] on icon at bounding box center [565, 85] width 15 height 15
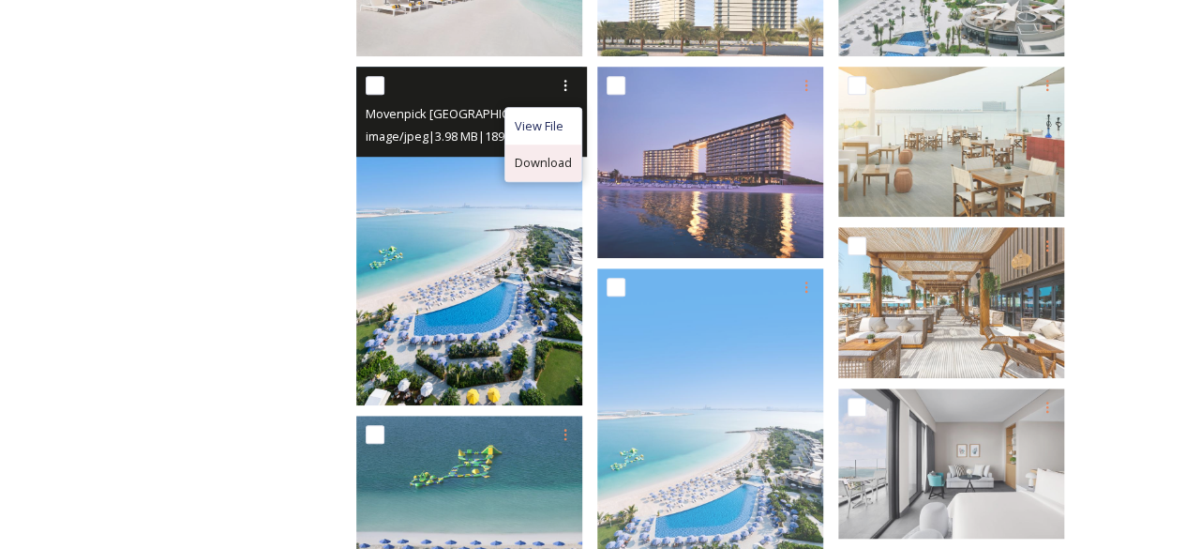
click at [556, 163] on span "Download" at bounding box center [543, 163] width 57 height 18
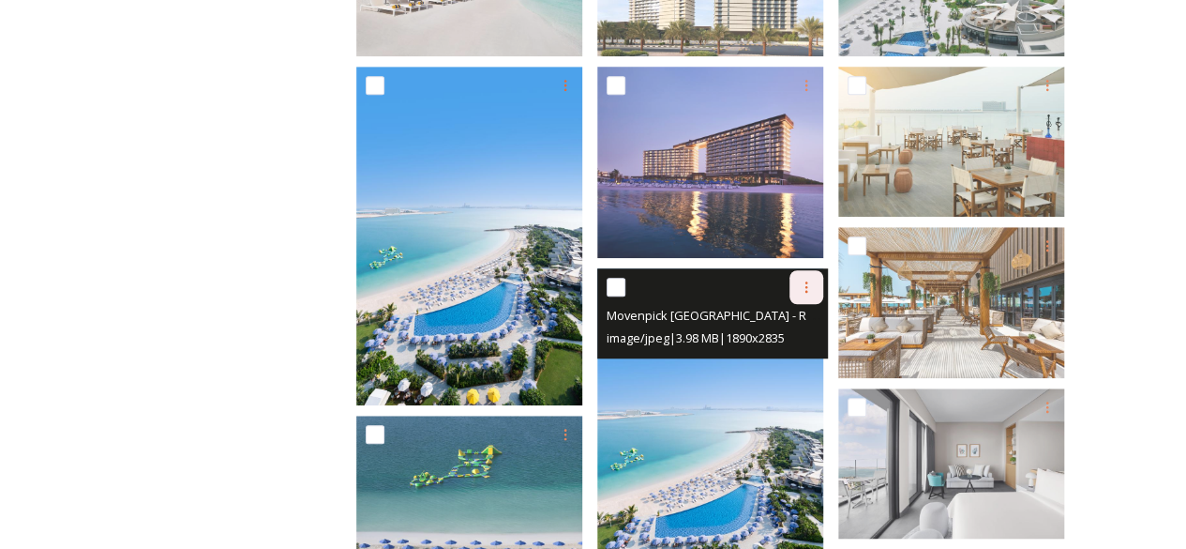
click at [806, 290] on icon at bounding box center [806, 286] width 15 height 15
click at [801, 355] on span "Download" at bounding box center [784, 364] width 57 height 18
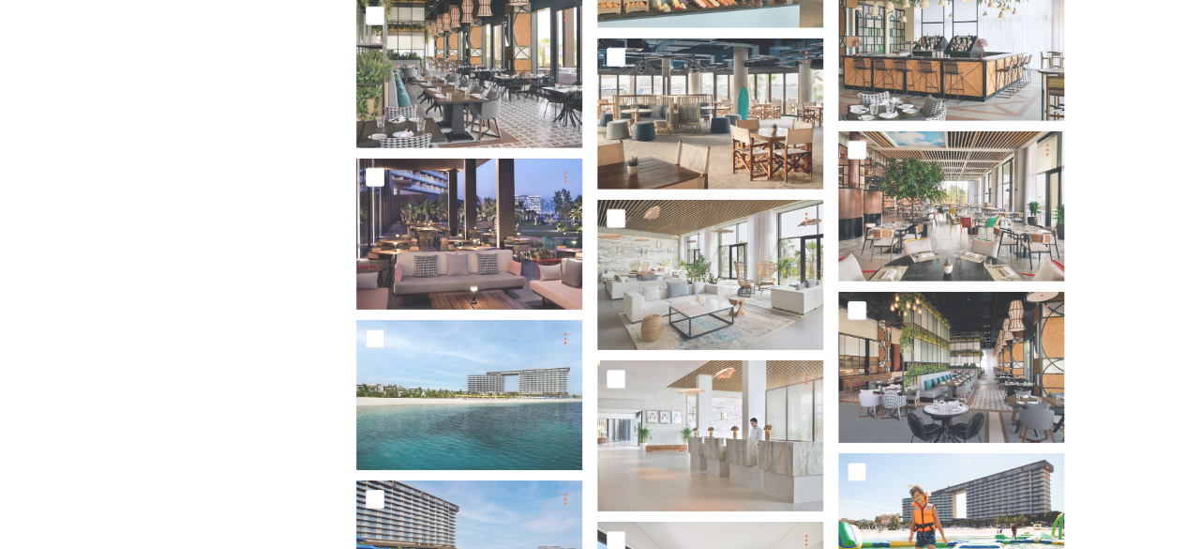
scroll to position [3125, 0]
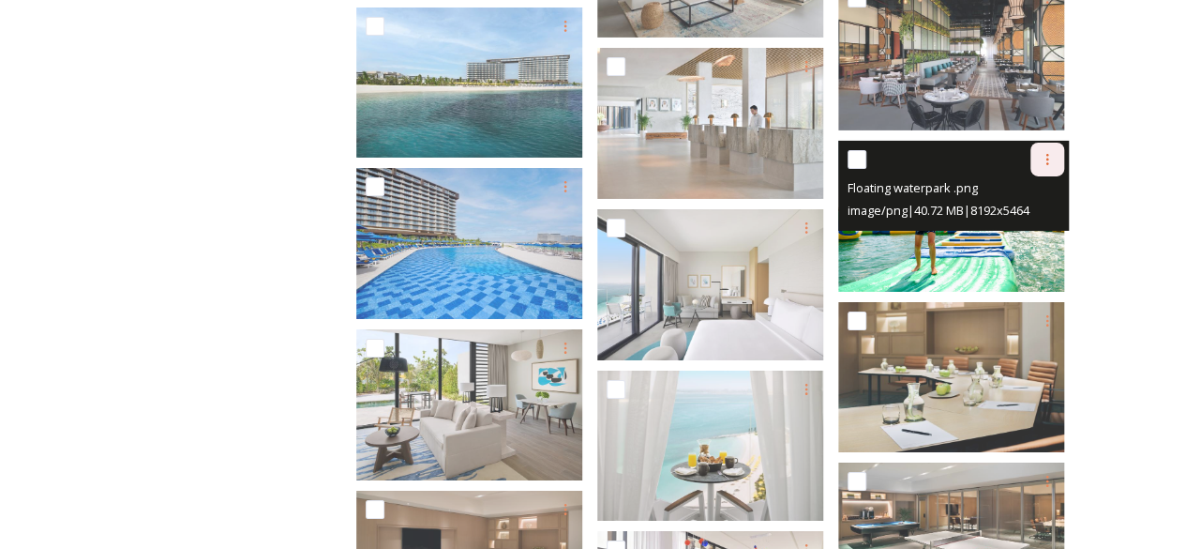
click at [1054, 158] on div at bounding box center [1047, 160] width 34 height 34
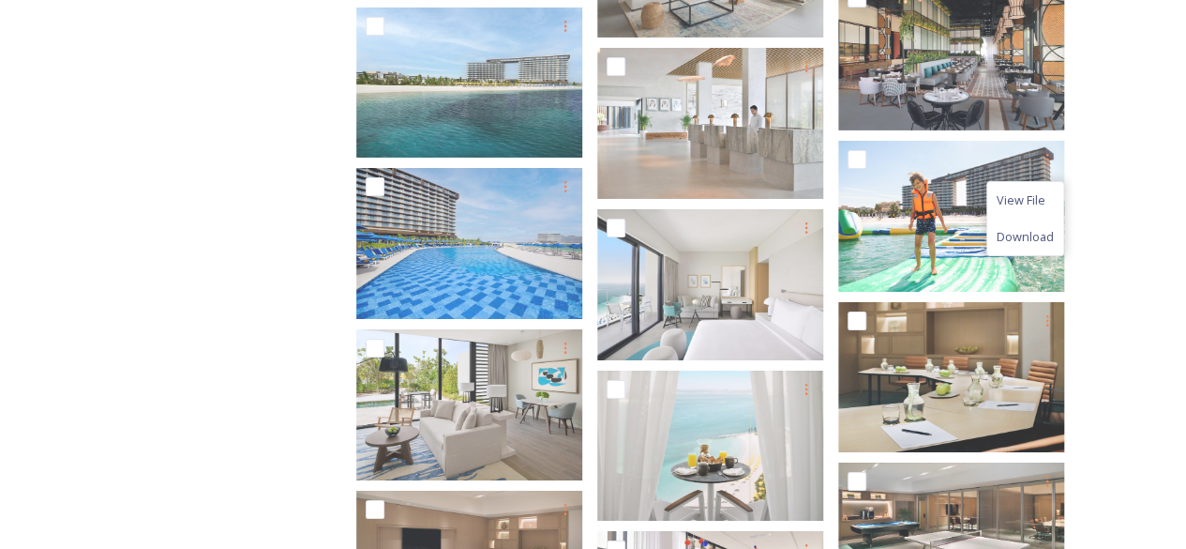
drag, startPoint x: 1159, startPoint y: 286, endPoint x: 1022, endPoint y: 297, distance: 137.4
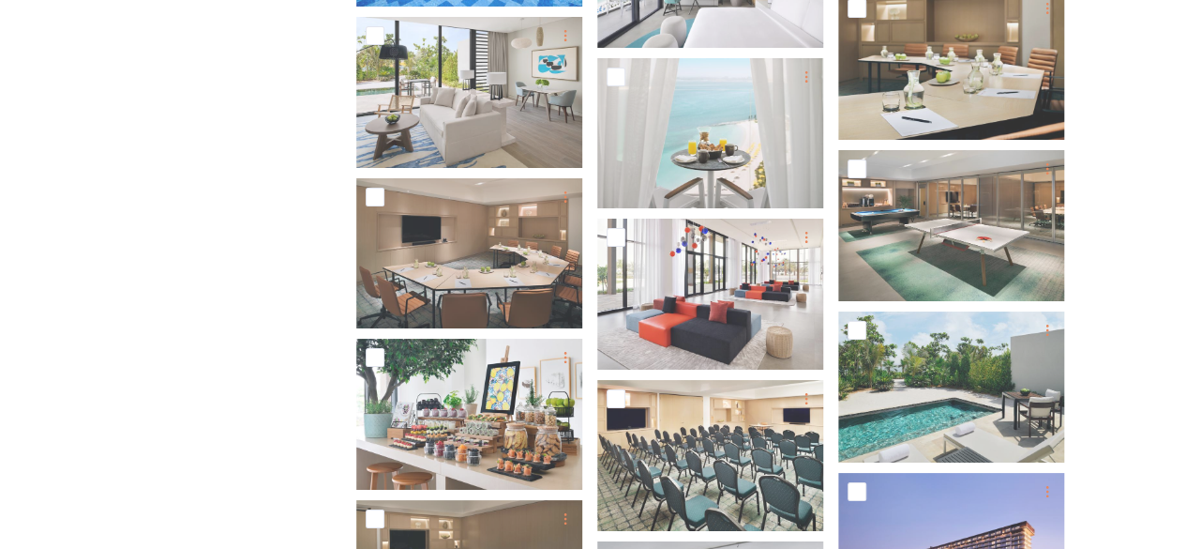
scroll to position [3751, 0]
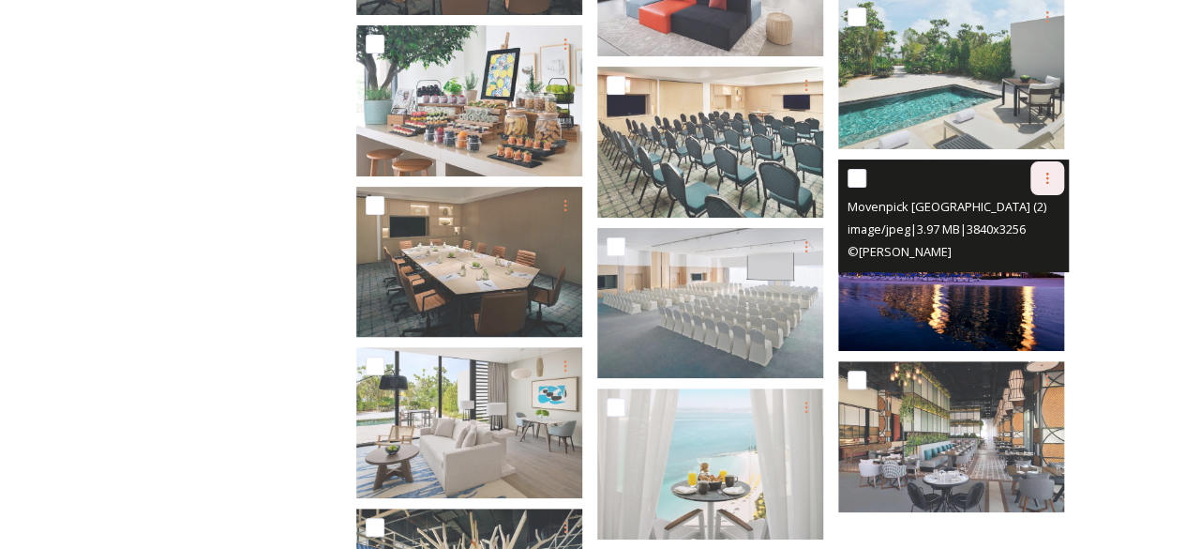
click at [1052, 173] on div at bounding box center [1047, 178] width 34 height 34
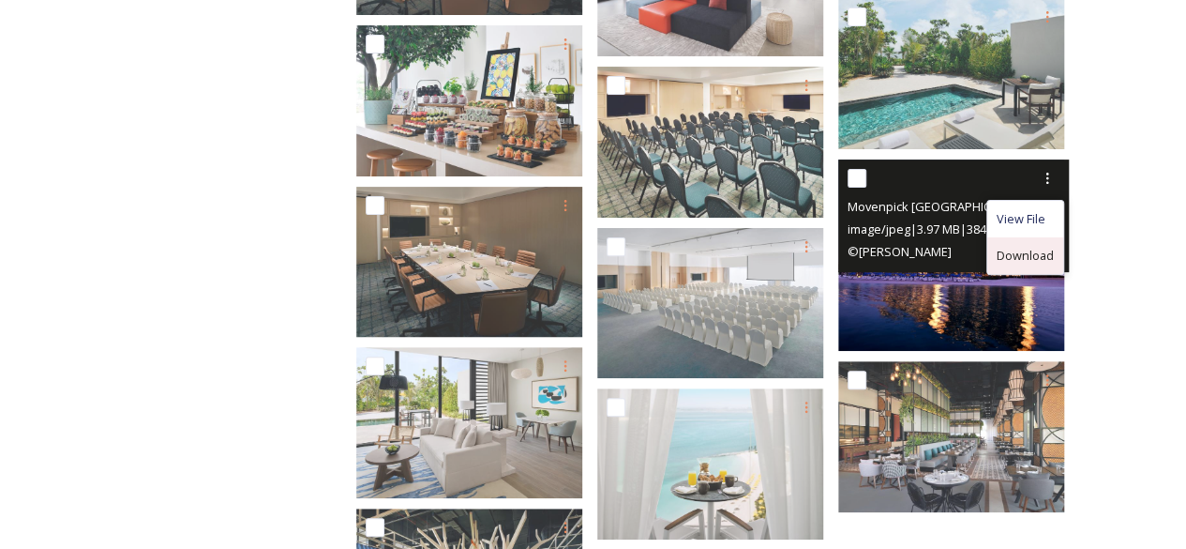
click at [1007, 252] on span "Download" at bounding box center [1025, 256] width 57 height 18
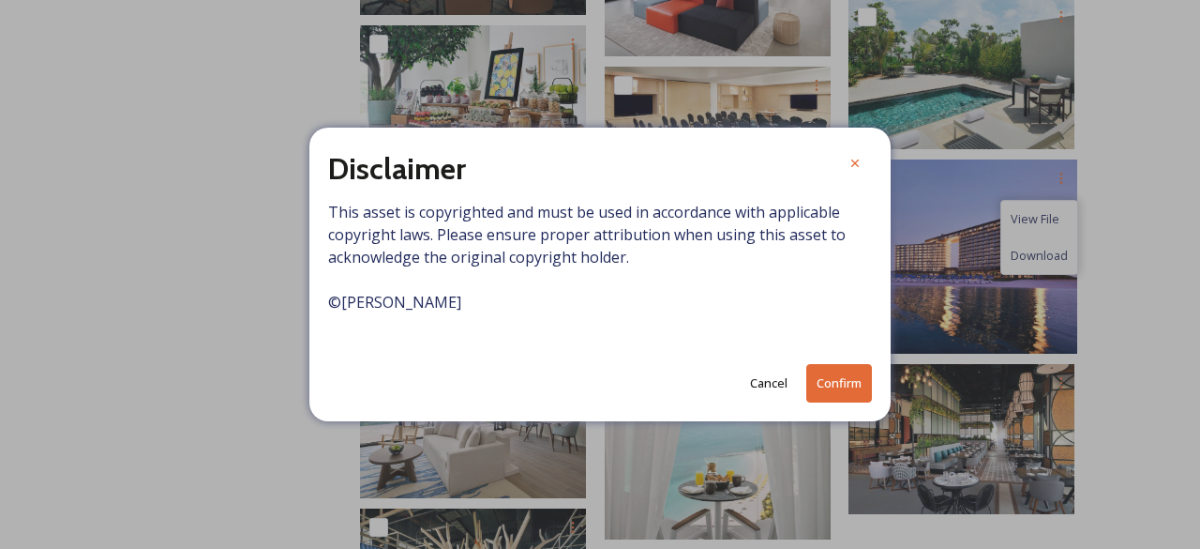
click at [857, 382] on button "Confirm" at bounding box center [839, 383] width 66 height 38
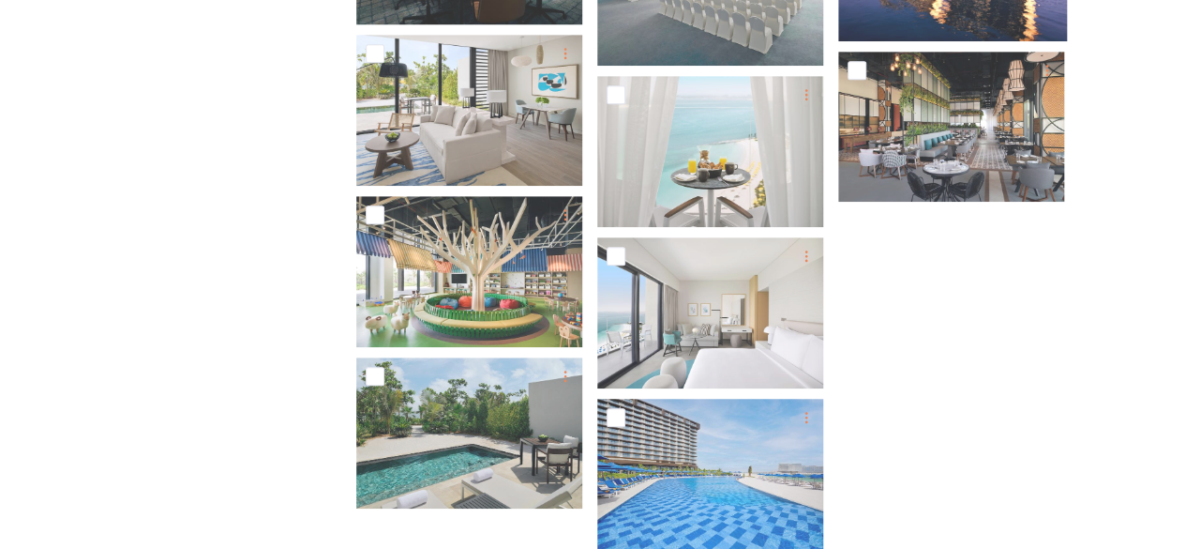
scroll to position [4103, 0]
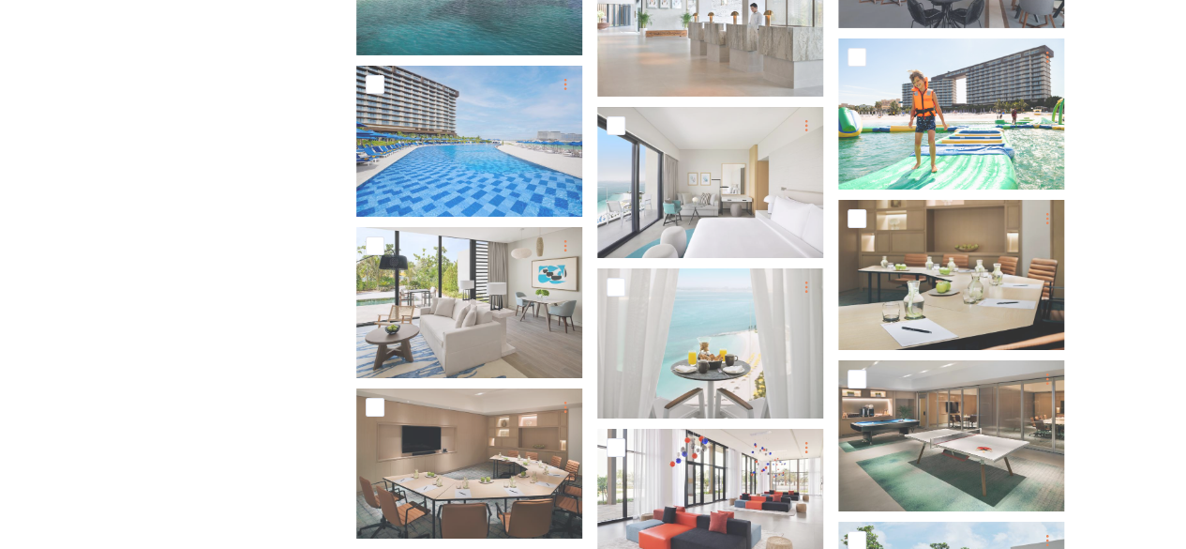
scroll to position [3165, 0]
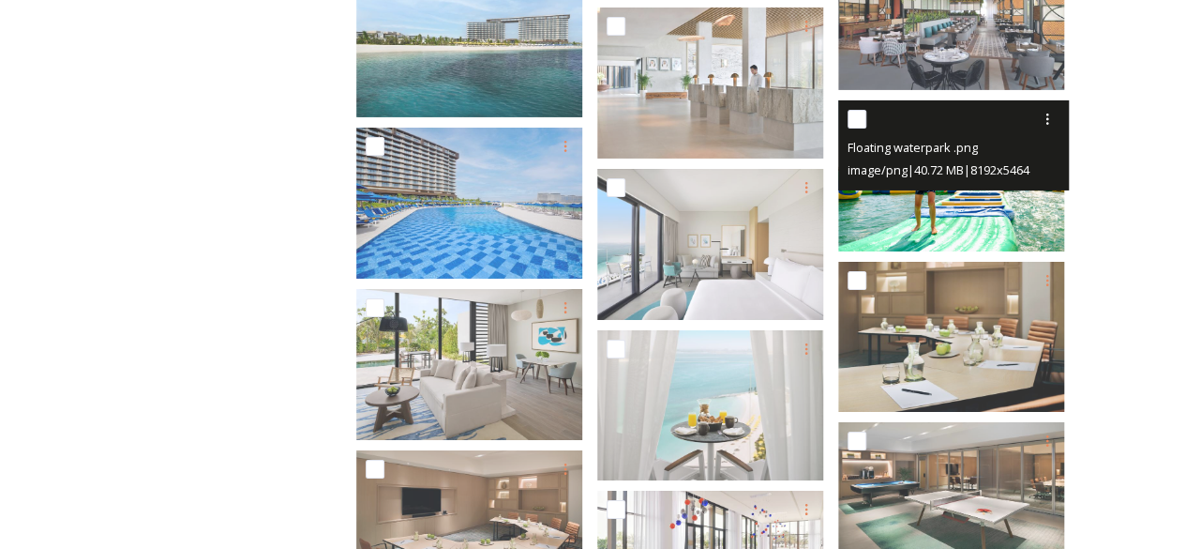
click at [947, 195] on img at bounding box center [951, 175] width 226 height 151
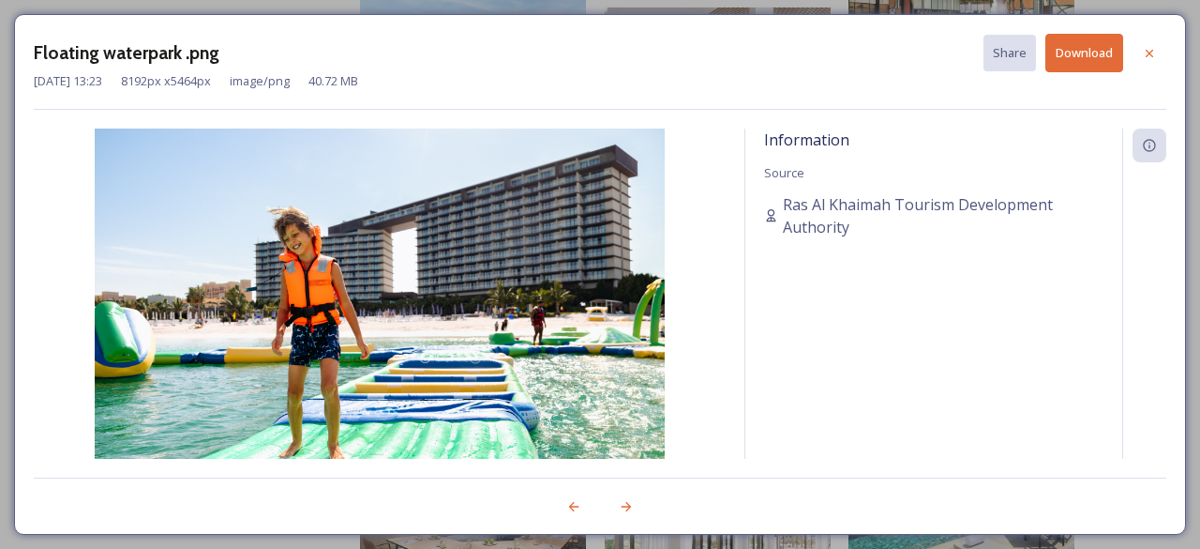
click at [1144, 55] on div at bounding box center [1150, 54] width 34 height 34
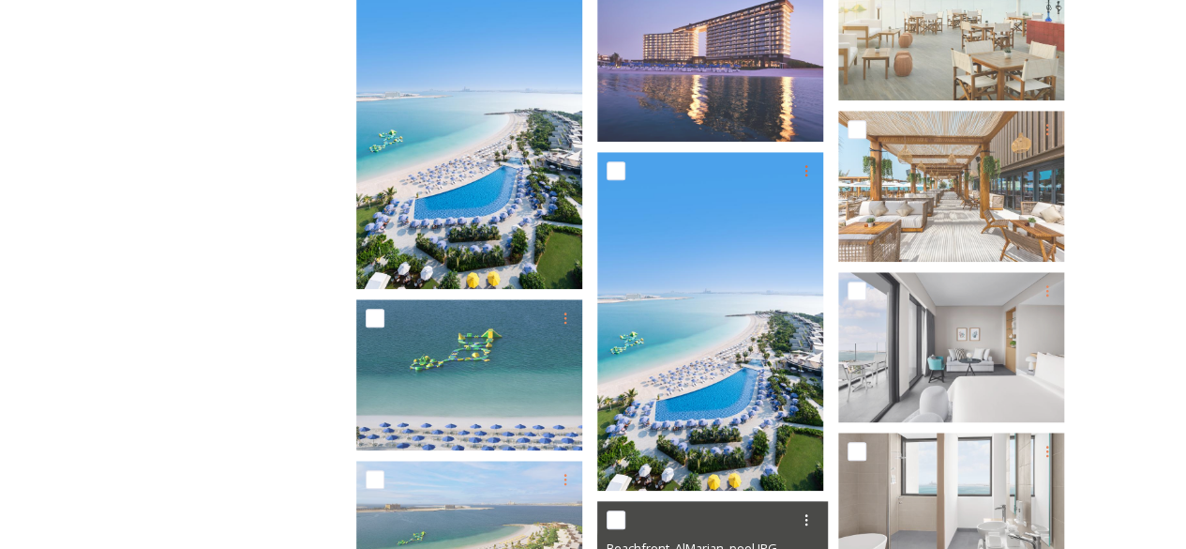
scroll to position [353, 0]
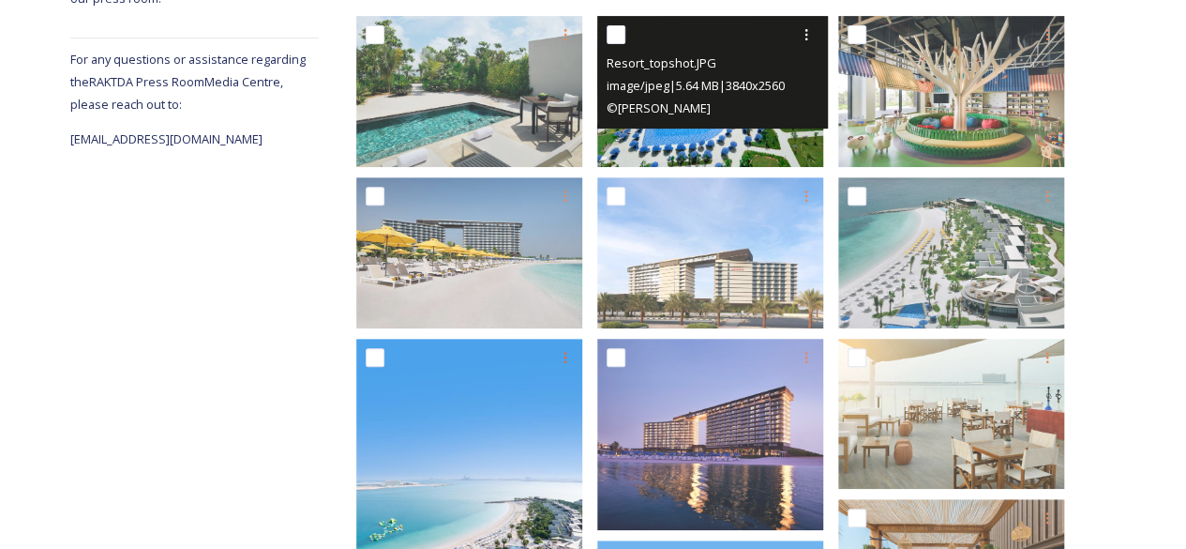
click at [738, 120] on div "Resort_topshot.JPG image/jpeg | 5.64 MB | 3840 x 2560 © Nicolas Dumont" at bounding box center [712, 72] width 231 height 113
click at [696, 143] on img at bounding box center [710, 91] width 226 height 151
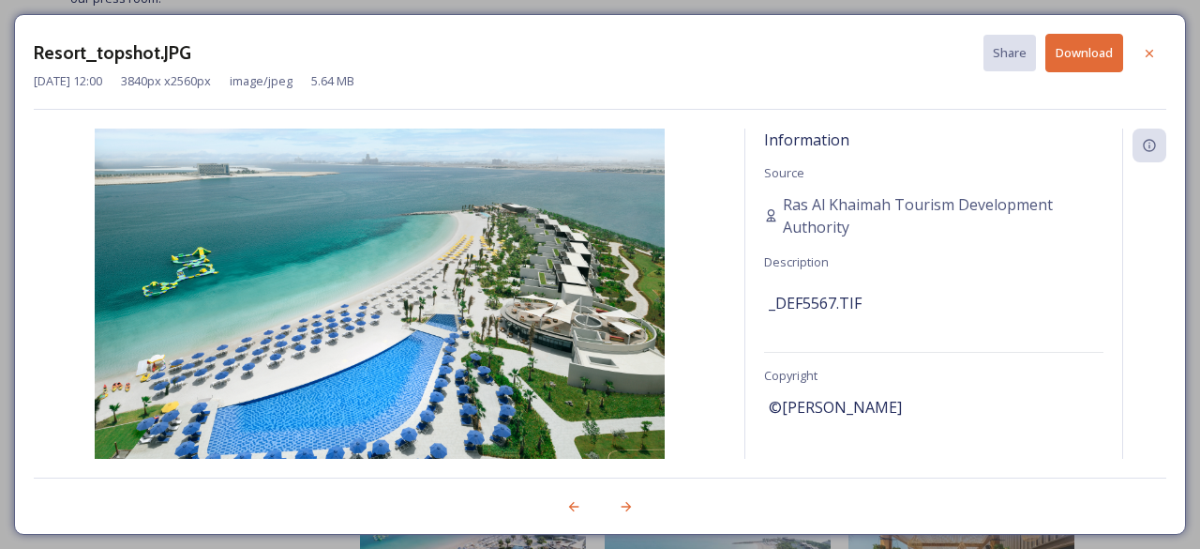
drag, startPoint x: 895, startPoint y: 403, endPoint x: 780, endPoint y: 404, distance: 115.3
click at [780, 404] on div "©Nicolas Dumont" at bounding box center [934, 407] width 330 height 32
copy span "Nicolas Dumont"
click at [1148, 58] on icon at bounding box center [1149, 53] width 15 height 15
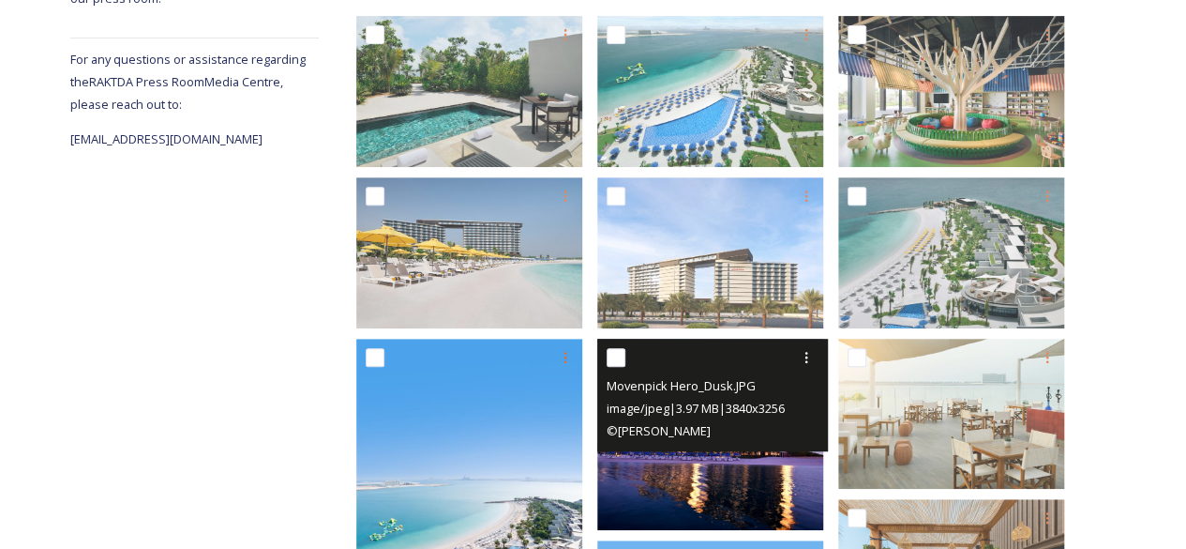
scroll to position [666, 0]
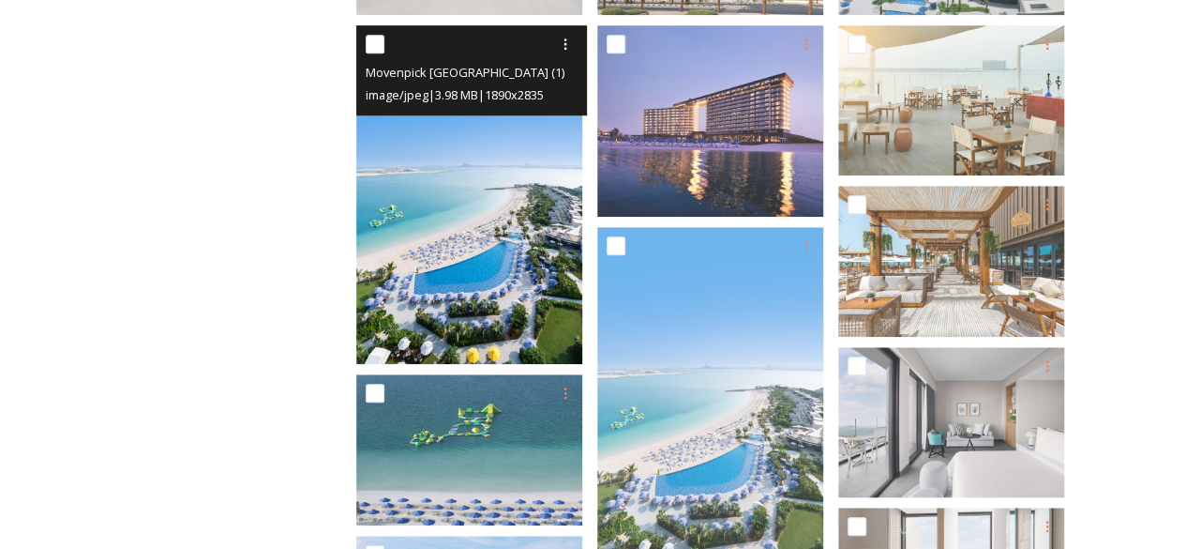
click at [459, 191] on img at bounding box center [469, 194] width 226 height 339
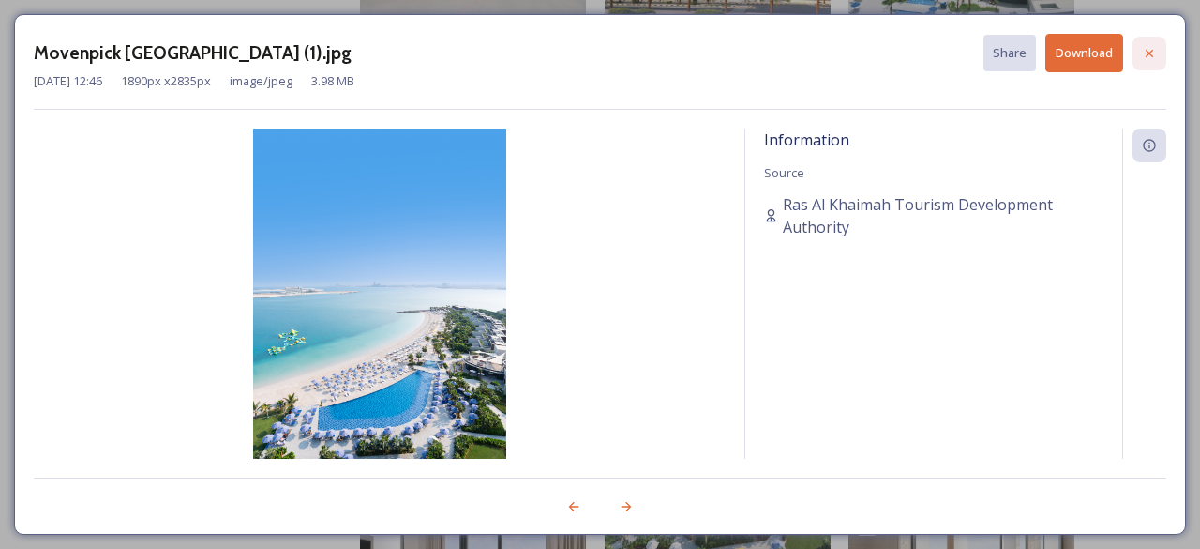
click at [1150, 58] on icon at bounding box center [1149, 53] width 15 height 15
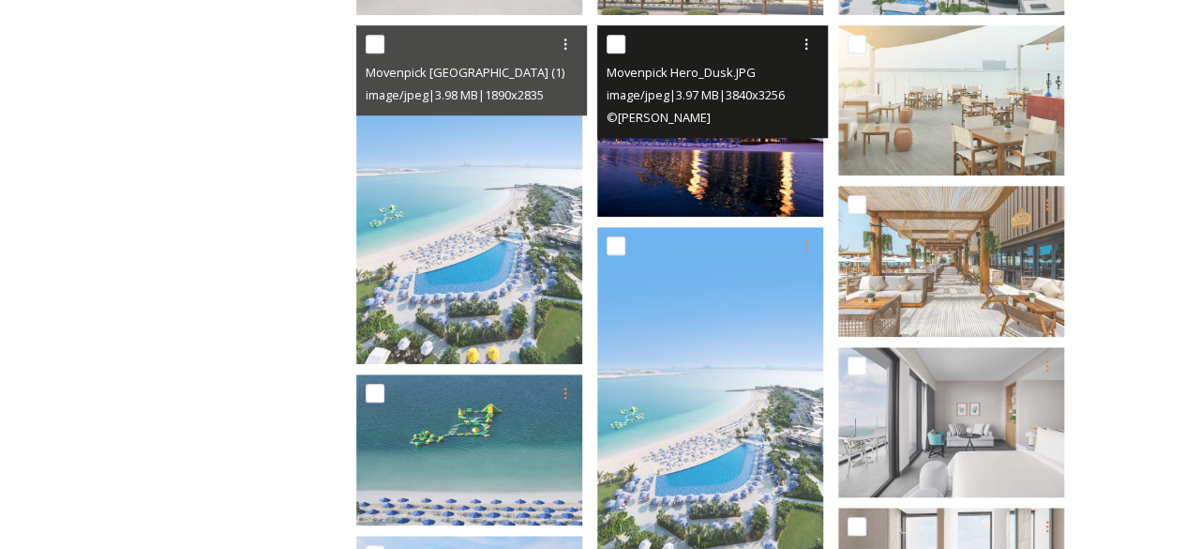
click at [714, 145] on img at bounding box center [710, 120] width 226 height 192
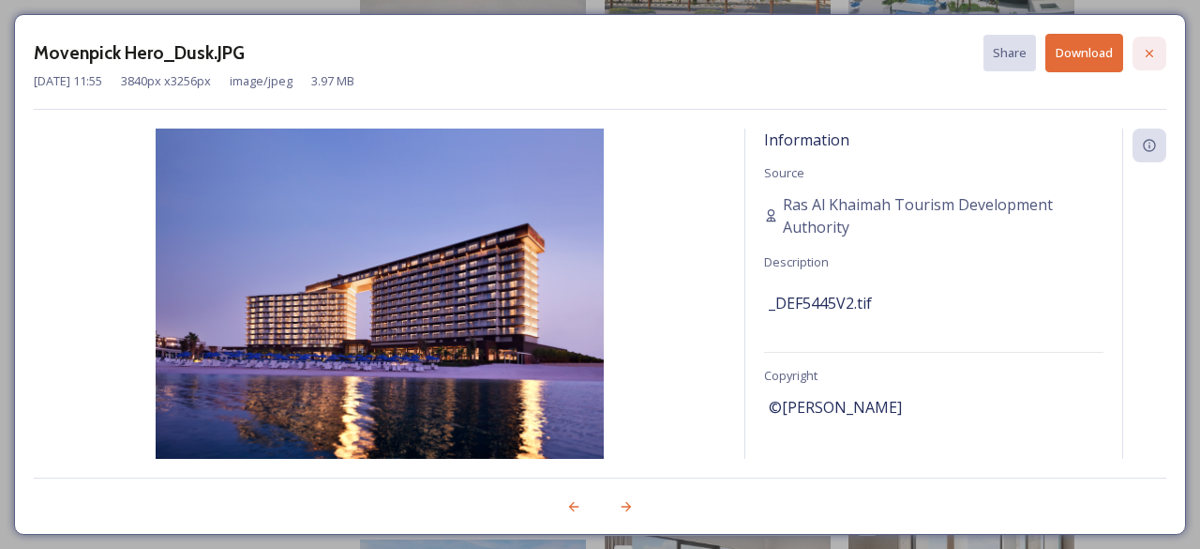
drag, startPoint x: 1146, startPoint y: 56, endPoint x: 1135, endPoint y: 50, distance: 13.0
click at [1146, 53] on icon at bounding box center [1149, 53] width 15 height 15
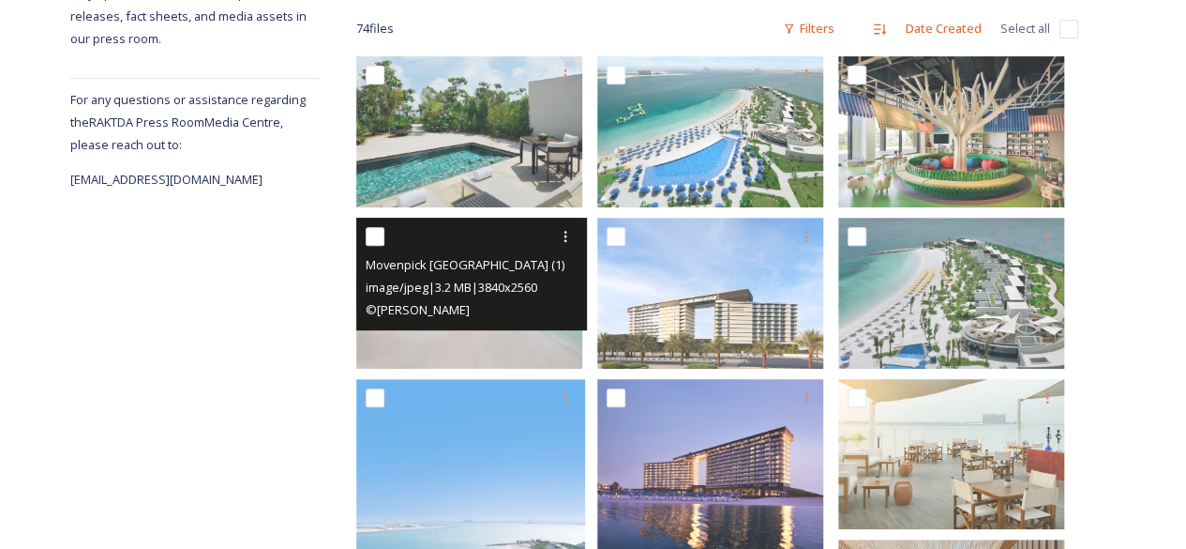
scroll to position [624, 0]
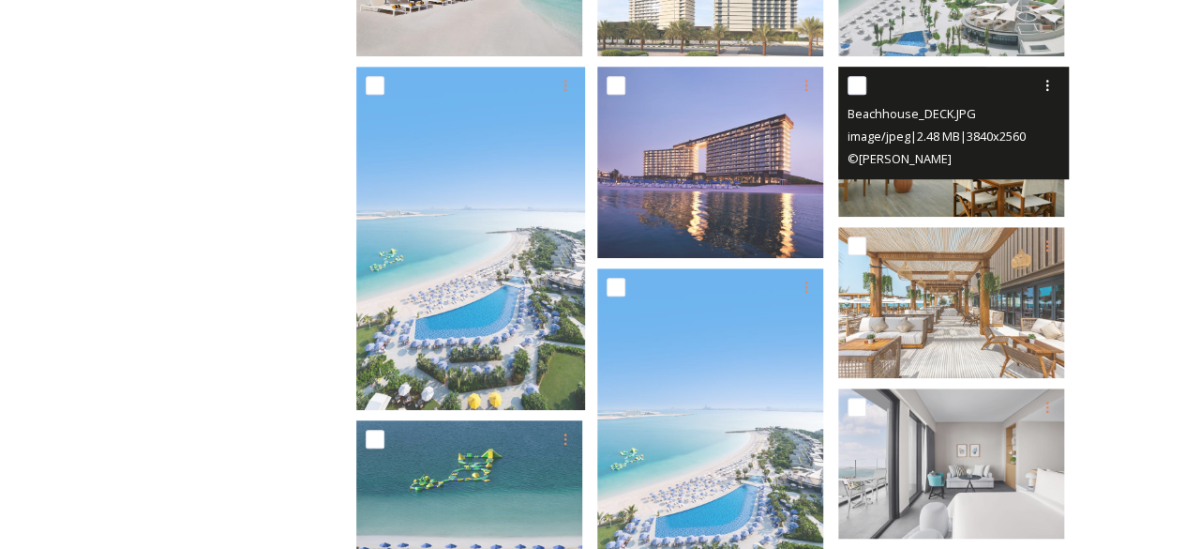
click at [996, 173] on div "Beachhouse_DECK.JPG image/jpeg | 2.48 MB | 3840 x 2560 © Nicolas Dumont" at bounding box center [953, 123] width 231 height 113
click at [981, 191] on img at bounding box center [951, 141] width 226 height 151
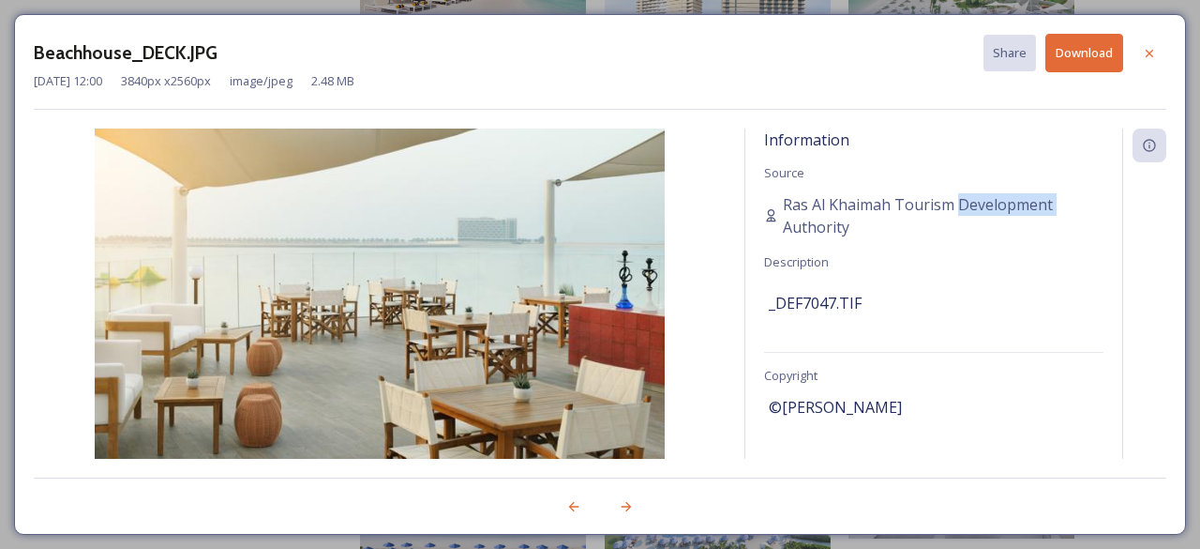
click at [981, 193] on span "Ras Al Khaimah Tourism Development Authority" at bounding box center [943, 215] width 321 height 45
click at [1150, 65] on div at bounding box center [1150, 54] width 34 height 34
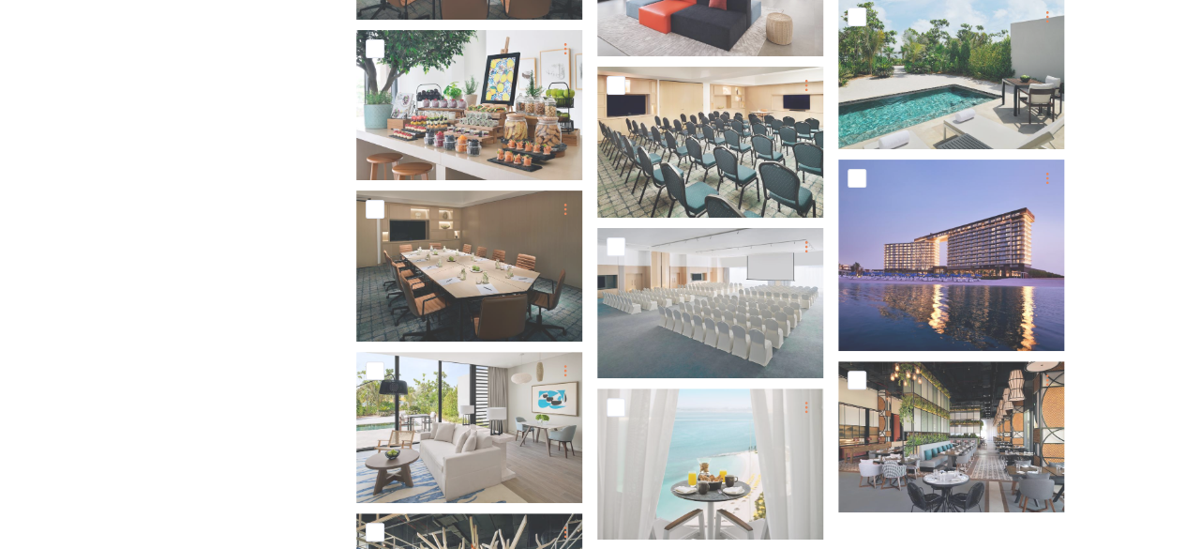
scroll to position [4063, 0]
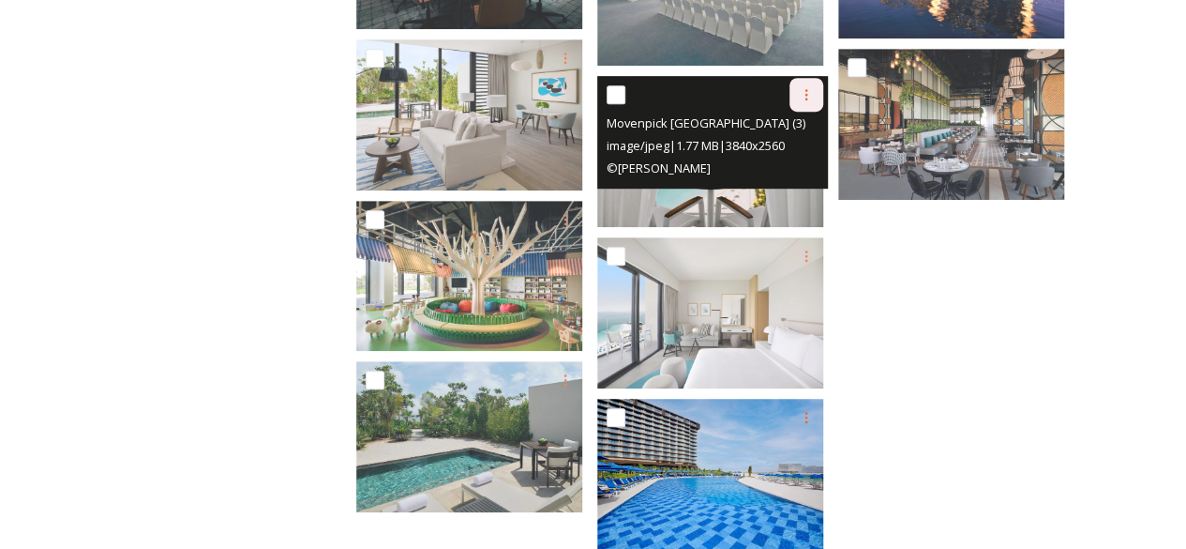
click at [813, 80] on div at bounding box center [806, 95] width 34 height 34
click at [784, 175] on span "Download" at bounding box center [784, 172] width 57 height 18
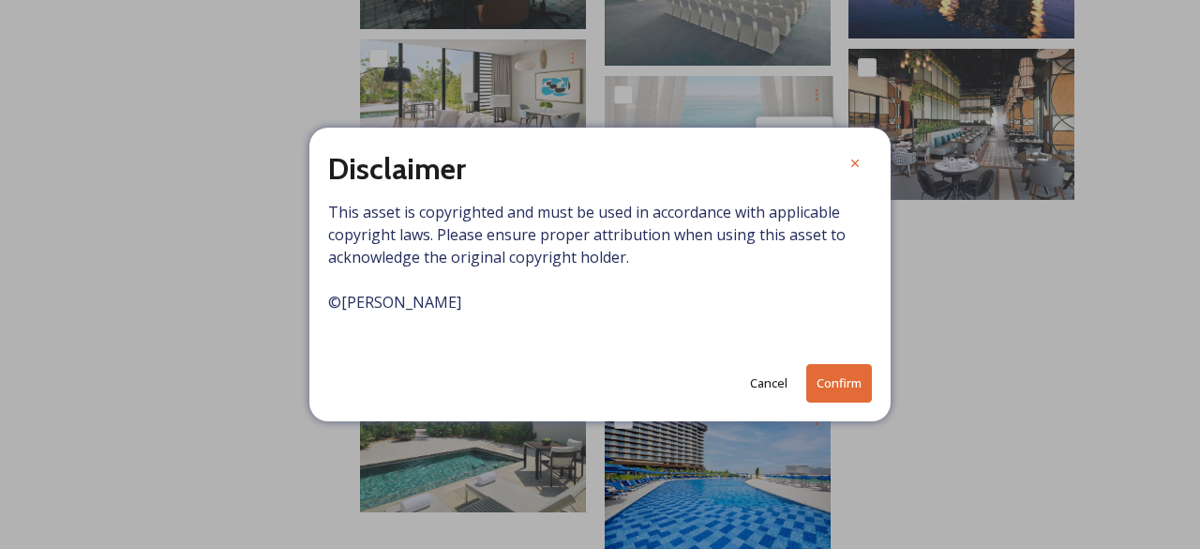
click at [842, 389] on button "Confirm" at bounding box center [839, 383] width 66 height 38
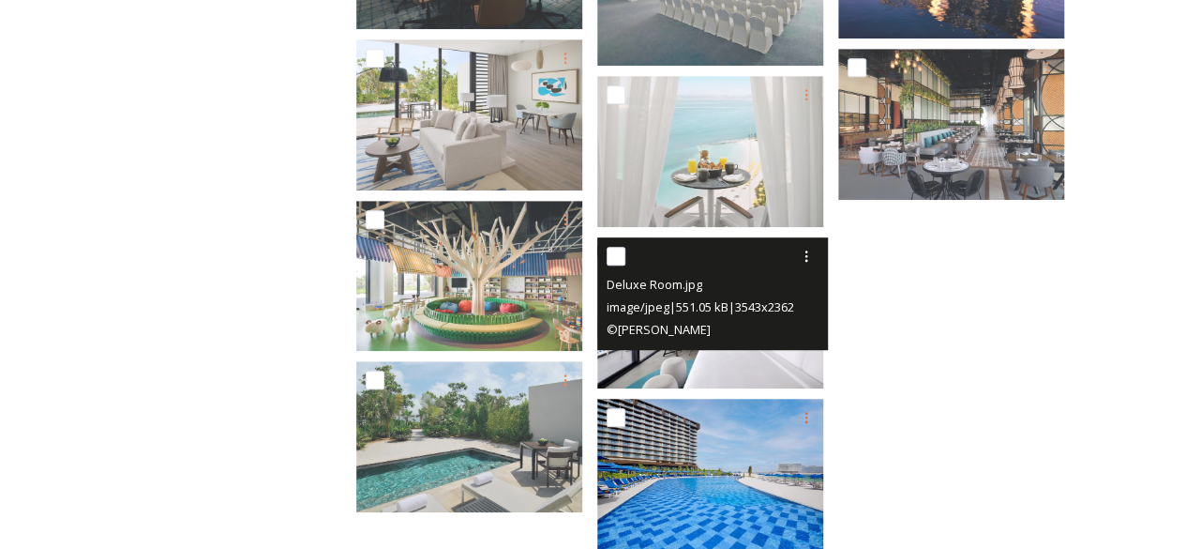
click at [720, 341] on div "Deluxe Room.jpg image/jpeg | 551.05 kB | 3543 x 2362 © Nicolas Dumont" at bounding box center [712, 293] width 231 height 113
click at [720, 357] on img at bounding box center [710, 312] width 226 height 151
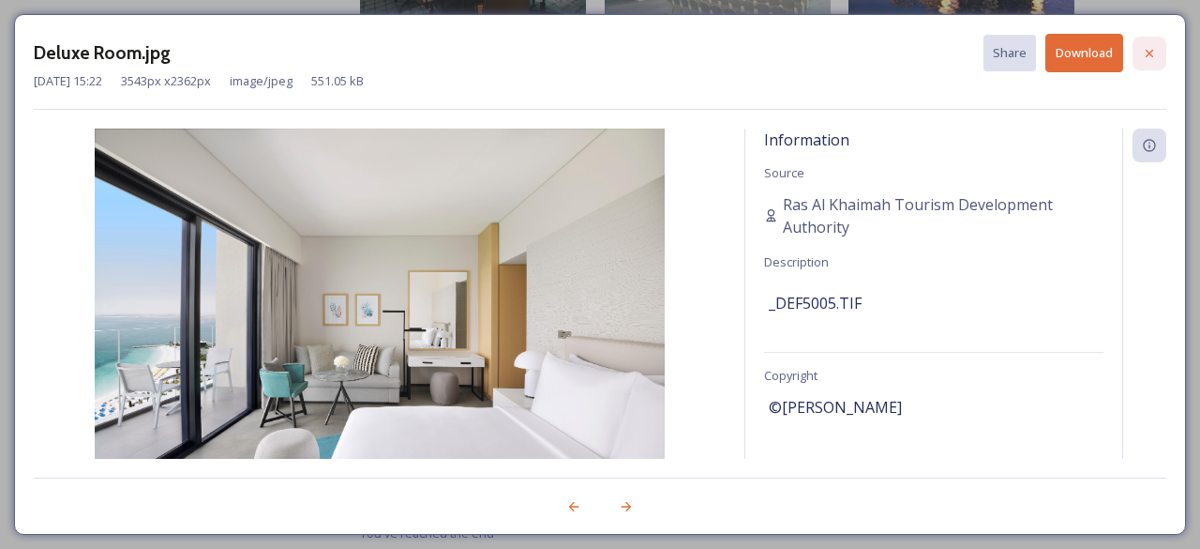
click at [1154, 46] on icon at bounding box center [1149, 53] width 15 height 15
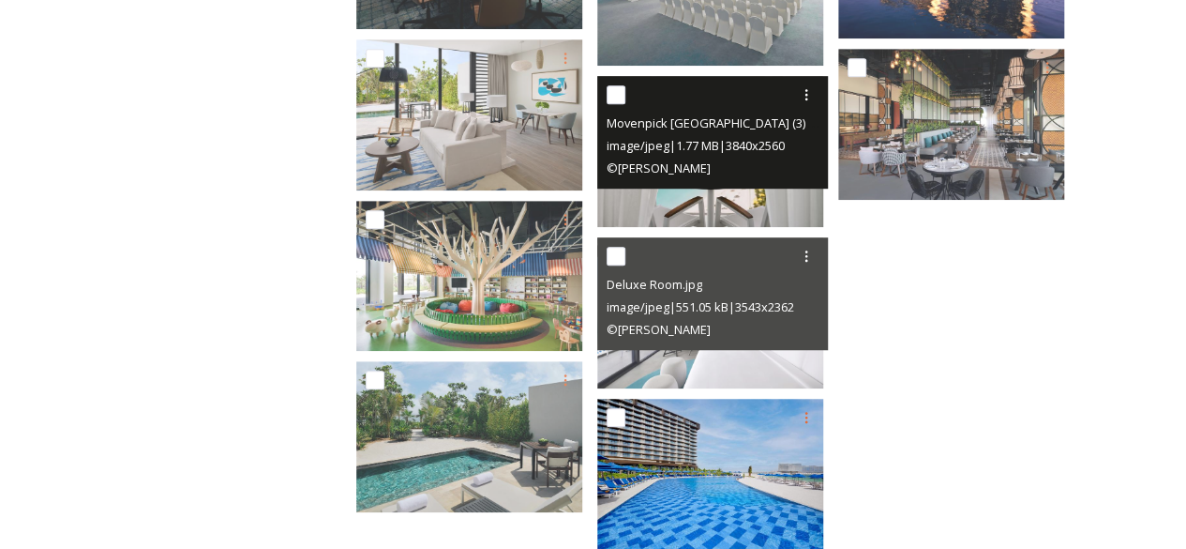
click at [699, 164] on span "© Nicolas Dumont" at bounding box center [659, 167] width 104 height 17
click at [711, 200] on img at bounding box center [710, 151] width 226 height 151
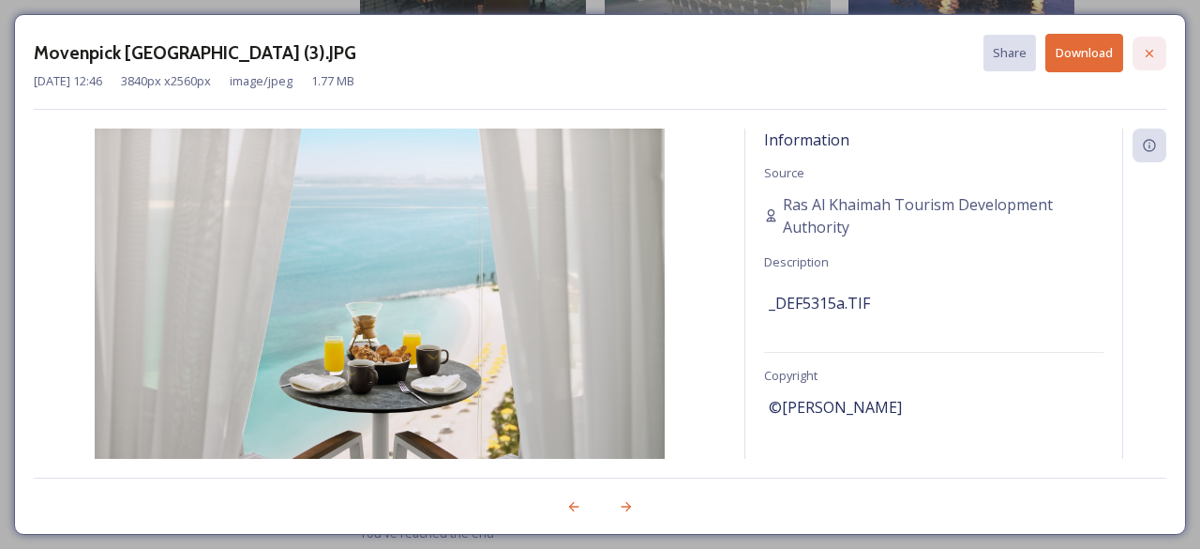
click at [1151, 52] on icon at bounding box center [1149, 53] width 15 height 15
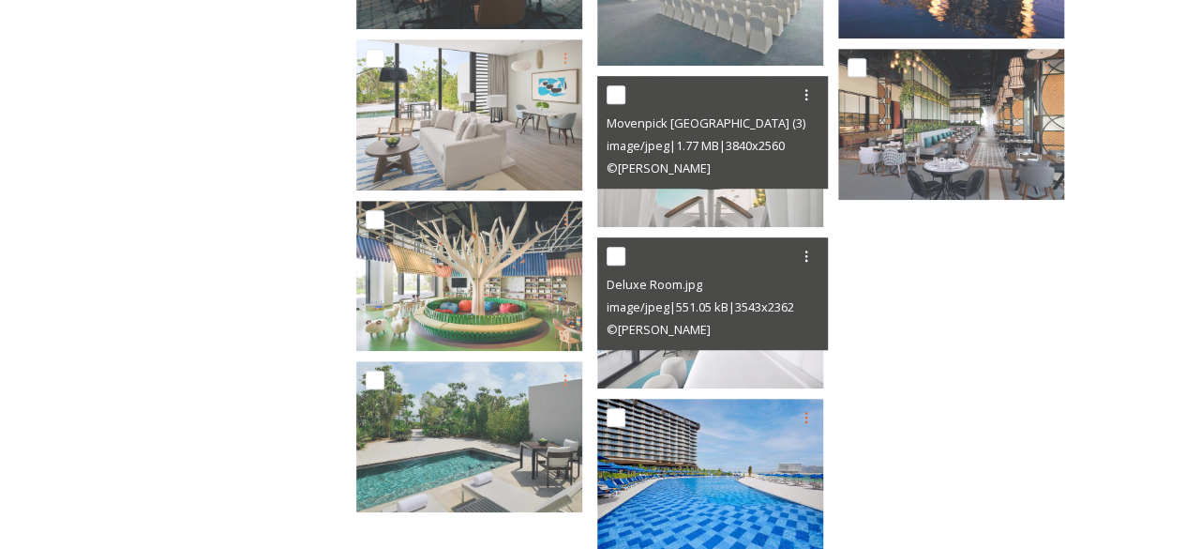
scroll to position [3751, 0]
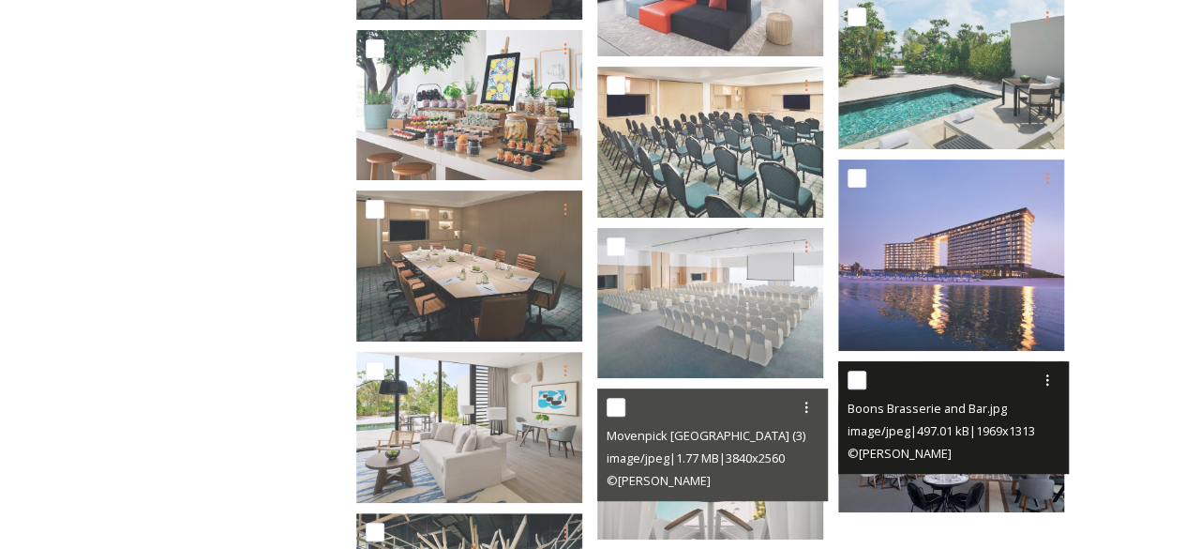
click at [984, 468] on div "Boons Brasserie and Bar.jpg image/jpeg | 497.01 kB | 1969 x 1313 © Nicolas Dumo…" at bounding box center [953, 417] width 231 height 113
click at [982, 482] on img at bounding box center [951, 436] width 226 height 151
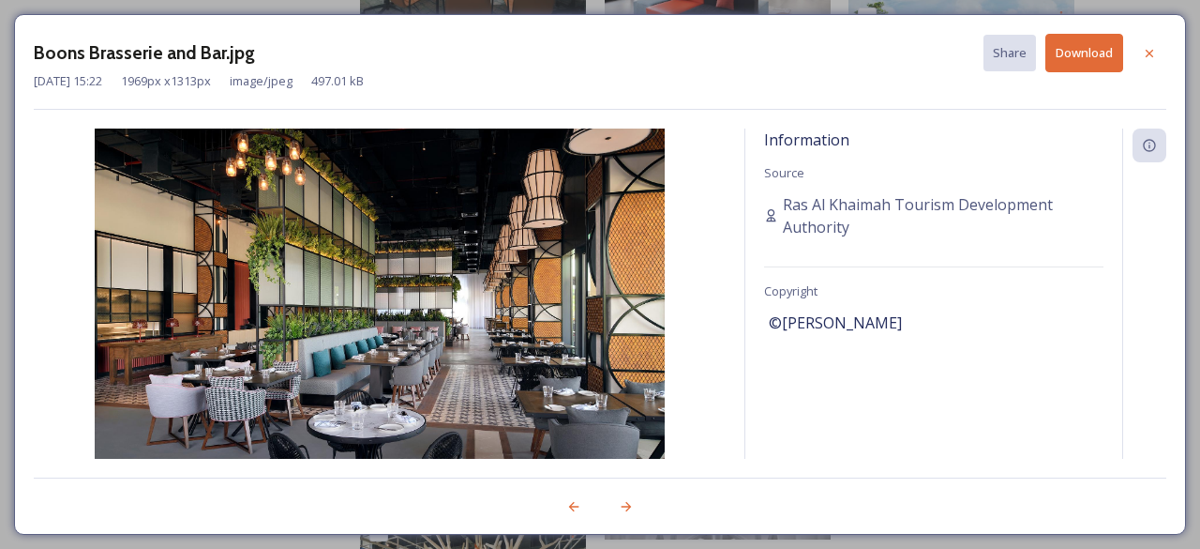
click at [1093, 52] on button "Download" at bounding box center [1084, 53] width 78 height 38
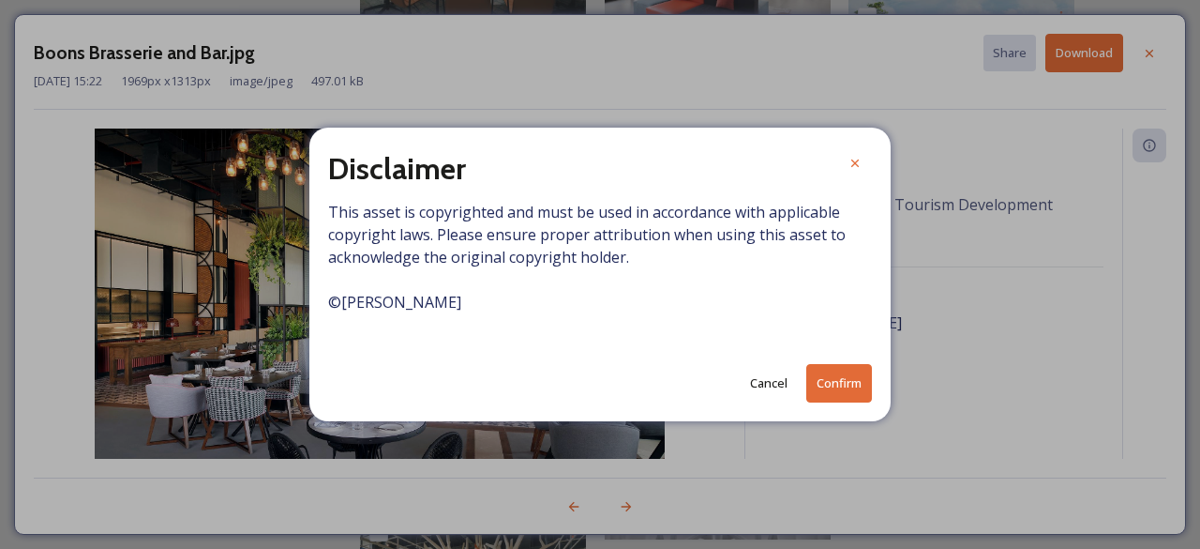
click at [846, 359] on div "Disclaimer This asset is copyrighted and must be used in accordance with applic…" at bounding box center [599, 274] width 581 height 293
click at [837, 383] on button "Confirm" at bounding box center [839, 383] width 66 height 38
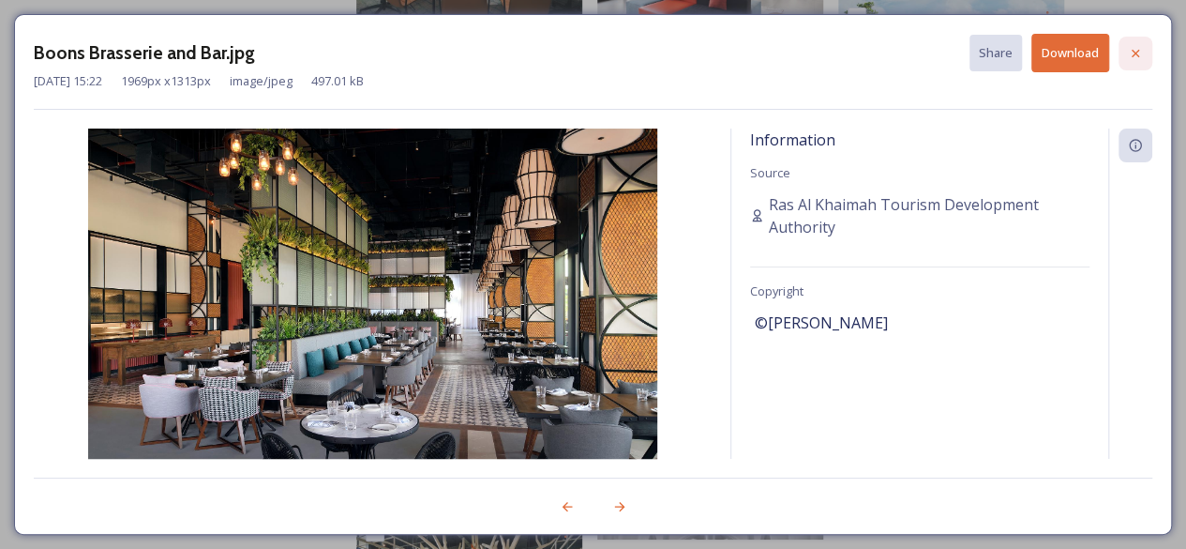
click at [1148, 47] on div at bounding box center [1136, 54] width 34 height 34
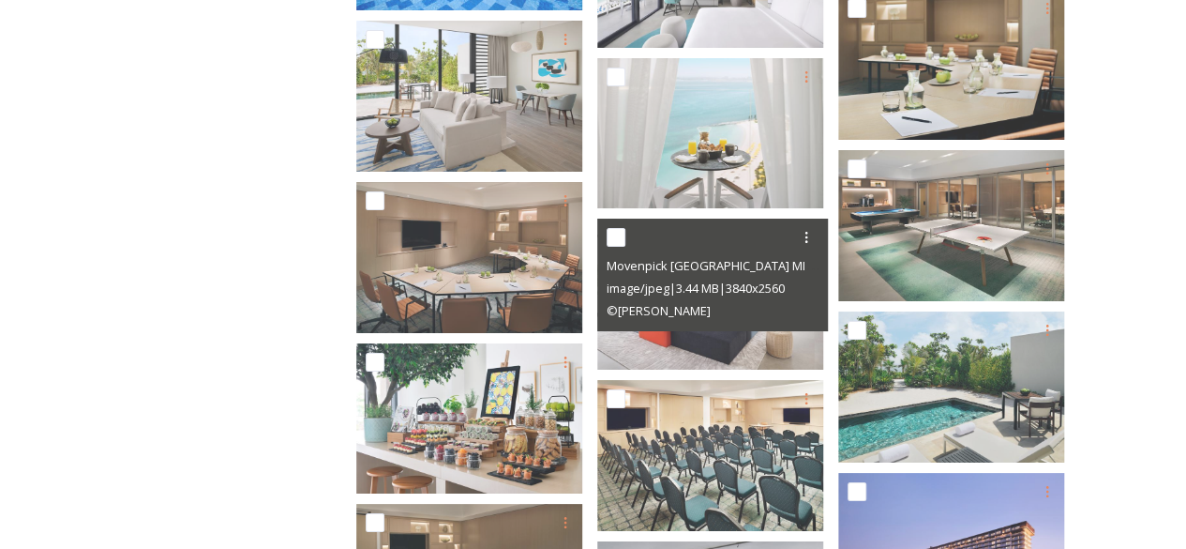
scroll to position [3125, 0]
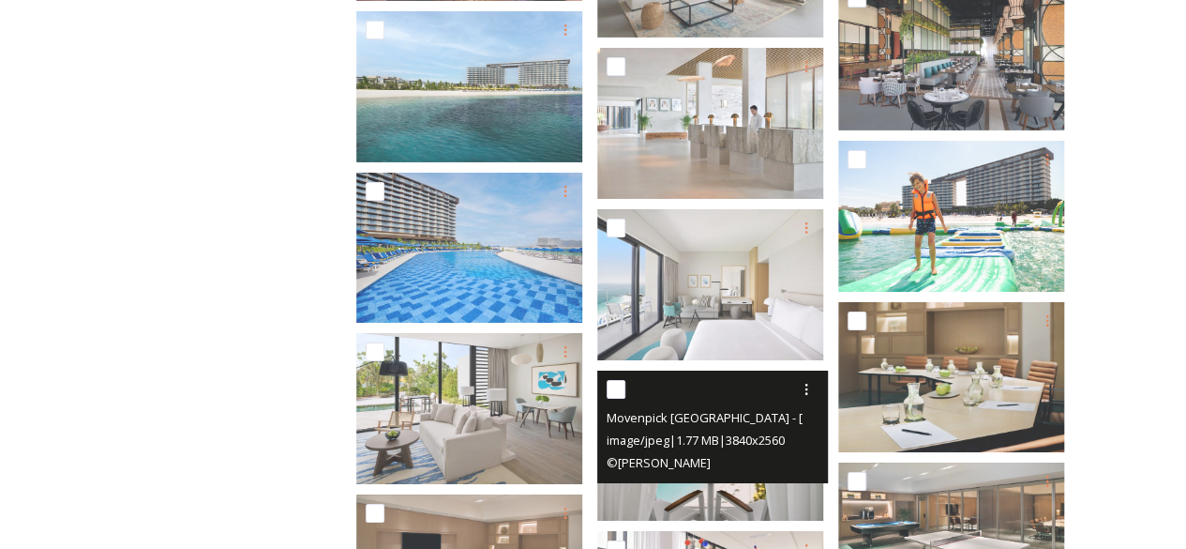
click at [711, 469] on span "© Nicolas Dumont" at bounding box center [659, 462] width 104 height 17
click at [711, 494] on img at bounding box center [710, 445] width 226 height 151
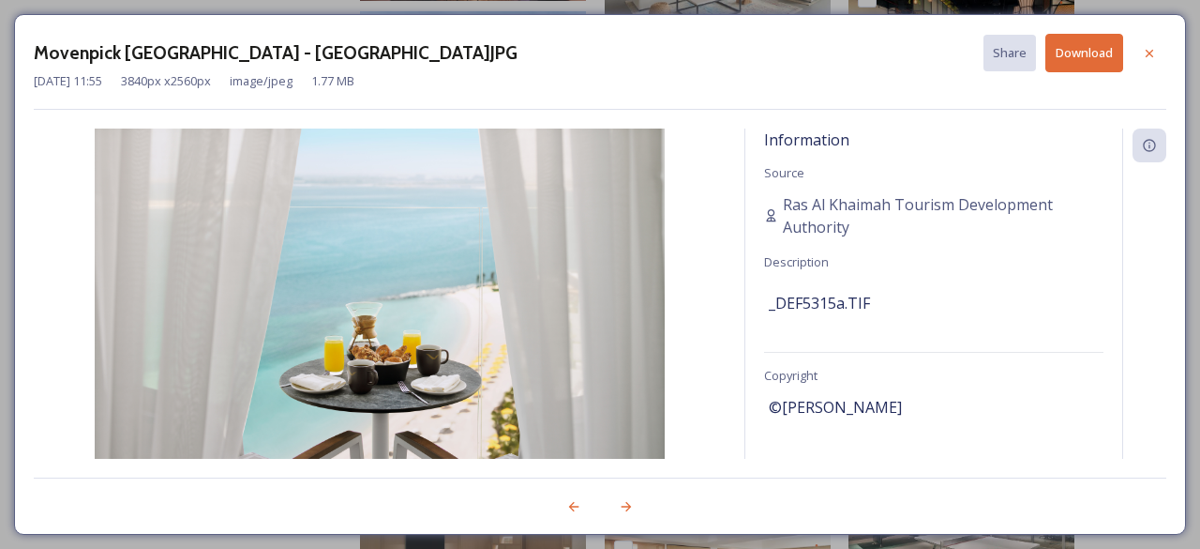
drag, startPoint x: 1157, startPoint y: 55, endPoint x: 1020, endPoint y: 110, distance: 147.3
click at [1157, 53] on div at bounding box center [1150, 54] width 34 height 34
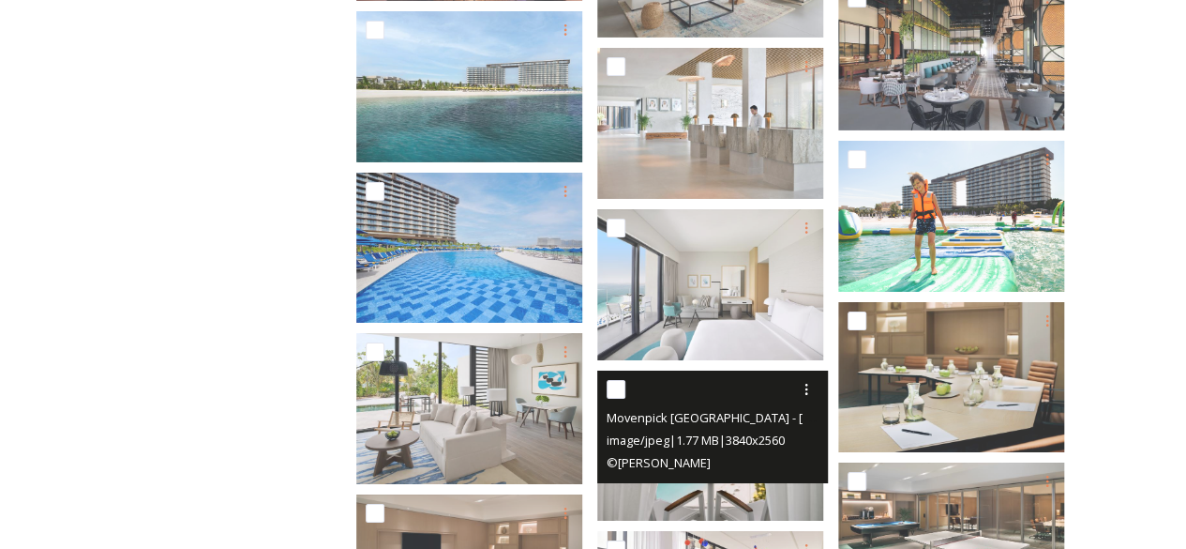
scroll to position [2813, 0]
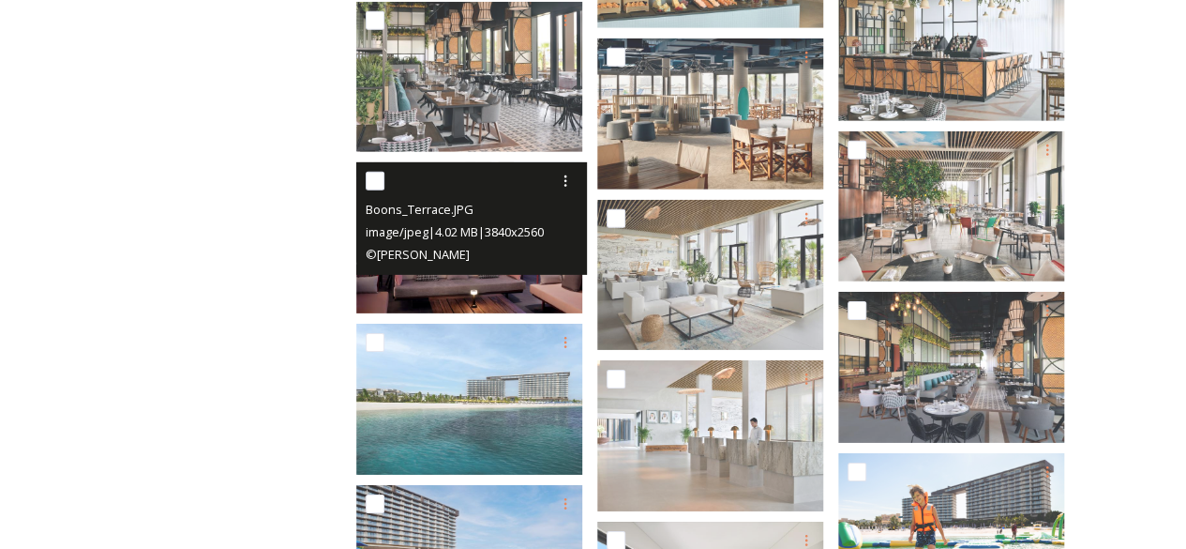
click at [469, 269] on div "Boons_Terrace.JPG image/jpeg | 4.02 MB | 3840 x 2560 © Nicolas Dumont" at bounding box center [471, 218] width 231 height 113
click at [467, 286] on img at bounding box center [469, 237] width 226 height 151
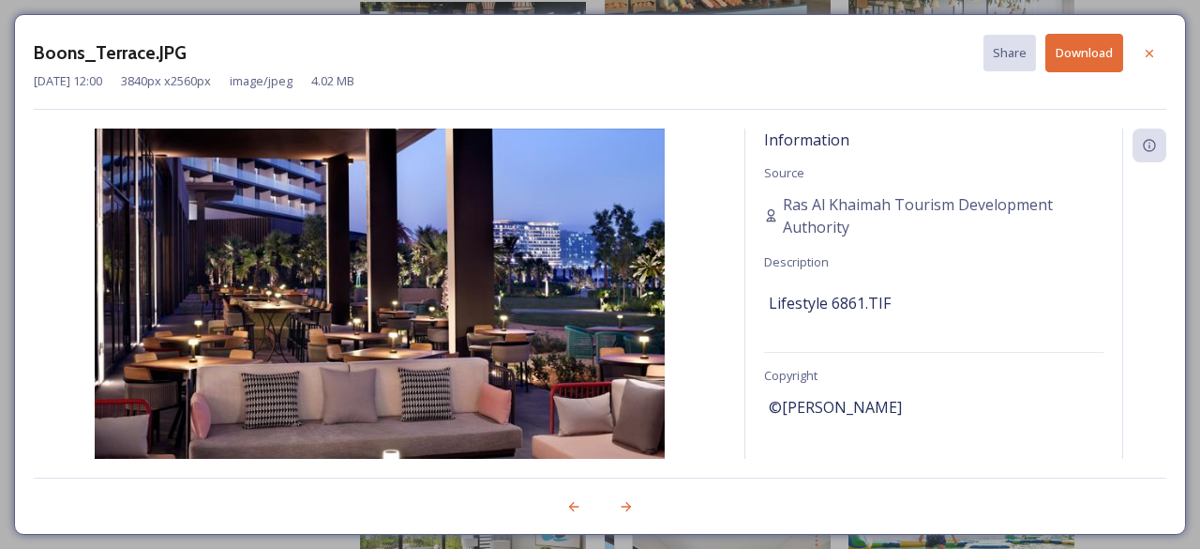
click at [1101, 57] on button "Download" at bounding box center [1084, 53] width 78 height 38
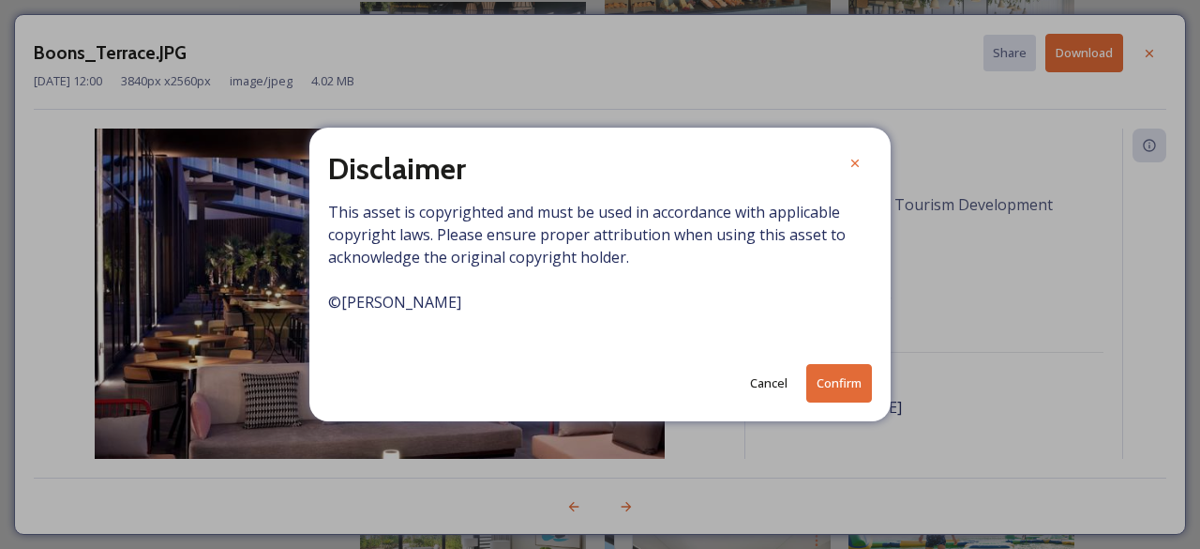
click at [836, 375] on button "Confirm" at bounding box center [839, 383] width 66 height 38
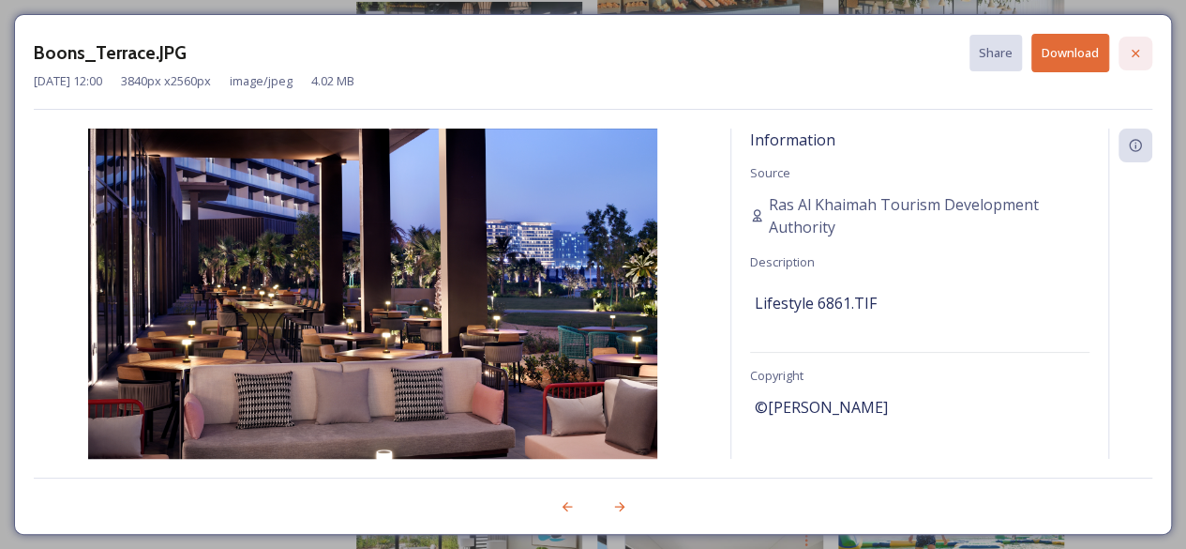
click at [1136, 53] on icon at bounding box center [1136, 53] width 8 height 8
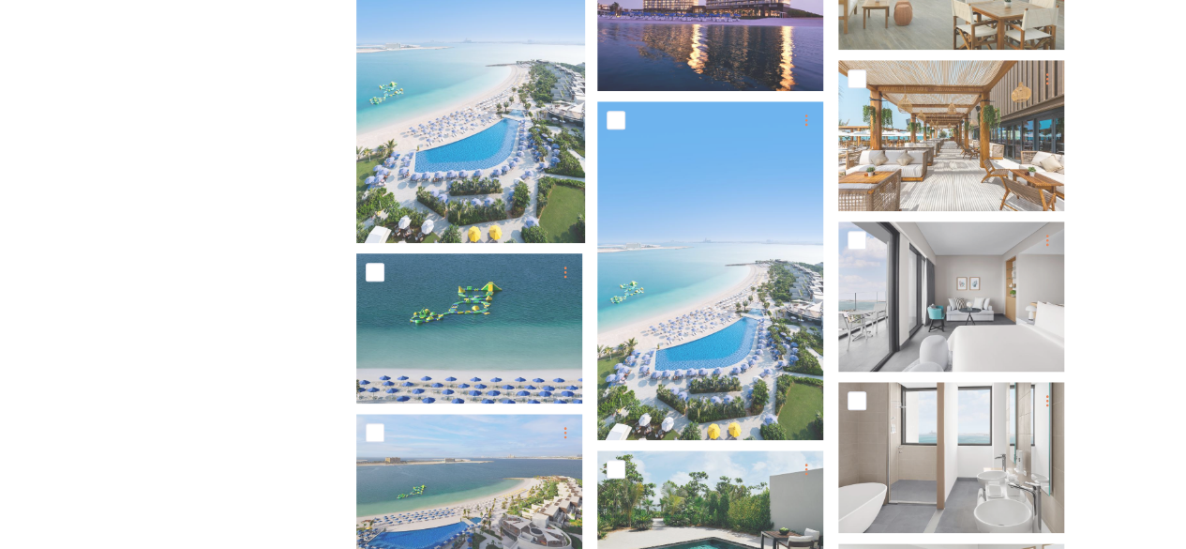
scroll to position [0, 0]
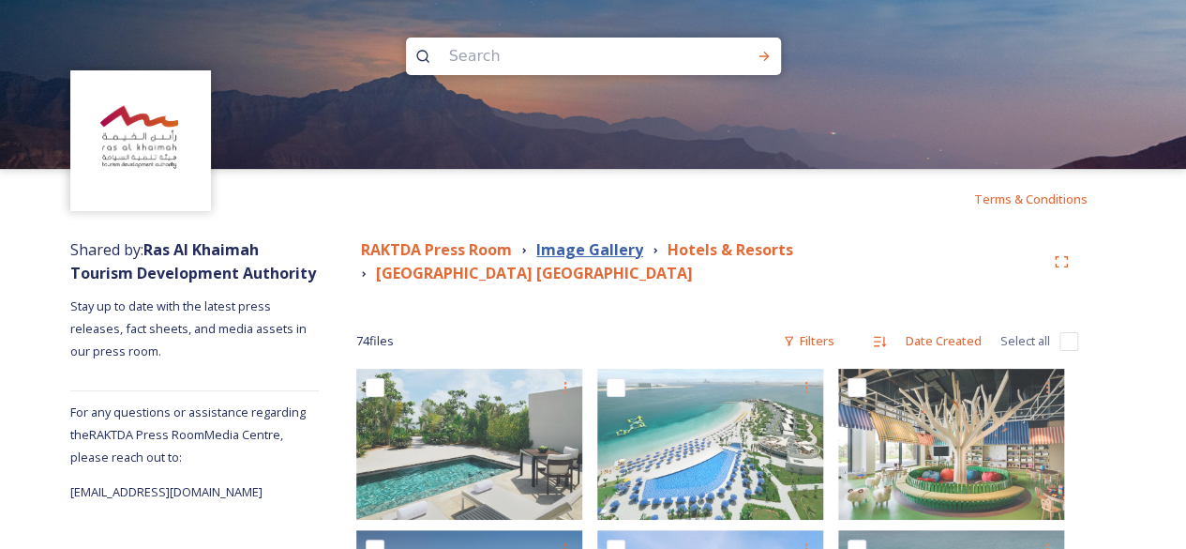
click at [605, 248] on strong "Image Gallery" at bounding box center [589, 249] width 107 height 21
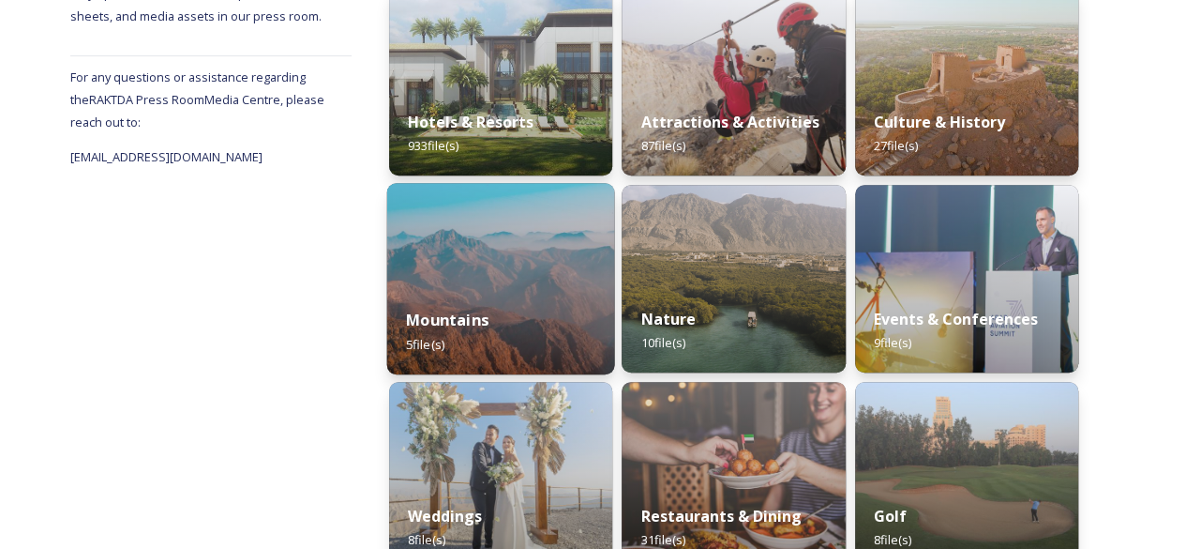
scroll to position [617, 0]
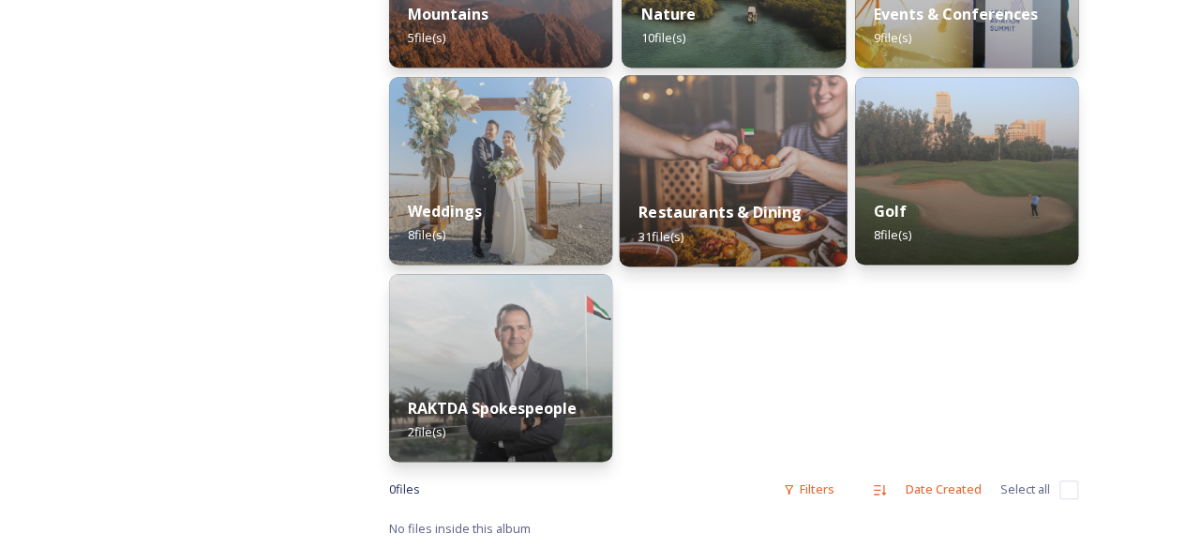
click at [673, 195] on div "Restaurants & Dining 31 file(s)" at bounding box center [734, 223] width 228 height 85
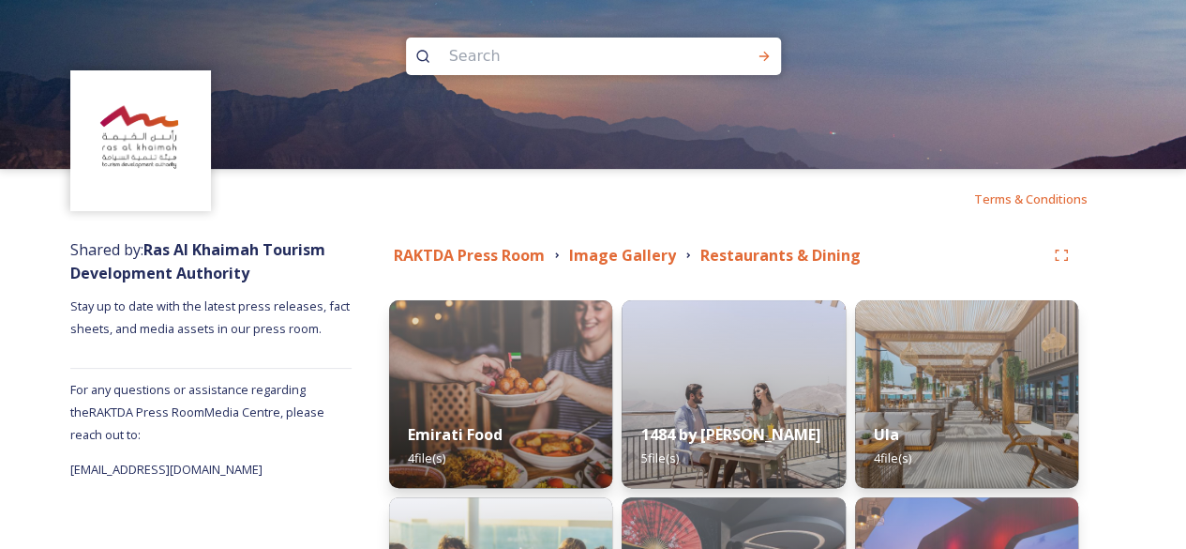
scroll to position [312, 0]
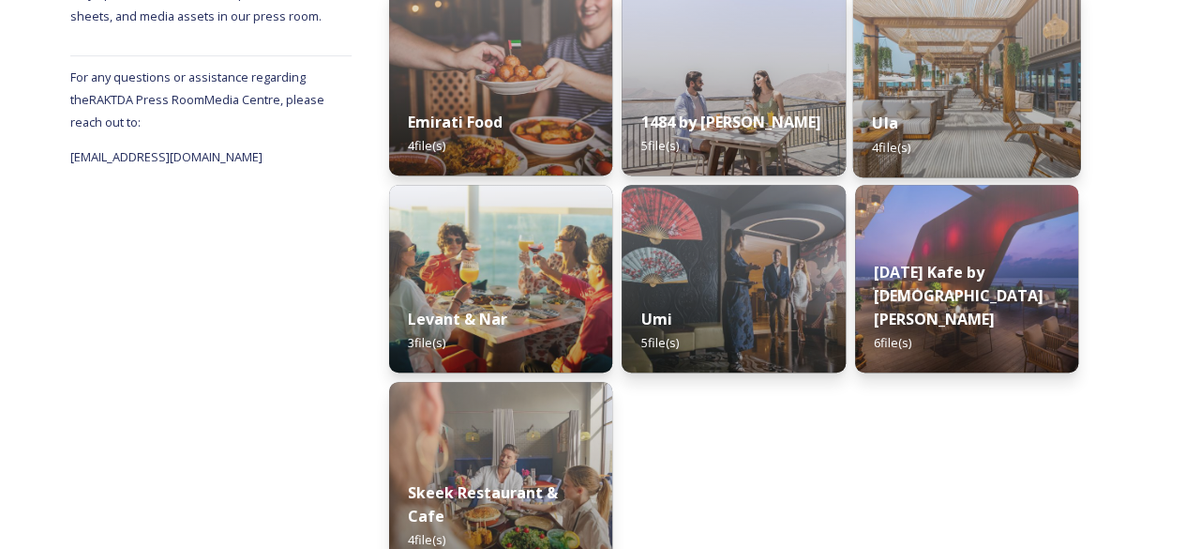
click at [954, 120] on div "Ula 4 file(s)" at bounding box center [966, 134] width 228 height 85
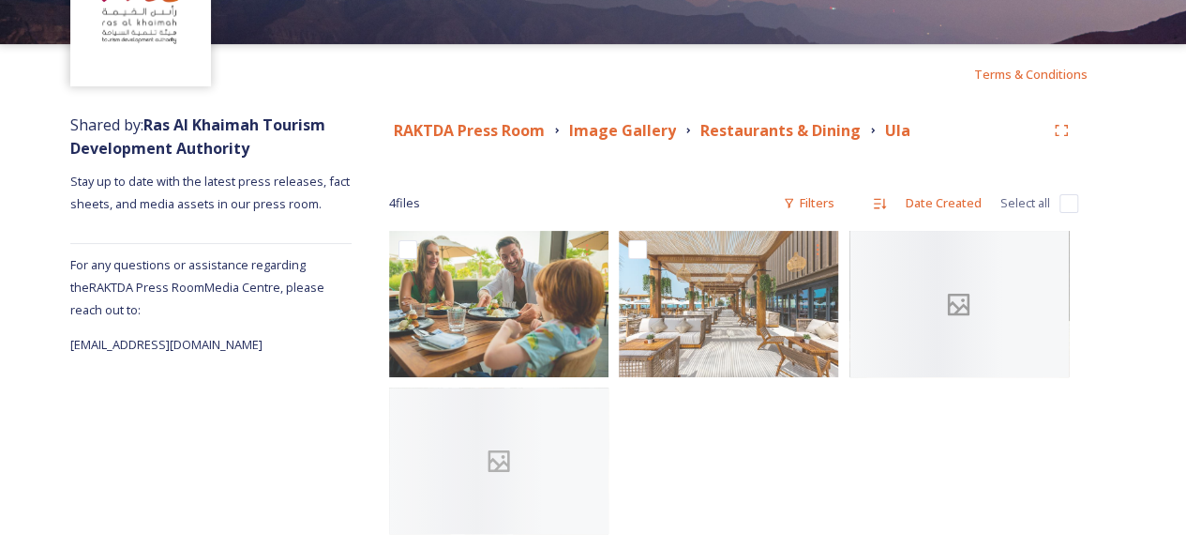
scroll to position [151, 0]
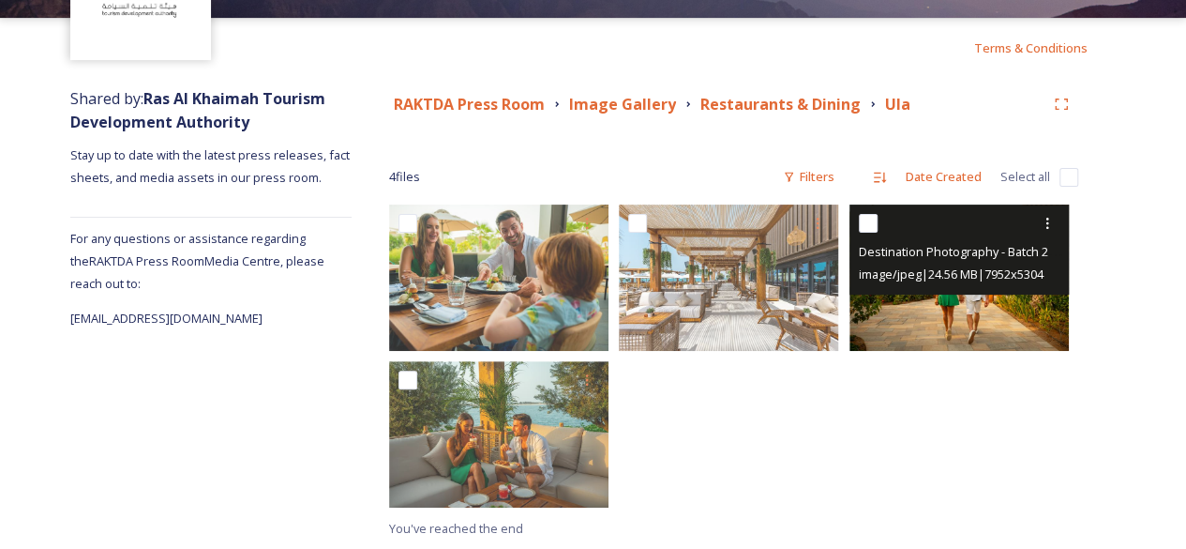
click at [997, 333] on img at bounding box center [958, 277] width 219 height 146
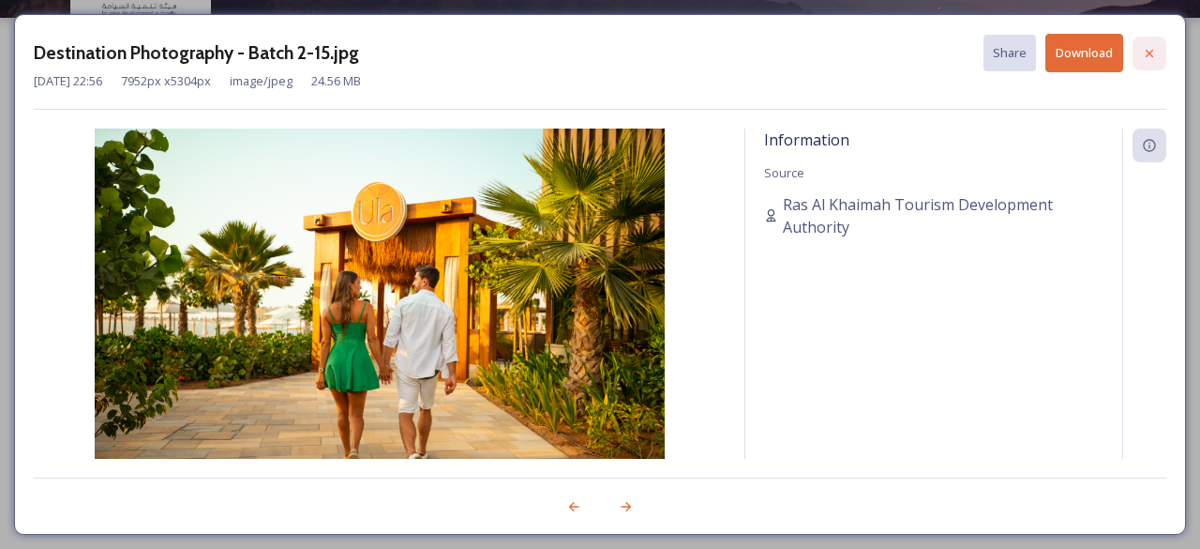
click at [1151, 63] on div at bounding box center [1150, 54] width 34 height 34
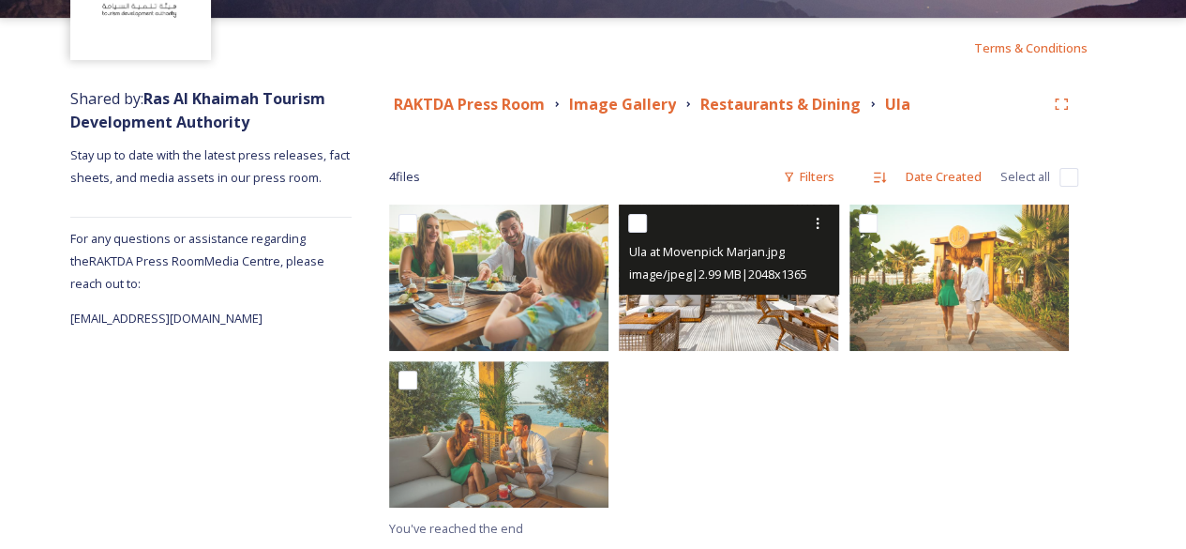
click at [664, 302] on img at bounding box center [728, 277] width 219 height 146
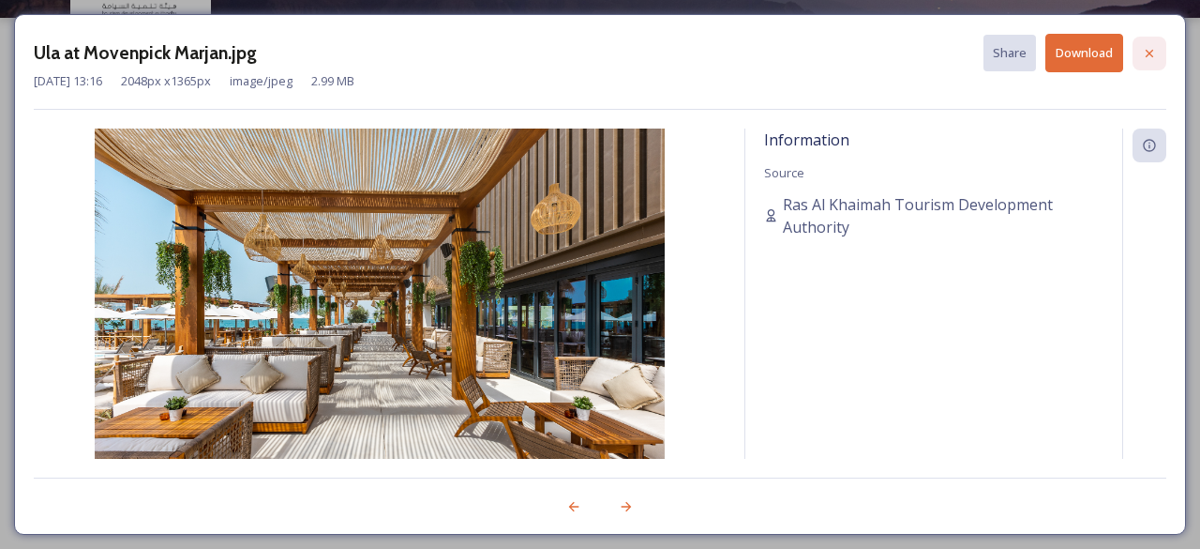
click at [1141, 53] on div at bounding box center [1150, 54] width 34 height 34
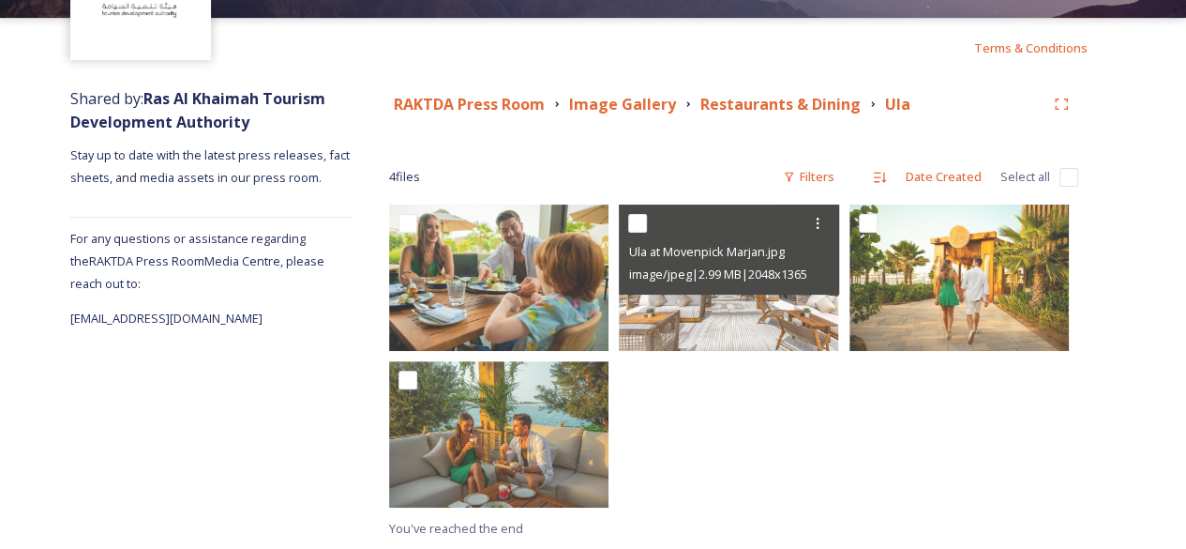
click at [782, 468] on div "Ula at Movenpick Marjan.jpg image/jpeg | 2.99 MB | 2048 x 1365" at bounding box center [733, 360] width 229 height 312
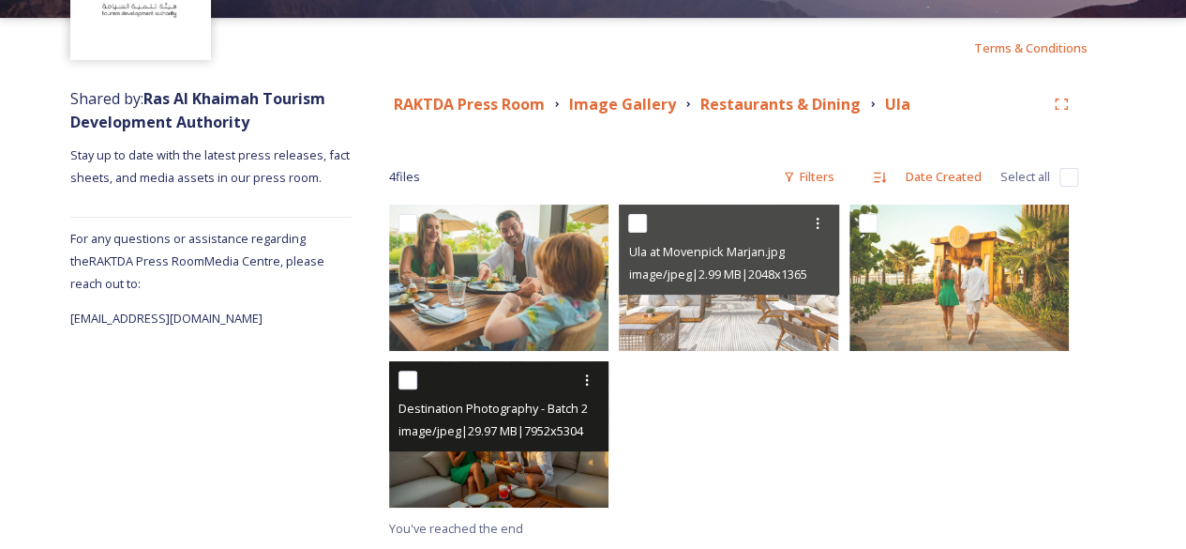
click at [512, 442] on div "Destination Photography - Batch 2-16.jpg image/jpeg | 29.97 MB | 7952 x 5304" at bounding box center [498, 406] width 219 height 90
click at [505, 466] on img at bounding box center [498, 434] width 219 height 146
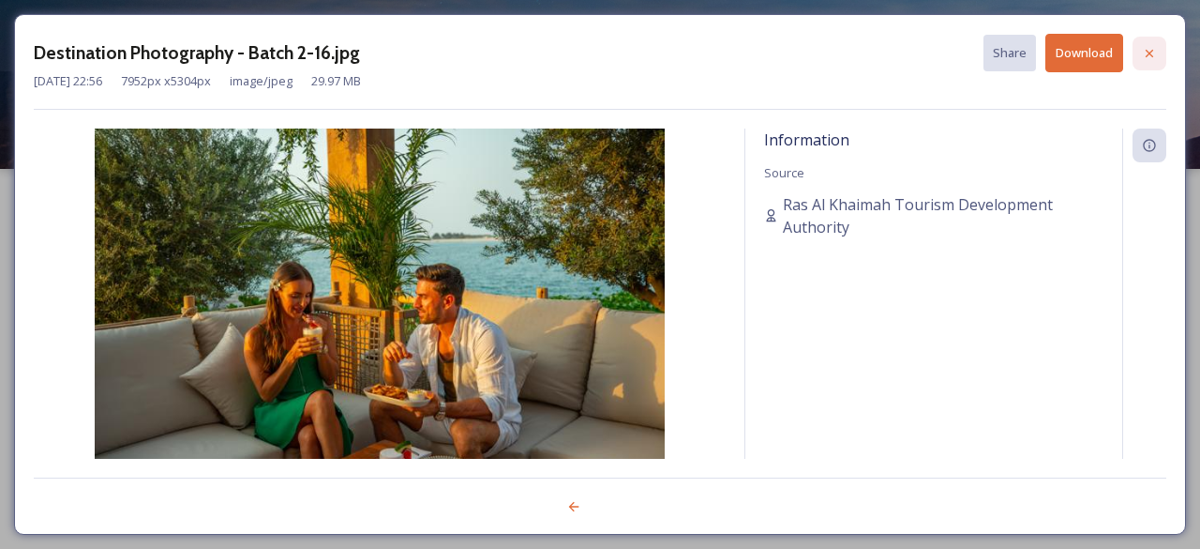
click at [1150, 61] on div at bounding box center [1150, 54] width 34 height 34
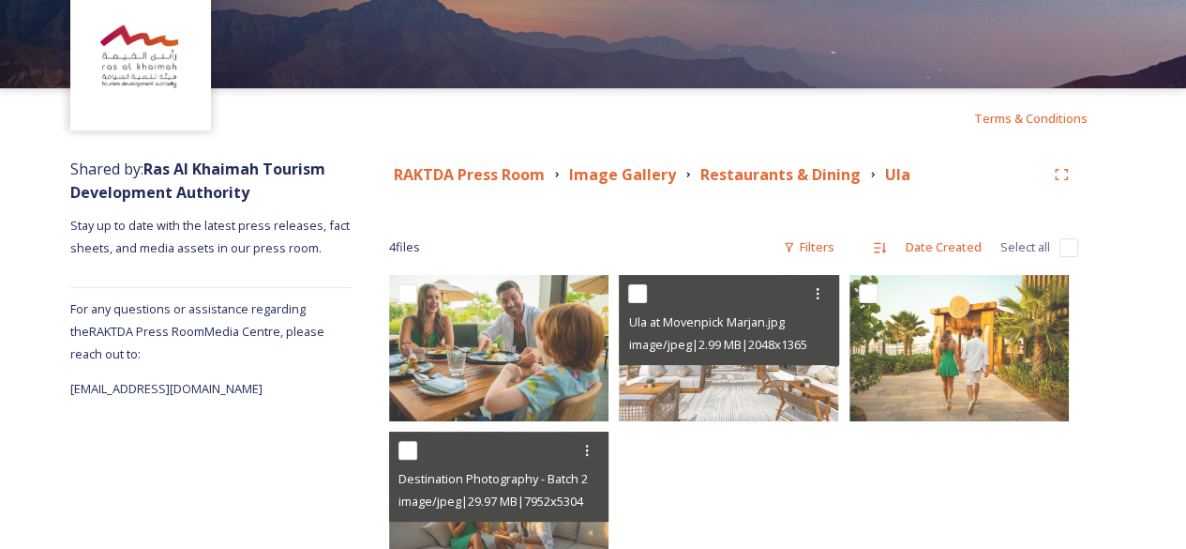
scroll to position [151, 0]
